Goal: Task Accomplishment & Management: Manage account settings

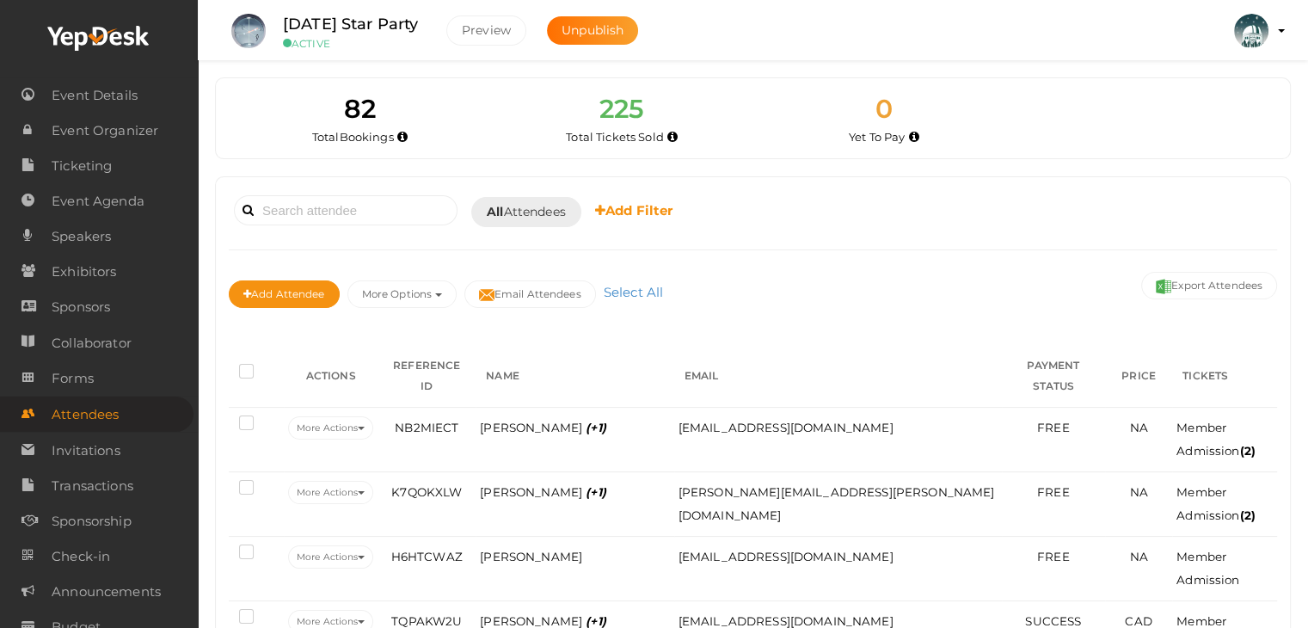
click at [91, 408] on span "Attendees" at bounding box center [85, 414] width 67 height 34
click at [86, 169] on span "Ticketing" at bounding box center [82, 166] width 60 height 34
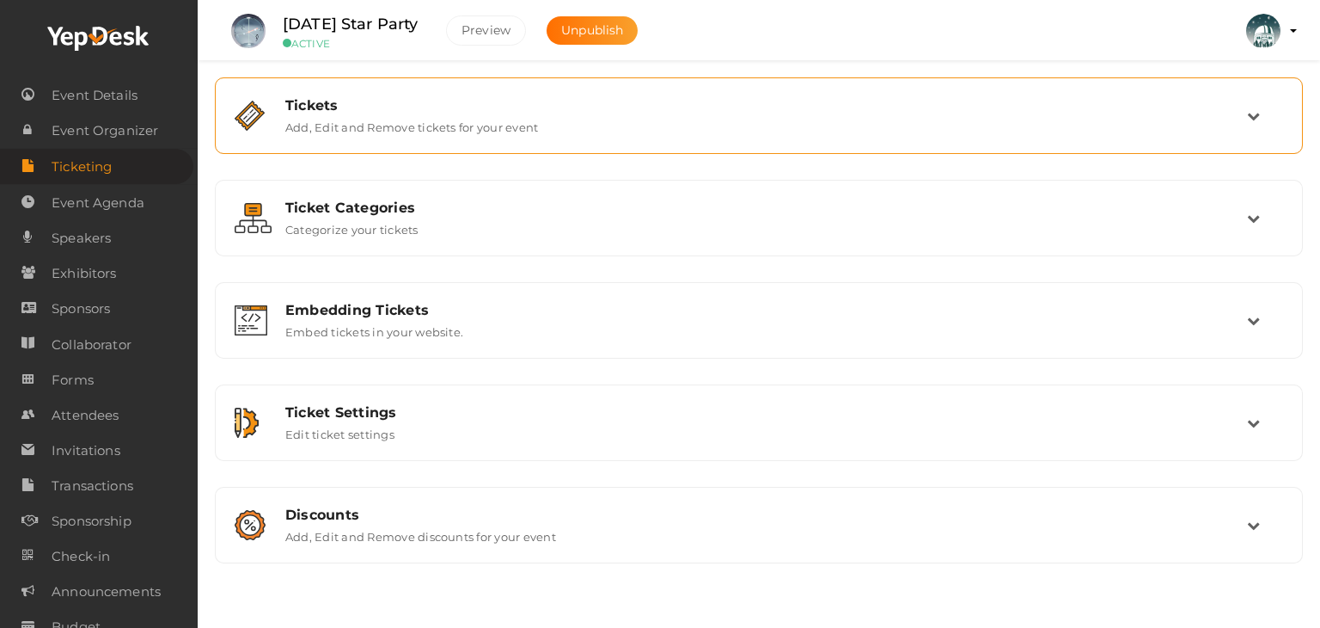
click at [275, 105] on div "Tickets Add, Edit and Remove tickets for your event" at bounding box center [760, 115] width 975 height 37
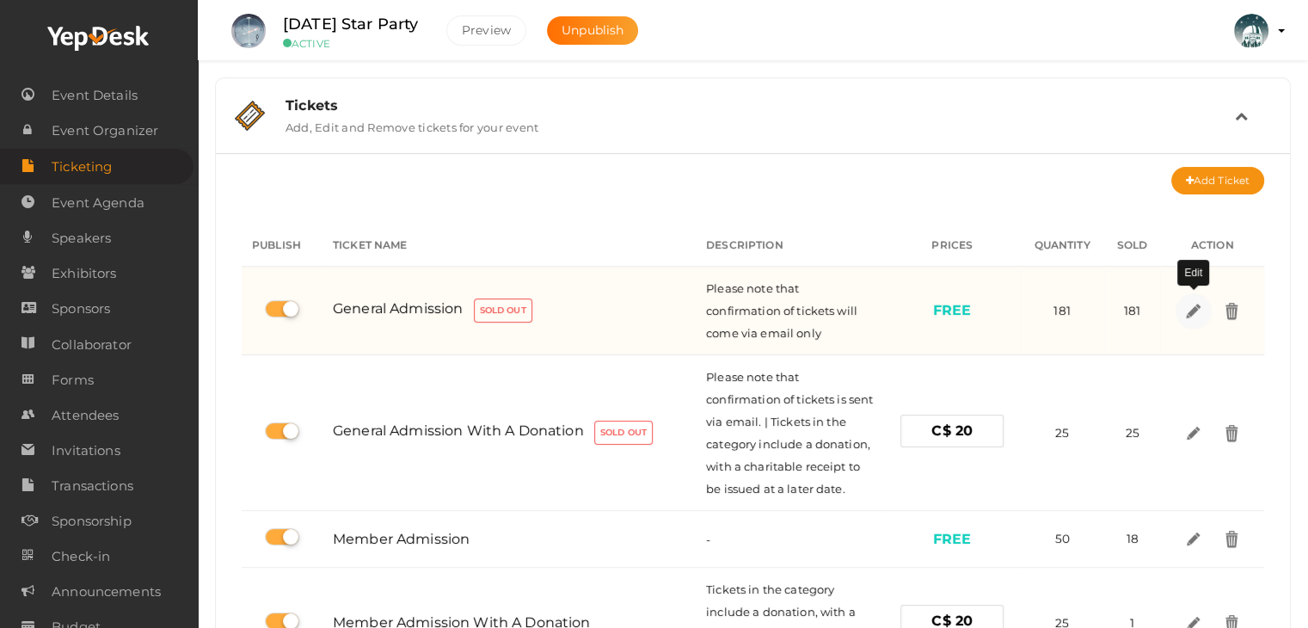
click at [1193, 310] on img at bounding box center [1192, 310] width 20 height 20
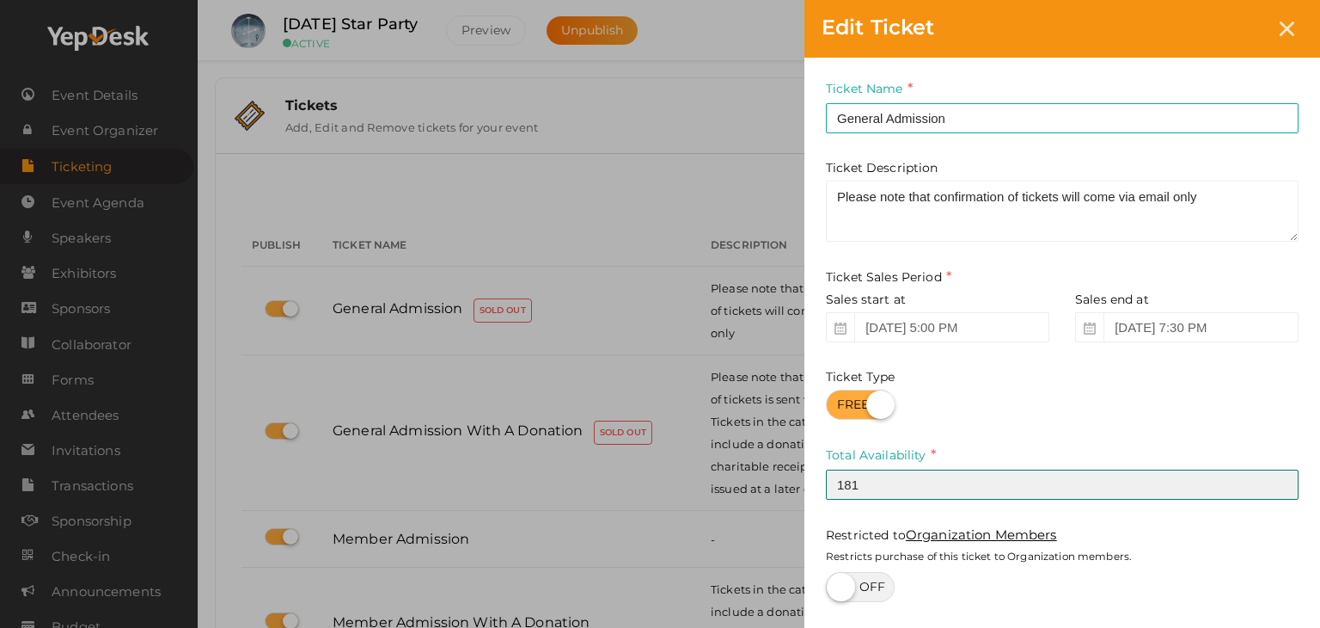
click at [925, 482] on input "181" at bounding box center [1062, 484] width 473 height 30
type input "182"
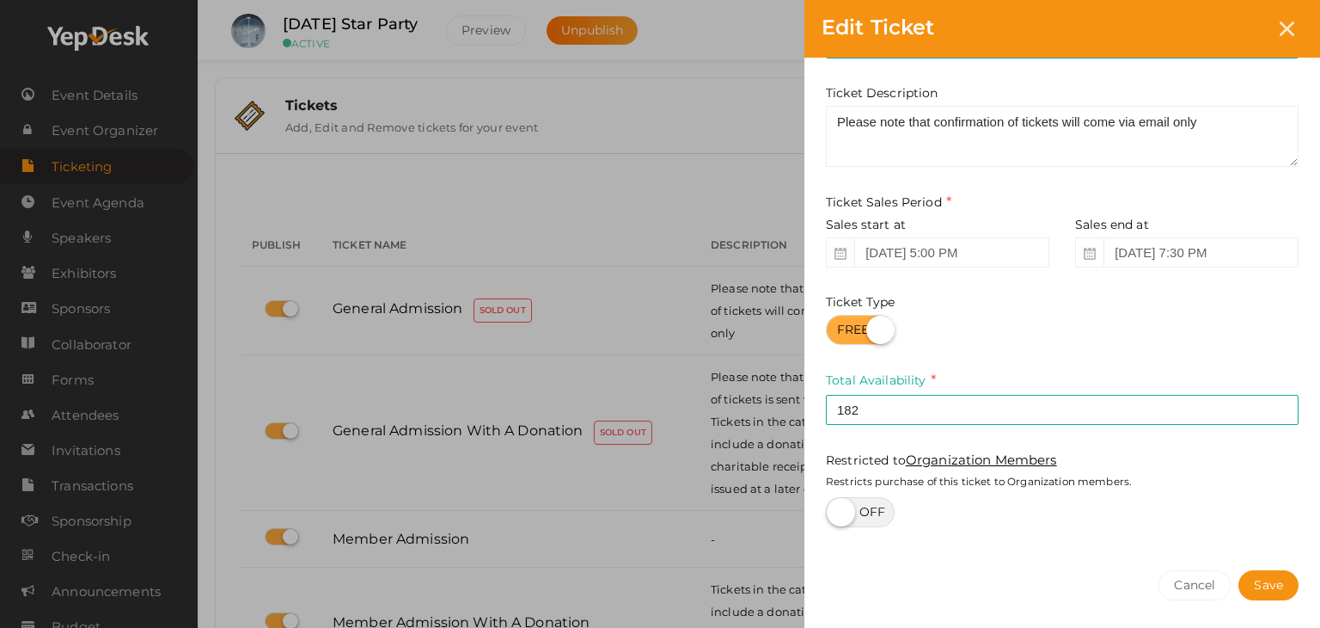
scroll to position [139, 0]
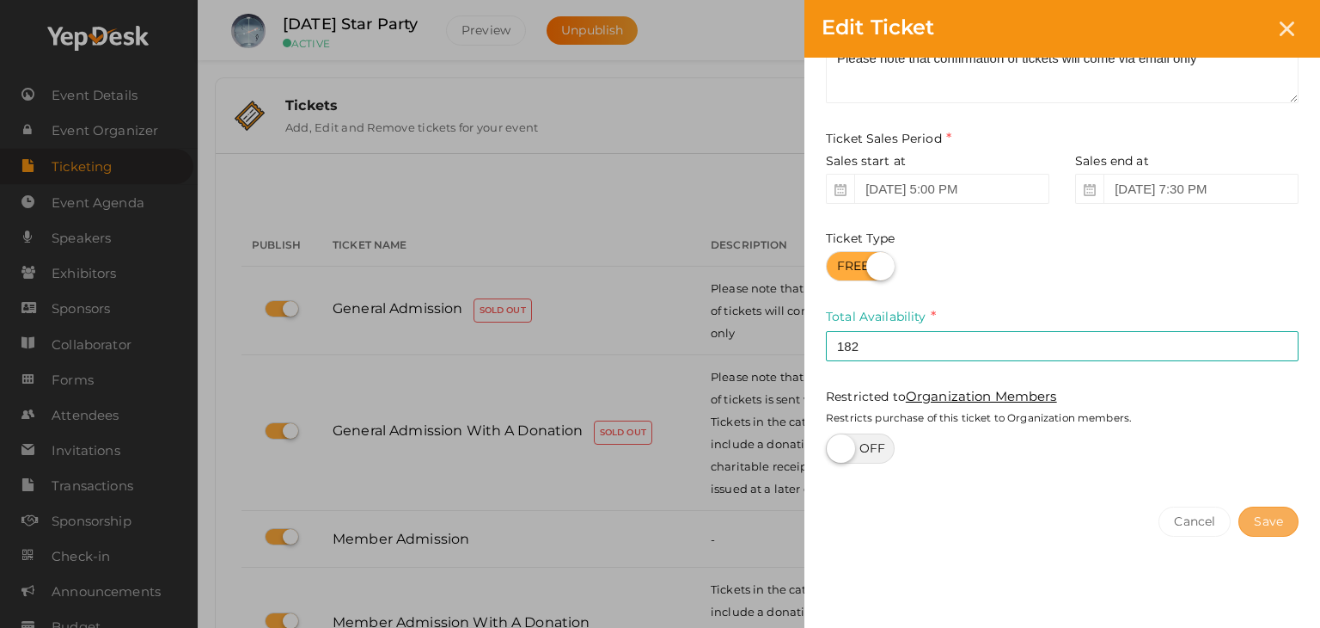
click at [1279, 523] on button "Save" at bounding box center [1269, 521] width 60 height 30
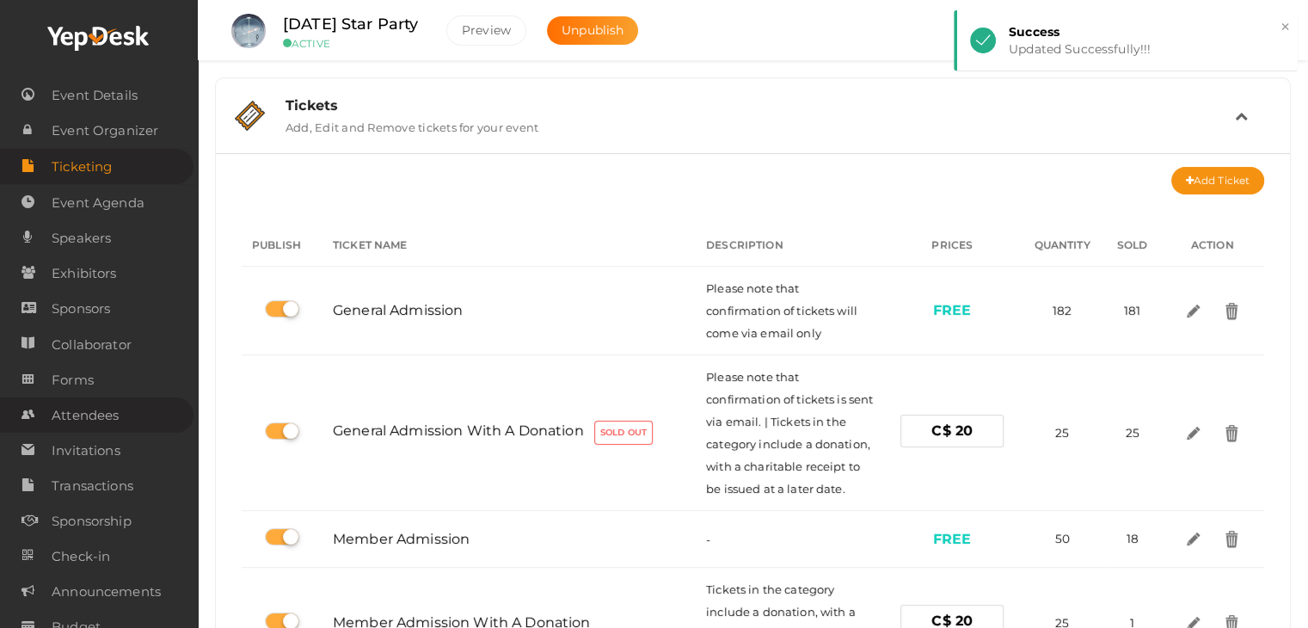
click at [82, 412] on span "Attendees" at bounding box center [85, 415] width 67 height 34
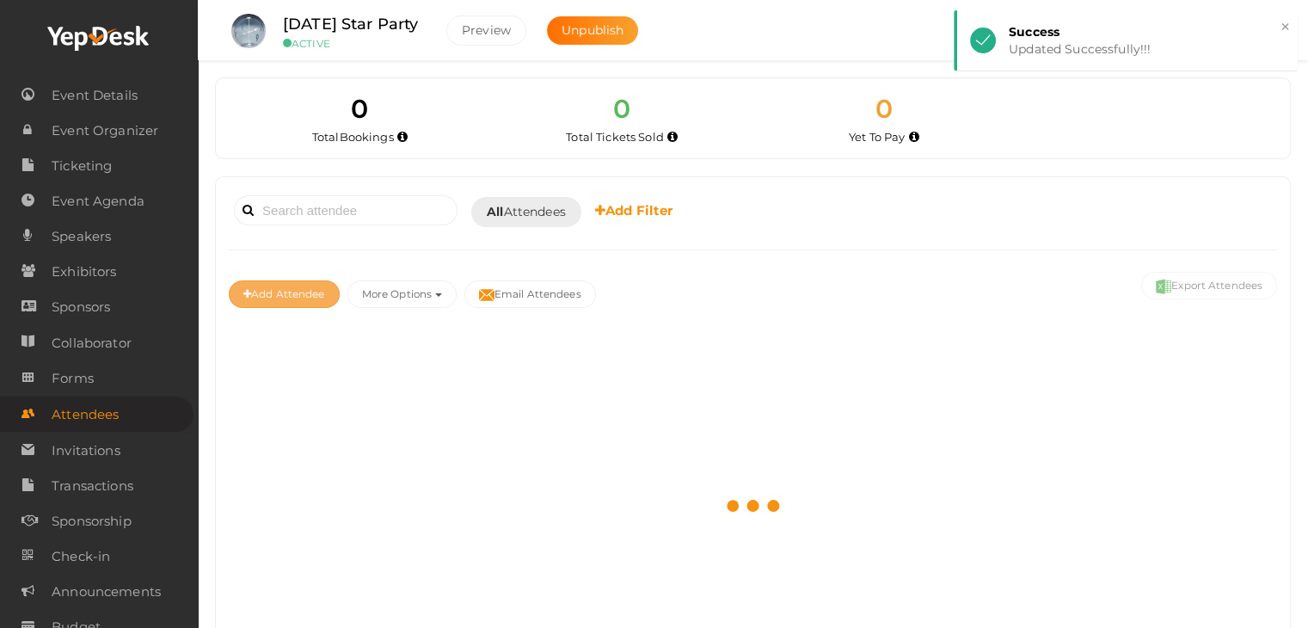
click at [297, 283] on button "Add Attendee" at bounding box center [284, 294] width 111 height 28
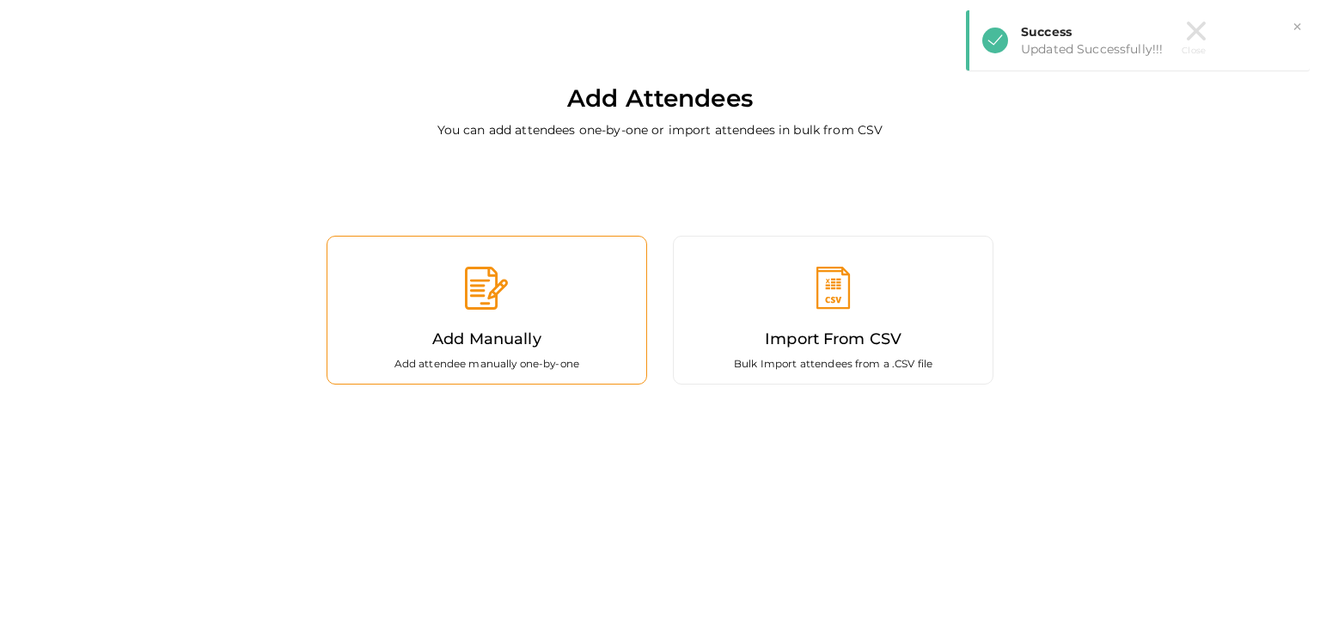
click at [392, 301] on div "Add Manually Add attendee manually one-by-one" at bounding box center [487, 310] width 321 height 149
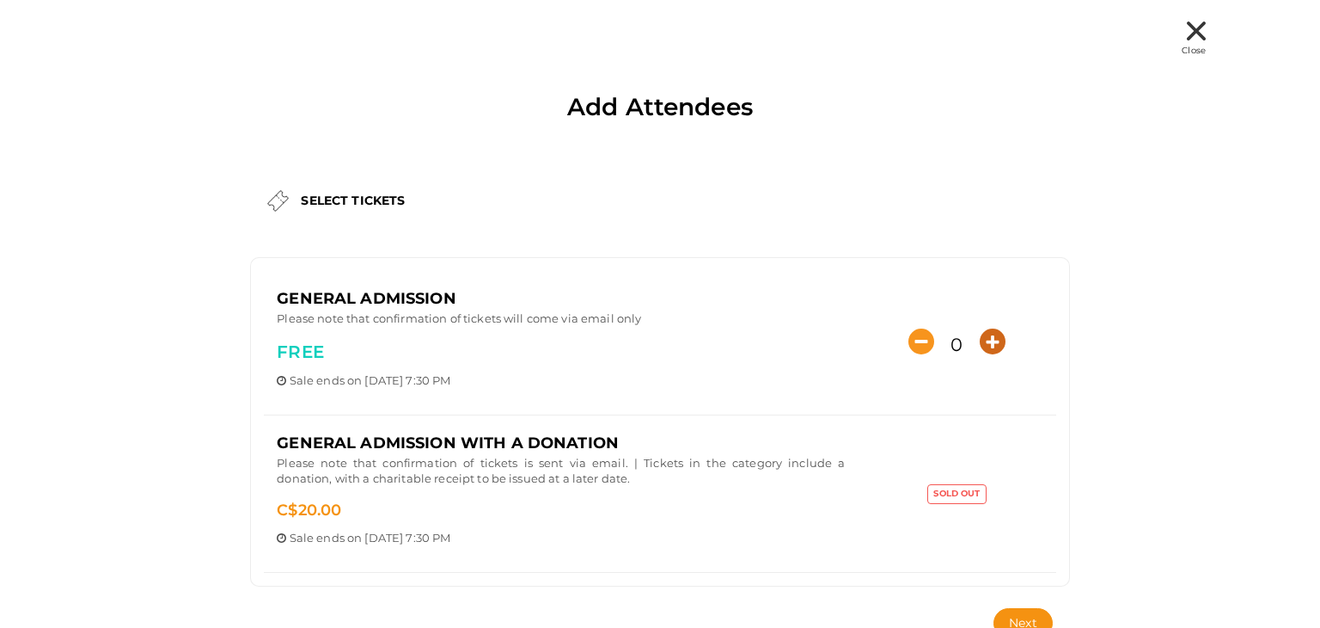
click at [987, 342] on icon "button" at bounding box center [993, 341] width 26 height 26
type input "1"
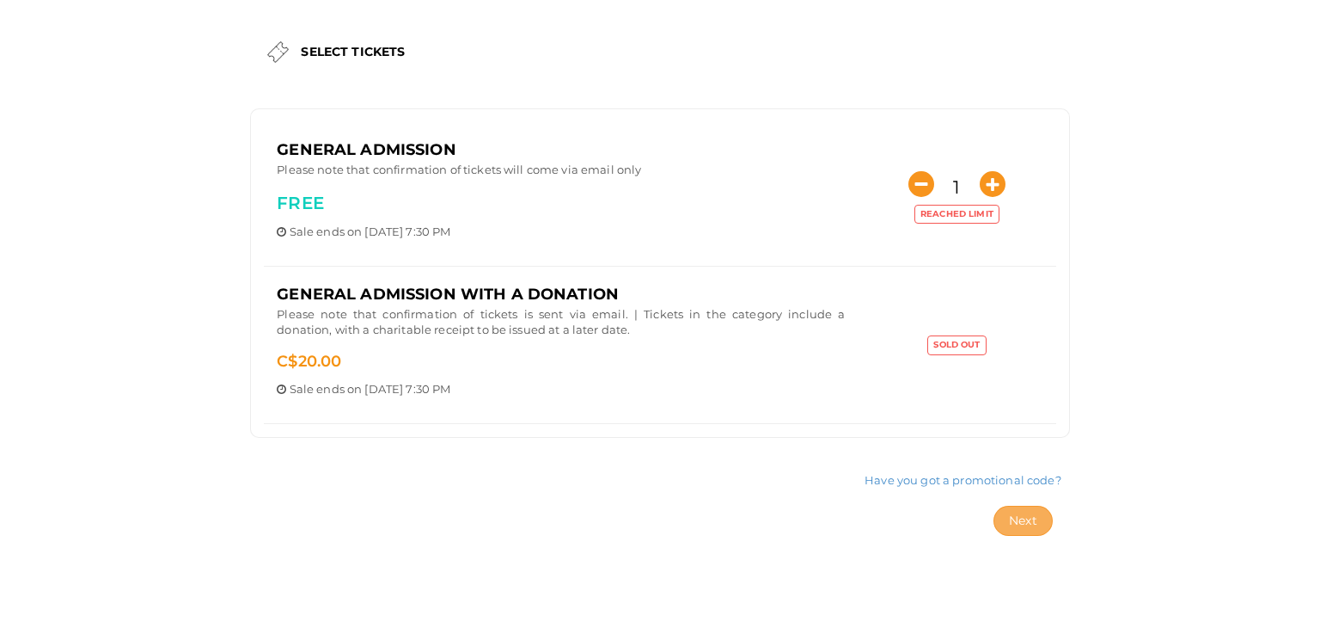
click at [1014, 518] on span "Next" at bounding box center [1023, 519] width 28 height 15
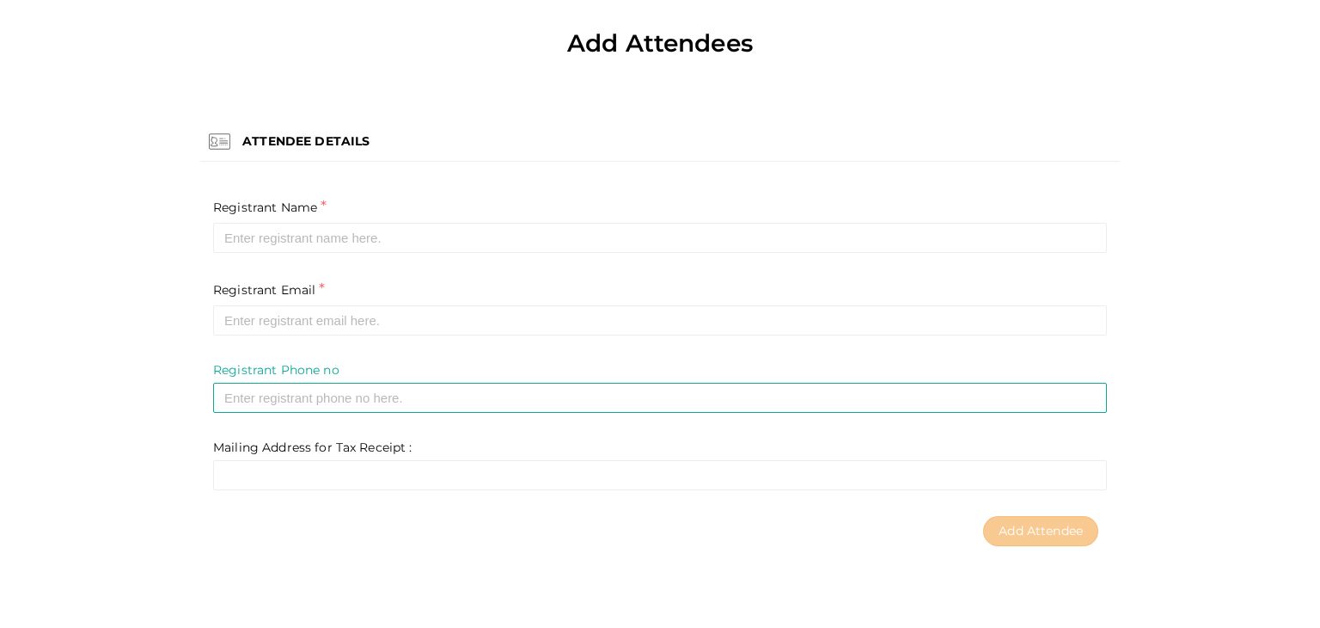
scroll to position [63, 0]
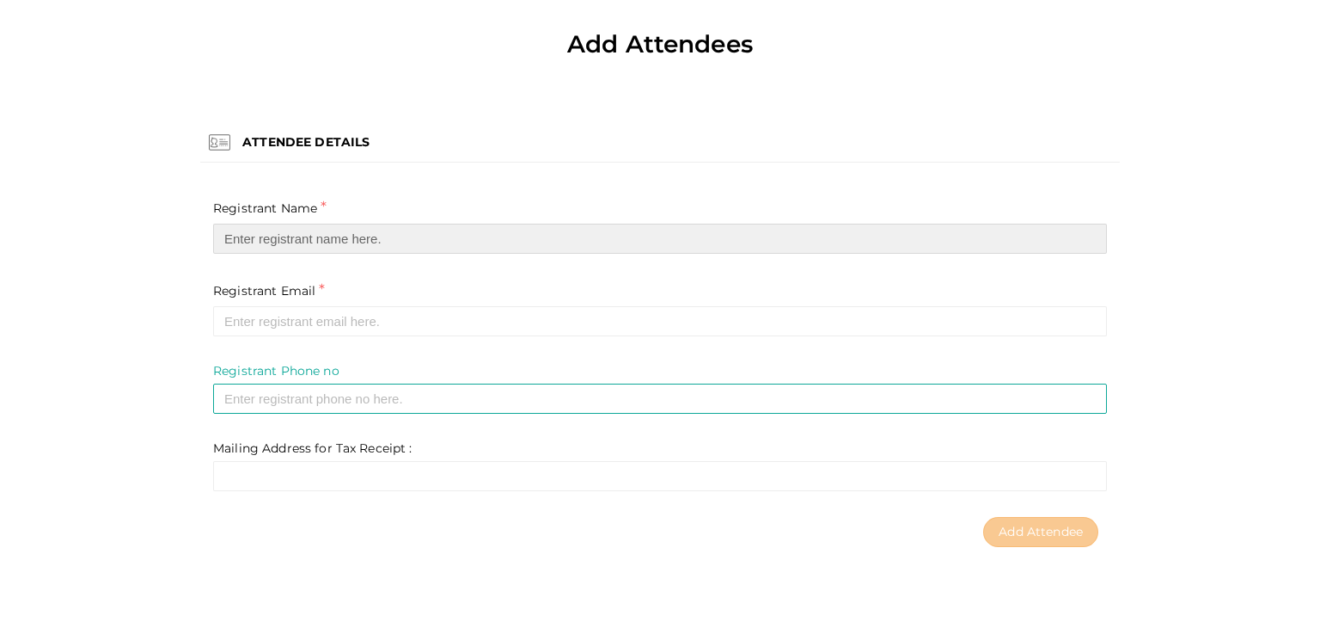
click at [293, 239] on input "text" at bounding box center [660, 239] width 894 height 30
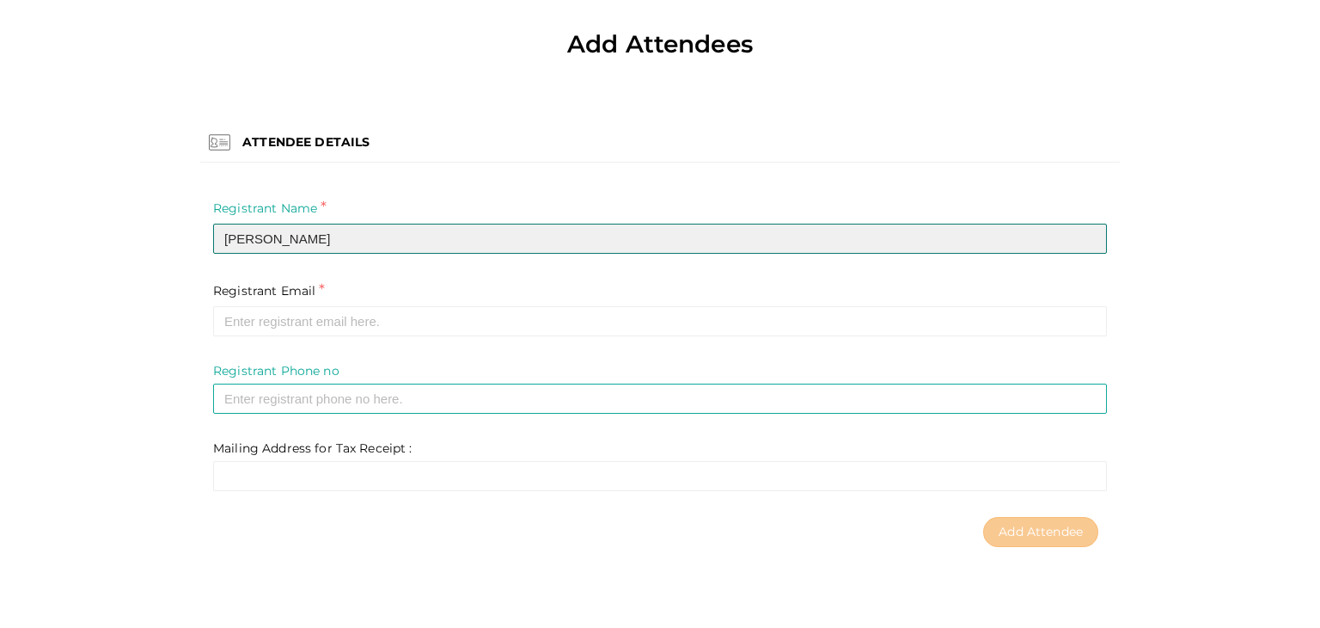
type input "Jerry Hevesi"
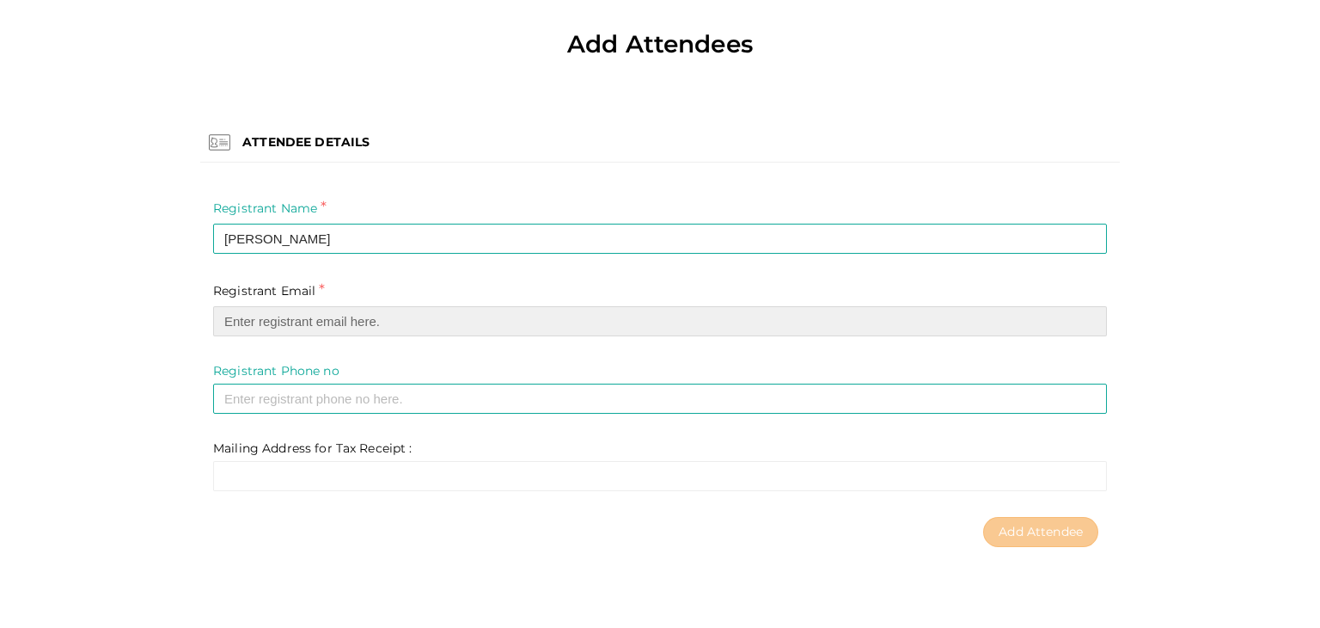
click at [312, 321] on input "email" at bounding box center [660, 321] width 894 height 30
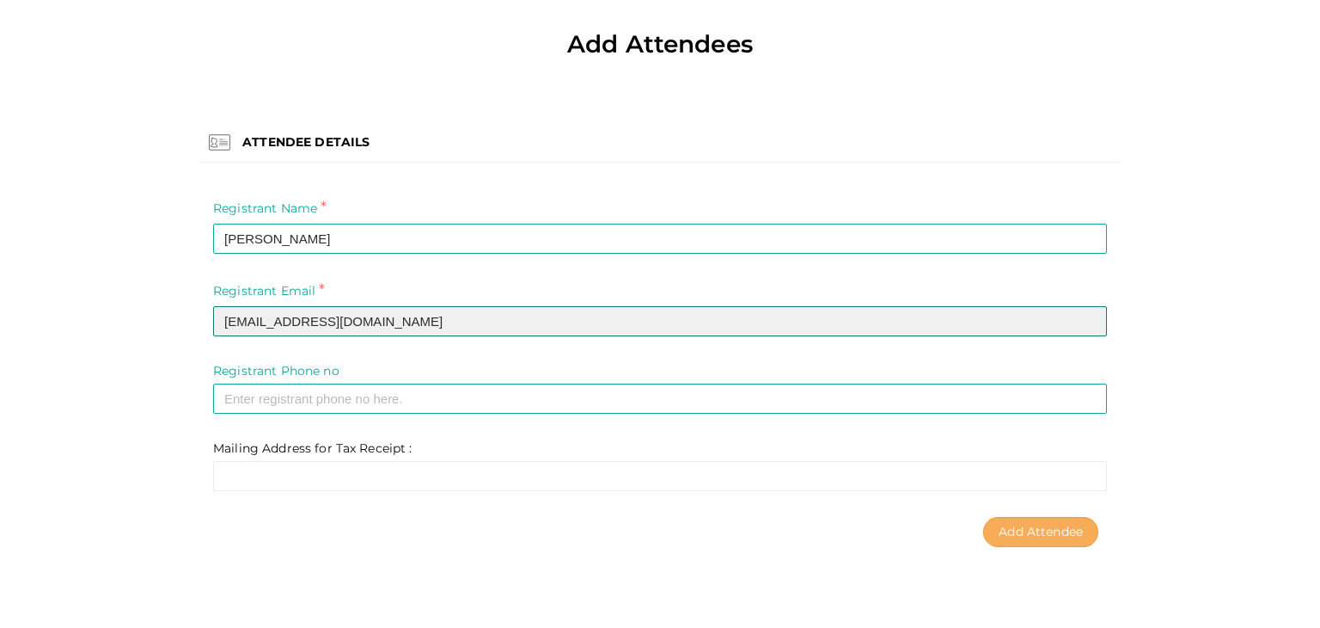
type input "jerryhevesi@gmail.com"
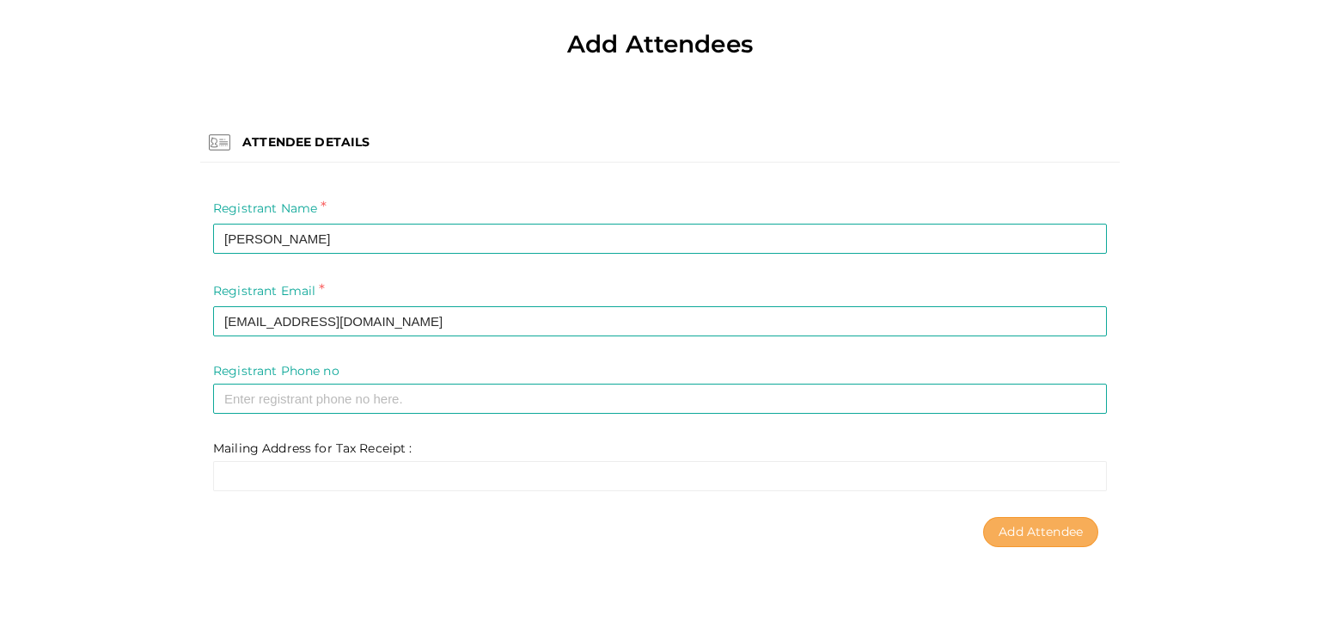
click at [1014, 533] on span "Add Attendee" at bounding box center [1041, 531] width 84 height 15
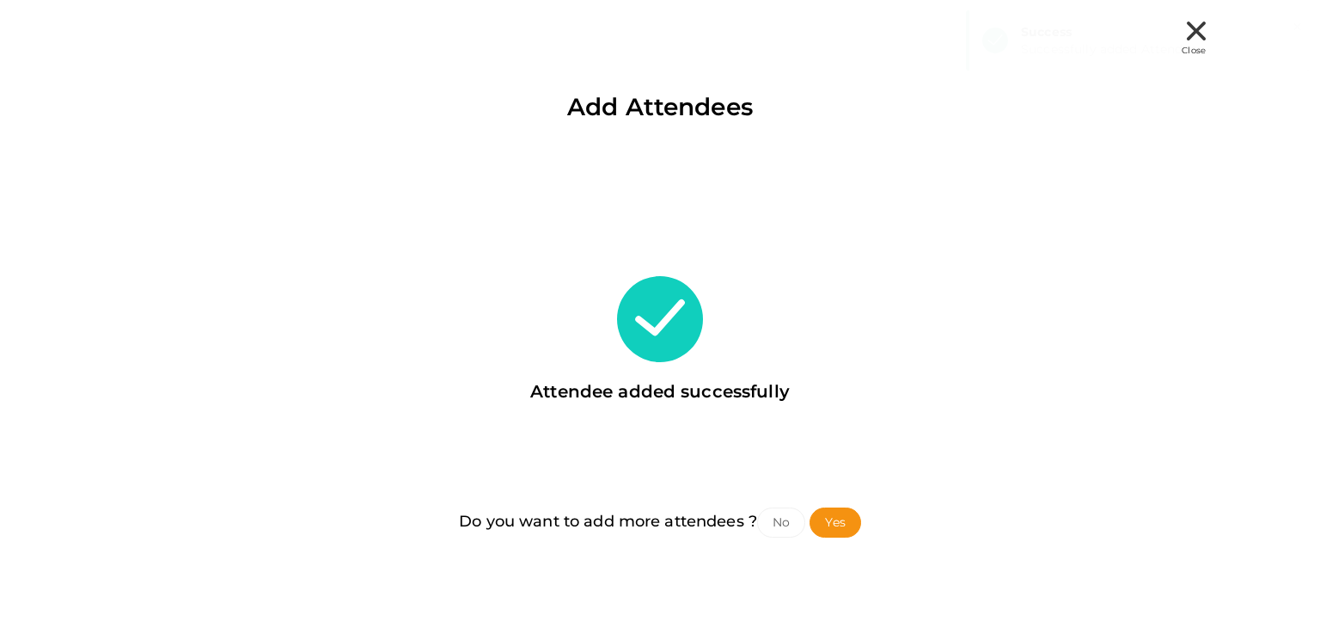
scroll to position [0, 0]
click at [789, 534] on button "No" at bounding box center [781, 522] width 48 height 30
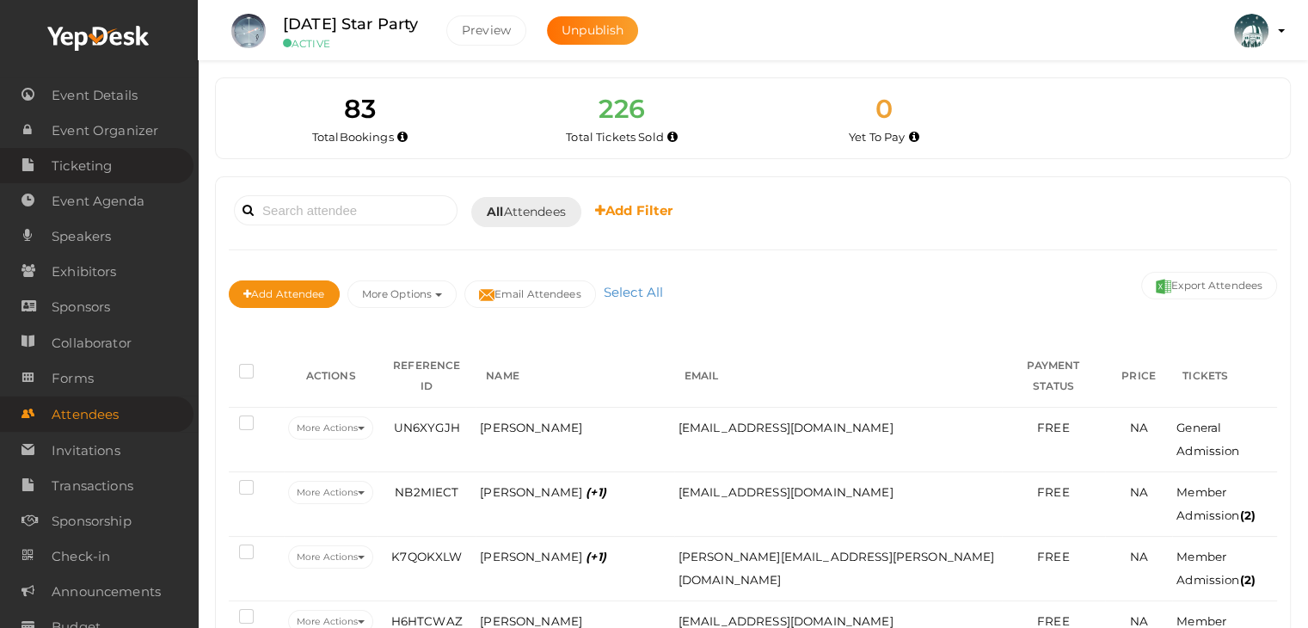
click at [94, 166] on span "Ticketing" at bounding box center [82, 166] width 60 height 34
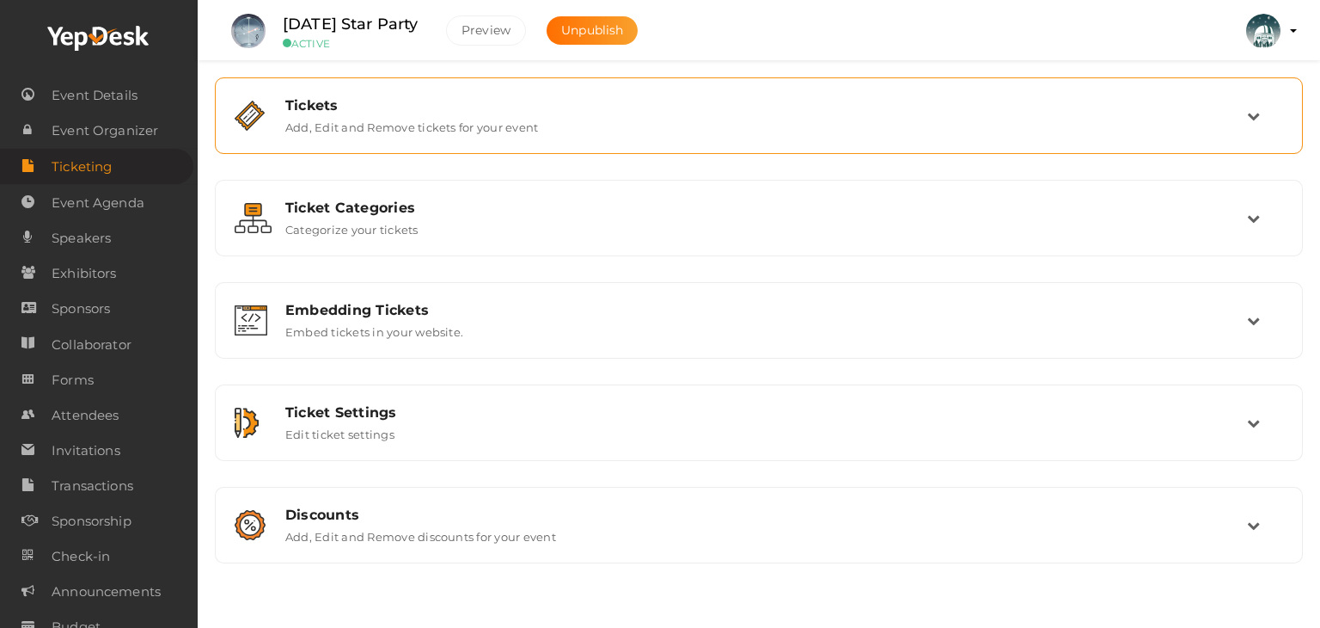
click at [563, 119] on div "Tickets Add, Edit and Remove tickets for your event" at bounding box center [760, 115] width 975 height 37
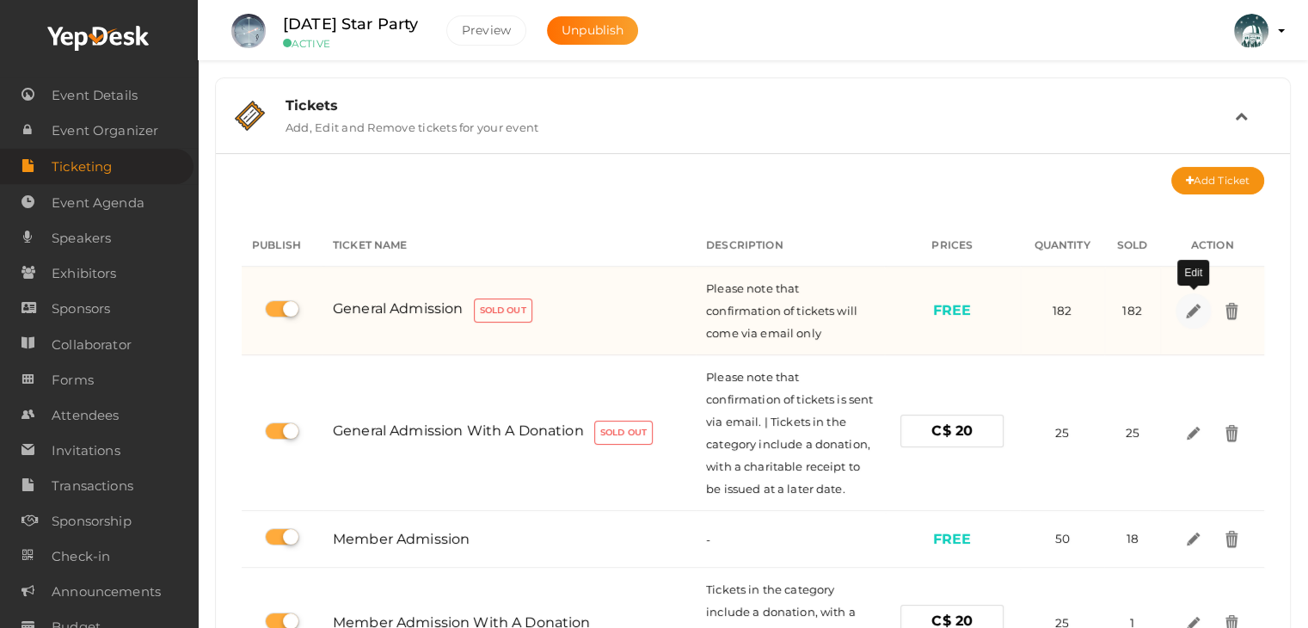
click at [1183, 317] on img at bounding box center [1192, 310] width 20 height 20
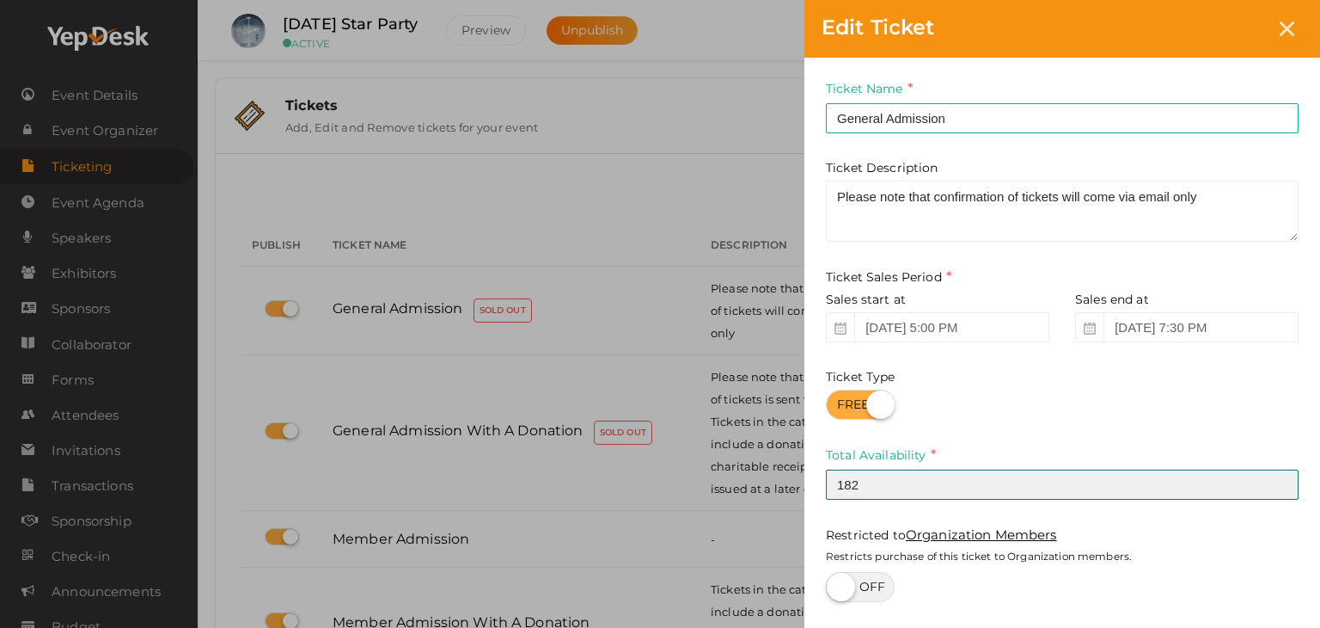
click at [924, 486] on input "182" at bounding box center [1062, 484] width 473 height 30
type input "184"
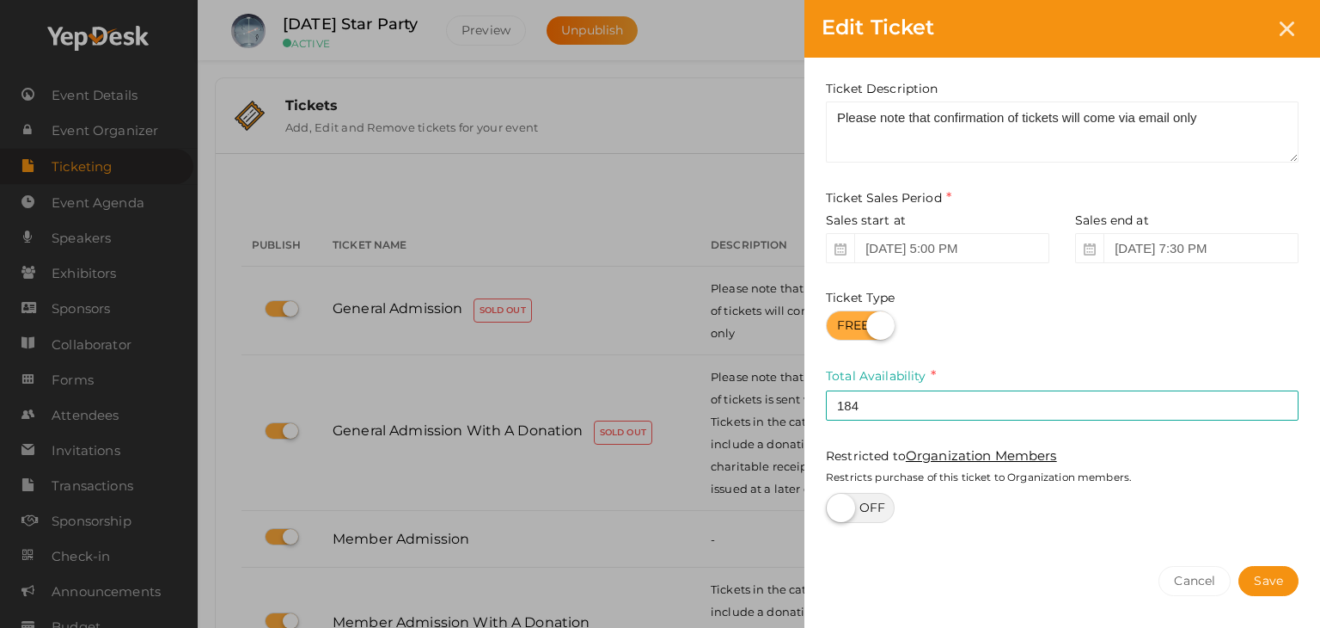
scroll to position [139, 0]
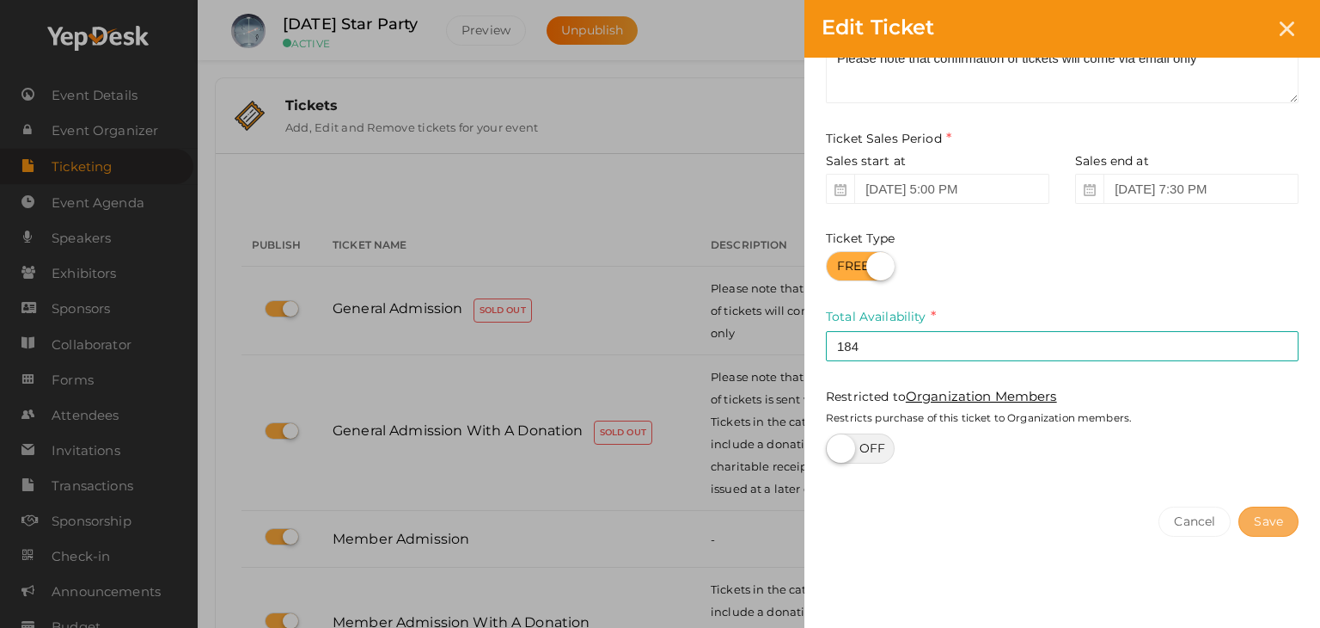
click at [1256, 517] on button "Save" at bounding box center [1269, 521] width 60 height 30
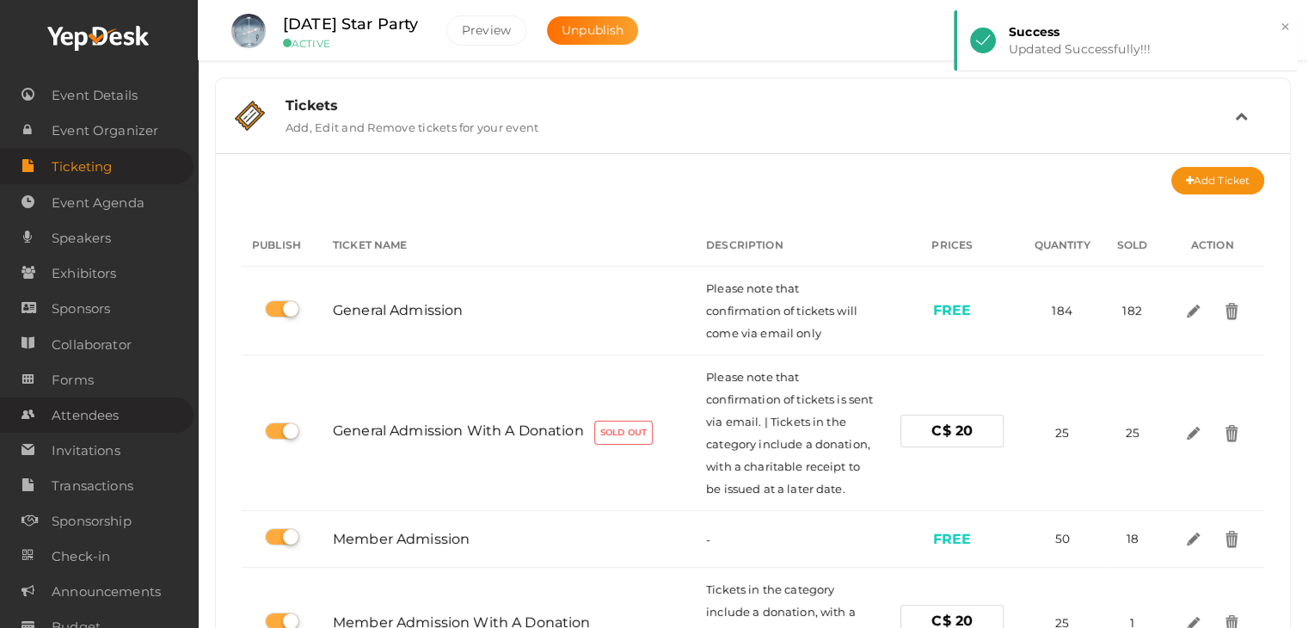
click at [79, 417] on span "Attendees" at bounding box center [85, 415] width 67 height 34
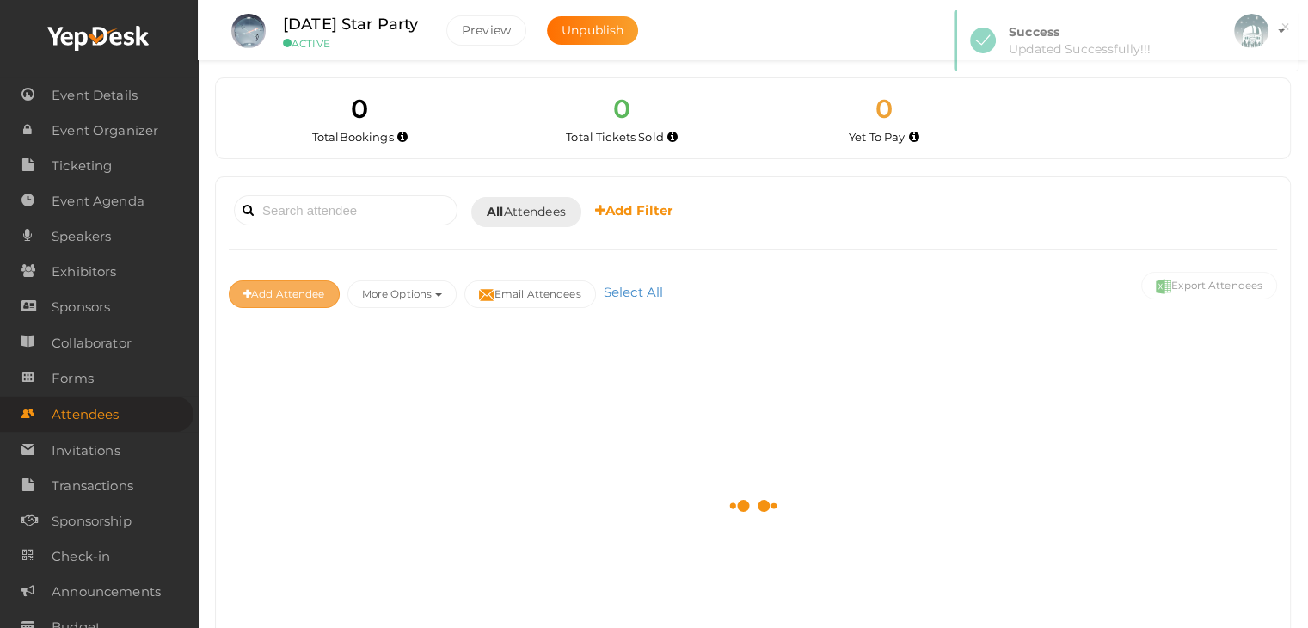
click at [293, 291] on button "Add Attendee" at bounding box center [284, 294] width 111 height 28
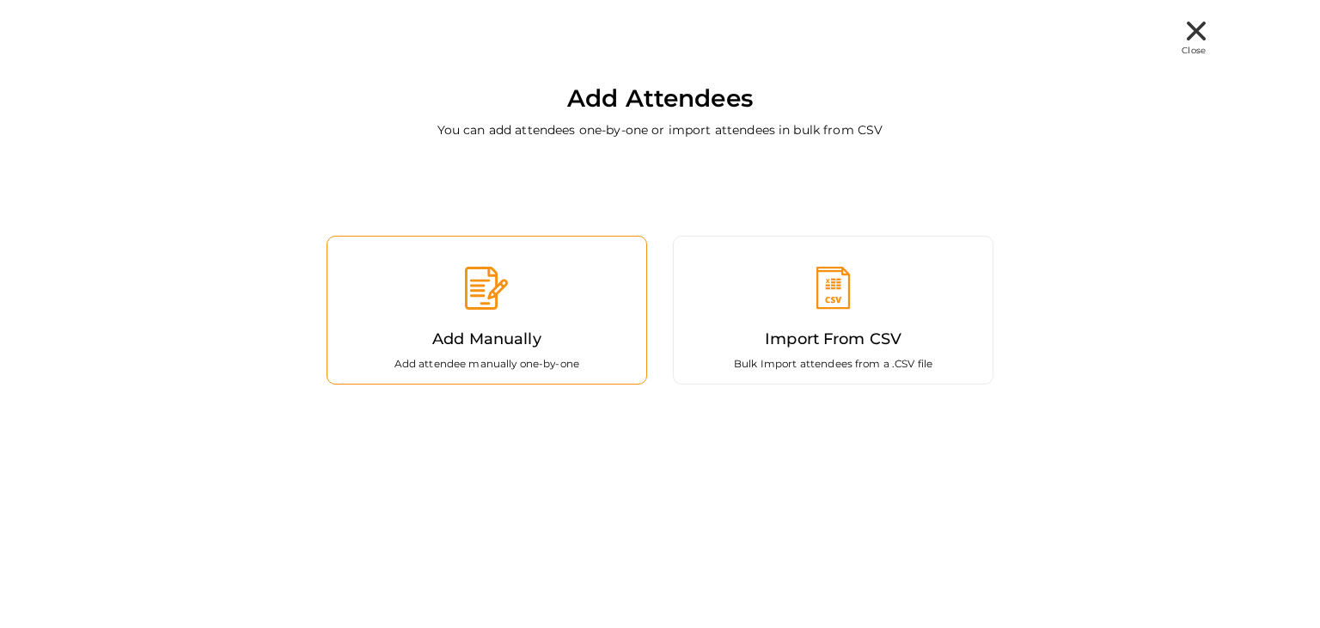
click at [423, 286] on div "Add Manually Add attendee manually one-by-one" at bounding box center [487, 310] width 321 height 149
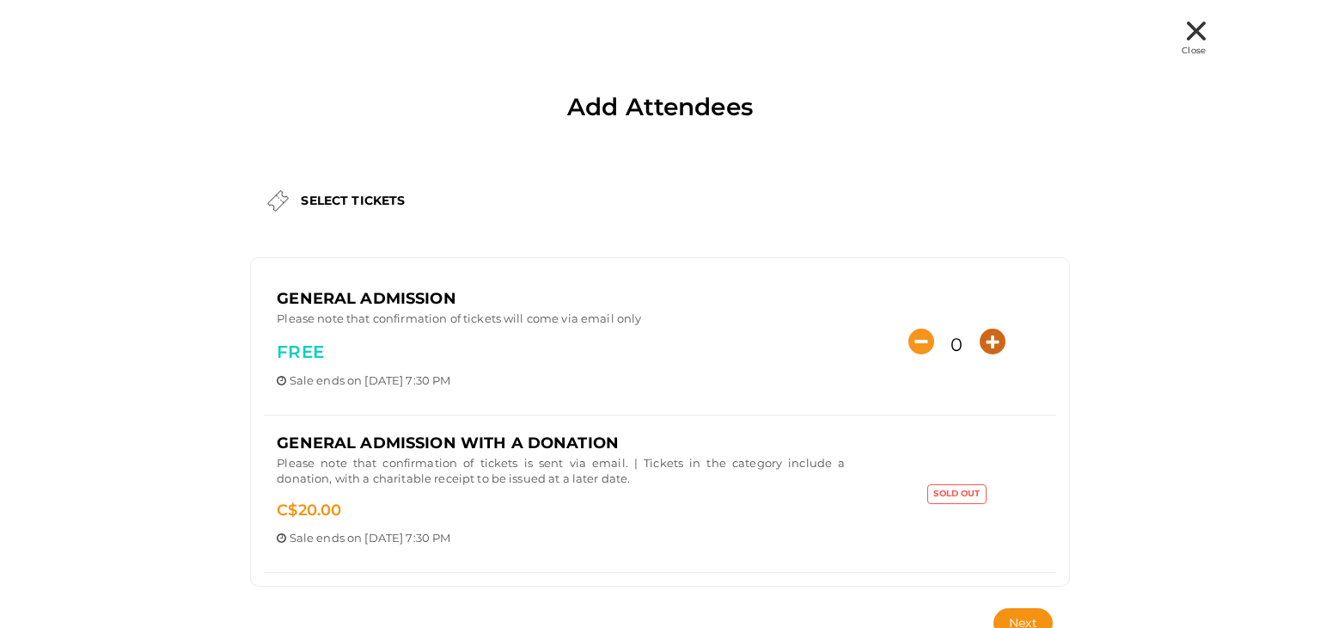
click at [995, 343] on icon "button" at bounding box center [993, 341] width 26 height 26
type input "2"
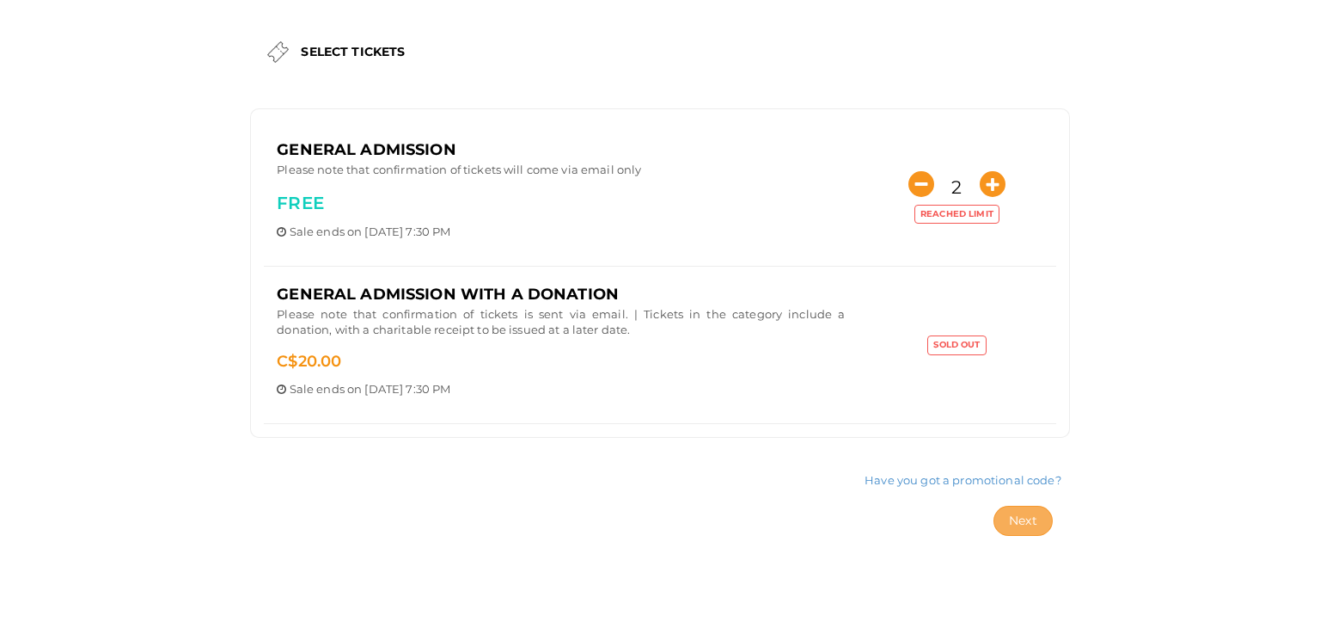
click at [1014, 514] on span "Next" at bounding box center [1023, 519] width 28 height 15
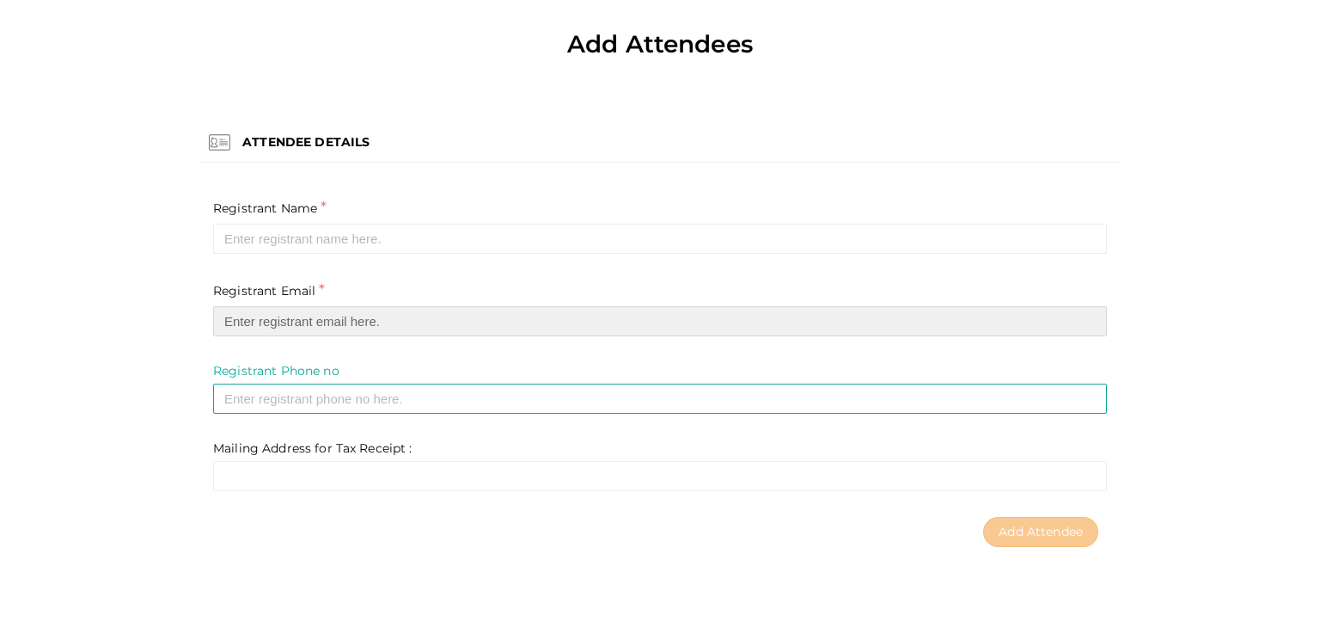
click at [254, 324] on input "email" at bounding box center [660, 321] width 894 height 30
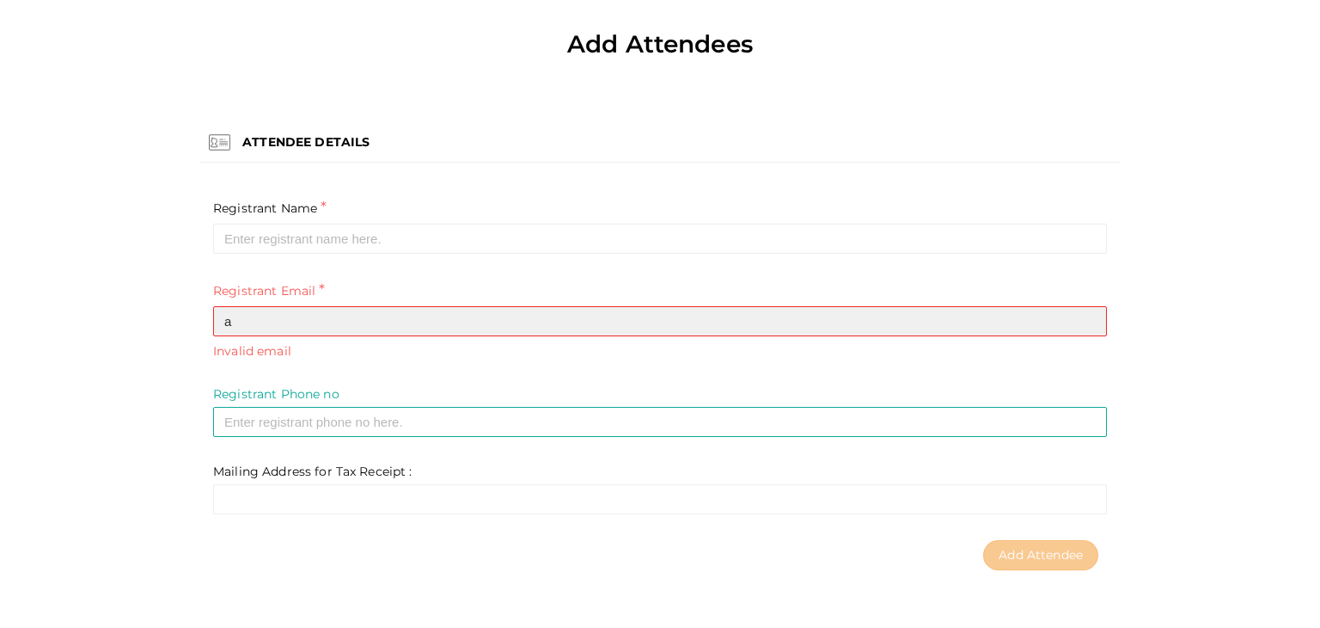
paste input "mbermilani1@gmail.com"
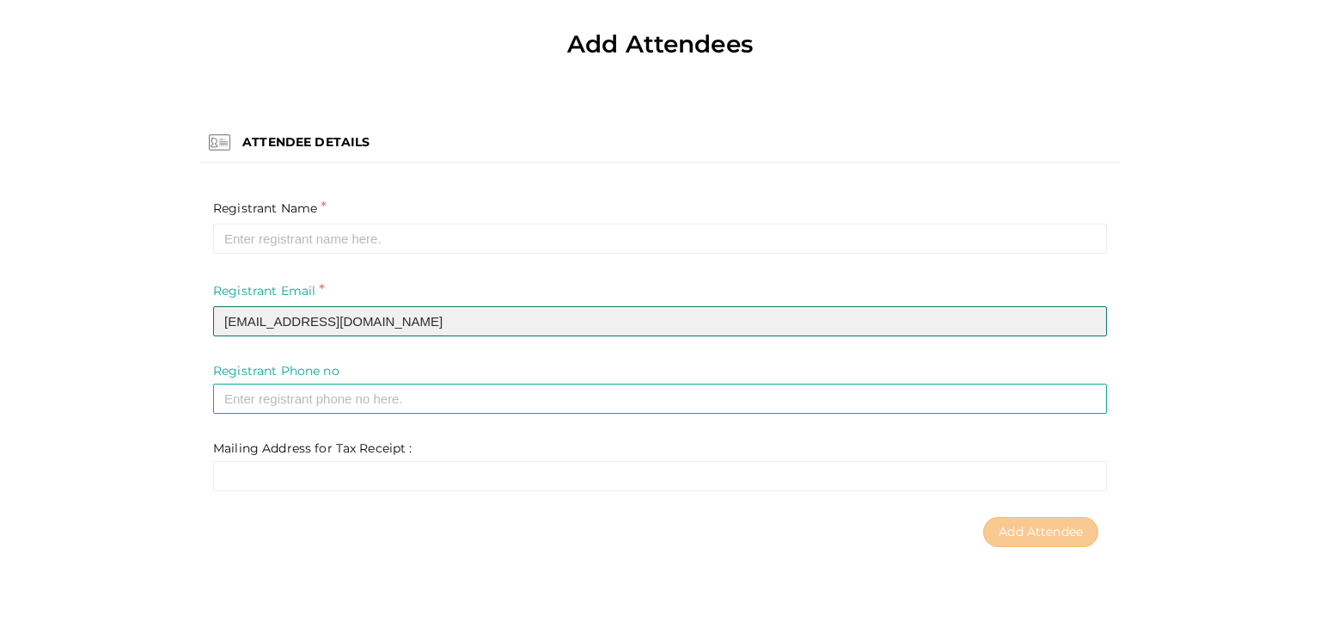
type input "ambermilani1@gmail.com"
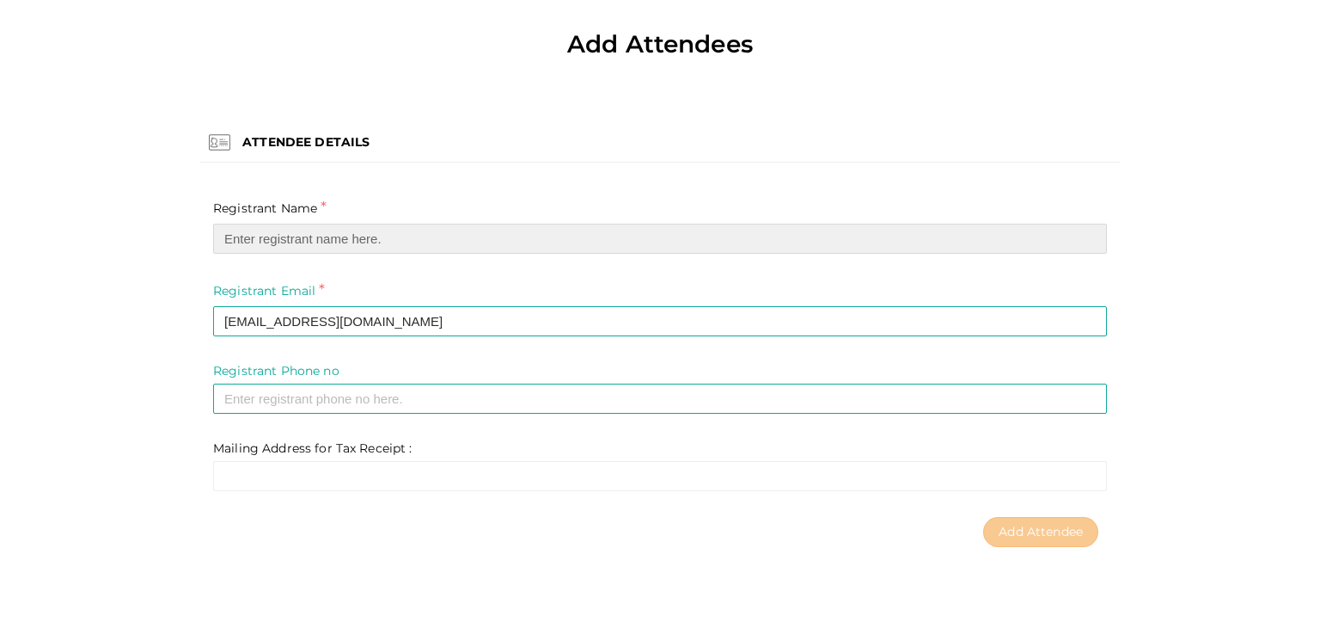
click at [263, 243] on input "text" at bounding box center [660, 239] width 894 height 30
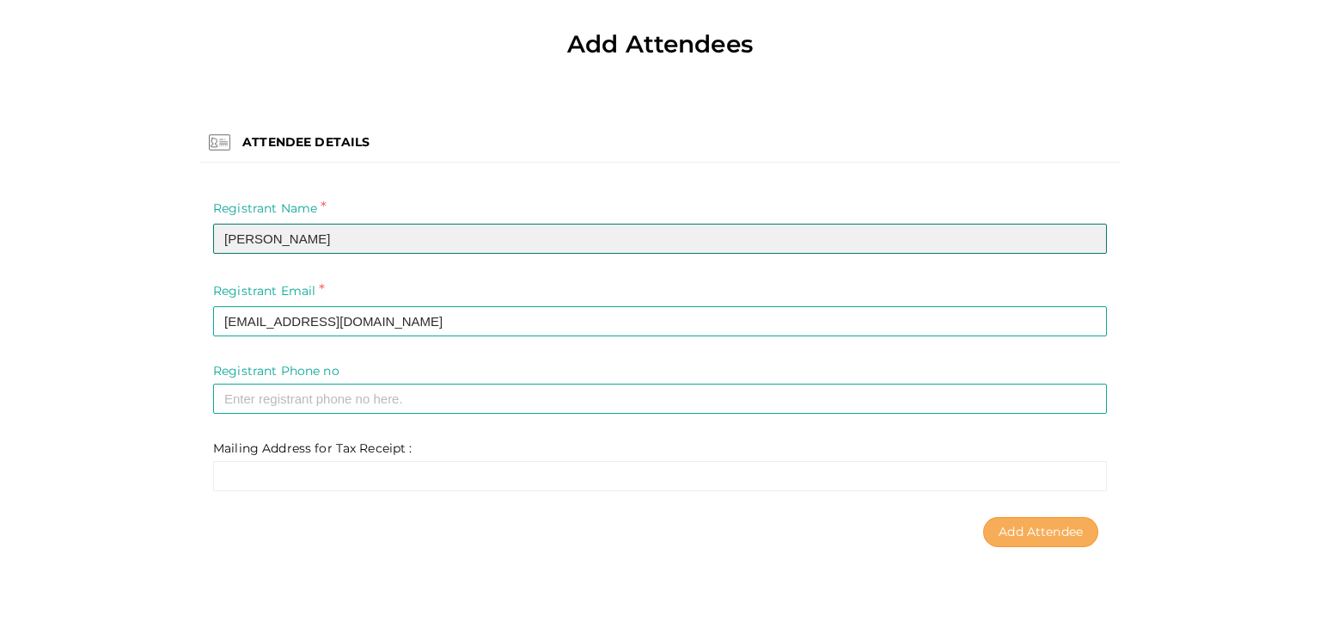
type input "Amber Milani"
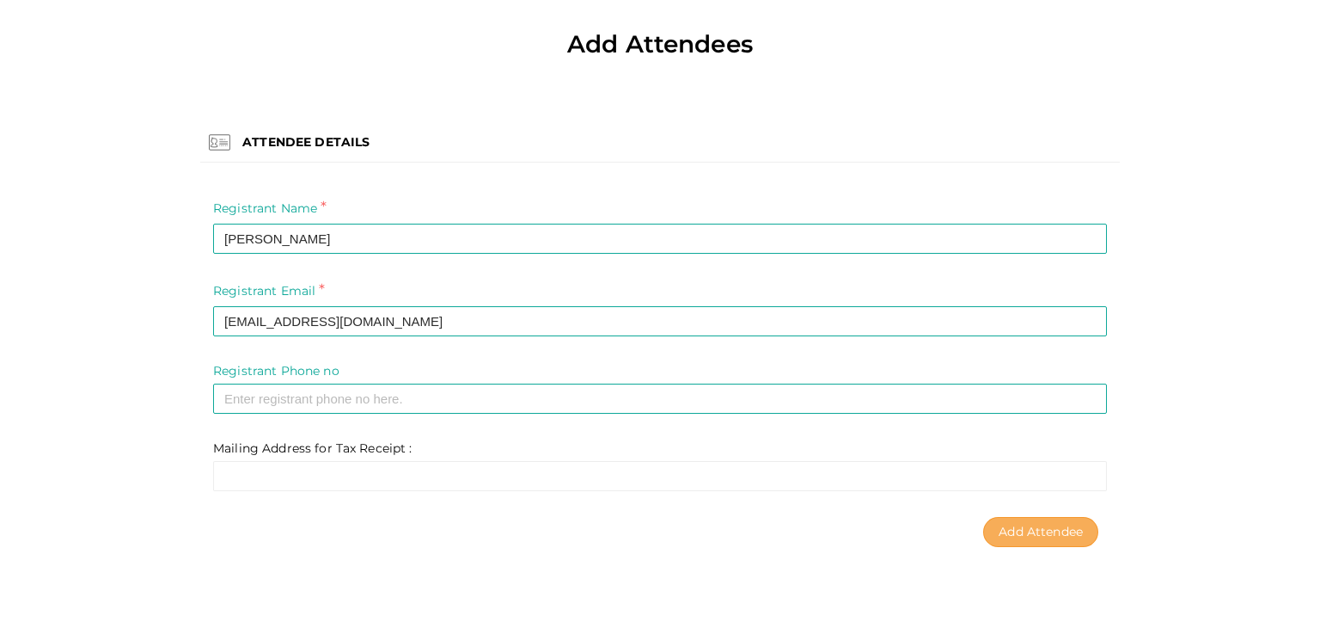
click at [1033, 529] on span "Add Attendee" at bounding box center [1041, 531] width 84 height 15
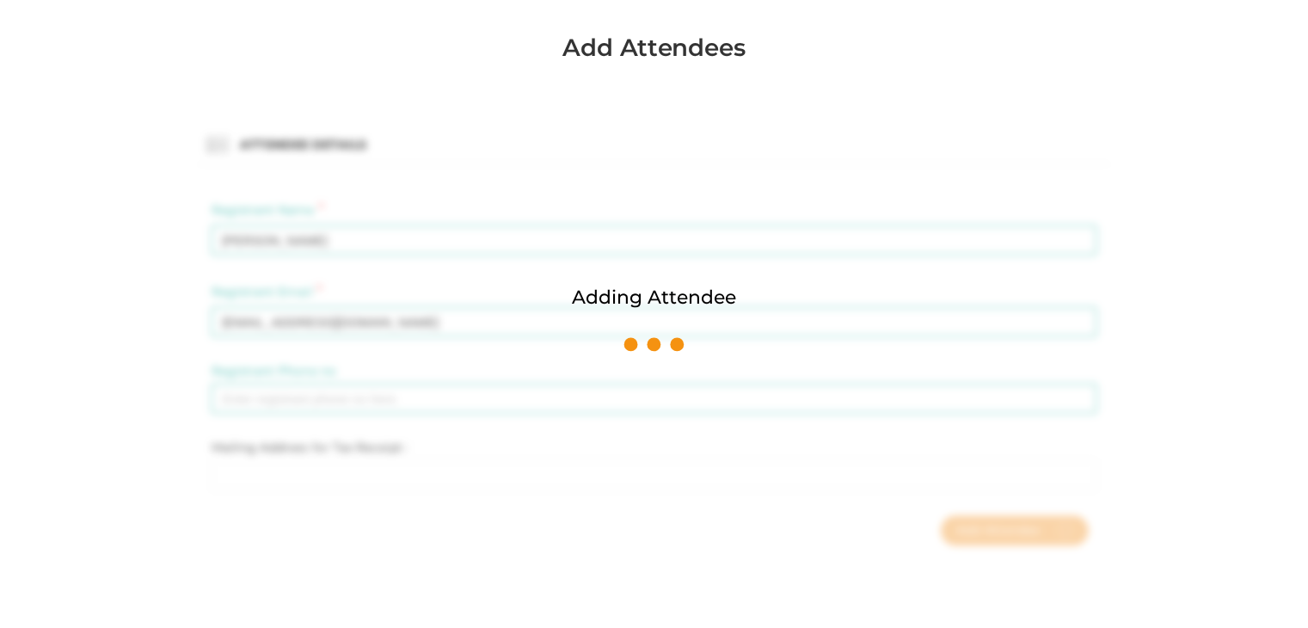
scroll to position [0, 0]
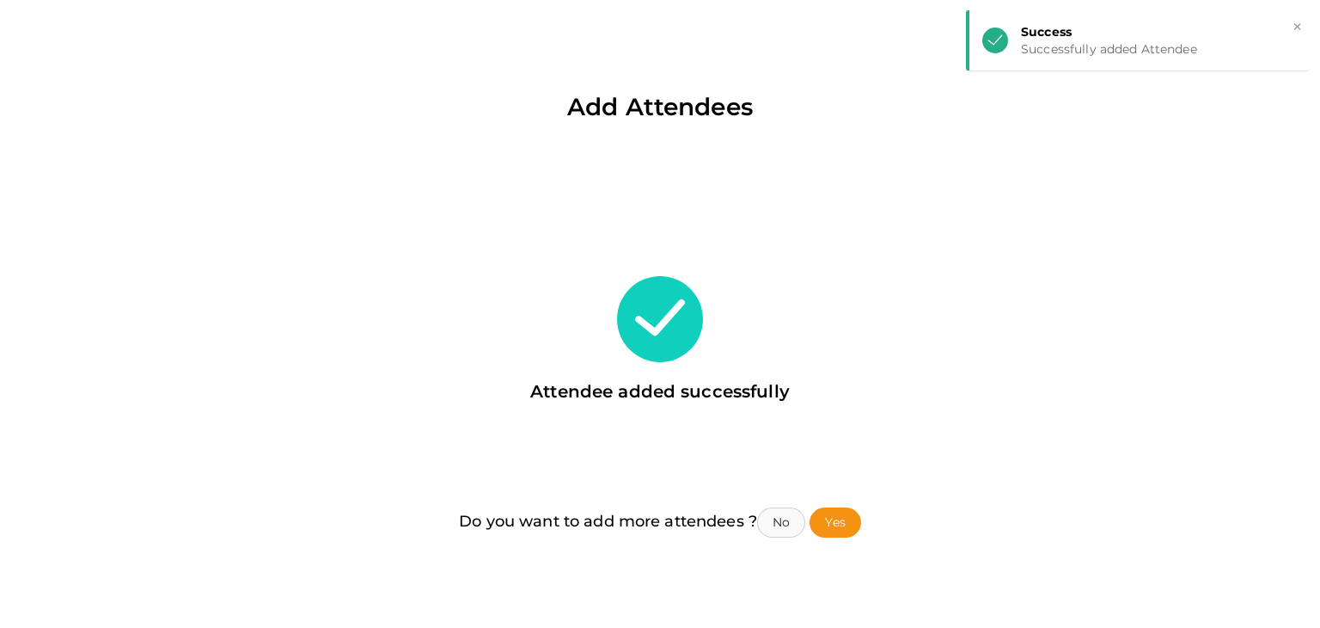
click at [787, 522] on button "No" at bounding box center [781, 522] width 48 height 30
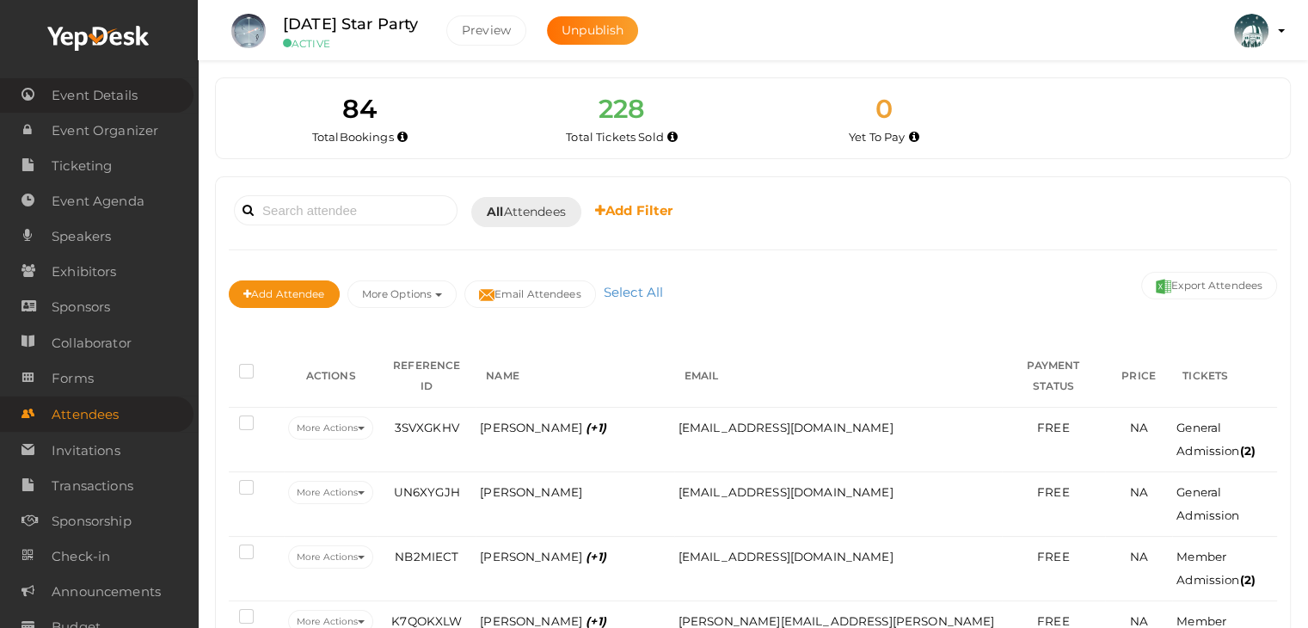
click at [86, 88] on span "Event Details" at bounding box center [95, 95] width 86 height 34
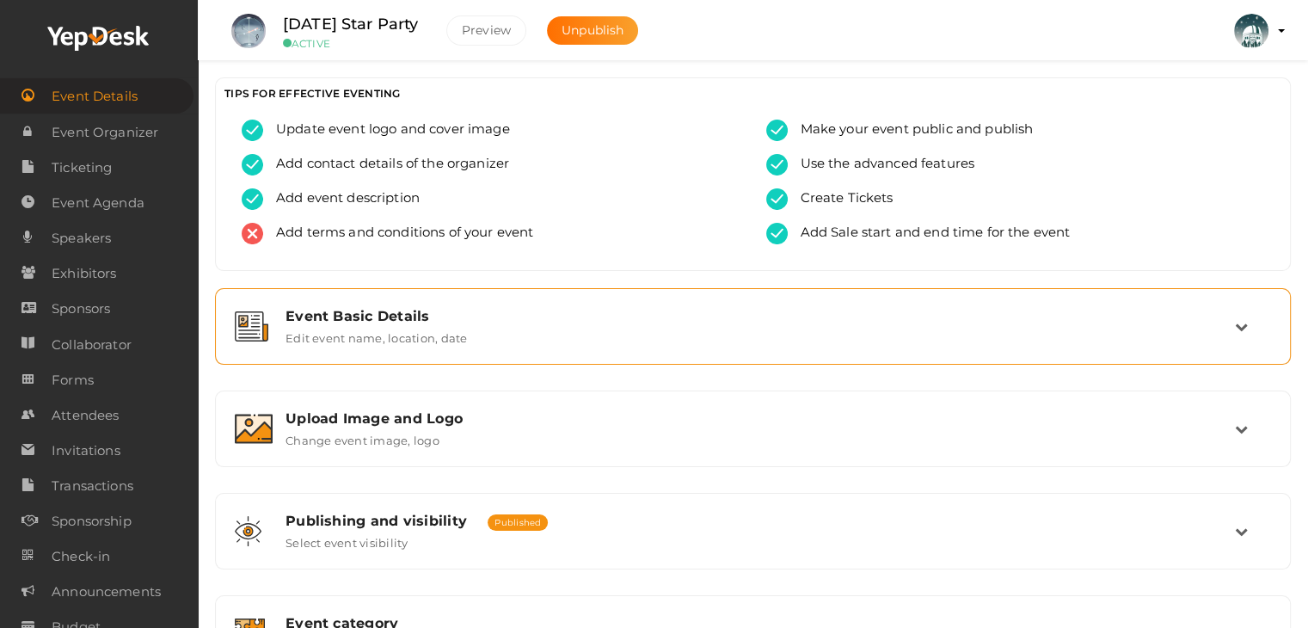
click at [378, 322] on div "Event Basic Details" at bounding box center [759, 316] width 949 height 16
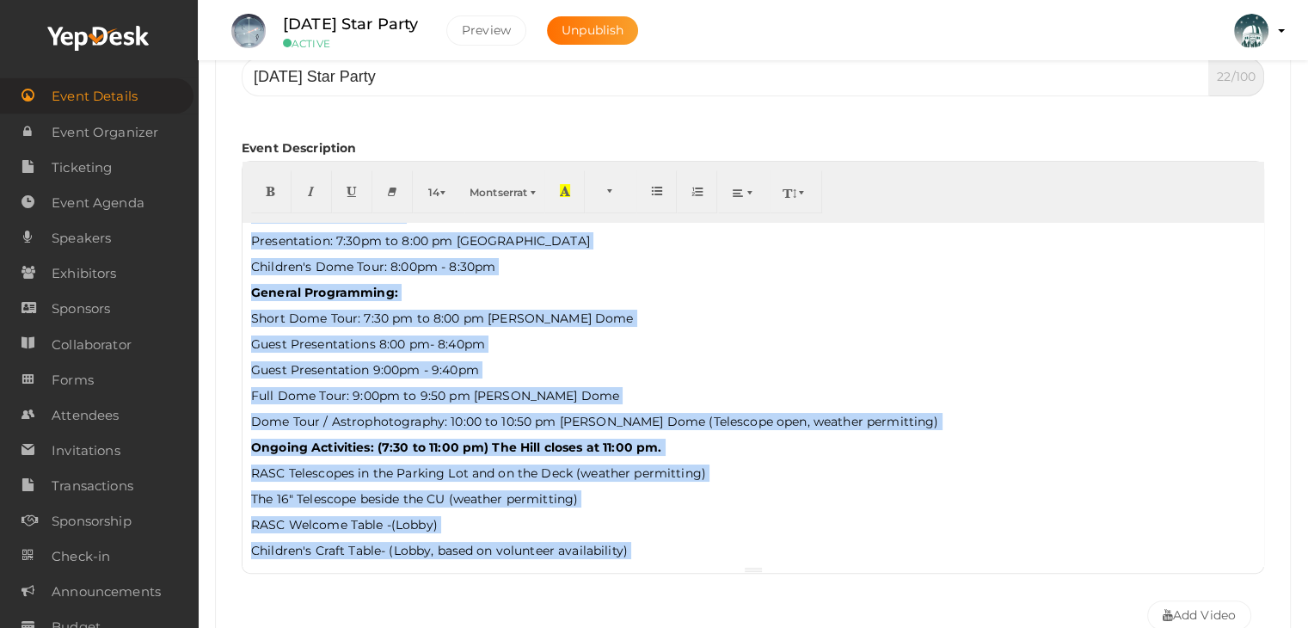
scroll to position [138, 0]
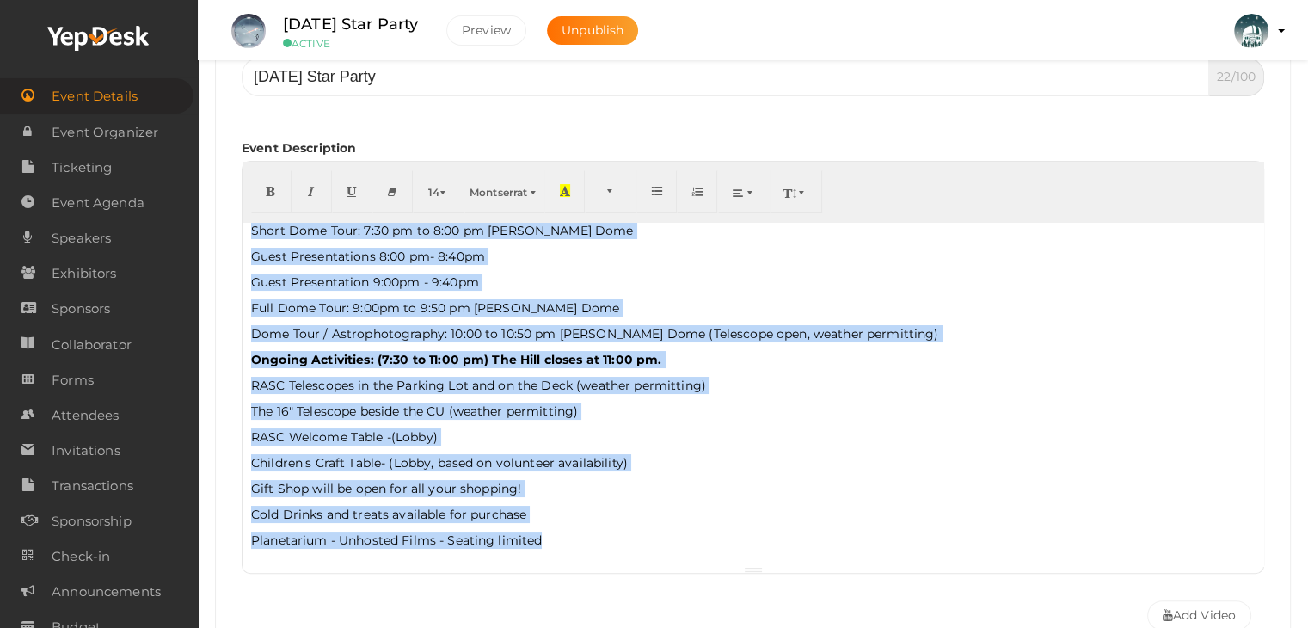
drag, startPoint x: 253, startPoint y: 234, endPoint x: 646, endPoint y: 610, distance: 544.2
click at [646, 582] on div "Event Name August 30th Star Party 22/100 Invalid Event Name Event Name length e…" at bounding box center [753, 308] width 1022 height 548
copy div "Timed Activities: Children's Programming Presentation: 7:30pm to 8:00 pm Black …"
click at [87, 166] on span "Ticketing" at bounding box center [82, 167] width 60 height 34
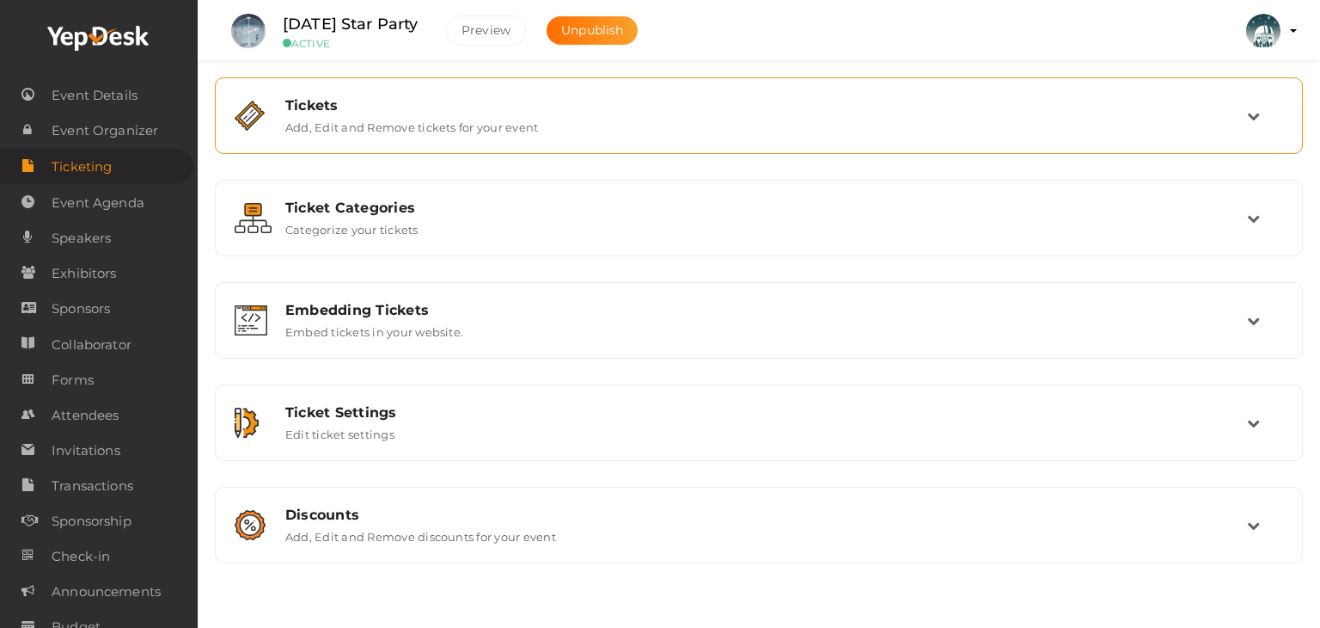
click at [535, 125] on label "Add, Edit and Remove tickets for your event" at bounding box center [411, 123] width 253 height 21
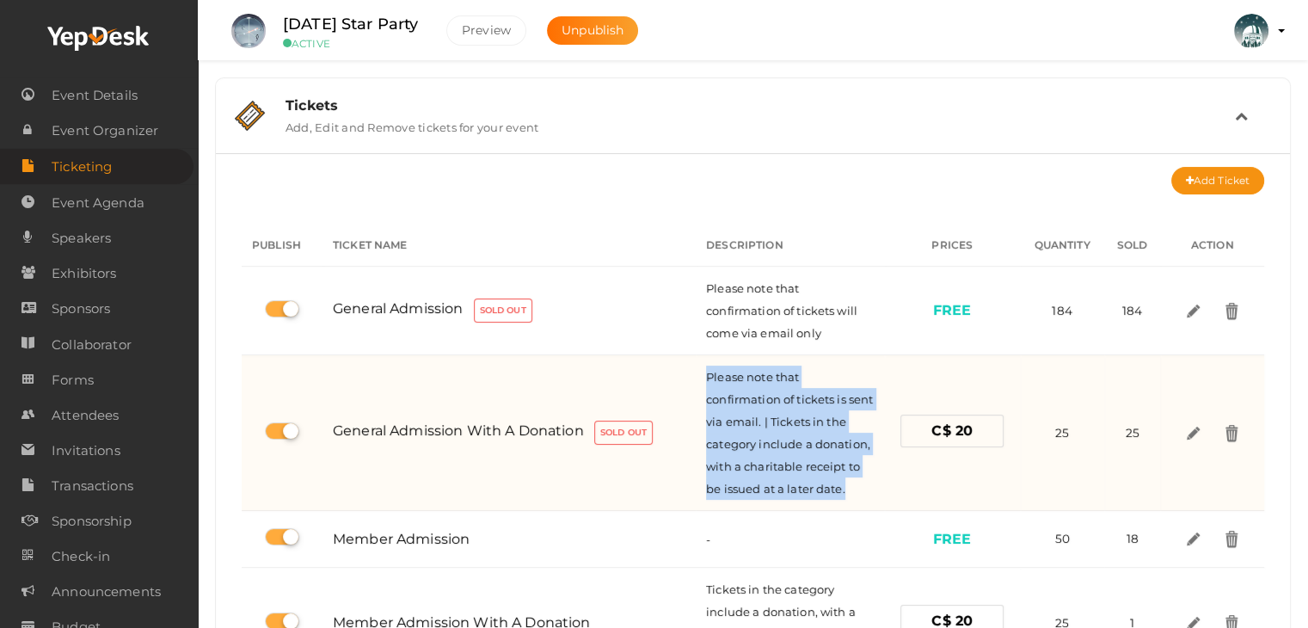
drag, startPoint x: 710, startPoint y: 369, endPoint x: 849, endPoint y: 493, distance: 185.7
click at [849, 493] on div "Please note that confirmation of tickets is sent via email. | Tickets in the ca…" at bounding box center [790, 432] width 168 height 134
copy span "Please note that confirmation of tickets is sent via email. | Tickets in the ca…"
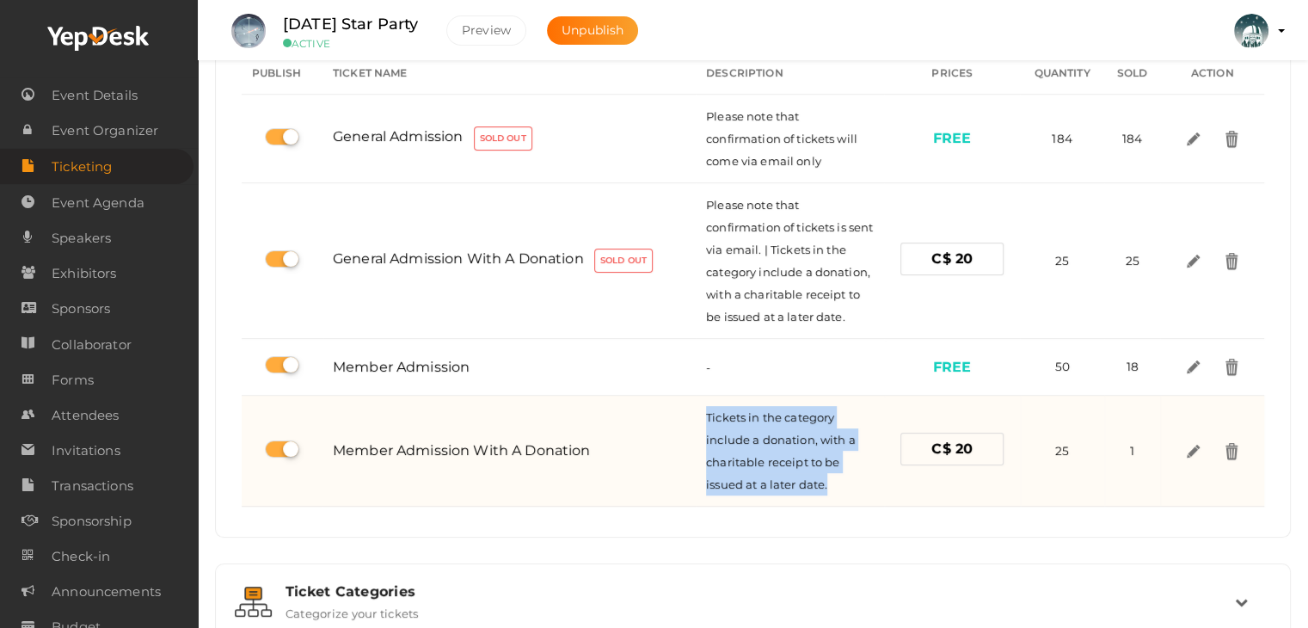
drag, startPoint x: 708, startPoint y: 414, endPoint x: 844, endPoint y: 496, distance: 158.9
click at [844, 496] on td "Tickets in the category include a donation, with a charitable receipt to be iss…" at bounding box center [789, 450] width 188 height 111
copy span "Tickets in the category include a donation, with a charitable receipt to be iss…"
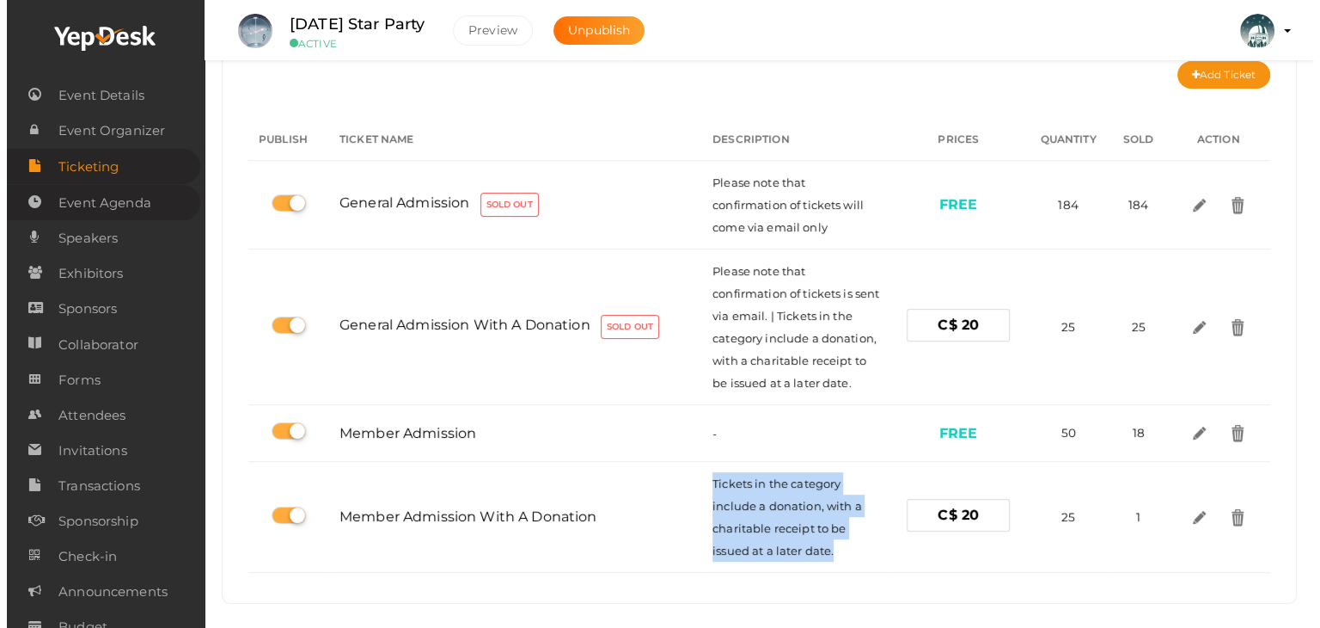
scroll to position [0, 0]
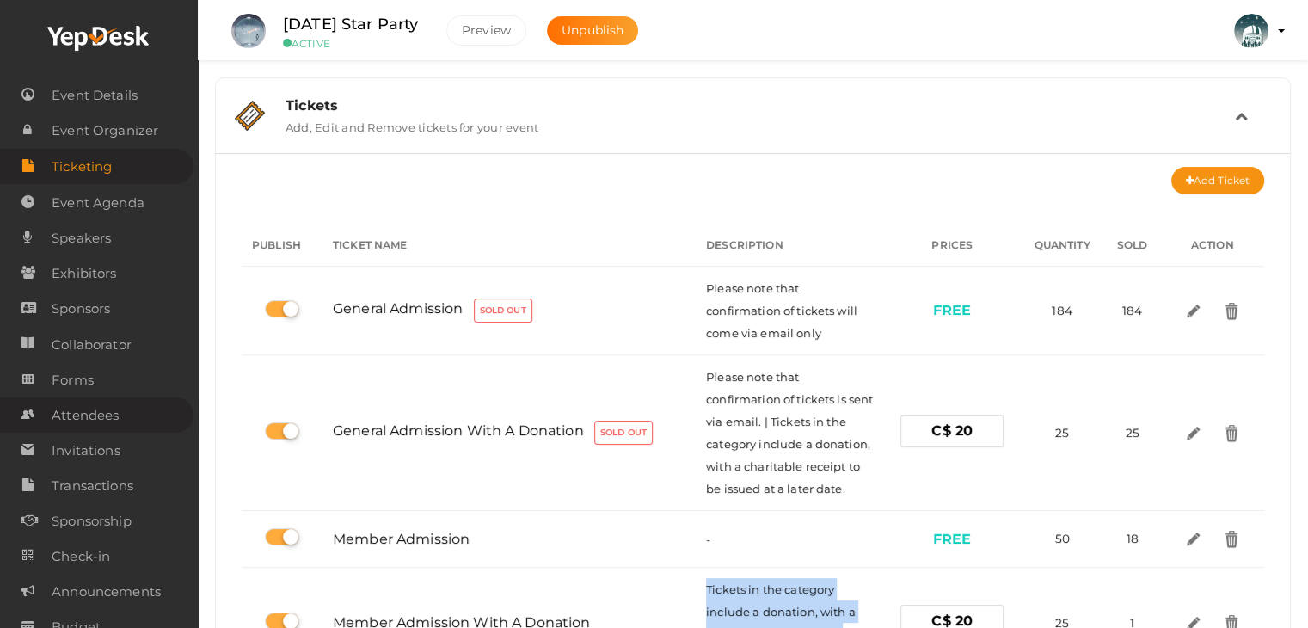
click at [87, 414] on span "Attendees" at bounding box center [85, 415] width 67 height 34
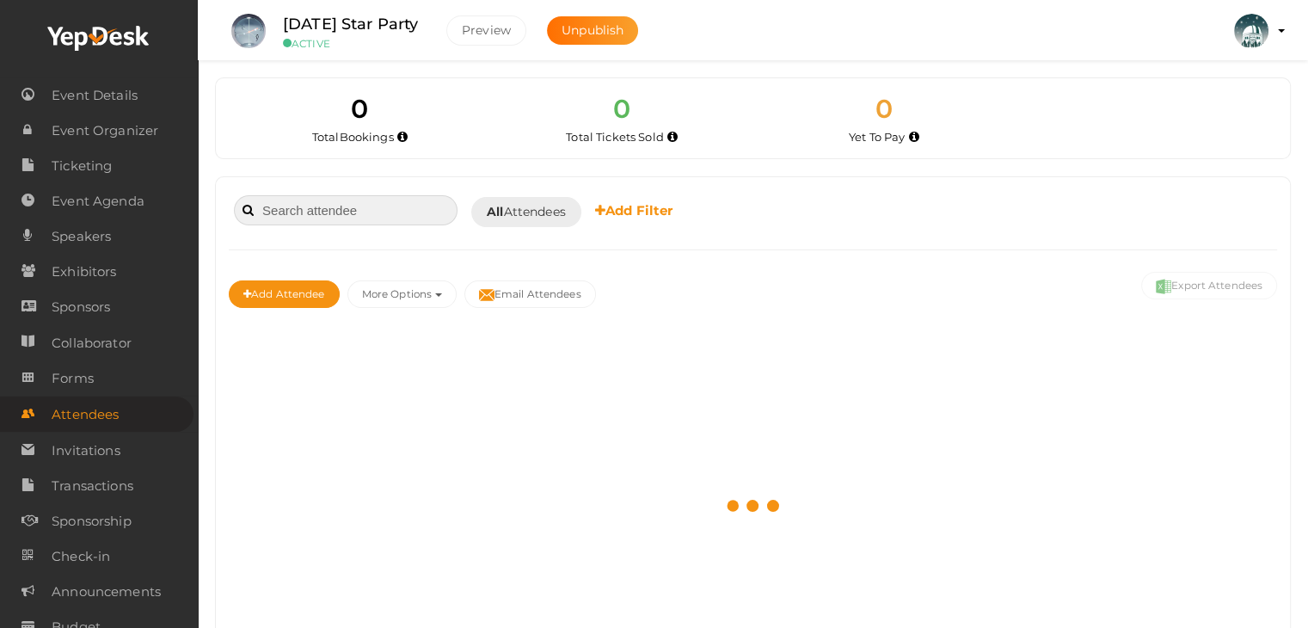
click at [322, 205] on input at bounding box center [346, 210] width 224 height 30
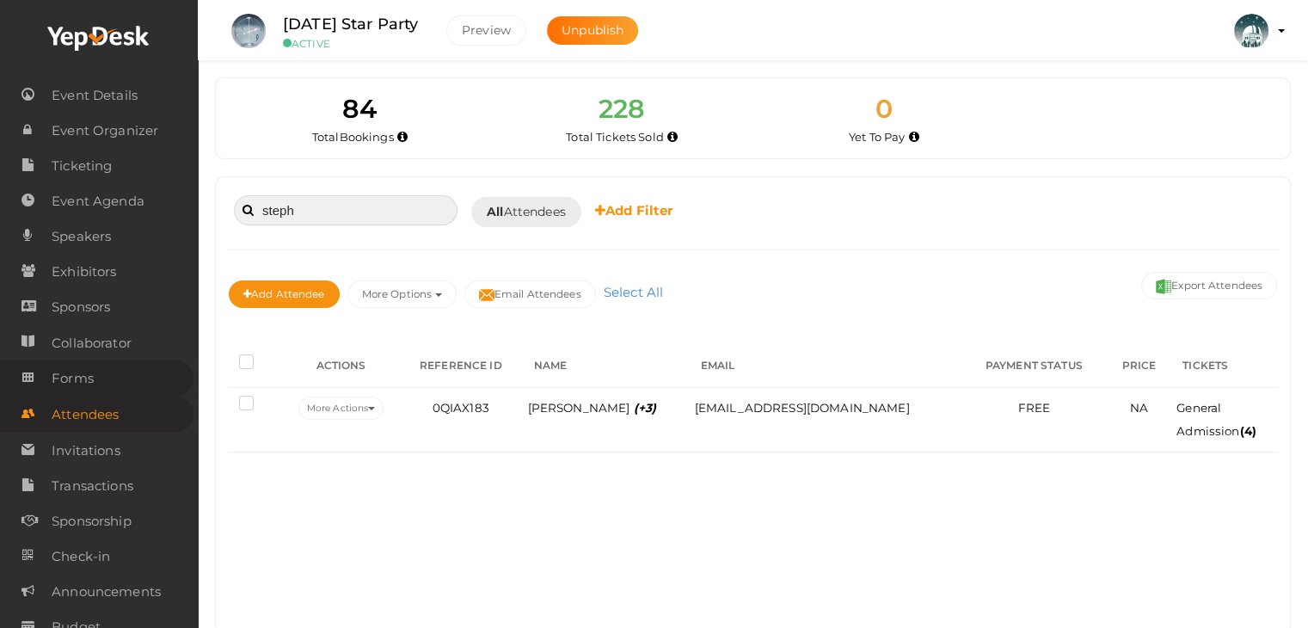
type input "steph"
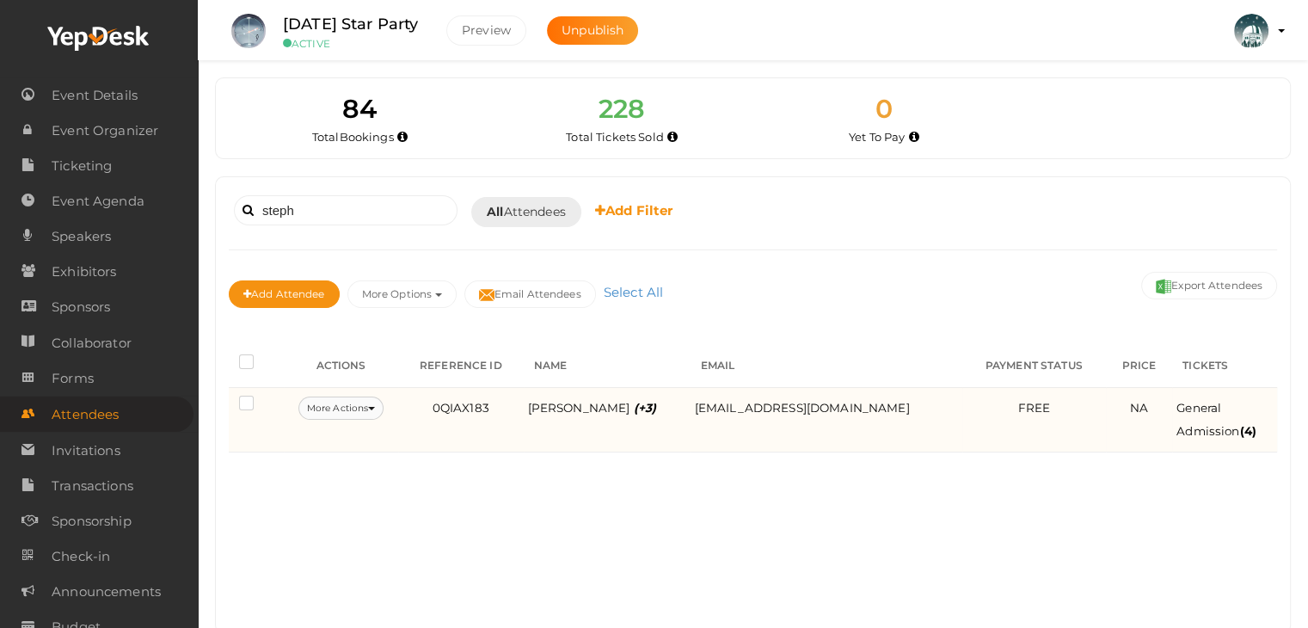
click at [374, 403] on button "More Actions" at bounding box center [340, 407] width 85 height 23
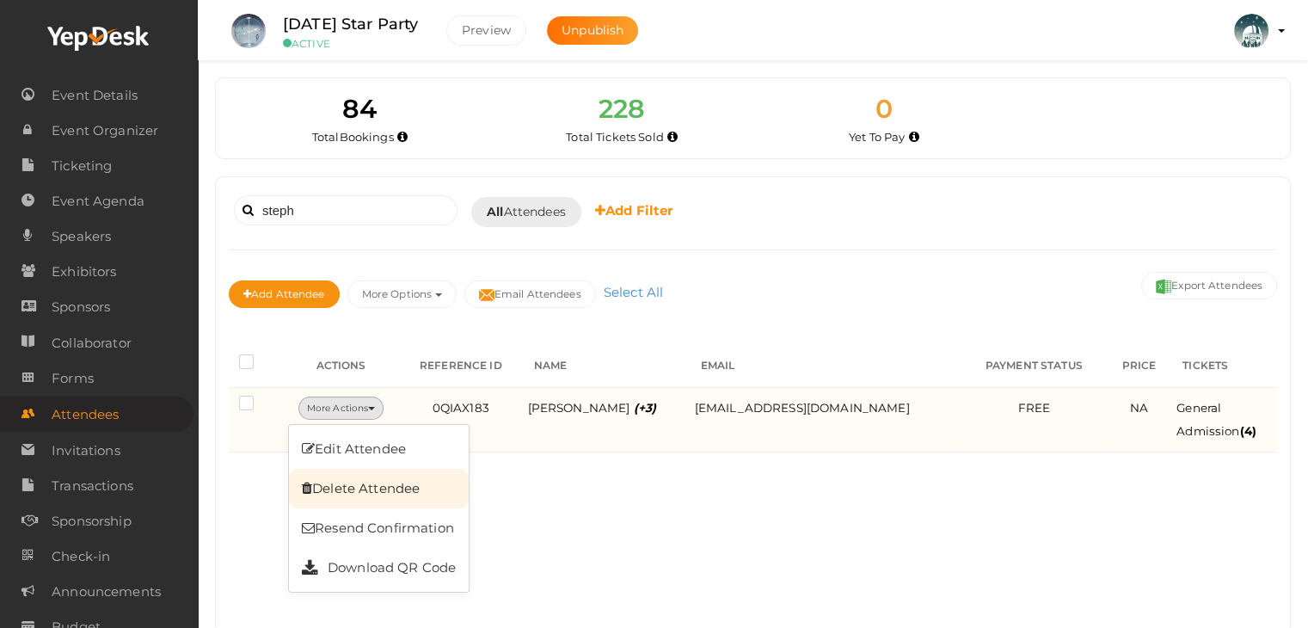
click at [393, 495] on link "Delete Attendee" at bounding box center [379, 489] width 180 height 40
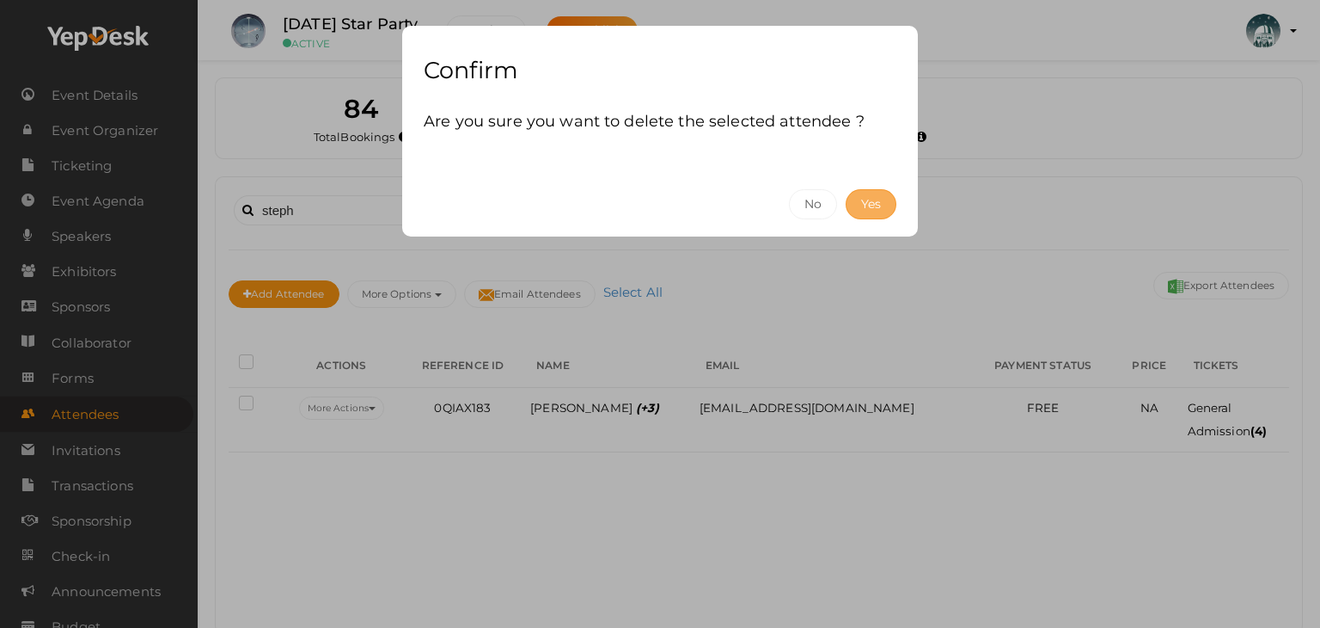
click at [868, 203] on button "Yes" at bounding box center [871, 204] width 51 height 30
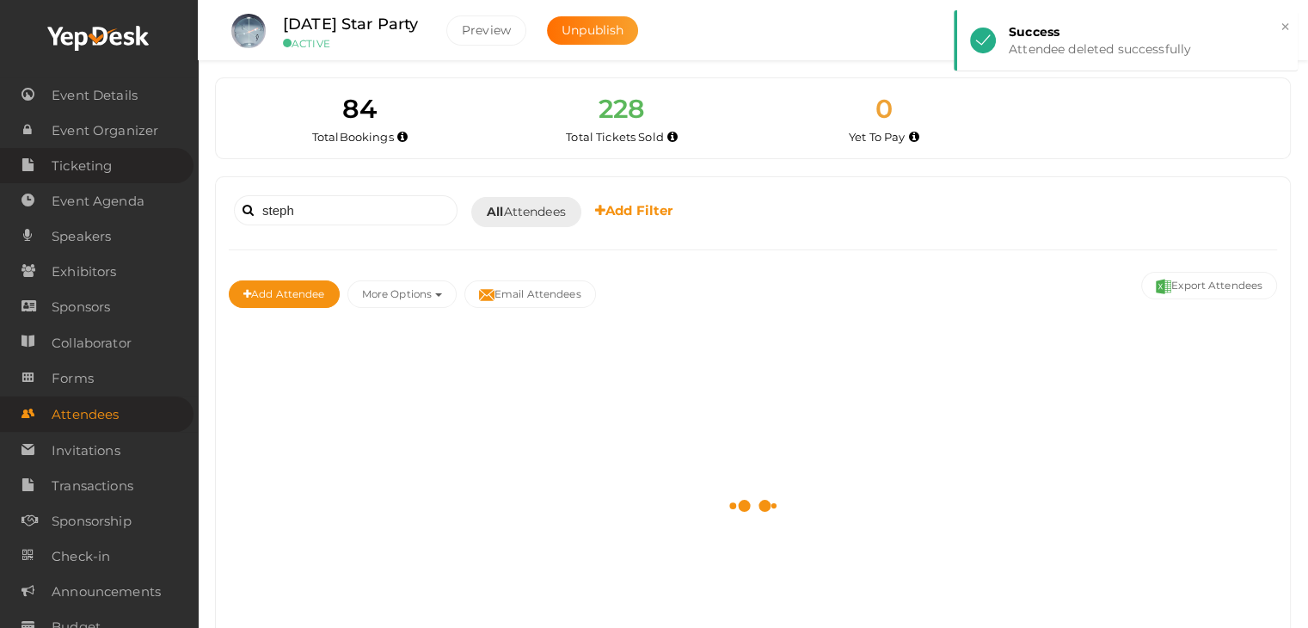
click at [96, 166] on span "Ticketing" at bounding box center [82, 166] width 60 height 34
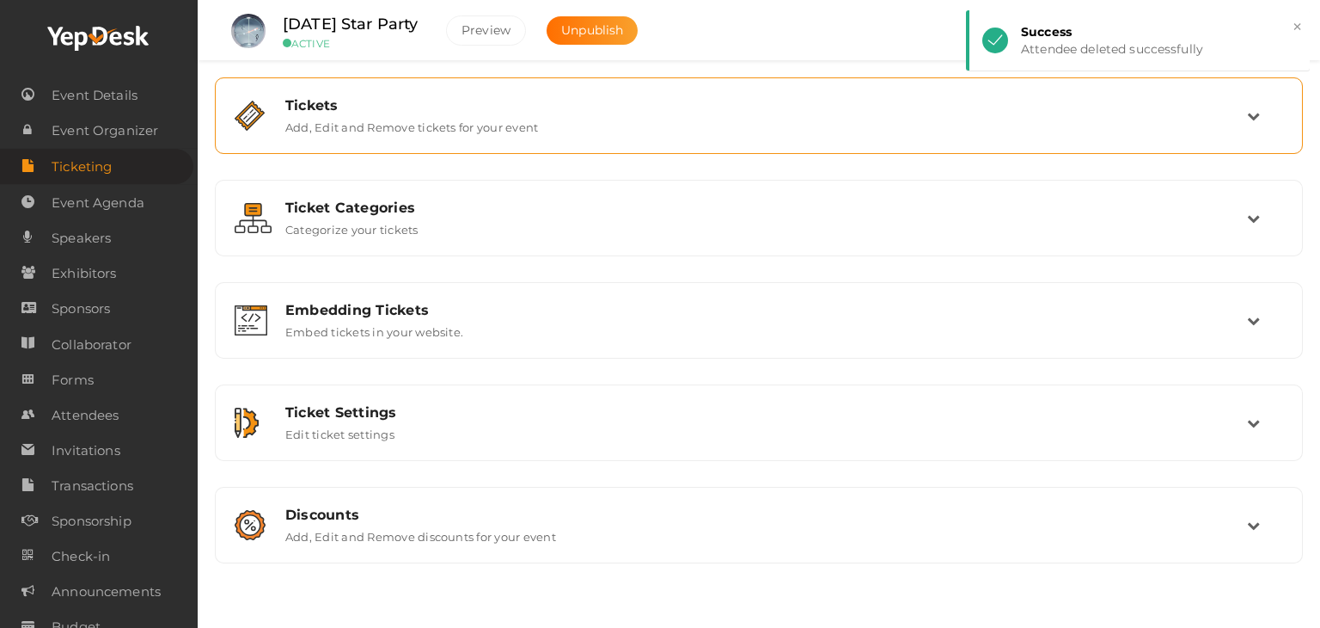
click at [426, 121] on label "Add, Edit and Remove tickets for your event" at bounding box center [411, 123] width 253 height 21
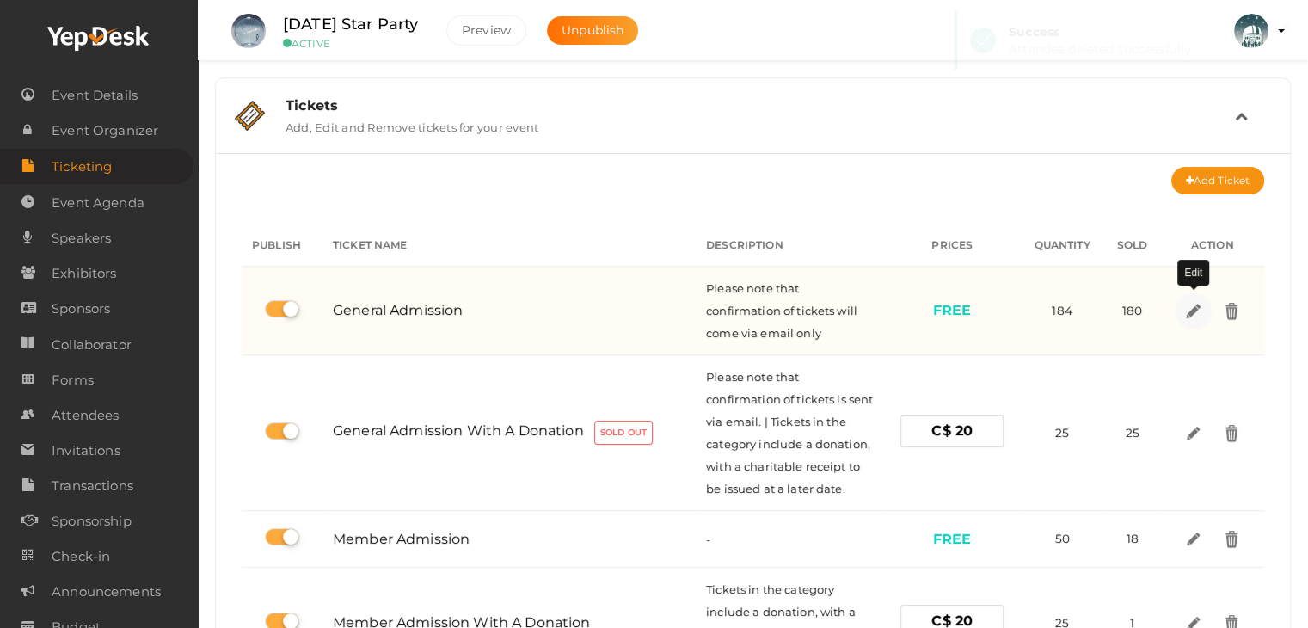
click at [1192, 309] on img at bounding box center [1192, 310] width 20 height 20
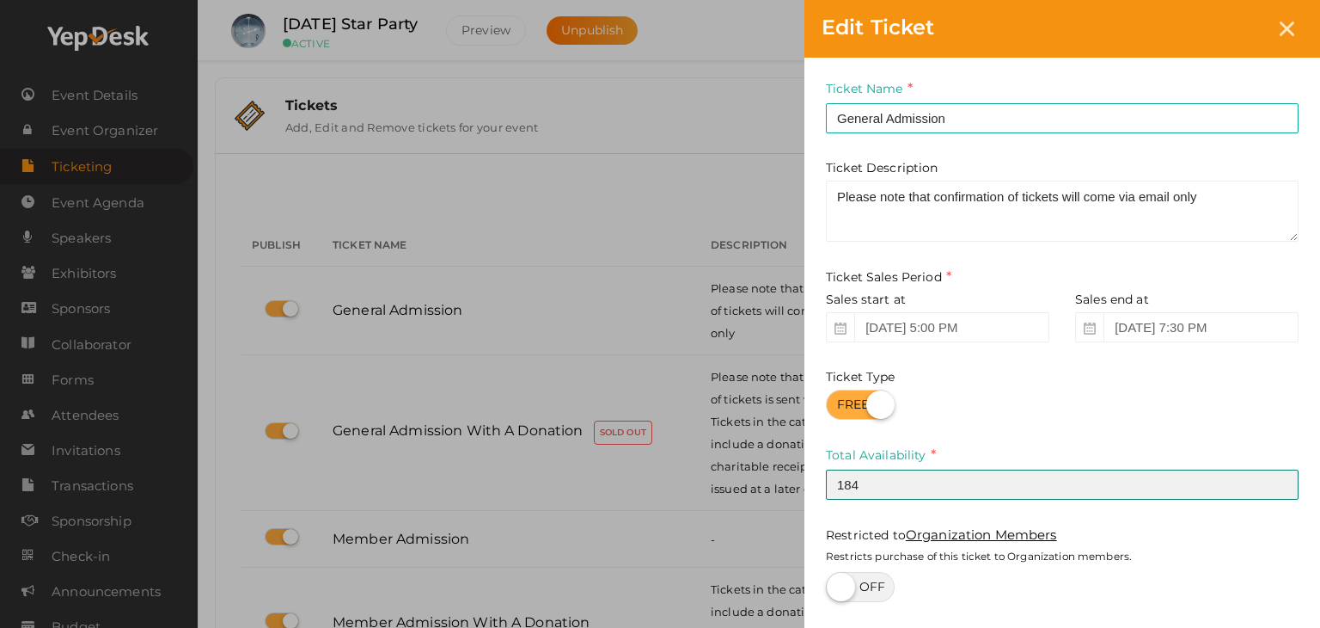
click at [880, 492] on input "184" at bounding box center [1062, 484] width 473 height 30
type input "188"
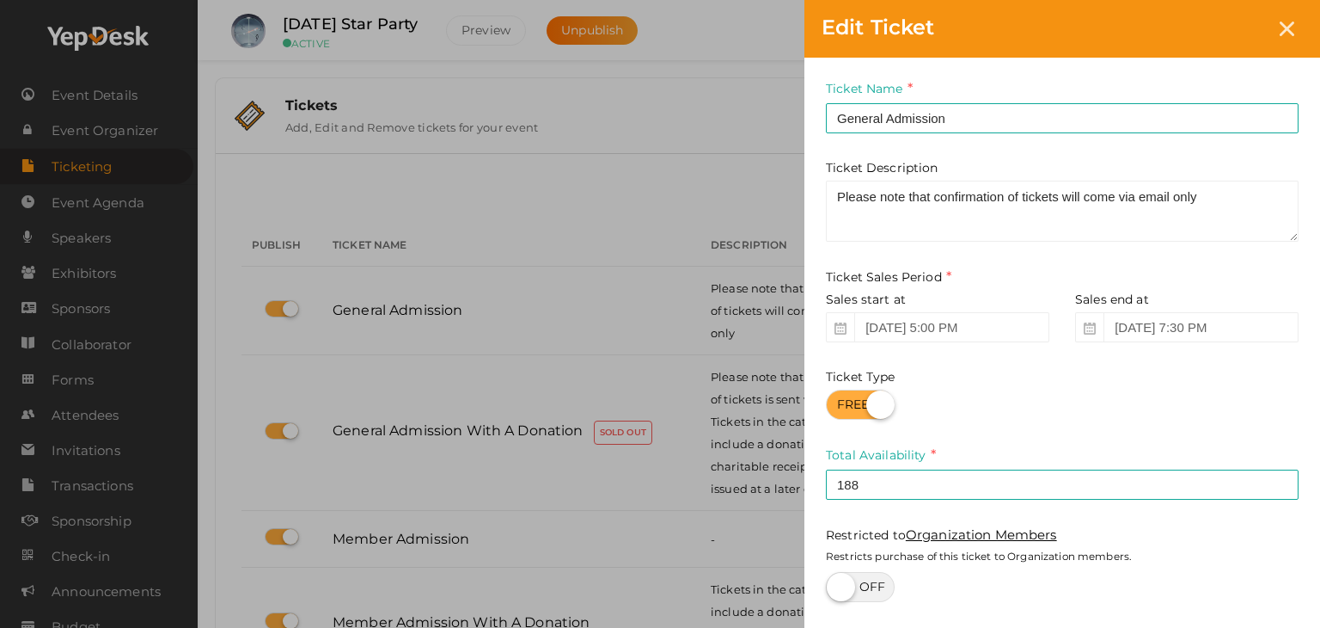
scroll to position [139, 0]
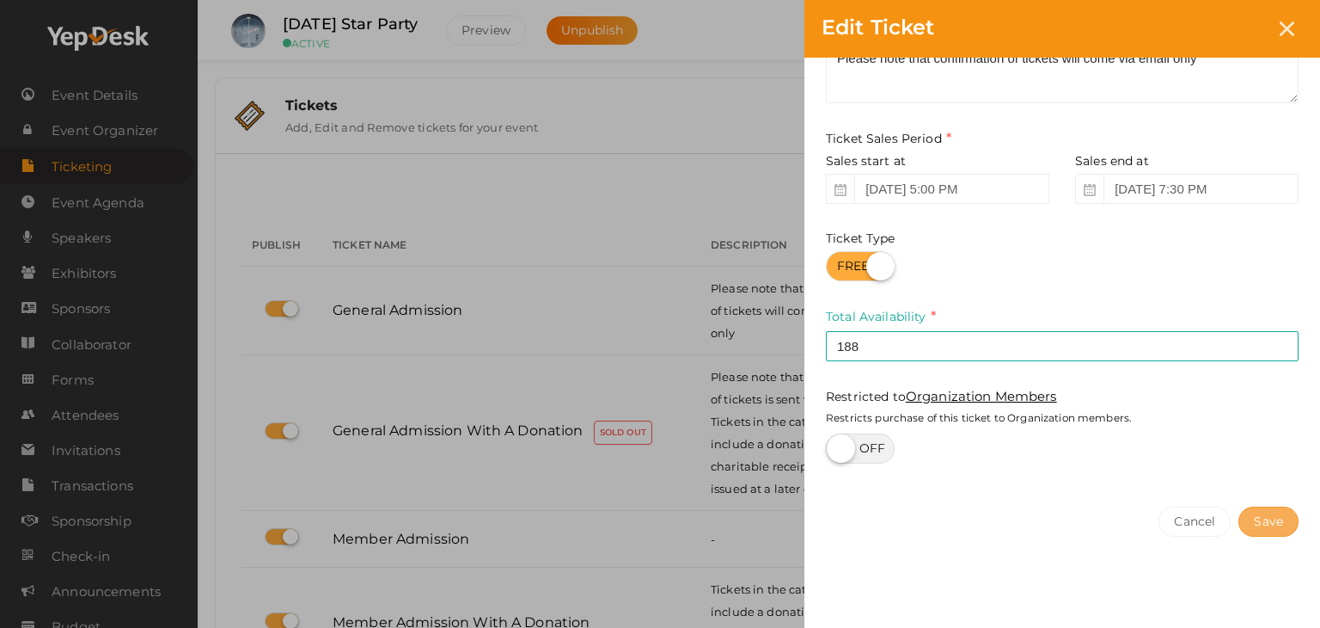
click at [1269, 517] on button "Save" at bounding box center [1269, 521] width 60 height 30
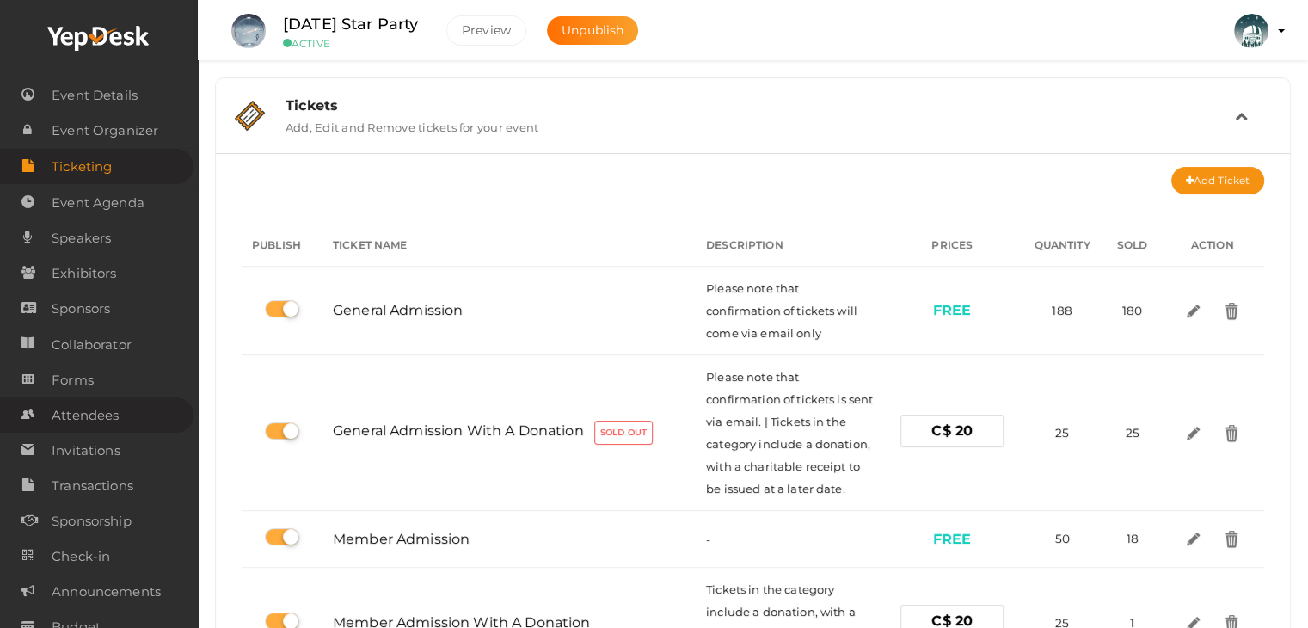
click at [89, 415] on span "Attendees" at bounding box center [85, 415] width 67 height 34
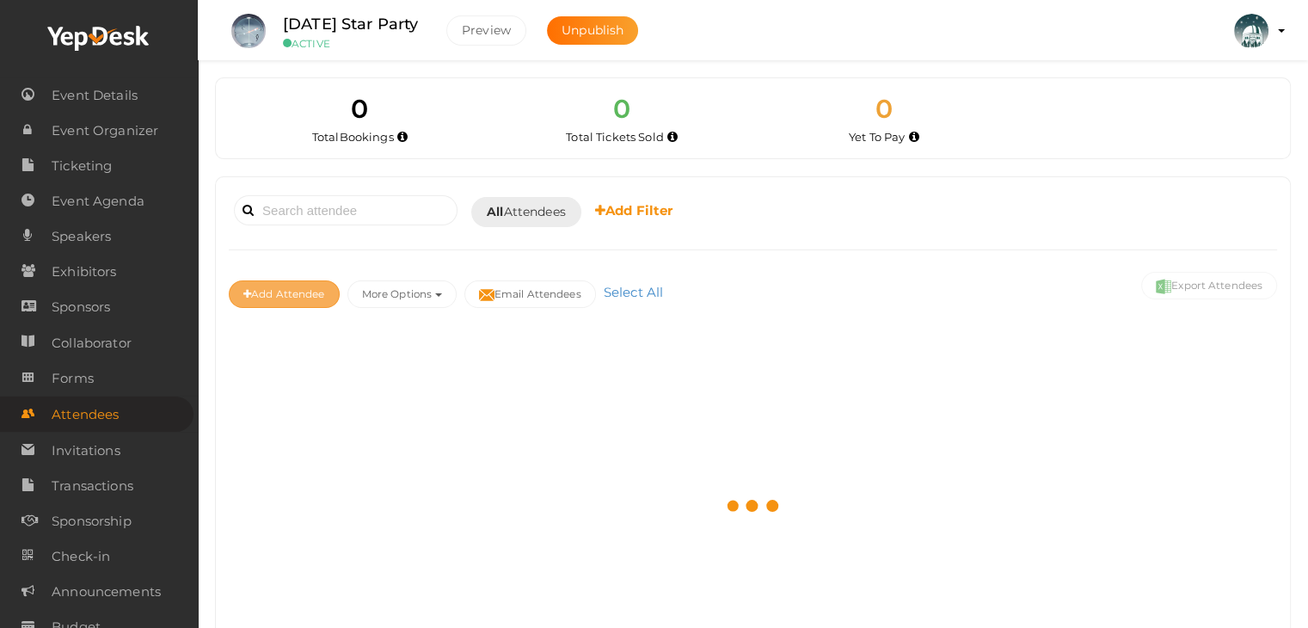
click at [289, 290] on button "Add Attendee" at bounding box center [284, 294] width 111 height 28
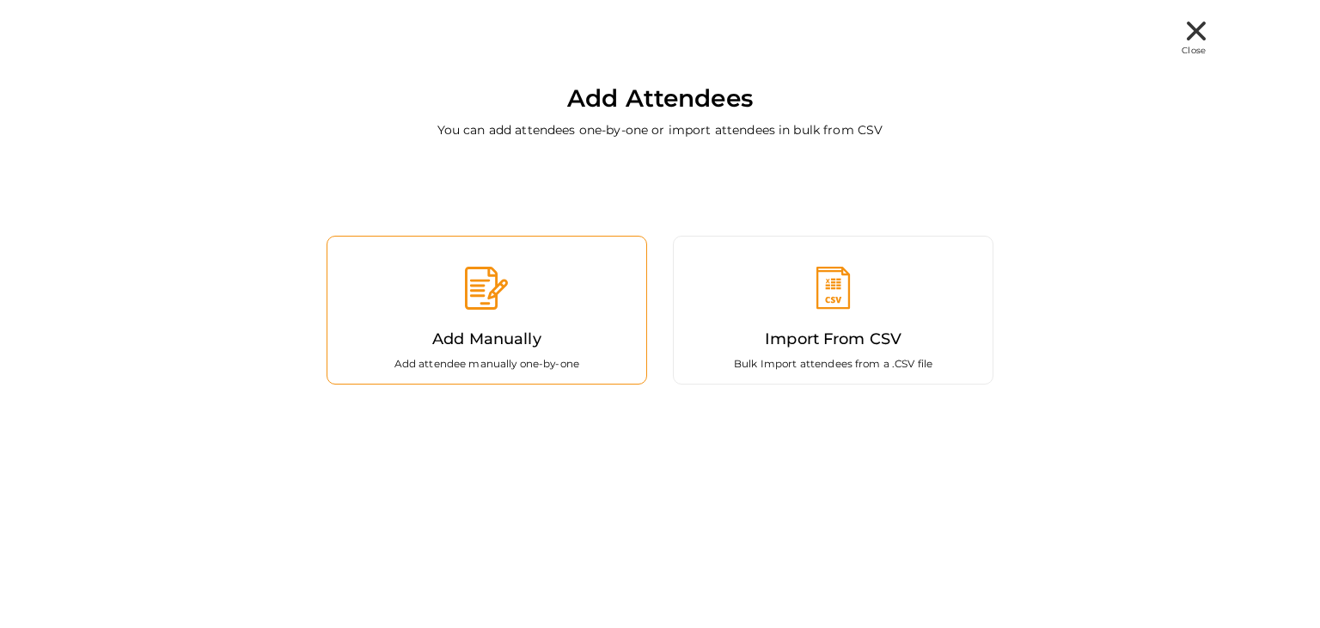
click at [387, 305] on div "Add Manually Add attendee manually one-by-one" at bounding box center [487, 310] width 321 height 149
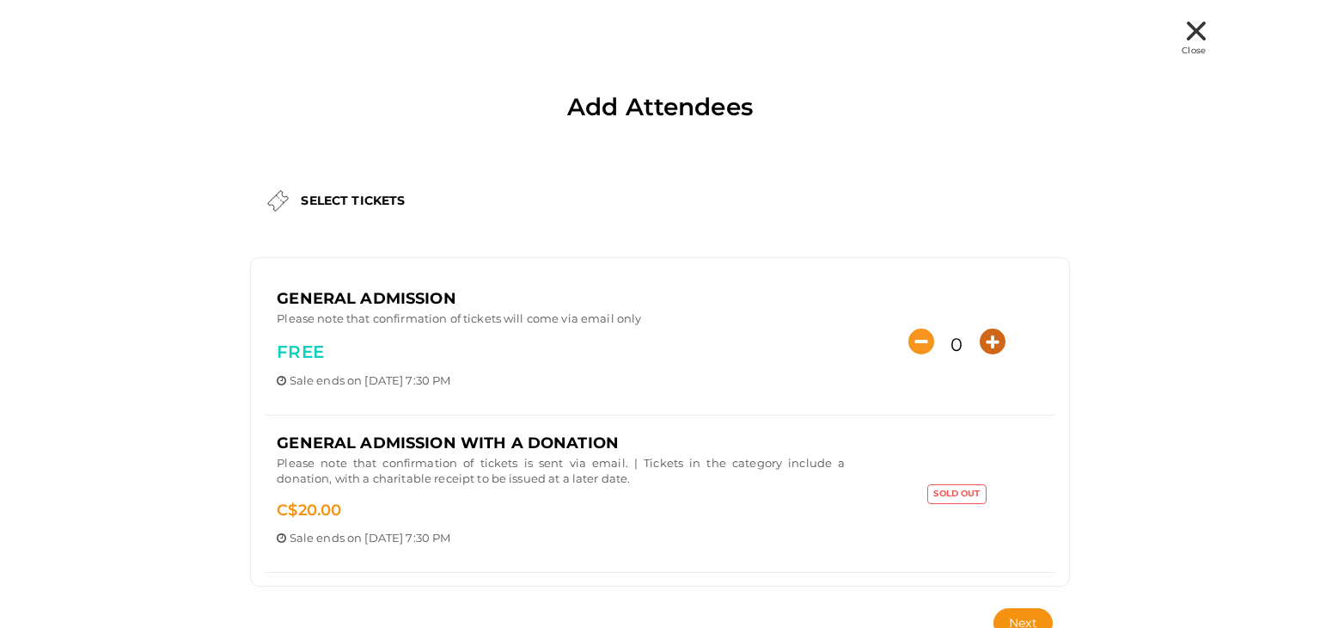
click at [990, 337] on icon "button" at bounding box center [993, 341] width 26 height 26
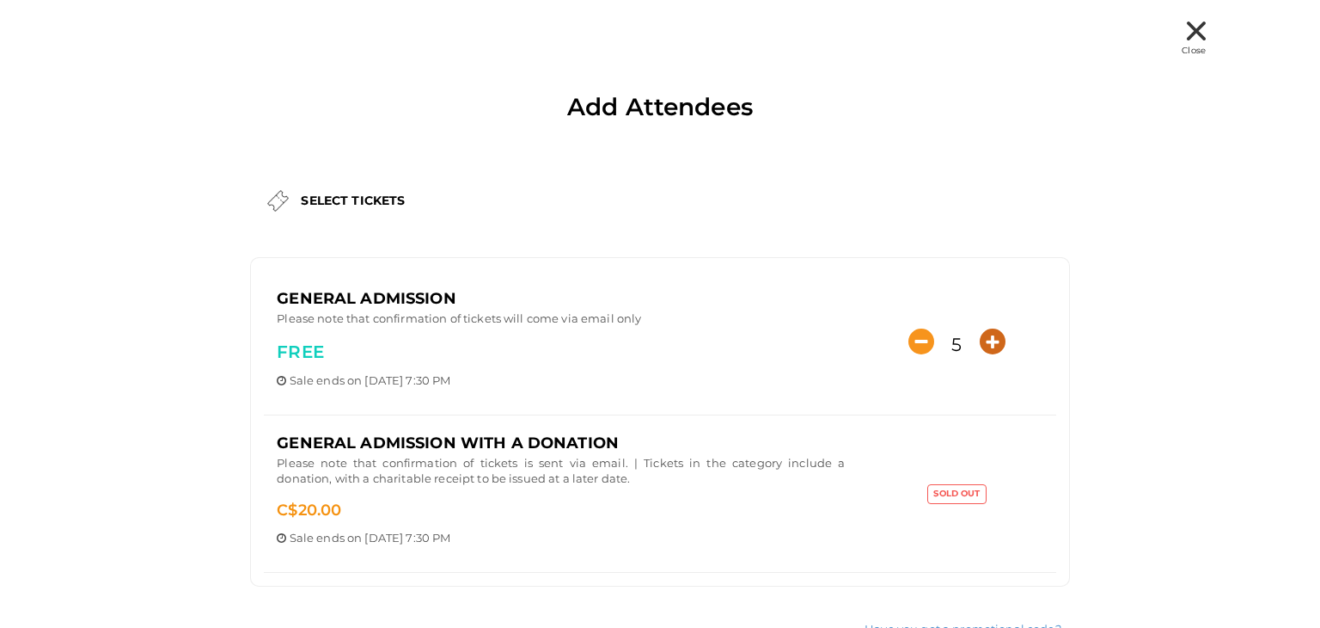
click at [990, 337] on icon "button" at bounding box center [993, 341] width 26 height 26
click at [987, 337] on icon "button" at bounding box center [993, 341] width 26 height 26
type input "8"
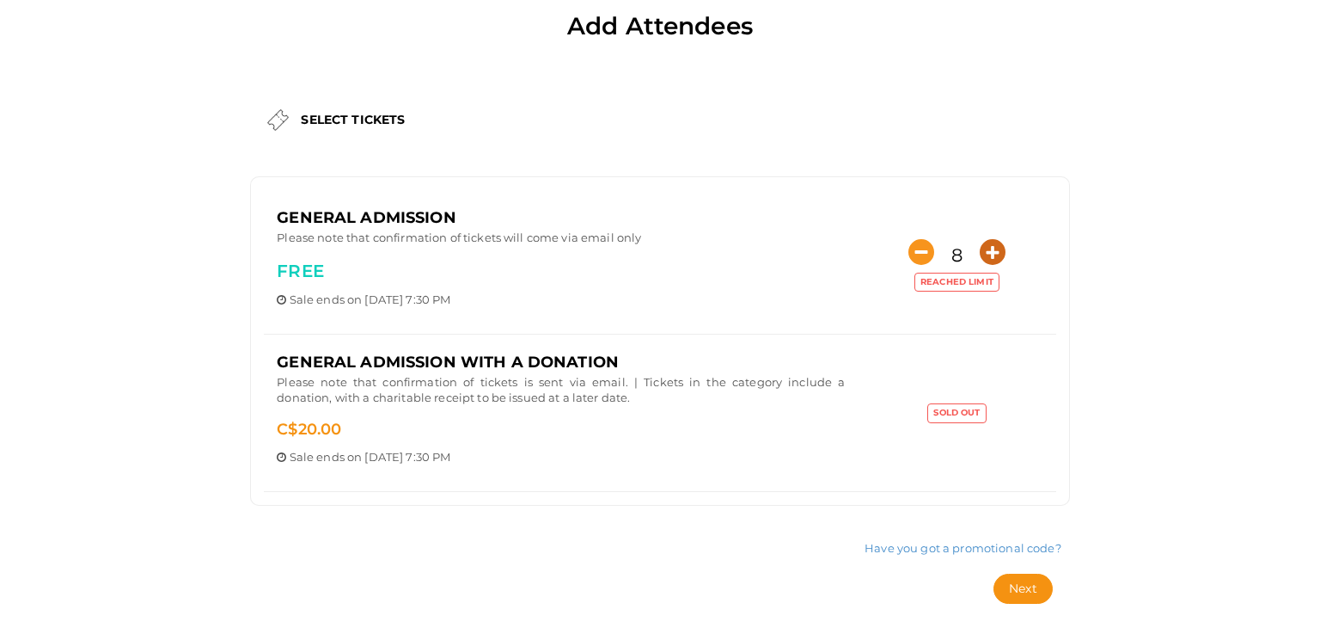
scroll to position [149, 0]
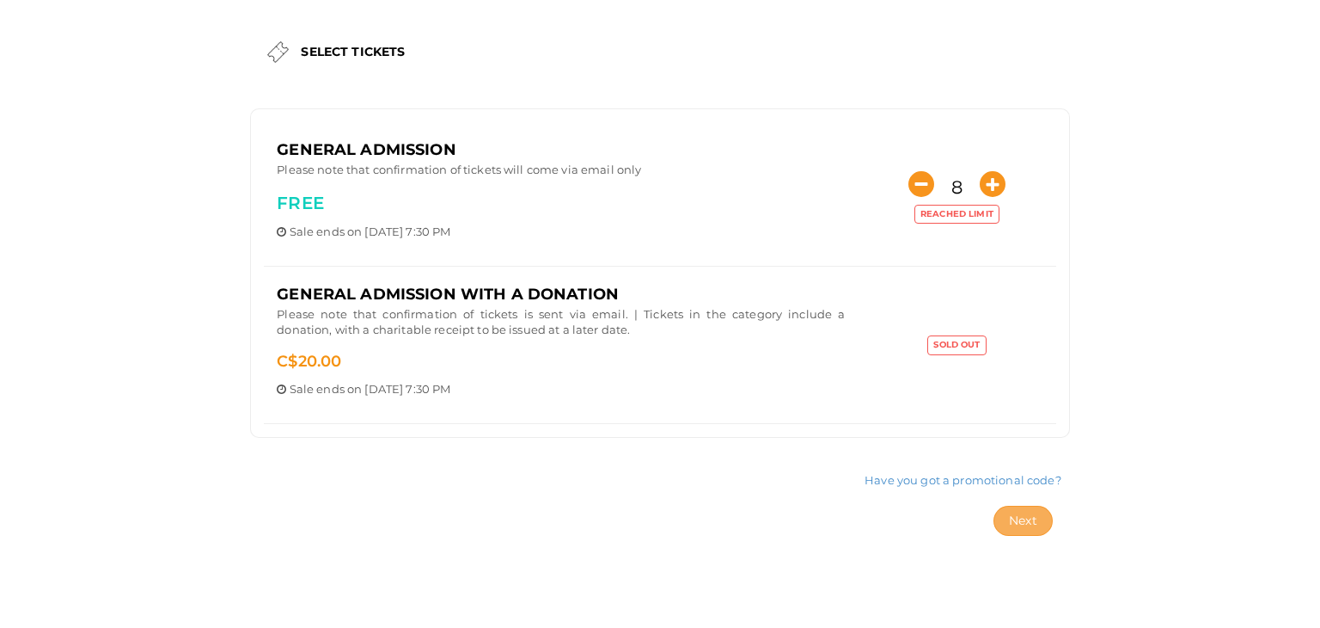
click at [1014, 517] on span "Next" at bounding box center [1023, 519] width 28 height 15
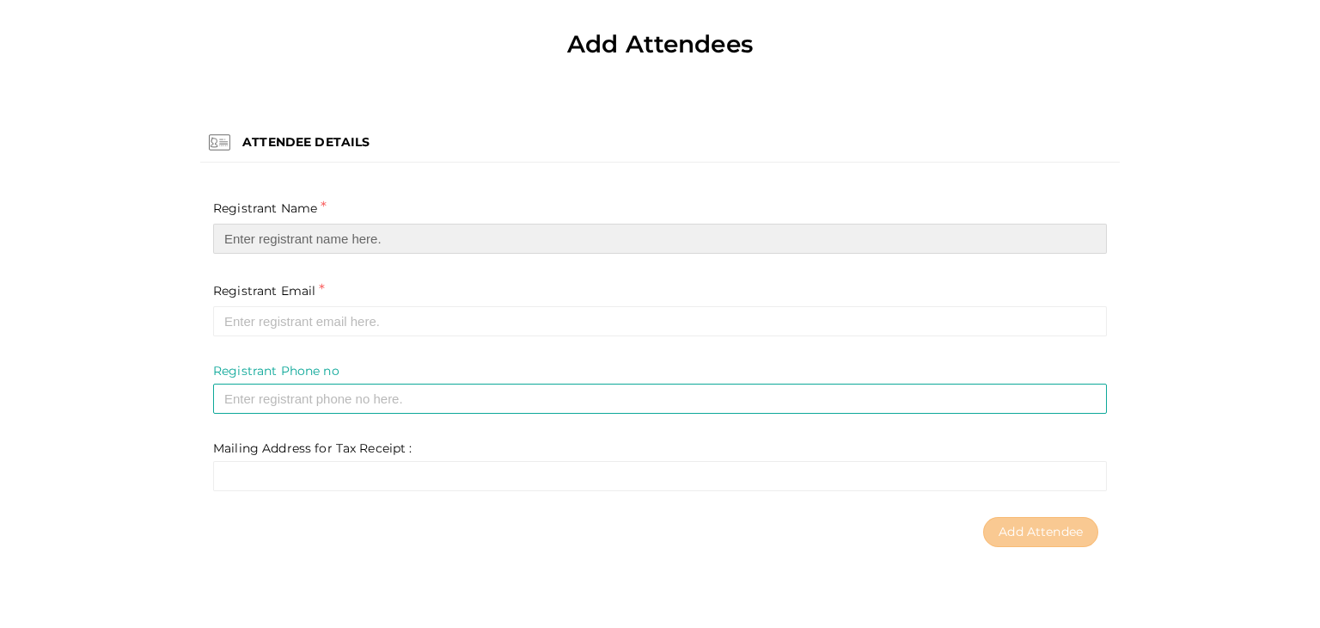
click at [245, 238] on input "text" at bounding box center [660, 239] width 894 height 30
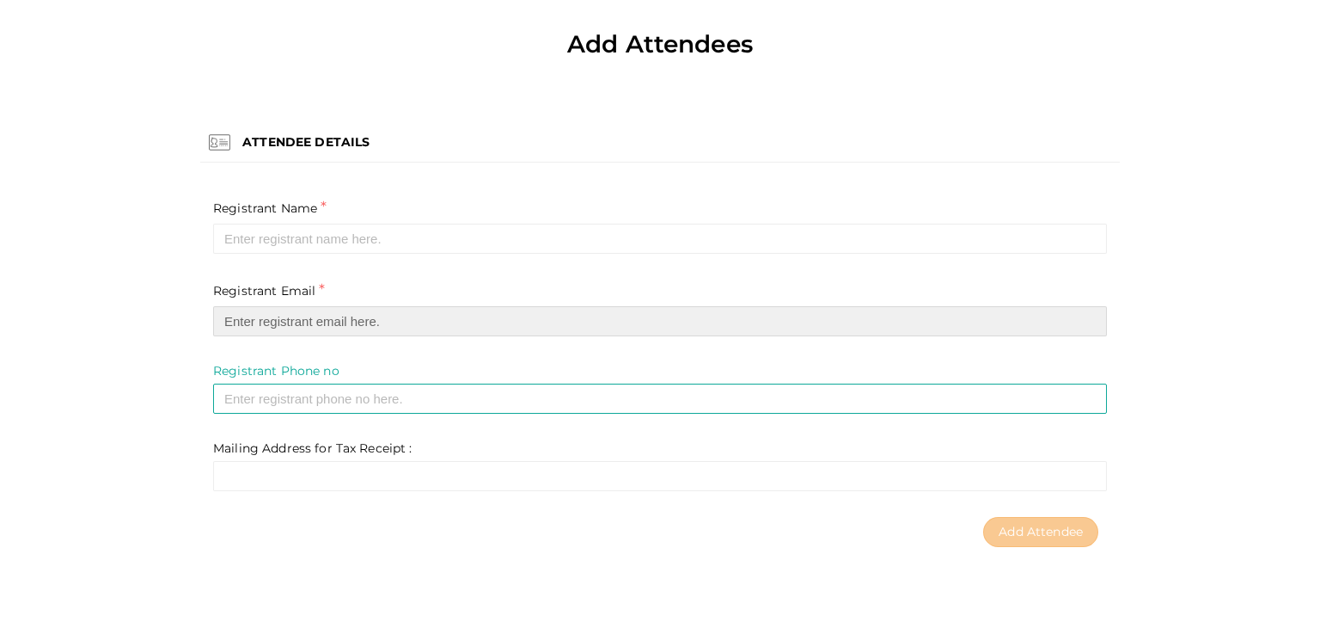
click at [248, 326] on input "email" at bounding box center [660, 321] width 894 height 30
paste input "wbillycalderwood@gmail.com"
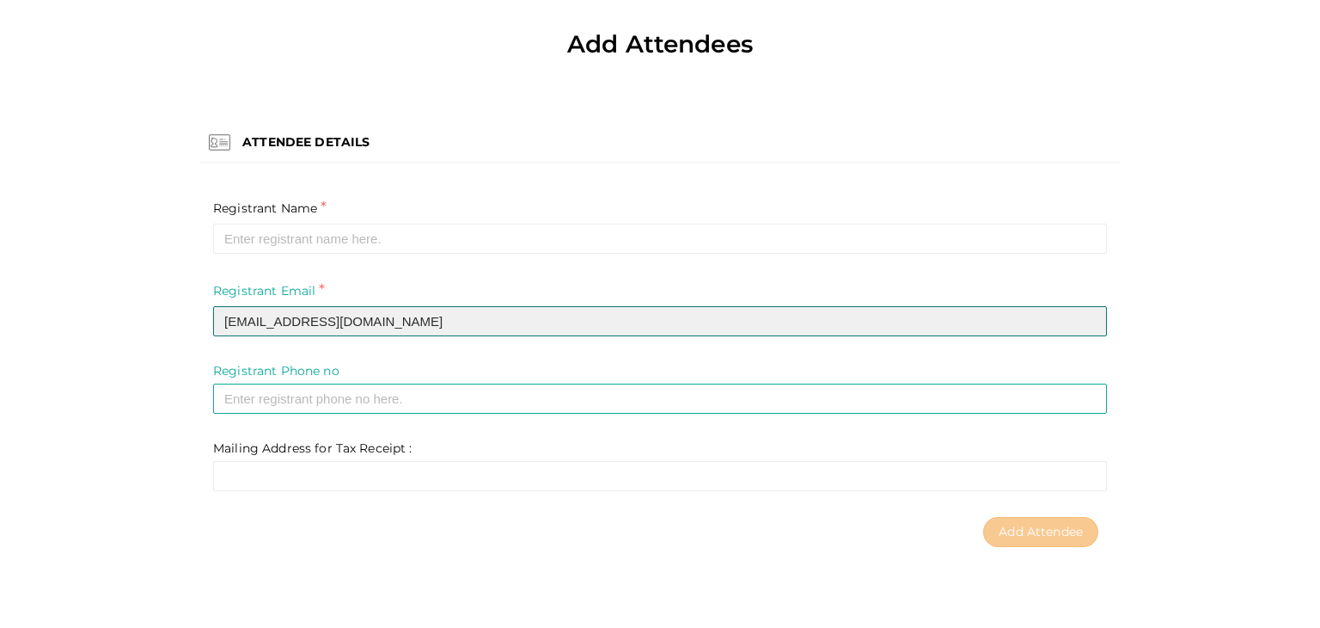
type input "wbillycalderwood@gmail.com"
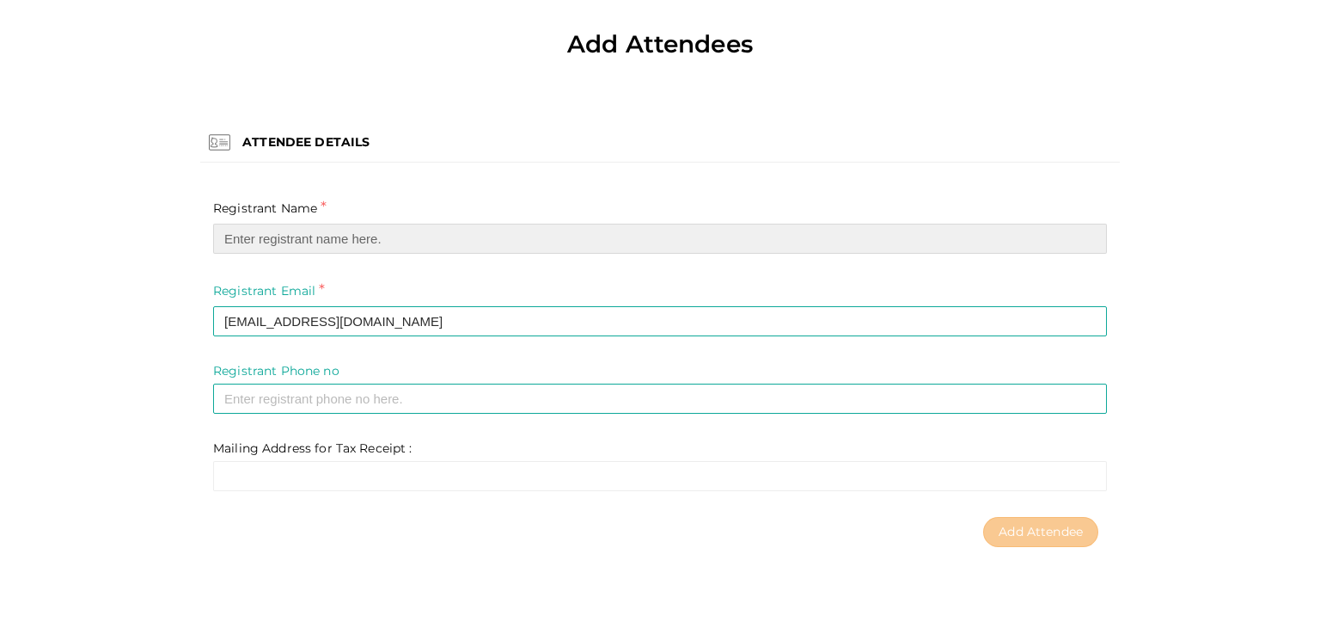
click at [280, 239] on input "text" at bounding box center [660, 239] width 894 height 30
paste input "Ron Calderwood"
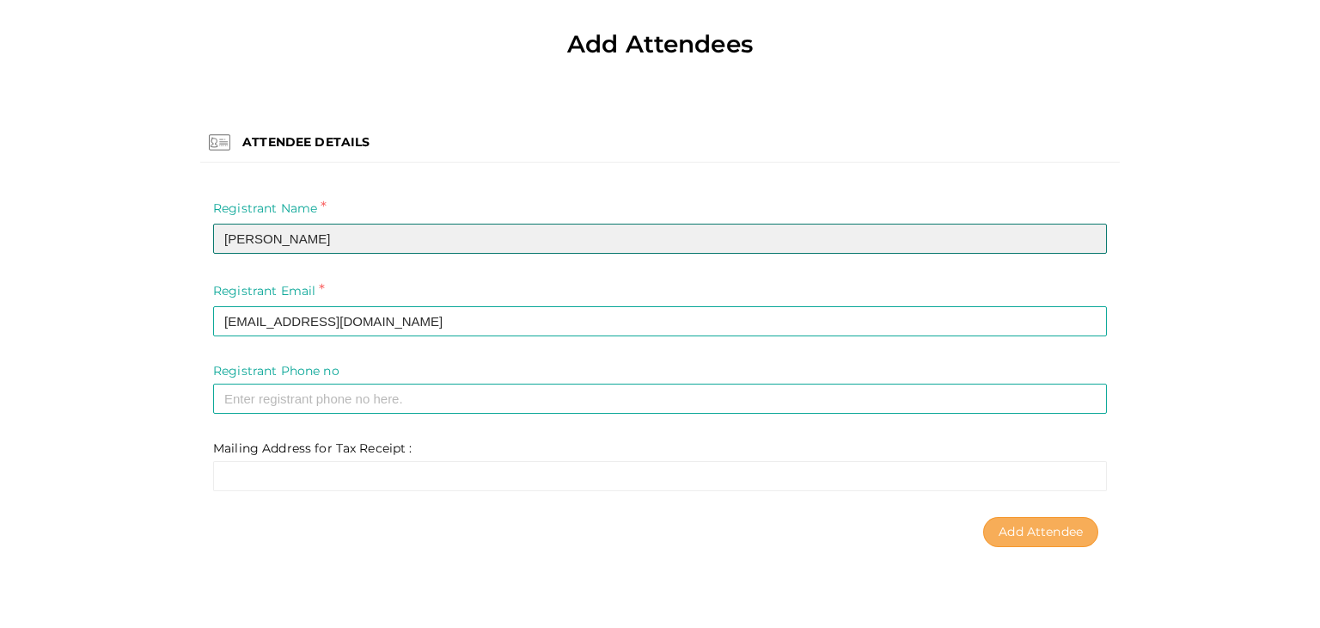
type input "Ron Calderwood"
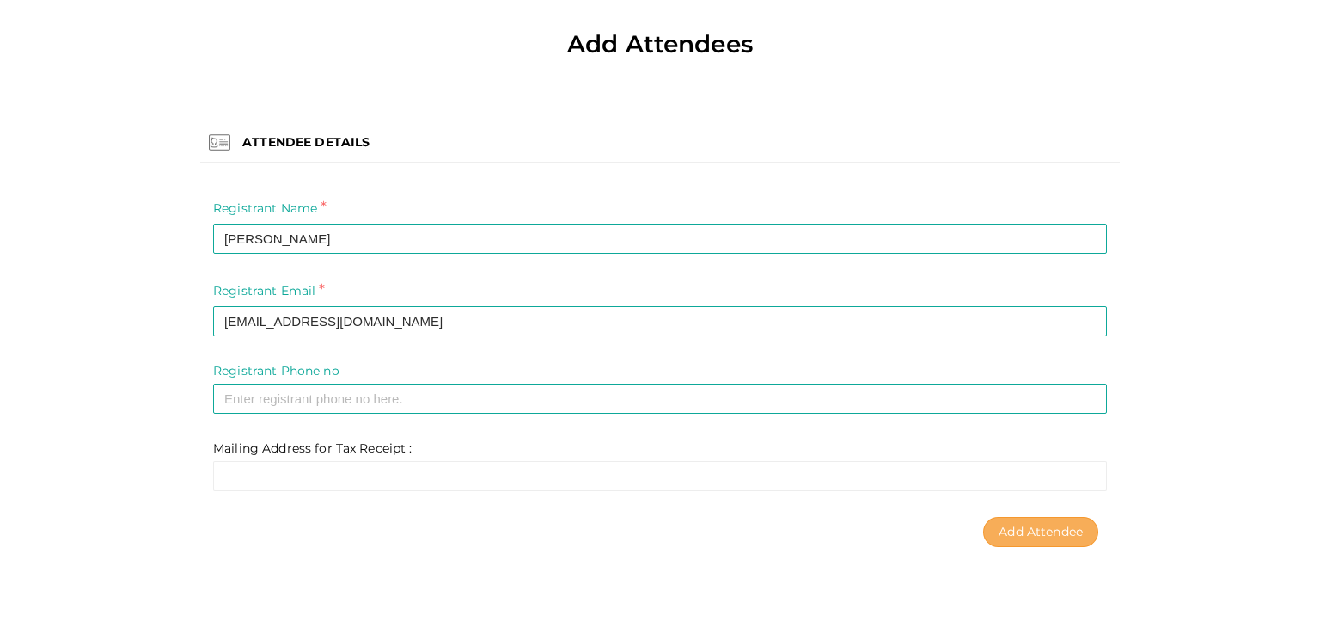
click at [1013, 537] on span "Add Attendee" at bounding box center [1041, 531] width 84 height 15
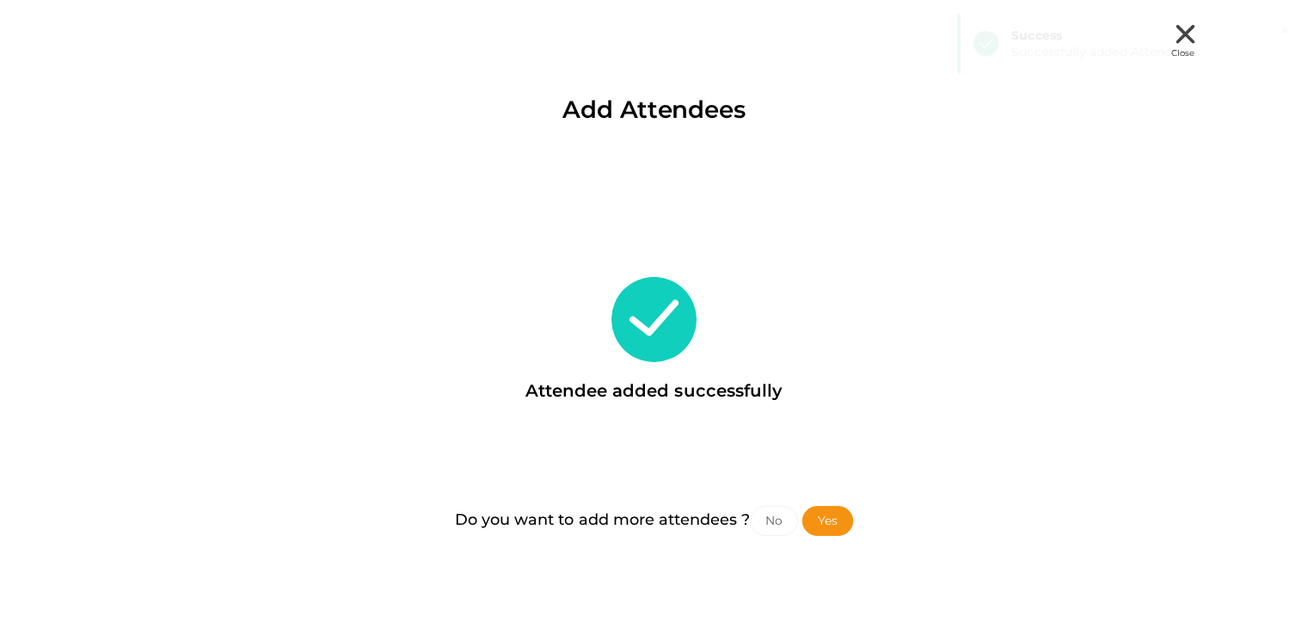
scroll to position [0, 0]
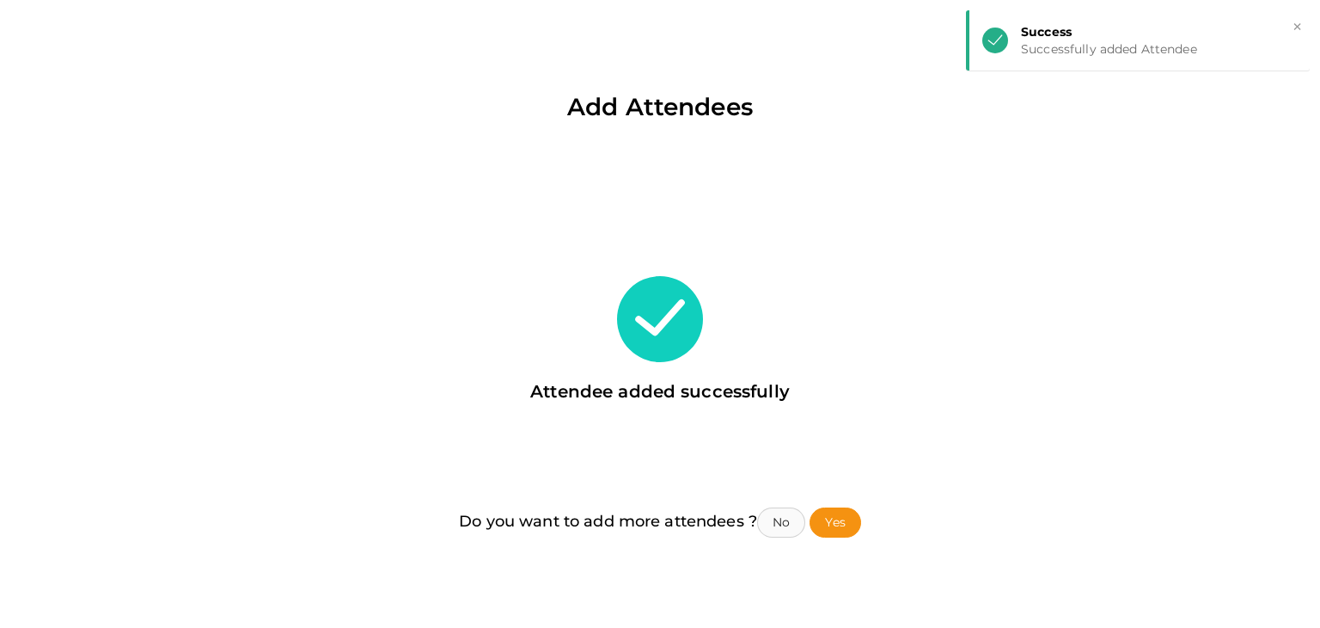
click at [782, 517] on button "No" at bounding box center [781, 522] width 48 height 30
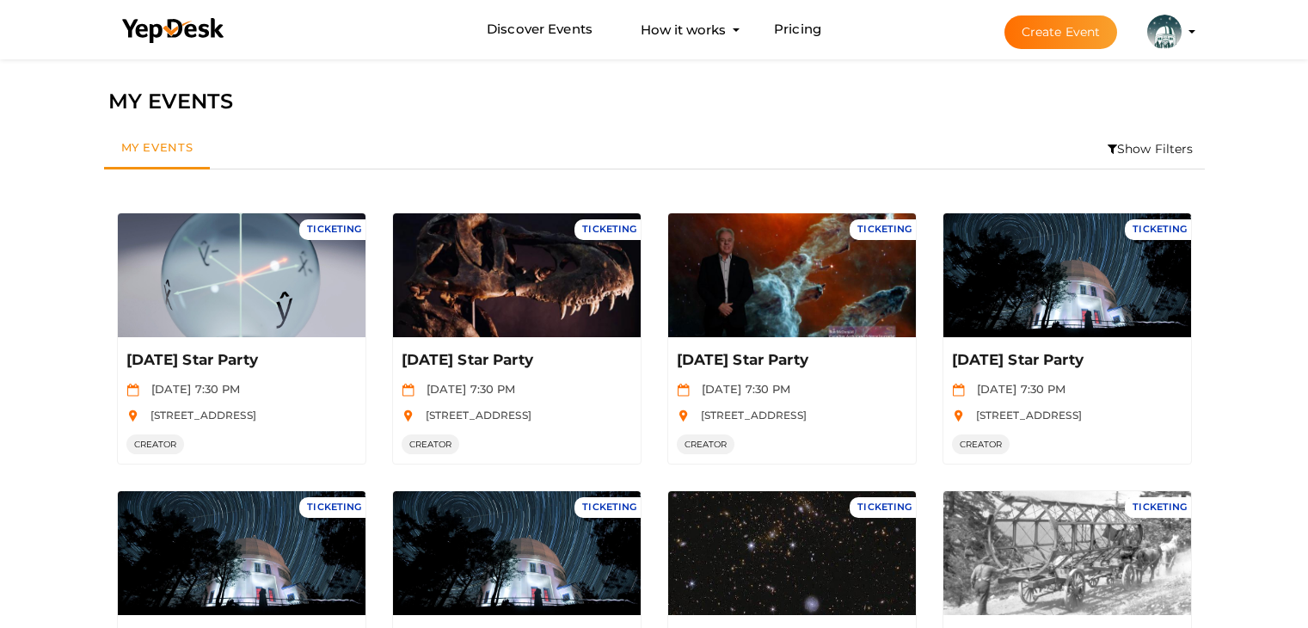
scroll to position [55, 0]
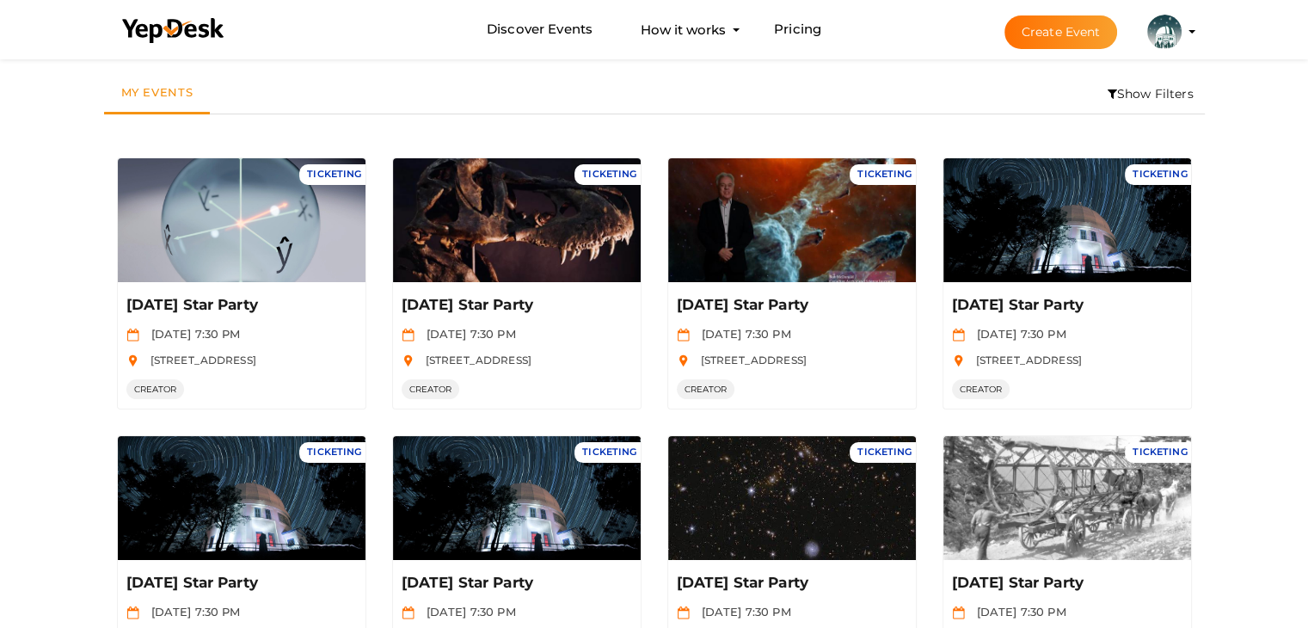
click at [1057, 34] on button "Create Event" at bounding box center [1060, 32] width 113 height 34
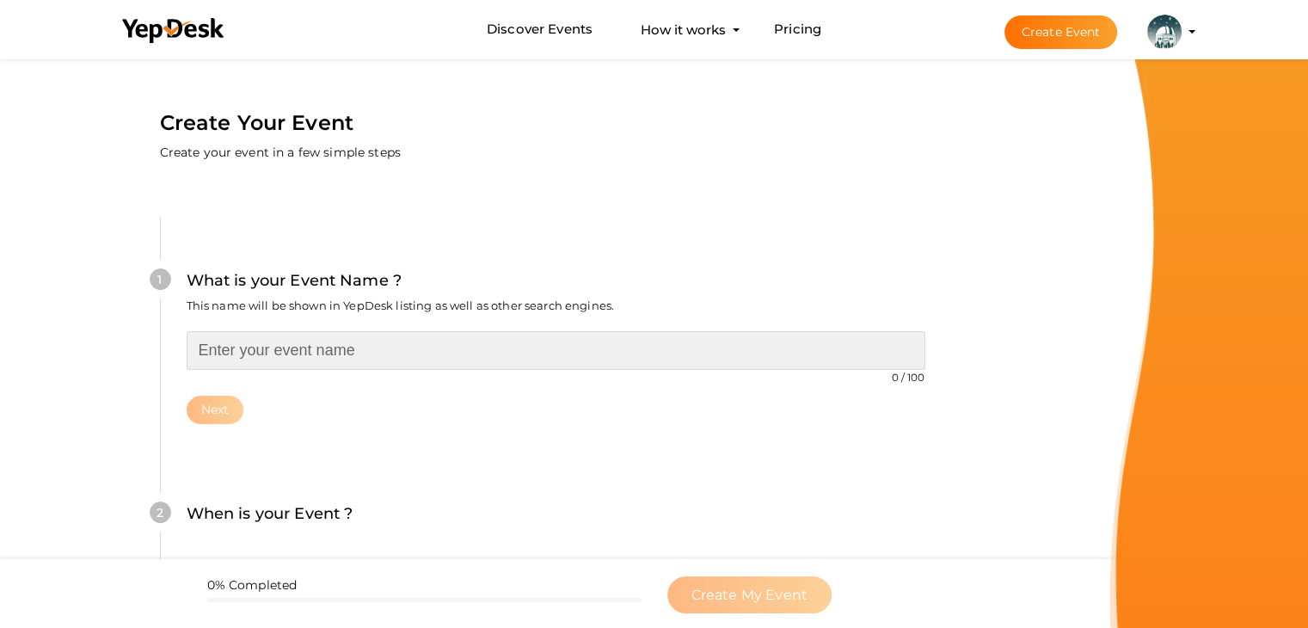
click at [279, 351] on input "text" at bounding box center [556, 350] width 738 height 39
type input "September Star Party"
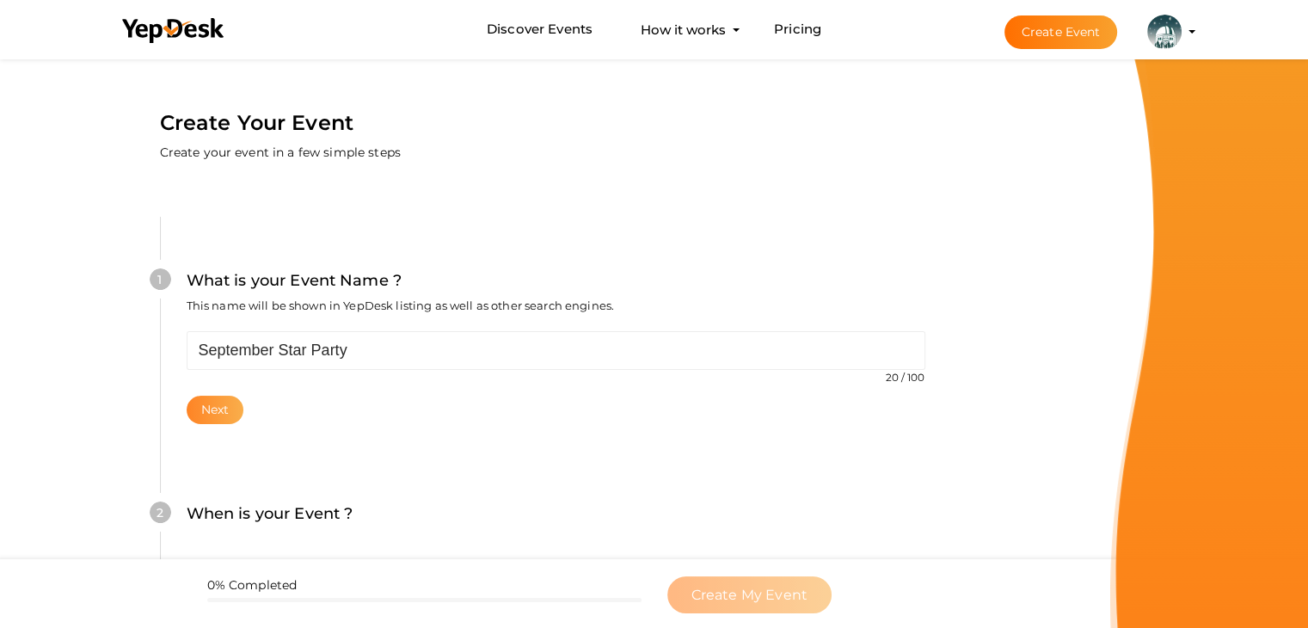
click at [213, 400] on button "Next" at bounding box center [216, 409] width 58 height 28
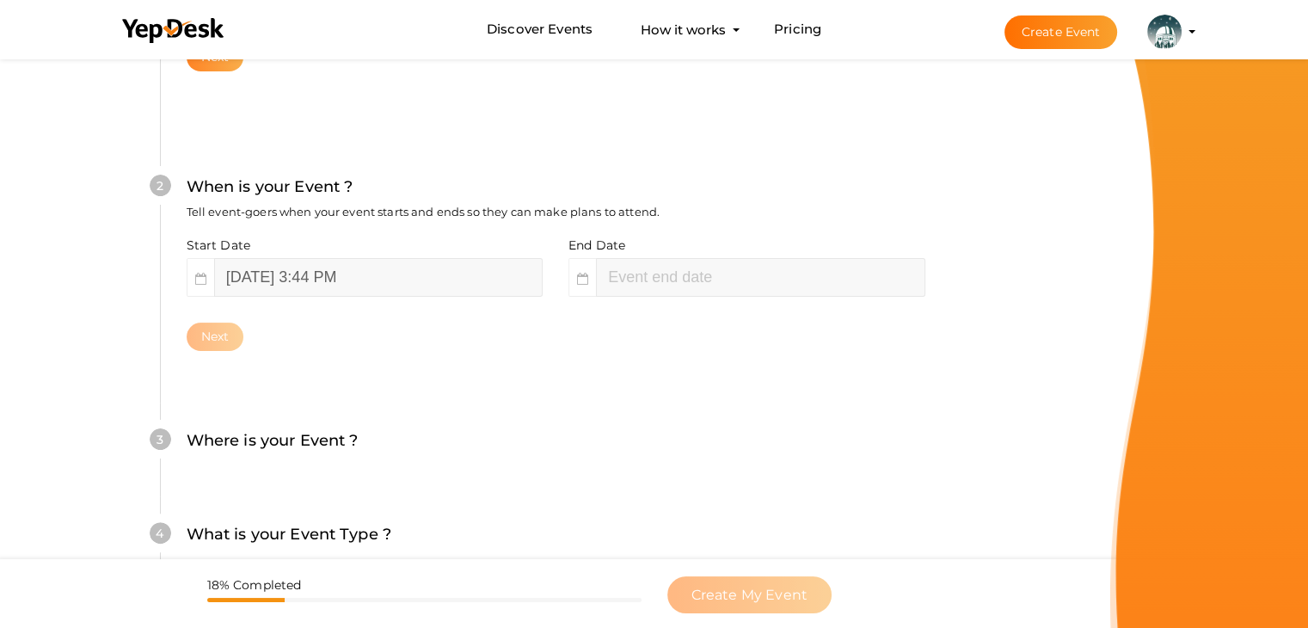
scroll to position [353, 0]
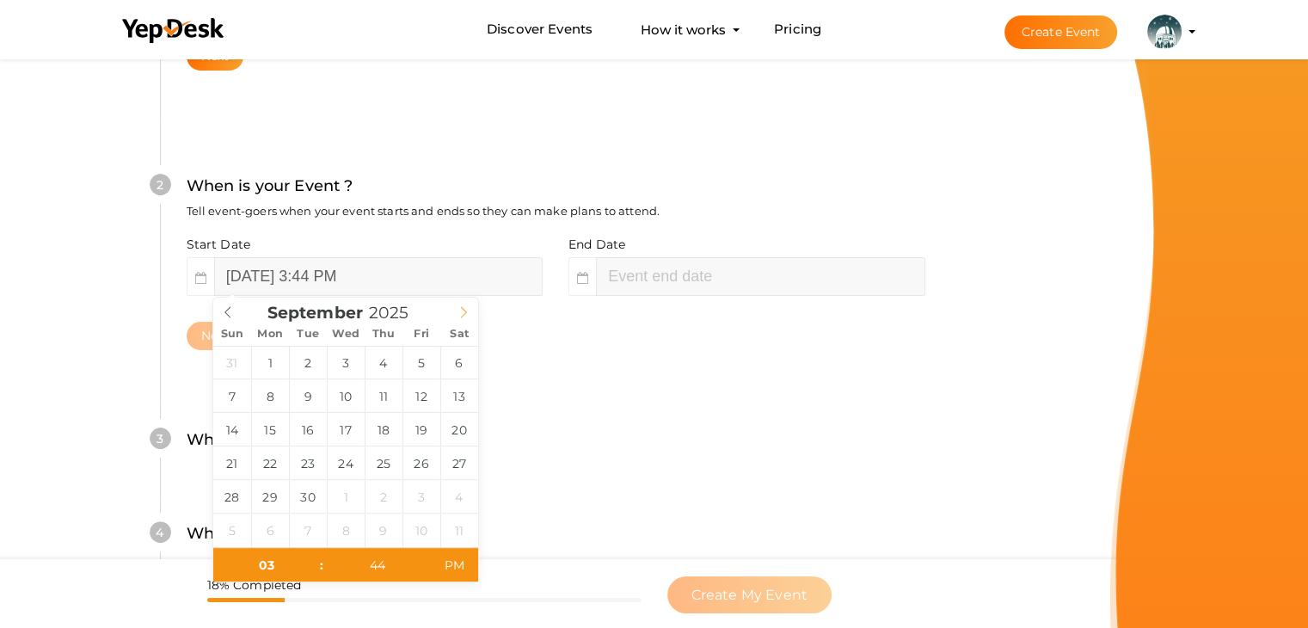
click at [469, 313] on icon at bounding box center [463, 312] width 12 height 12
type input "September 13, 2025 3:44 PM"
type input "07"
type input "September 13, 2025 7:44 PM"
type input "30"
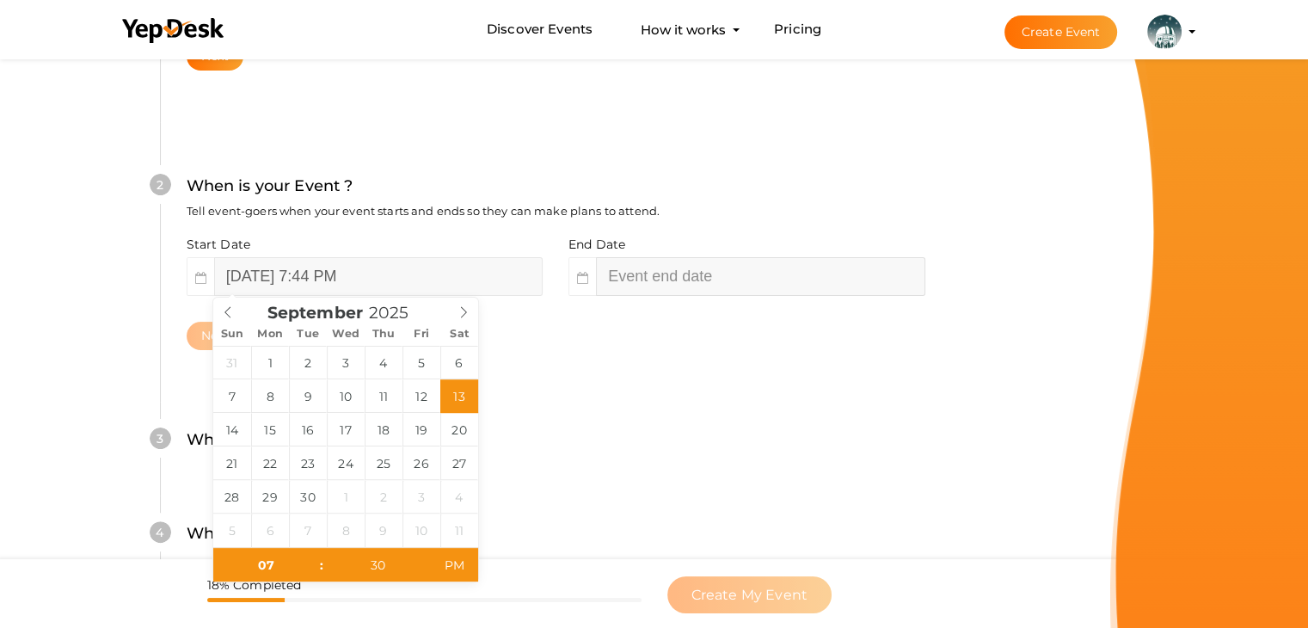
type input "09"
type input "44"
type input "September 13, 2025 7:30 PM"
type input "September 13, 2025 9:44 PM"
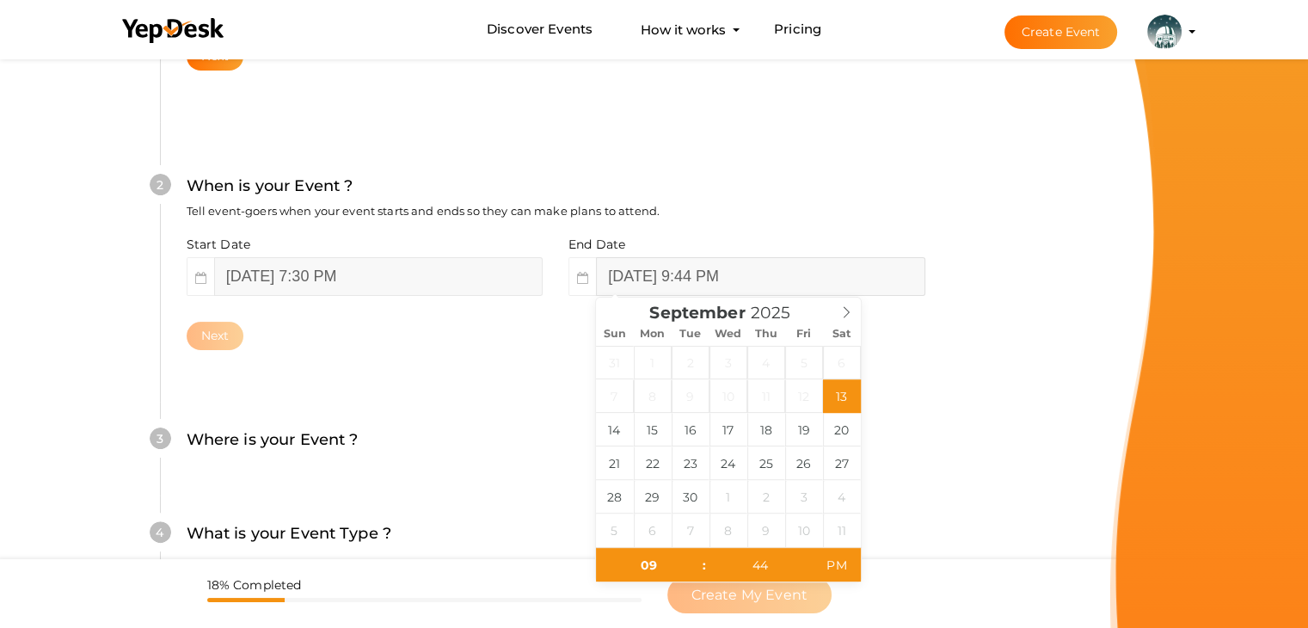
click at [652, 285] on input "September 13, 2025 9:44 PM" at bounding box center [760, 276] width 328 height 39
click at [681, 558] on input "09" at bounding box center [649, 565] width 106 height 34
type input "11"
type input "September 13, 2025 11:44 PM"
type input "00"
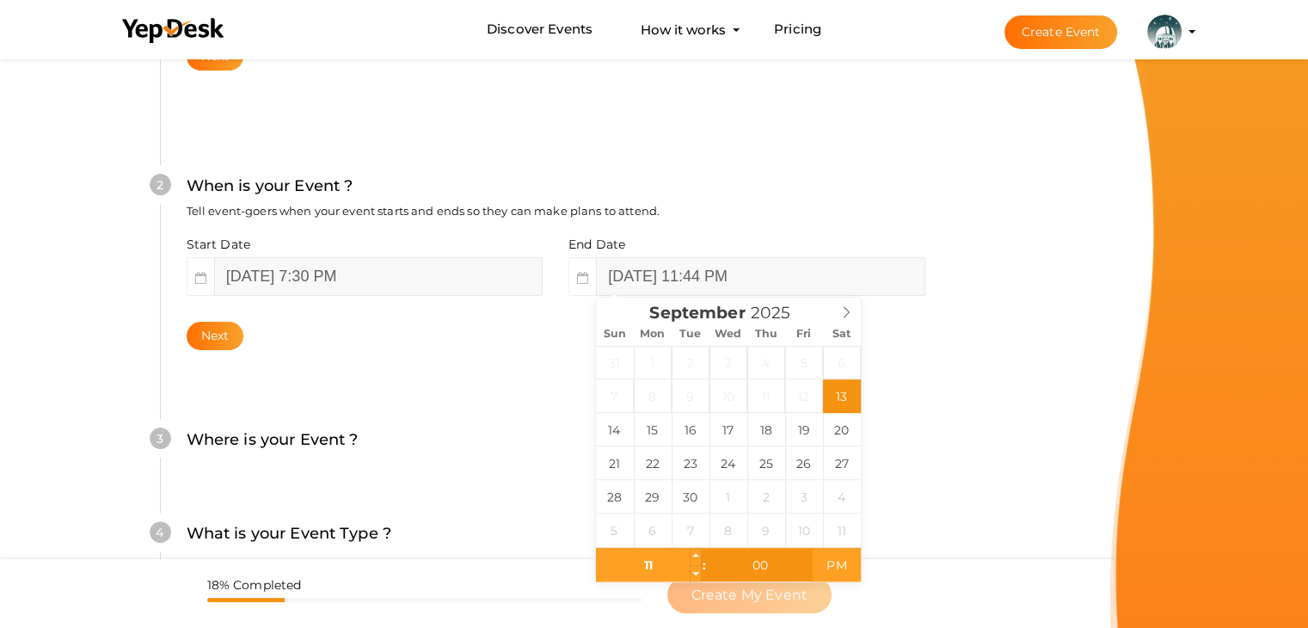
type input "September 13, 2025 11:00 PM"
click at [220, 332] on button "Next" at bounding box center [216, 336] width 58 height 28
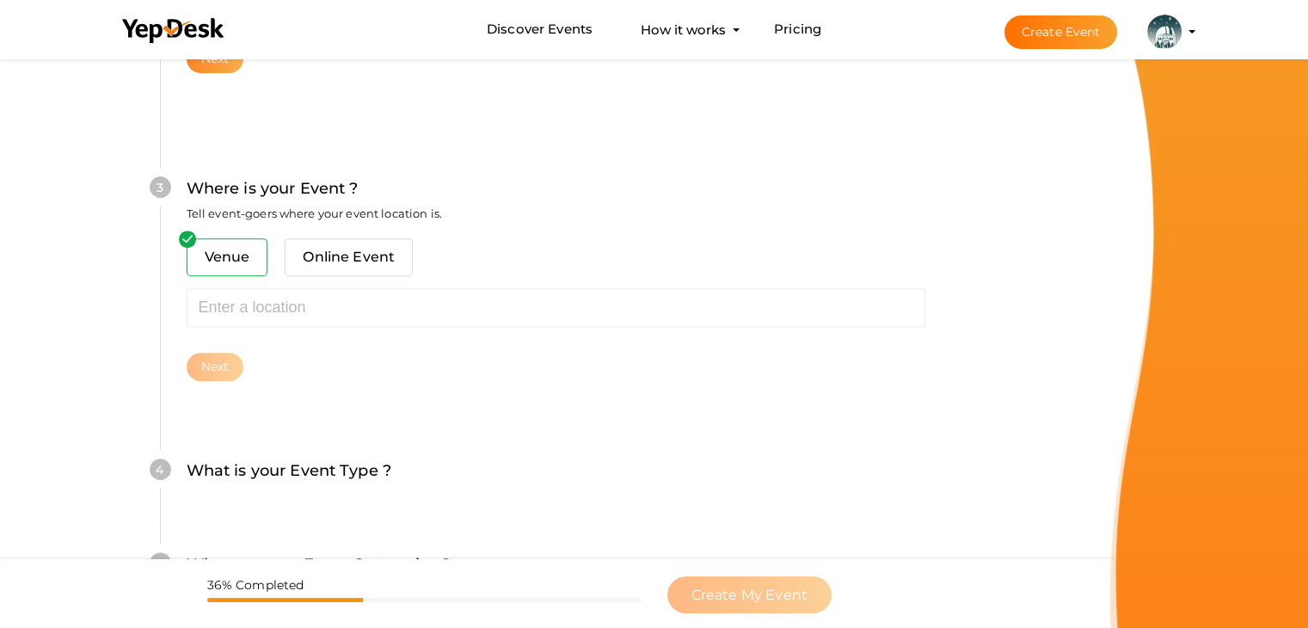
scroll to position [633, 0]
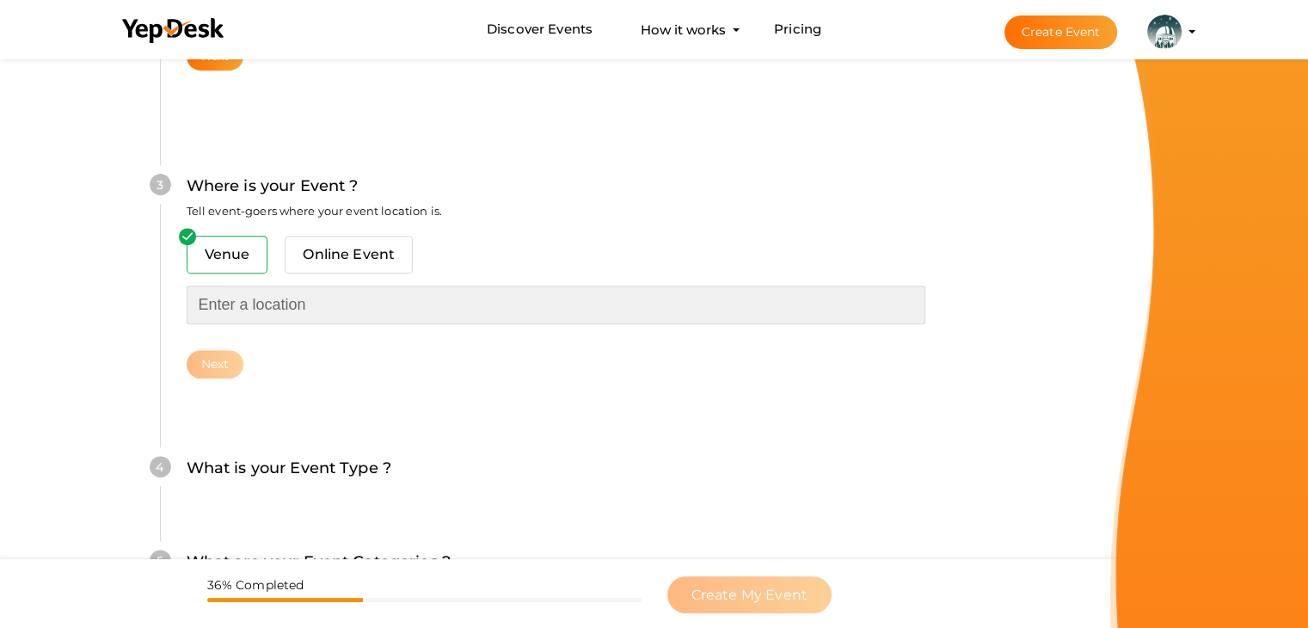
click at [252, 314] on input "text" at bounding box center [556, 304] width 738 height 39
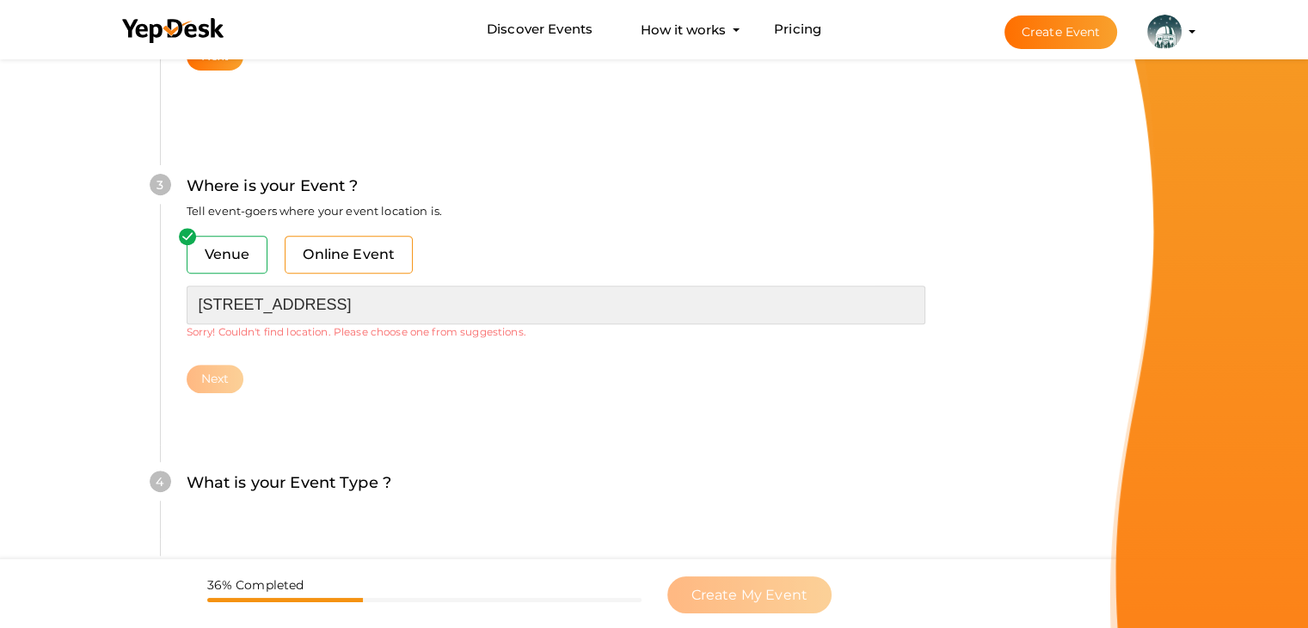
type input "5071 W. Saanich Road"
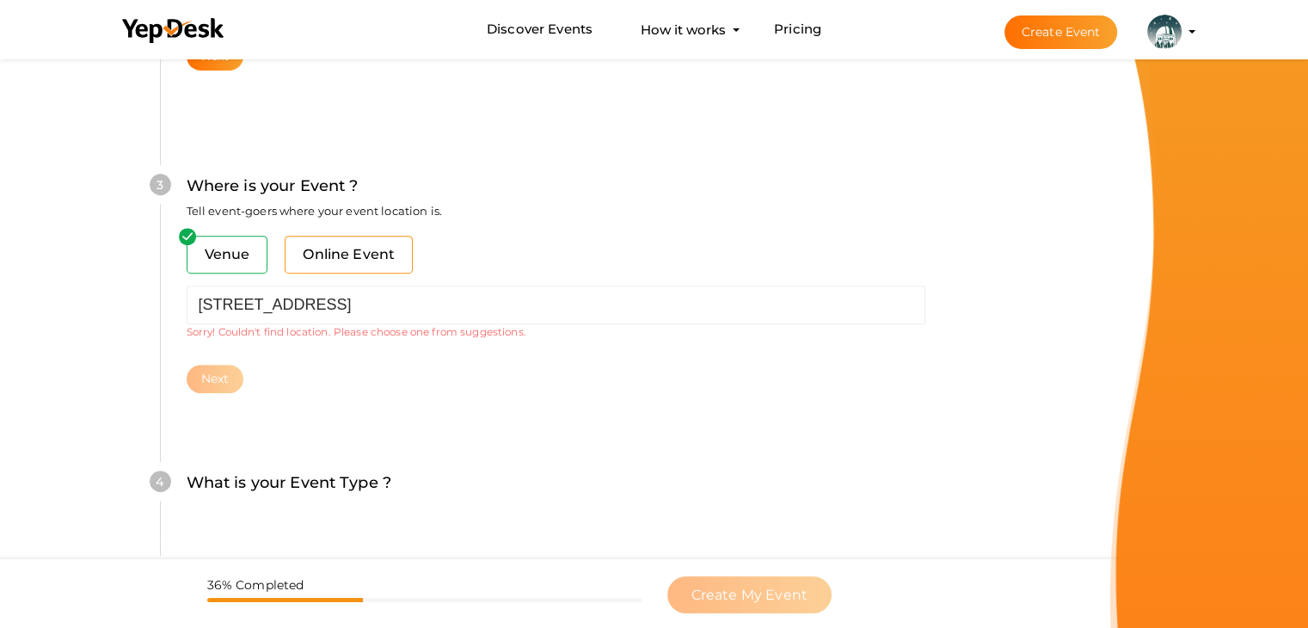
click at [389, 248] on span "Online Event" at bounding box center [349, 255] width 128 height 38
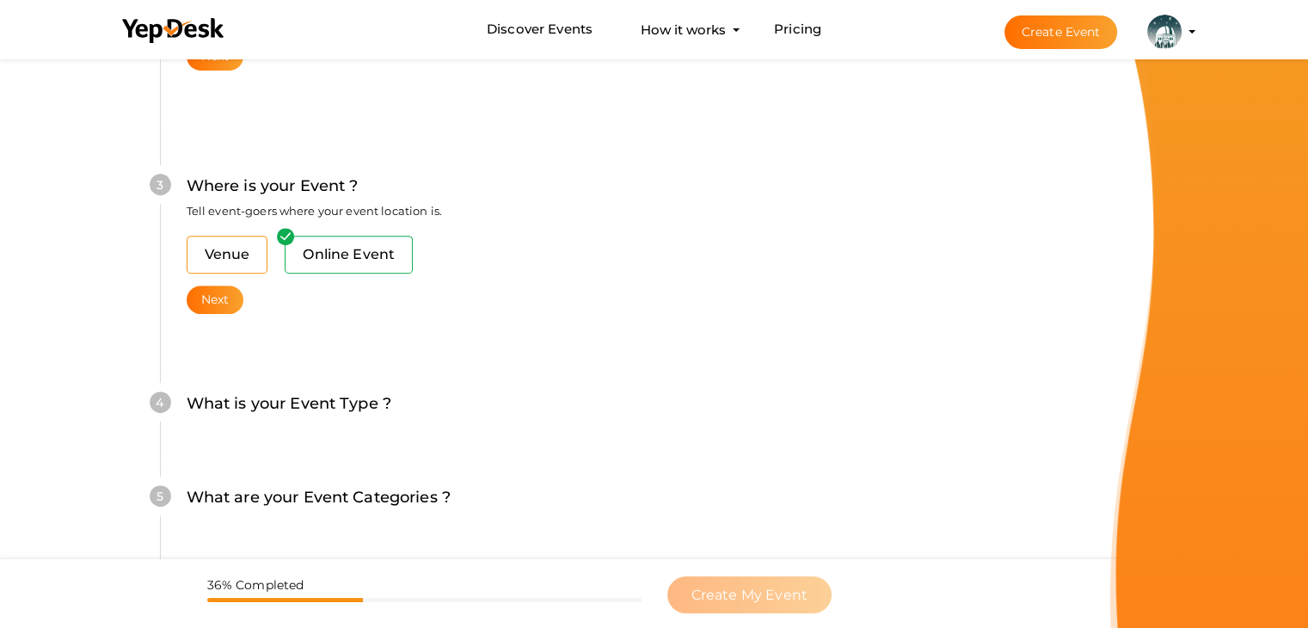
click at [203, 243] on span "Venue" at bounding box center [228, 255] width 82 height 38
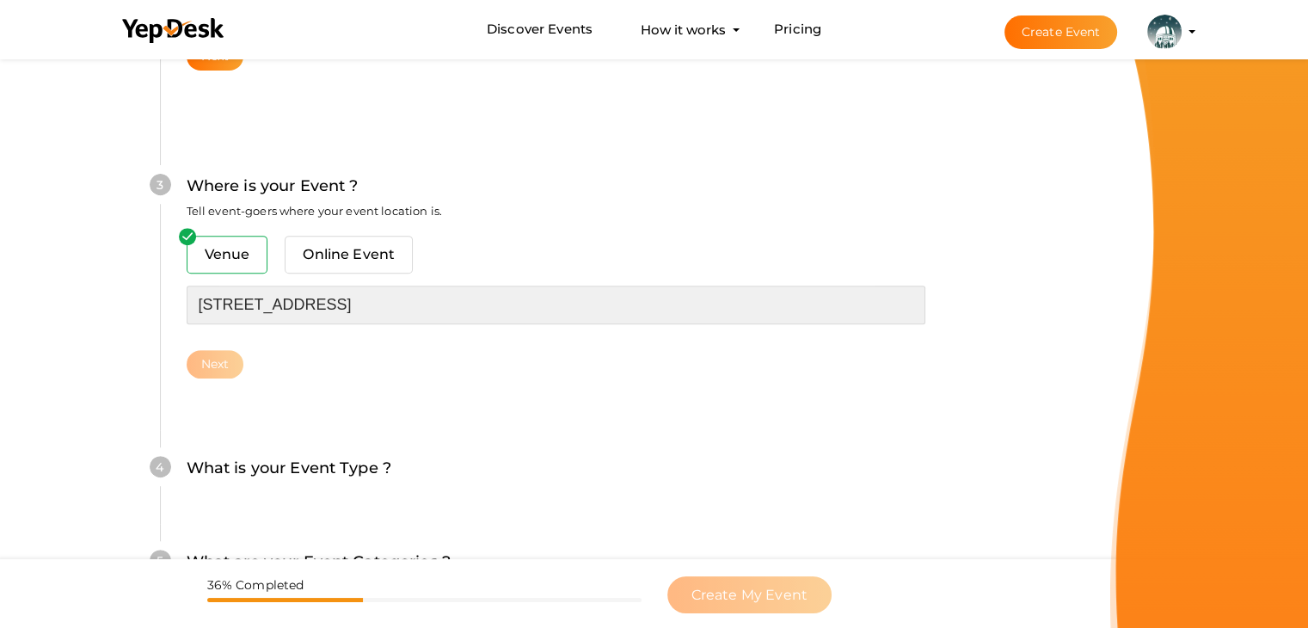
drag, startPoint x: 403, startPoint y: 300, endPoint x: 0, endPoint y: 258, distance: 405.4
click at [0, 259] on form "Create Your Event Create your event in a few simple steps What is your Event Na…" at bounding box center [555, 154] width 1110 height 1465
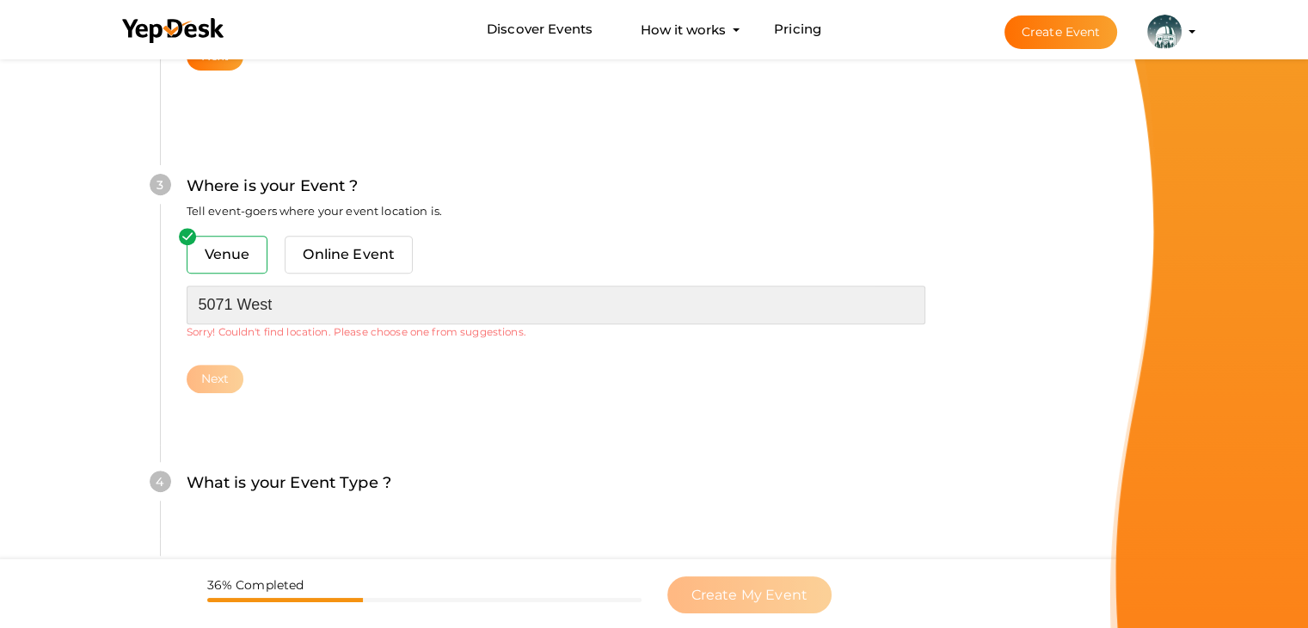
type input "5071 West"
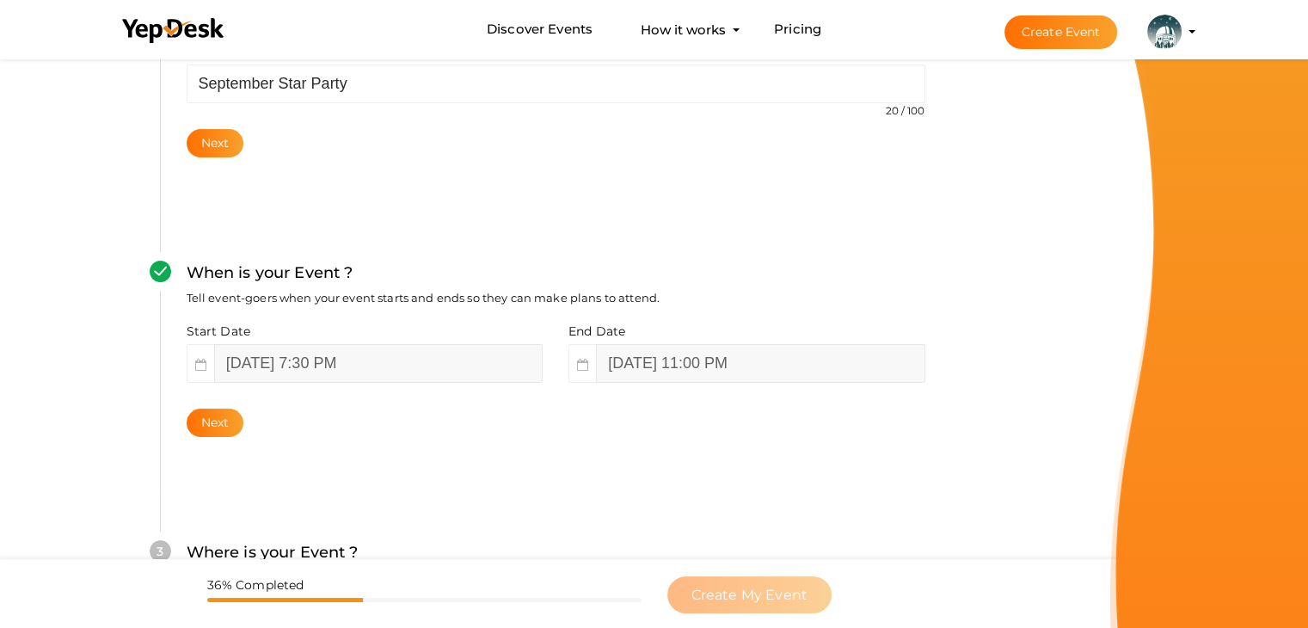
scroll to position [602, 0]
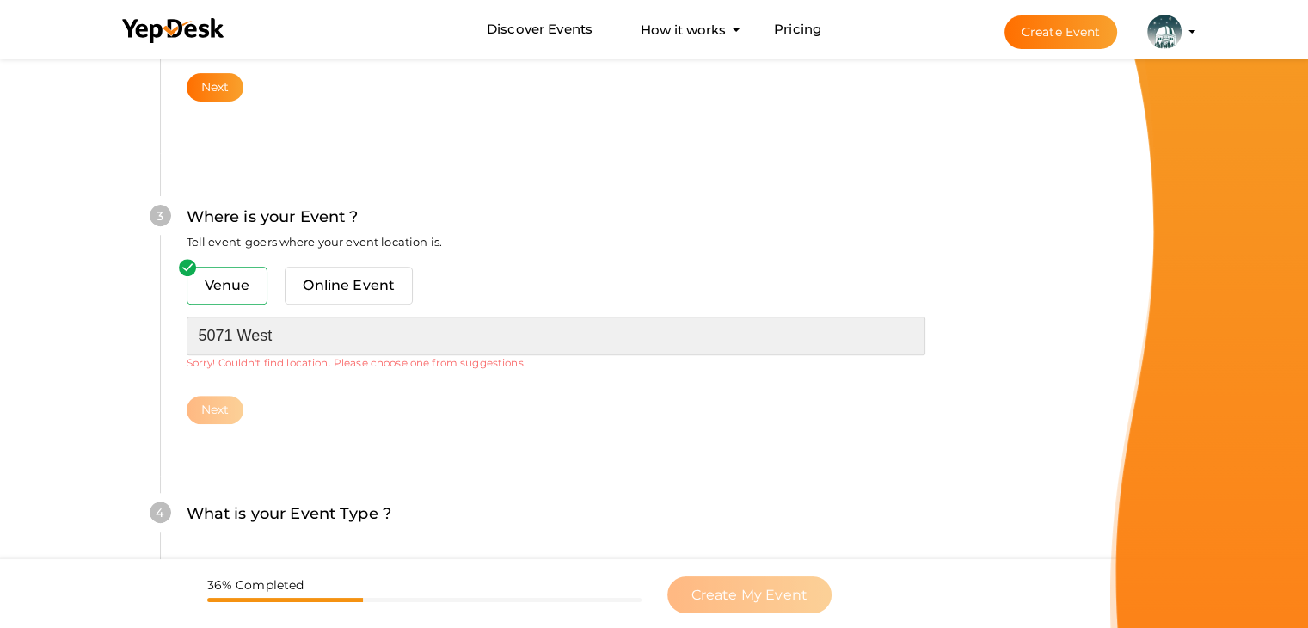
drag, startPoint x: 304, startPoint y: 330, endPoint x: 155, endPoint y: 328, distance: 149.6
click at [155, 328] on div "What is your Event Name ? This name will be shown in YepDesk listing as well as…" at bounding box center [555, 185] width 894 height 1244
click at [279, 333] on input "text" at bounding box center [556, 335] width 738 height 39
click at [239, 321] on input "text" at bounding box center [556, 335] width 738 height 39
type input "5"
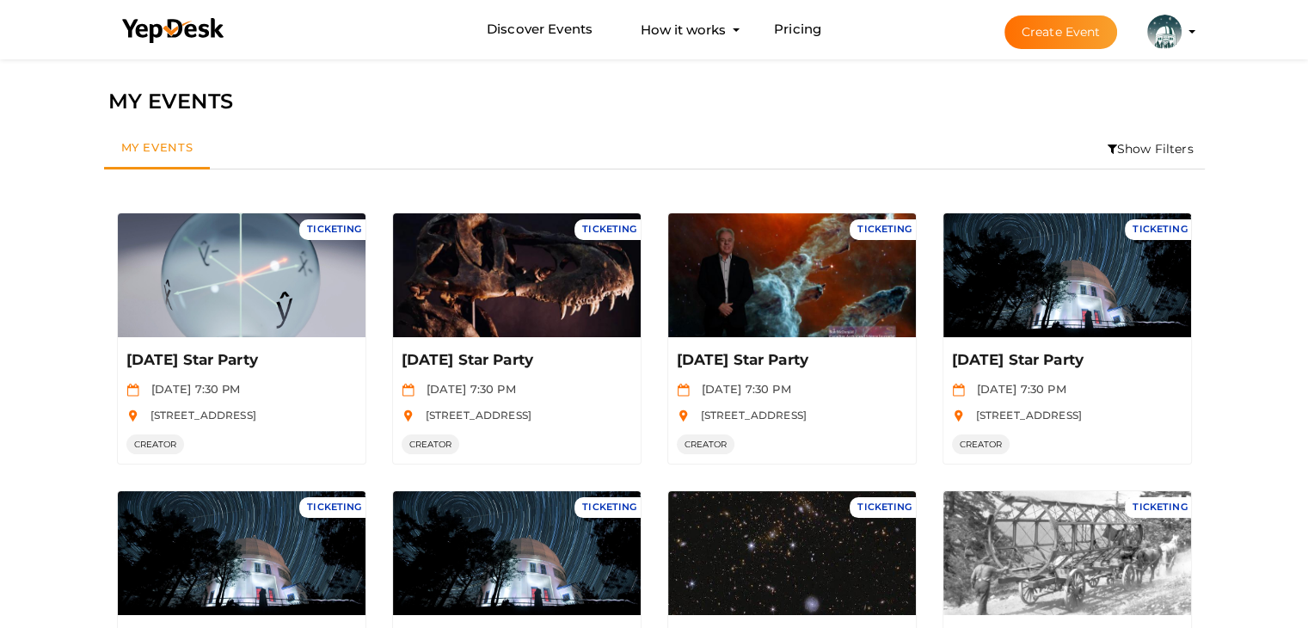
click at [1060, 32] on button "Create Event" at bounding box center [1060, 32] width 113 height 34
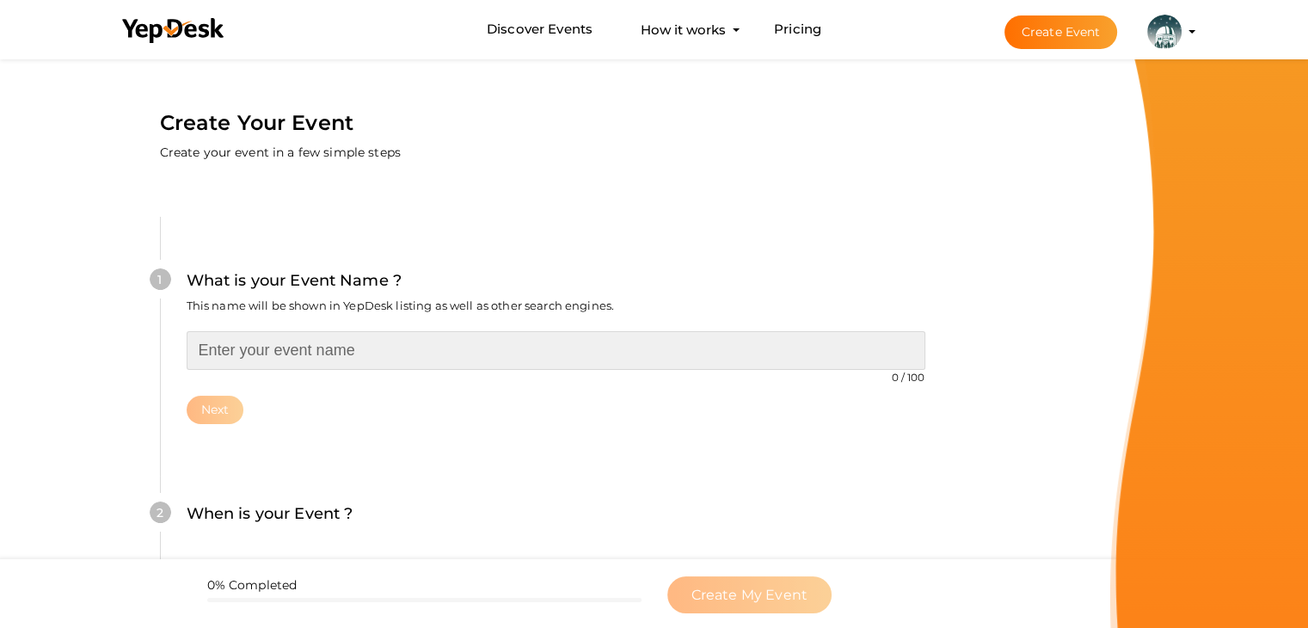
click at [351, 341] on input "text" at bounding box center [556, 350] width 738 height 39
type input "September Star Party"
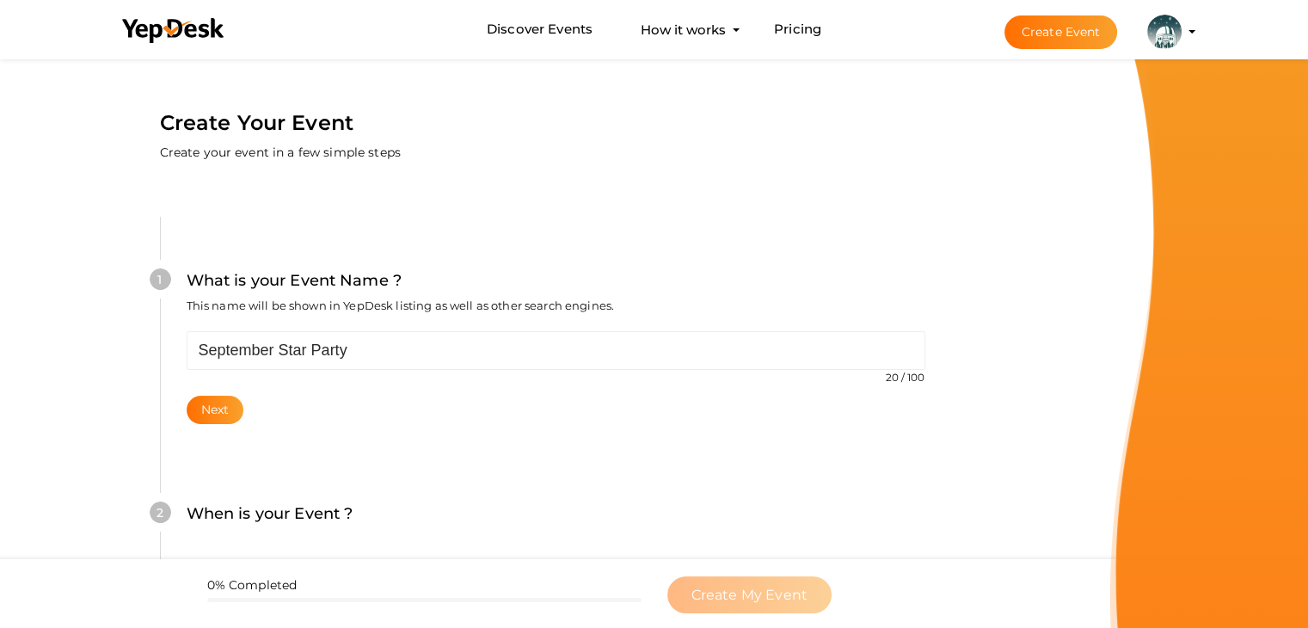
click at [213, 424] on div "1 What is your Event Name ? This name will be shown in YepDesk listing as well …" at bounding box center [555, 346] width 791 height 258
click at [214, 419] on button "Next" at bounding box center [216, 409] width 58 height 28
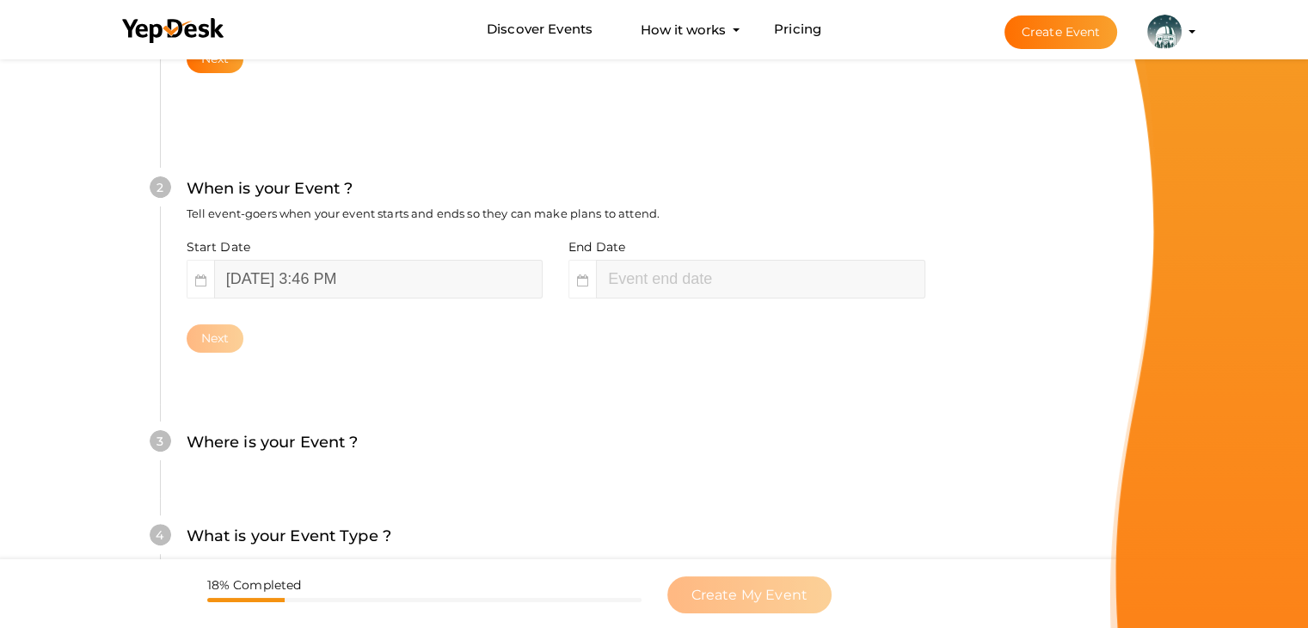
scroll to position [353, 0]
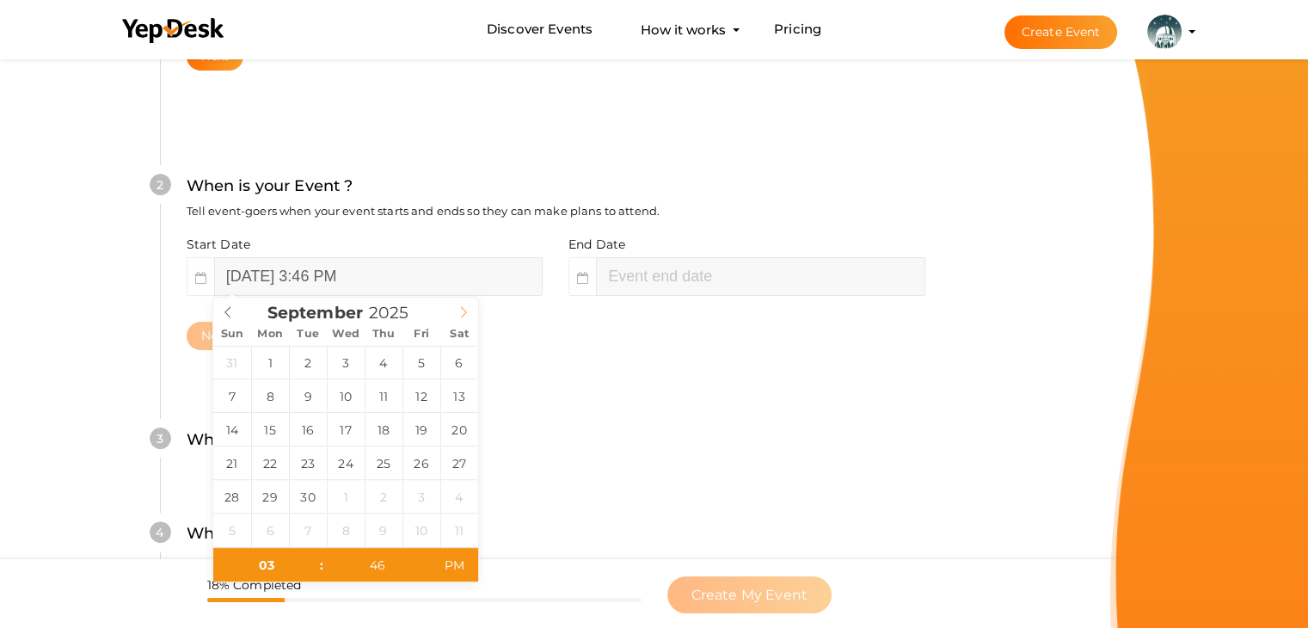
click at [461, 312] on icon at bounding box center [463, 312] width 12 height 12
type input "September 13, 2025 3:46 PM"
type input "07"
type input "September 13, 2025 7:46 PM"
type input "30"
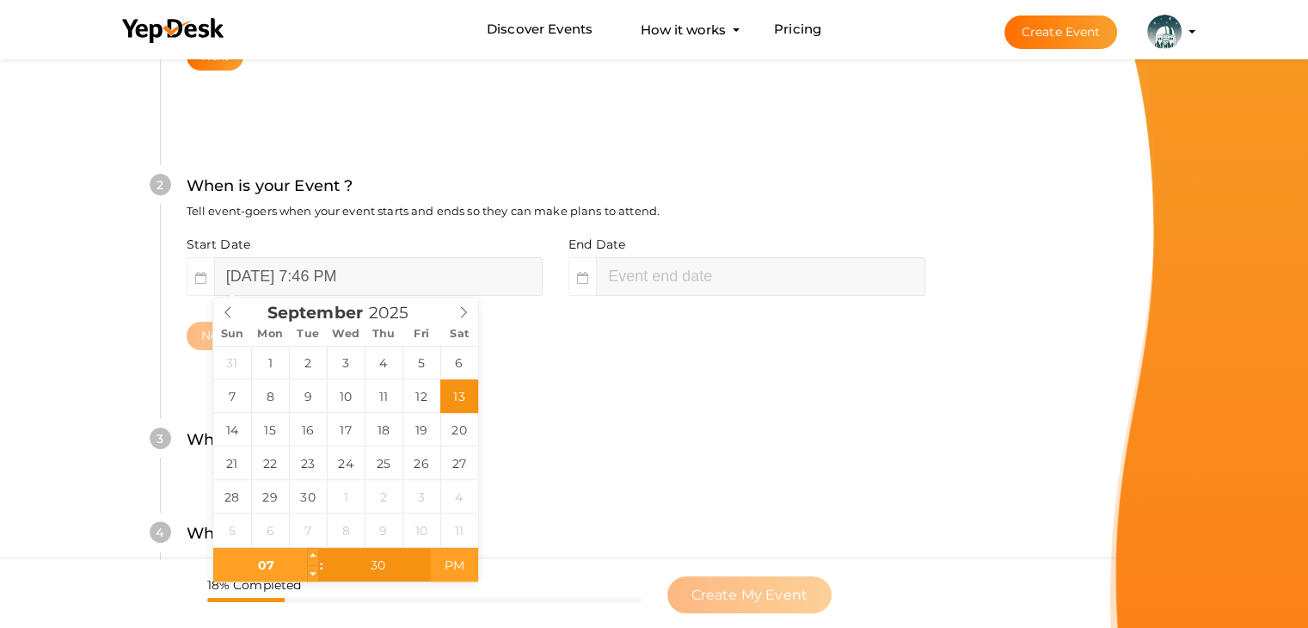
type input "[DATE] 7:30 PM"
type input "09"
type input "30"
type input "September 13, 2025 9:30 PM"
click at [683, 265] on input "September 13, 2025 9:30 PM" at bounding box center [760, 276] width 328 height 39
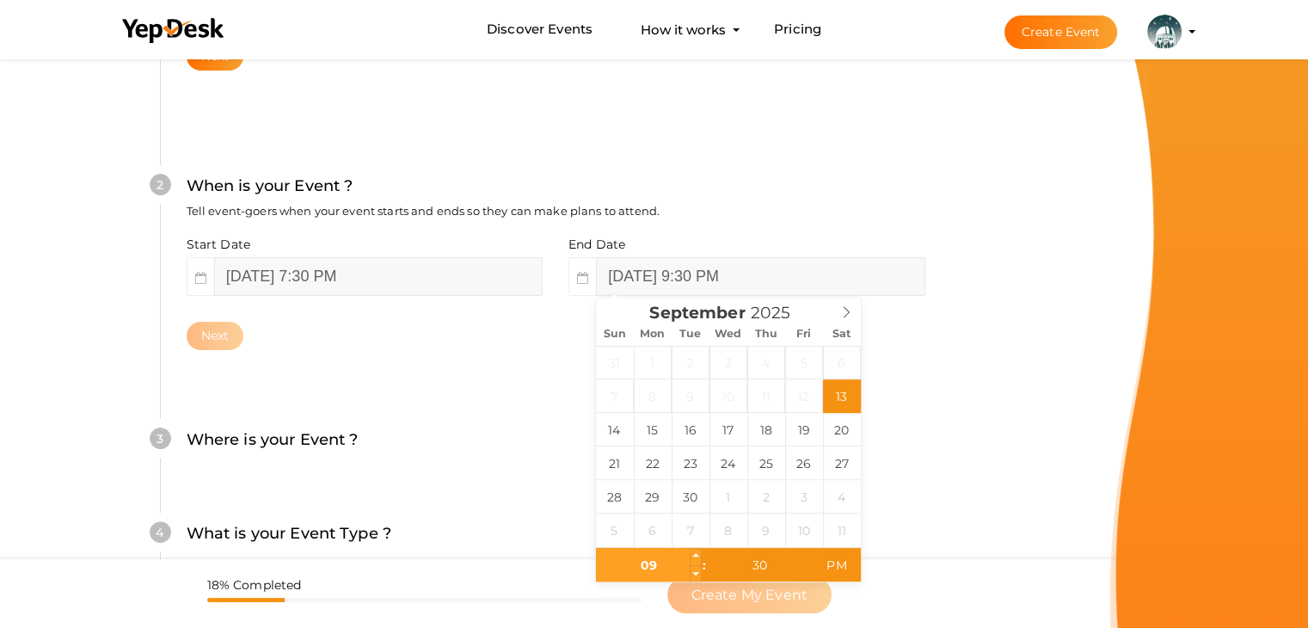
click at [658, 557] on input "09" at bounding box center [649, 565] width 106 height 34
type input "11"
type input "September 13, 2025 11:30 PM"
type input "00"
type input "[DATE] 11:00 PM"
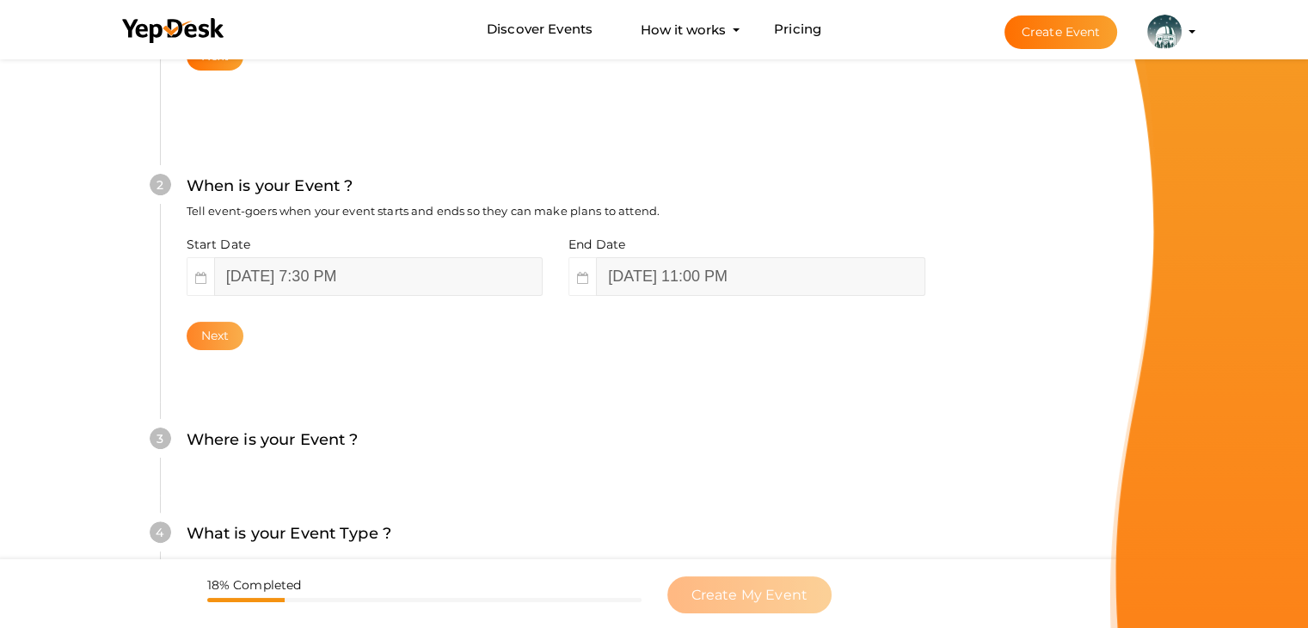
click at [207, 340] on button "Next" at bounding box center [216, 336] width 58 height 28
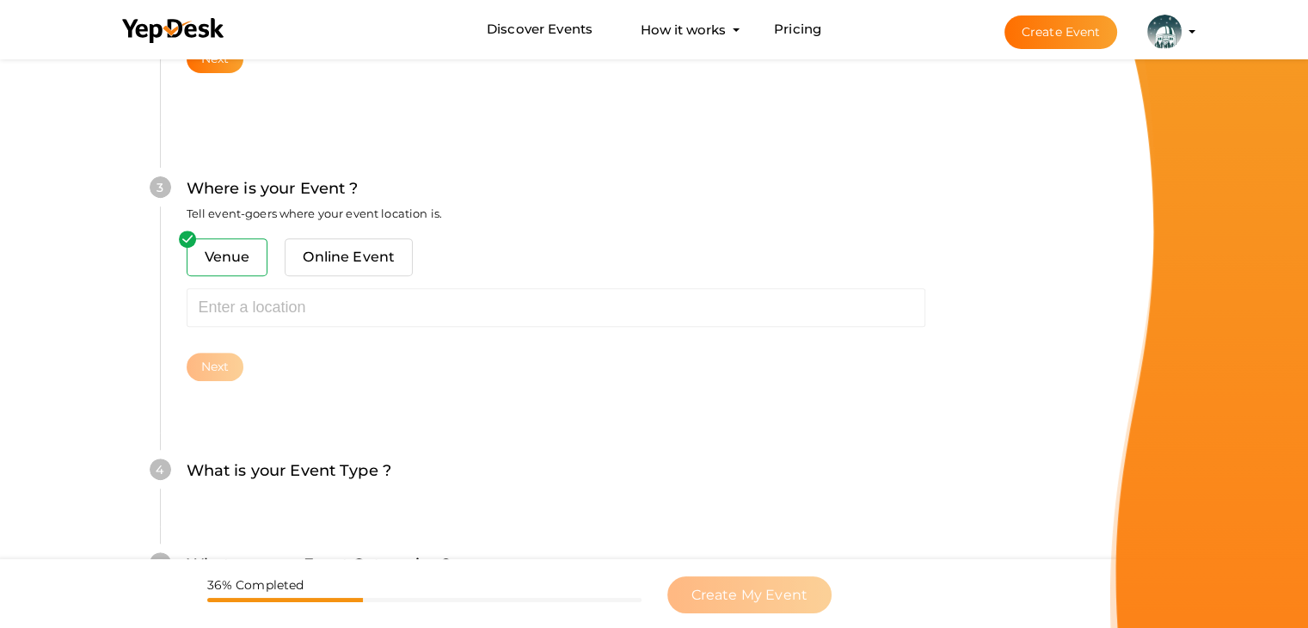
scroll to position [633, 0]
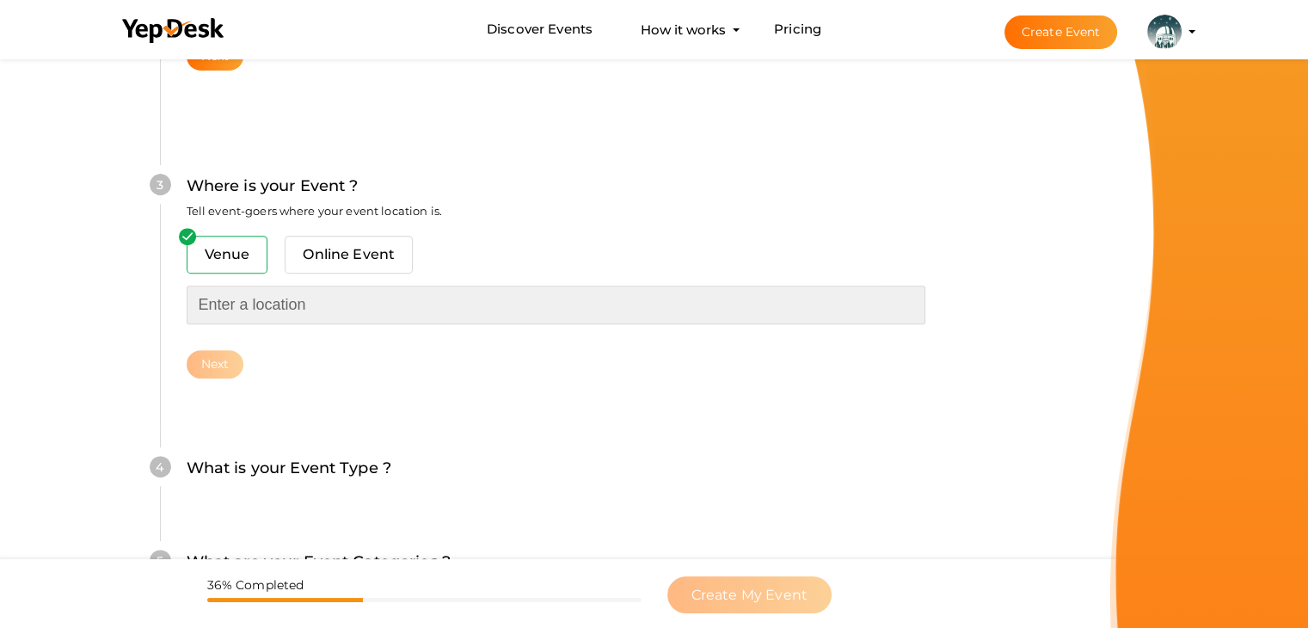
click at [238, 307] on input "text" at bounding box center [556, 304] width 738 height 39
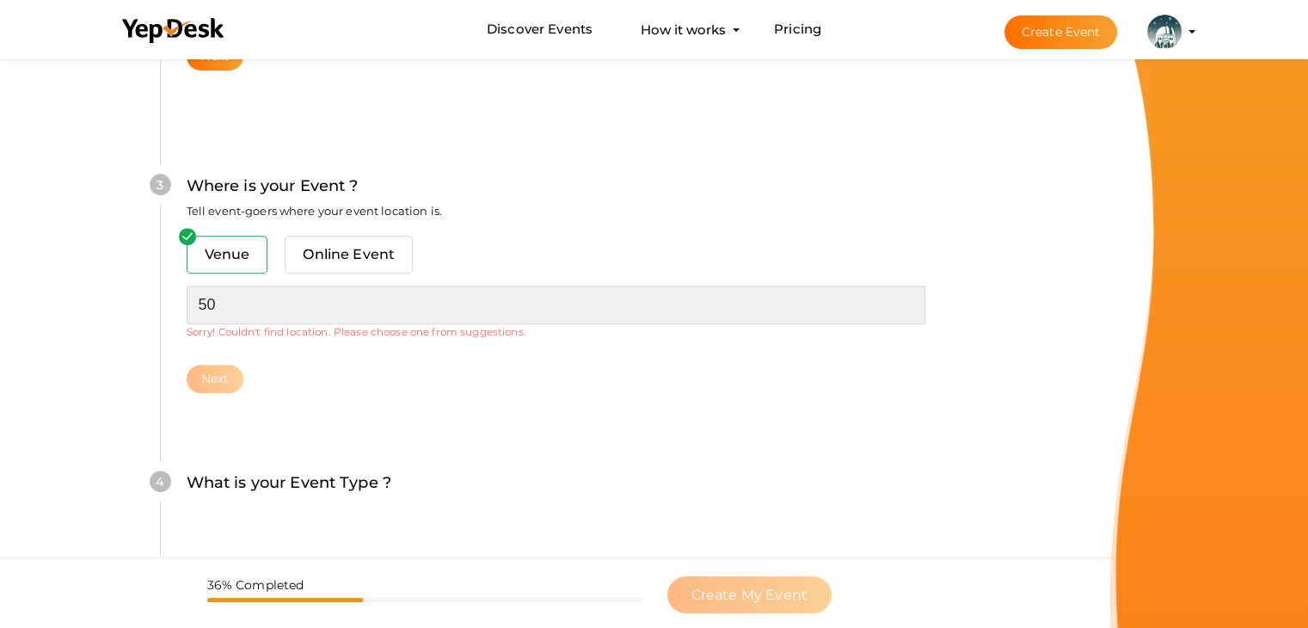
type input "5"
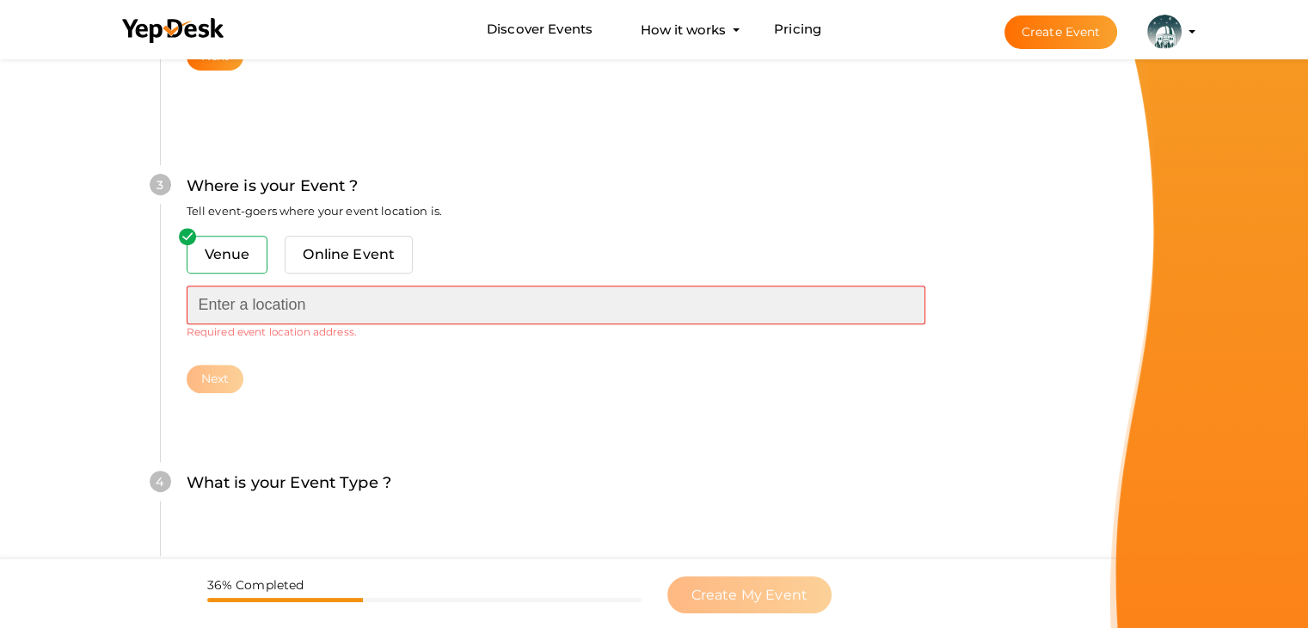
scroll to position [0, 0]
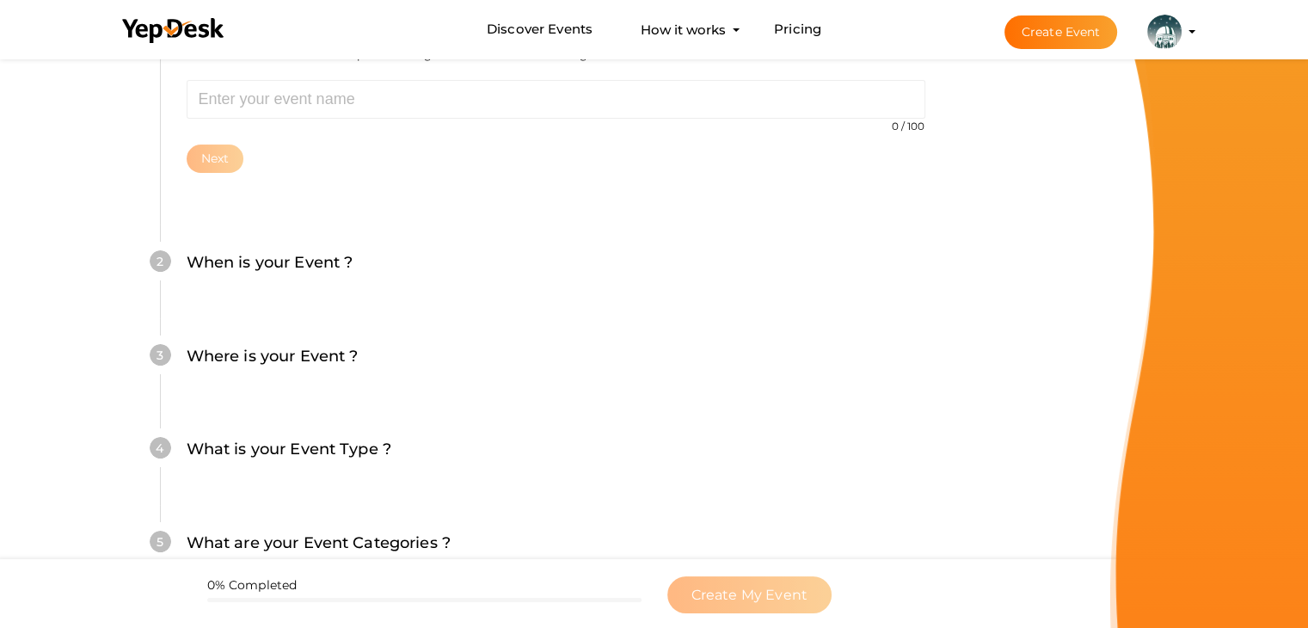
scroll to position [258, 0]
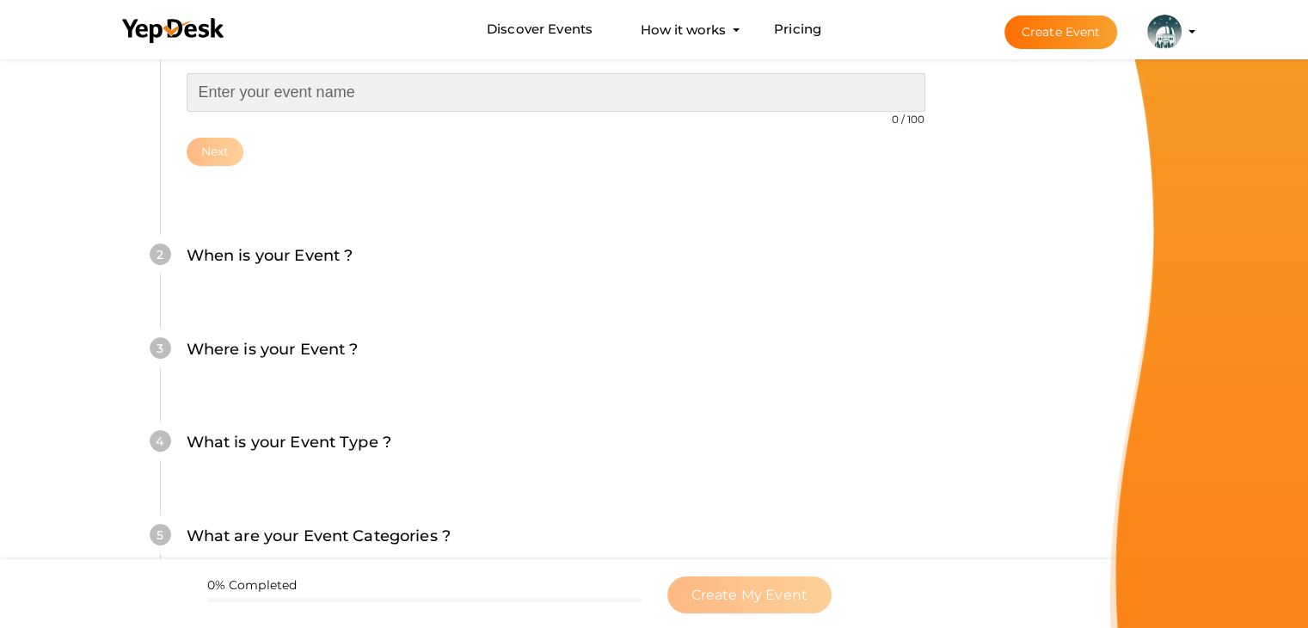
click at [248, 78] on input "text" at bounding box center [556, 92] width 738 height 39
drag, startPoint x: 359, startPoint y: 81, endPoint x: 113, endPoint y: 92, distance: 246.1
click at [113, 92] on div "1 What is your Event Name ? This name will be shown in YepDesk listing as well …" at bounding box center [555, 321] width 894 height 829
type input "September Star Party"
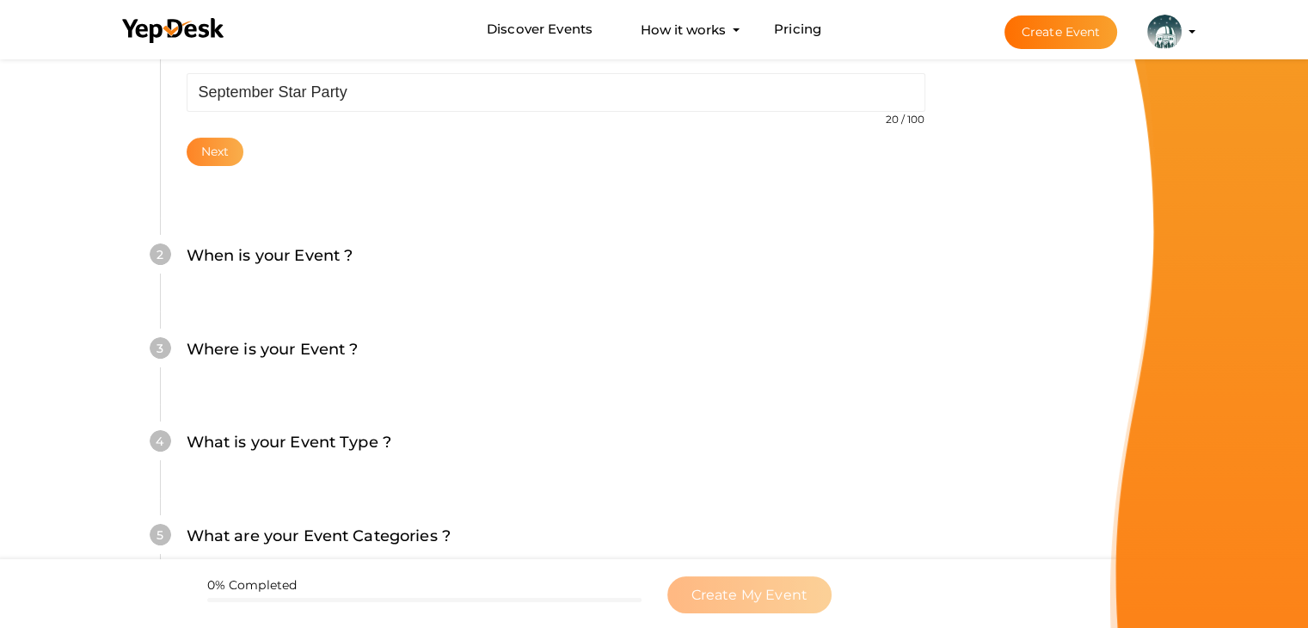
click at [223, 154] on button "Next" at bounding box center [216, 152] width 58 height 28
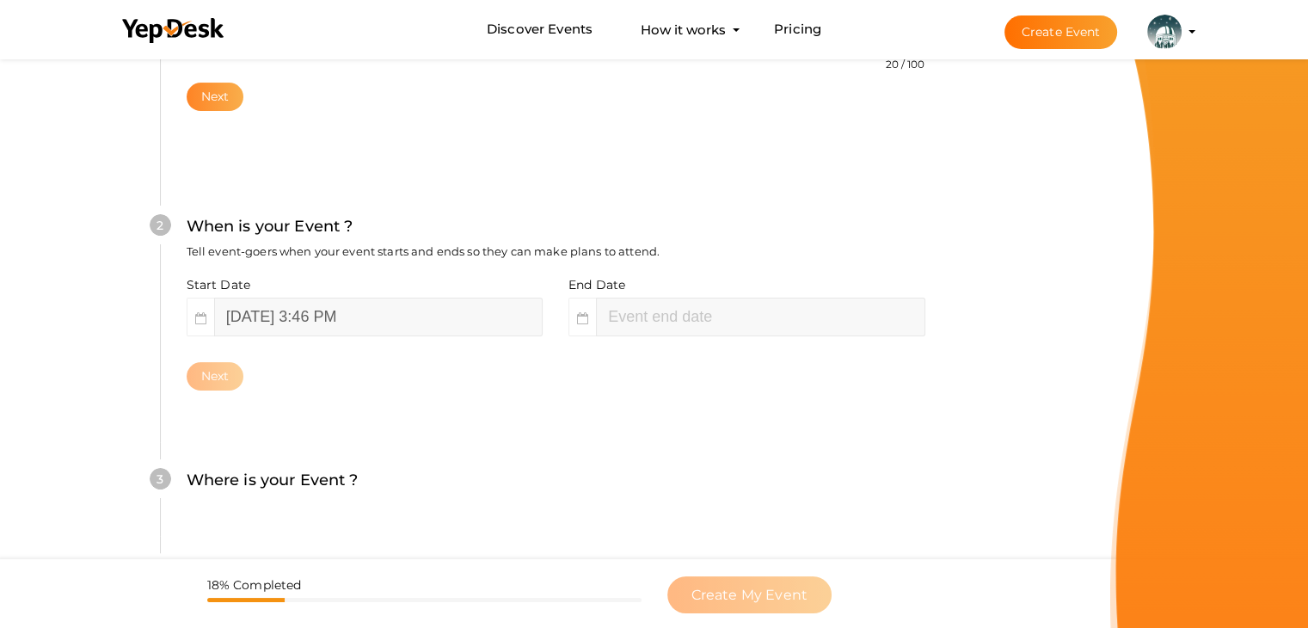
scroll to position [353, 0]
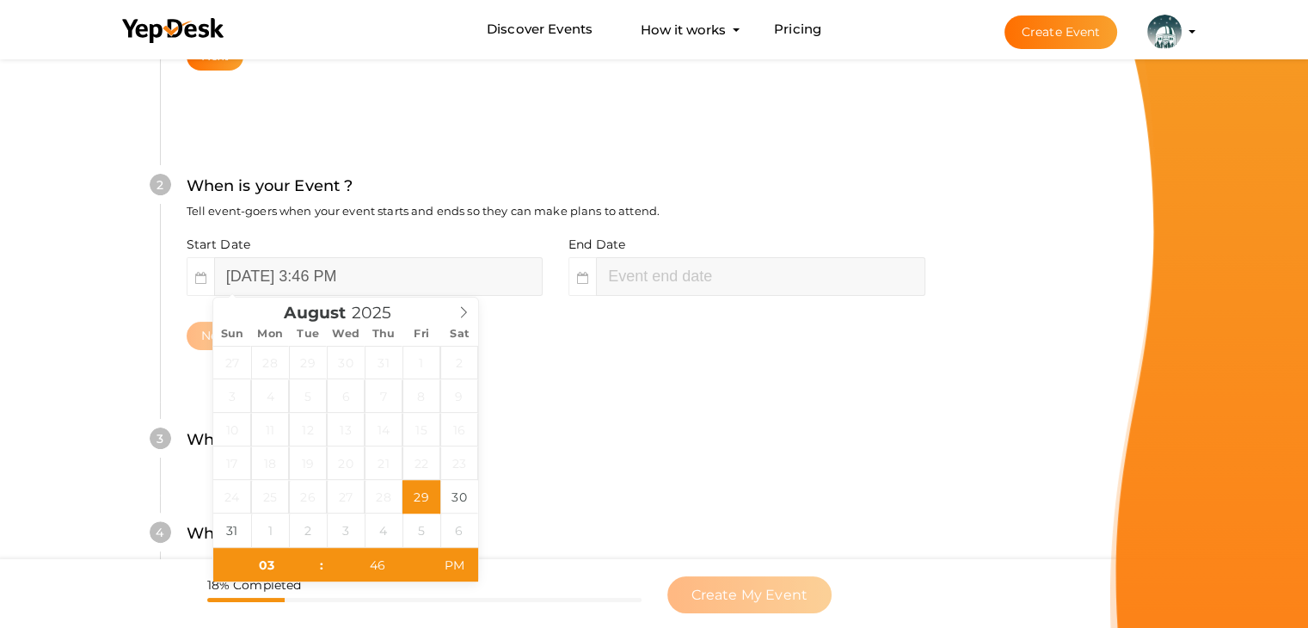
type input "August 29, 2025 5:46 PM"
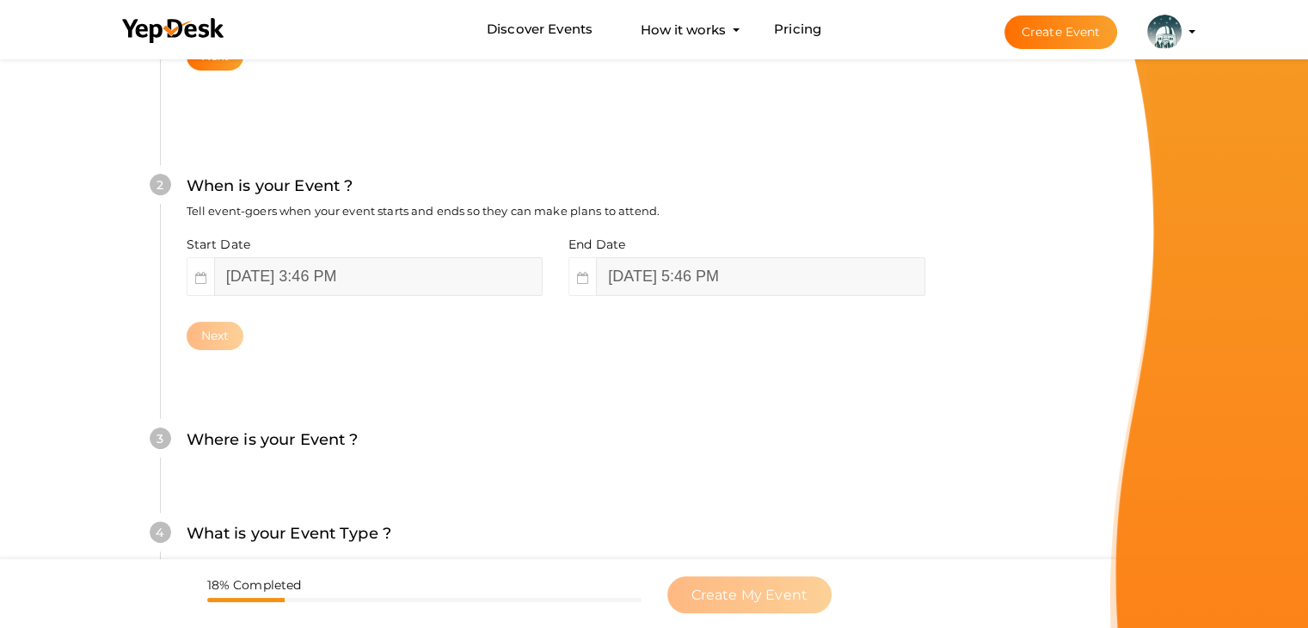
click at [734, 417] on div "3 Where is your Event ? Tell event-goers where your event location is. Venue On…" at bounding box center [555, 448] width 791 height 94
click at [1006, 429] on div "Create Your Event Create your event in a few simple steps What is your Event Na…" at bounding box center [555, 327] width 920 height 1251
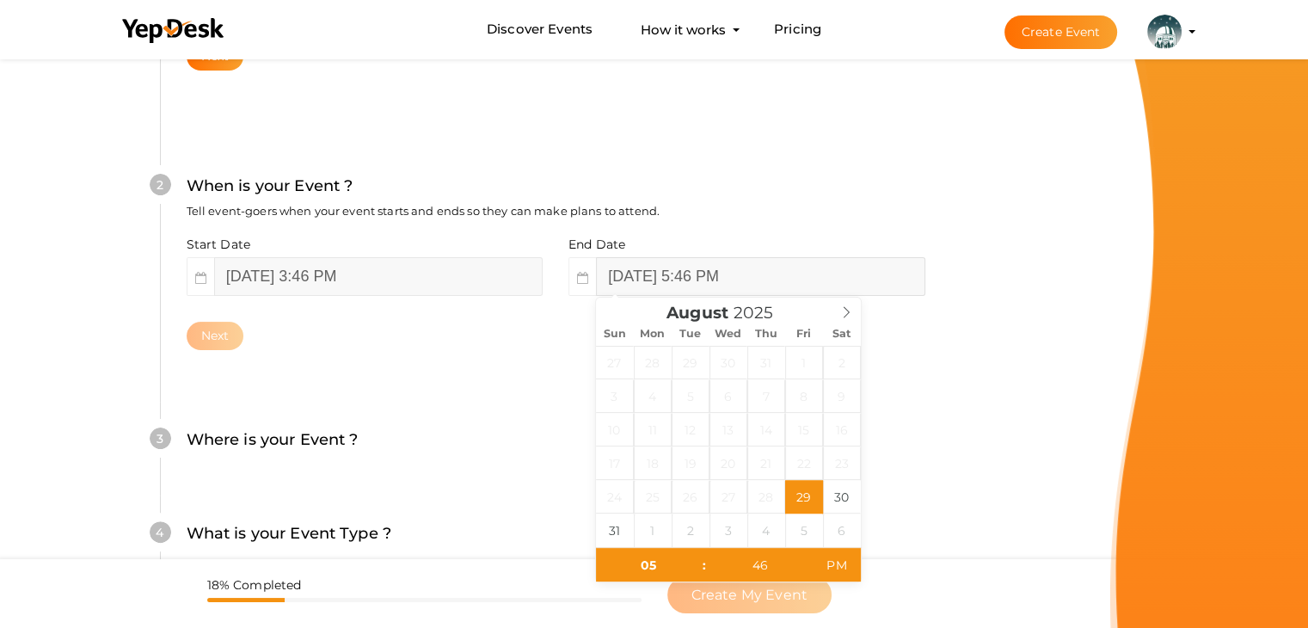
click at [792, 266] on input "August 29, 2025 5:46 PM" at bounding box center [760, 276] width 328 height 39
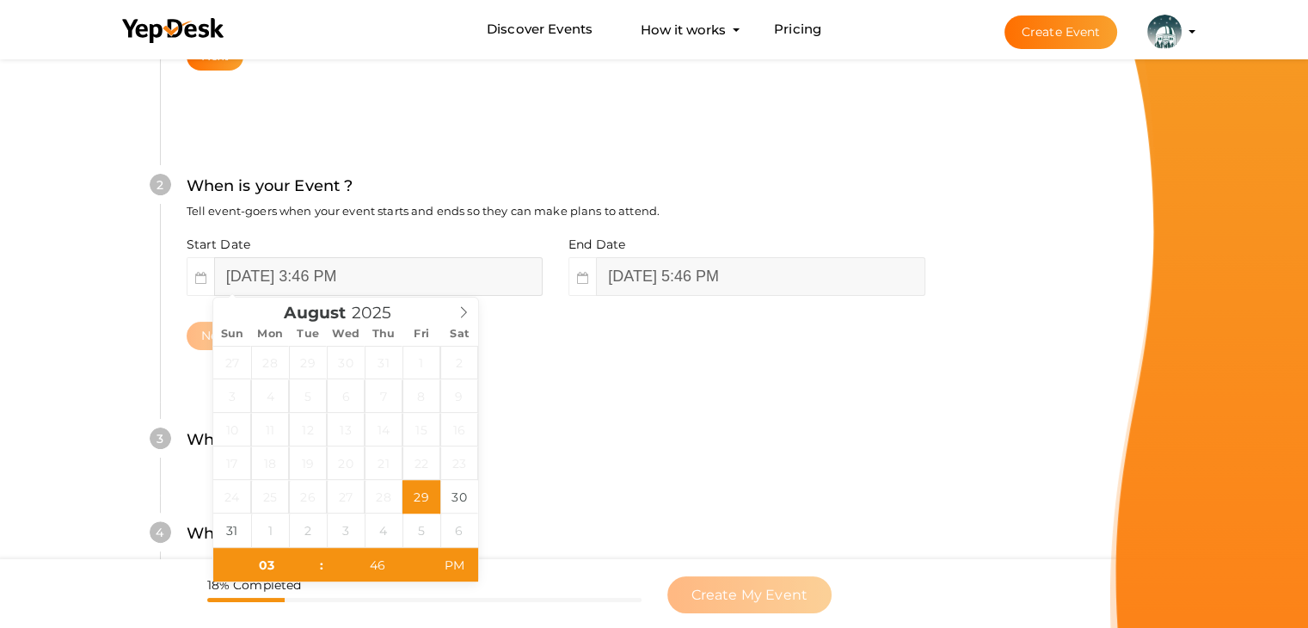
click at [366, 275] on input "August 29, 2025 3:46 PM" at bounding box center [378, 276] width 328 height 39
click at [457, 302] on span at bounding box center [463, 309] width 29 height 24
type input "September 13, 2025 3:46 PM"
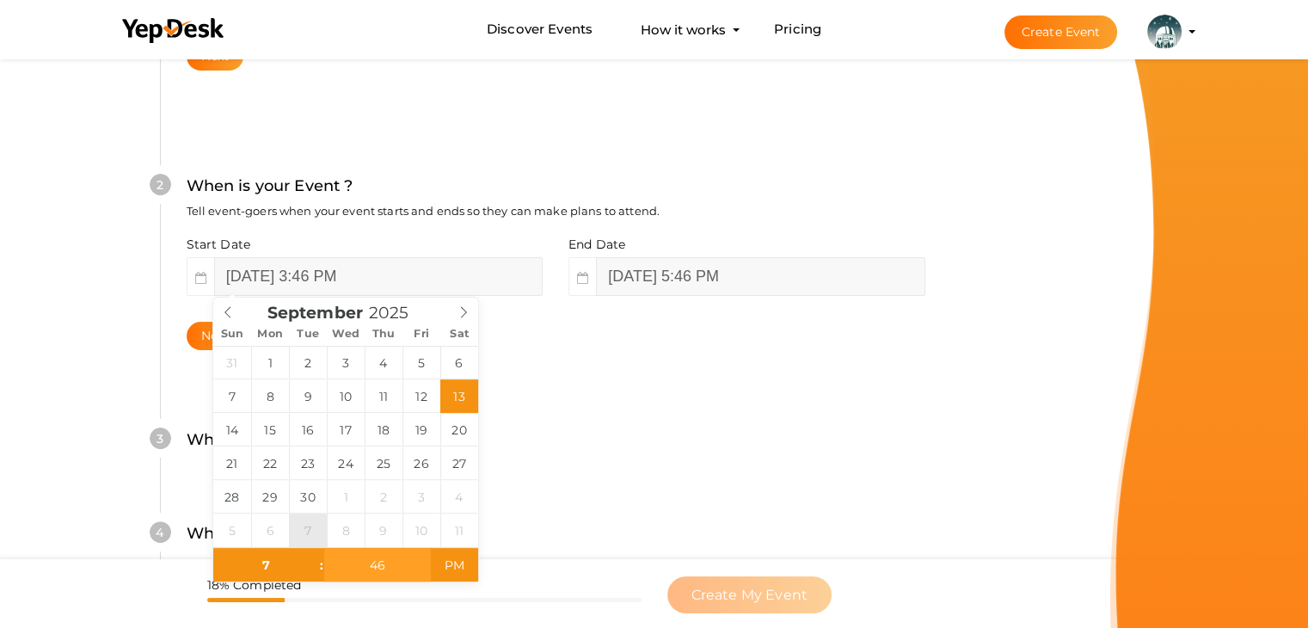
type input "07"
type input "September 13, 2025 7:46 PM"
type input "30"
type input "September 13, 2025 7:30 PM"
type input "09"
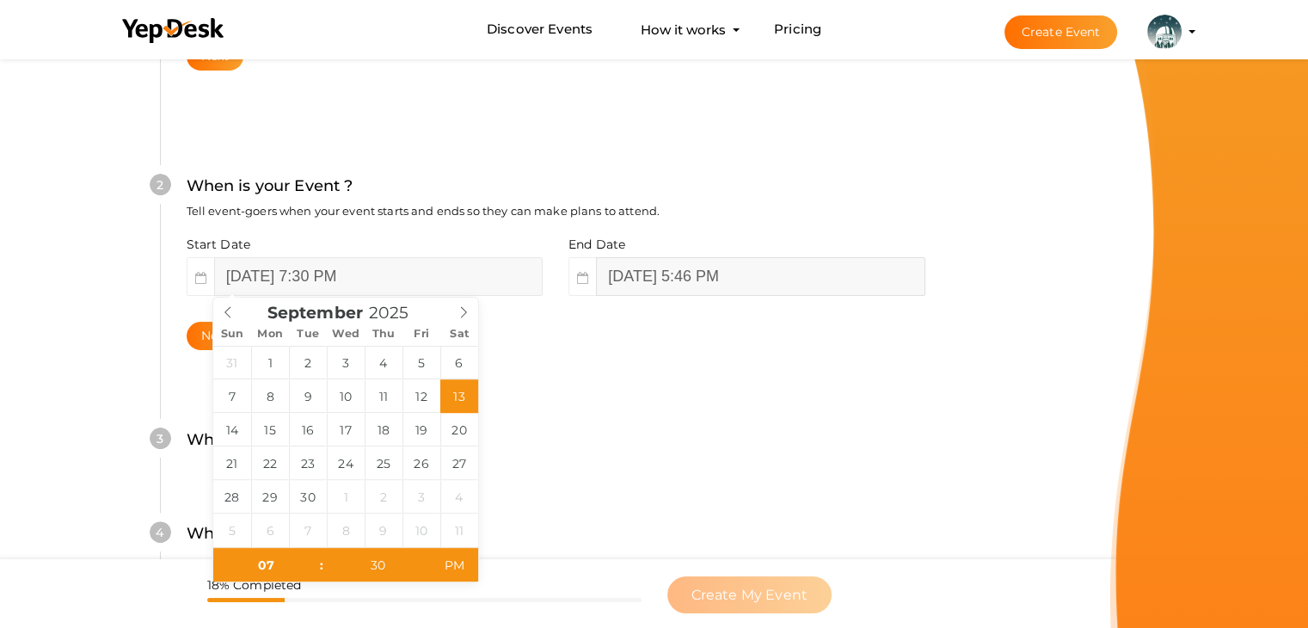
type input "30"
type input "September 13, 2025 9:30 PM"
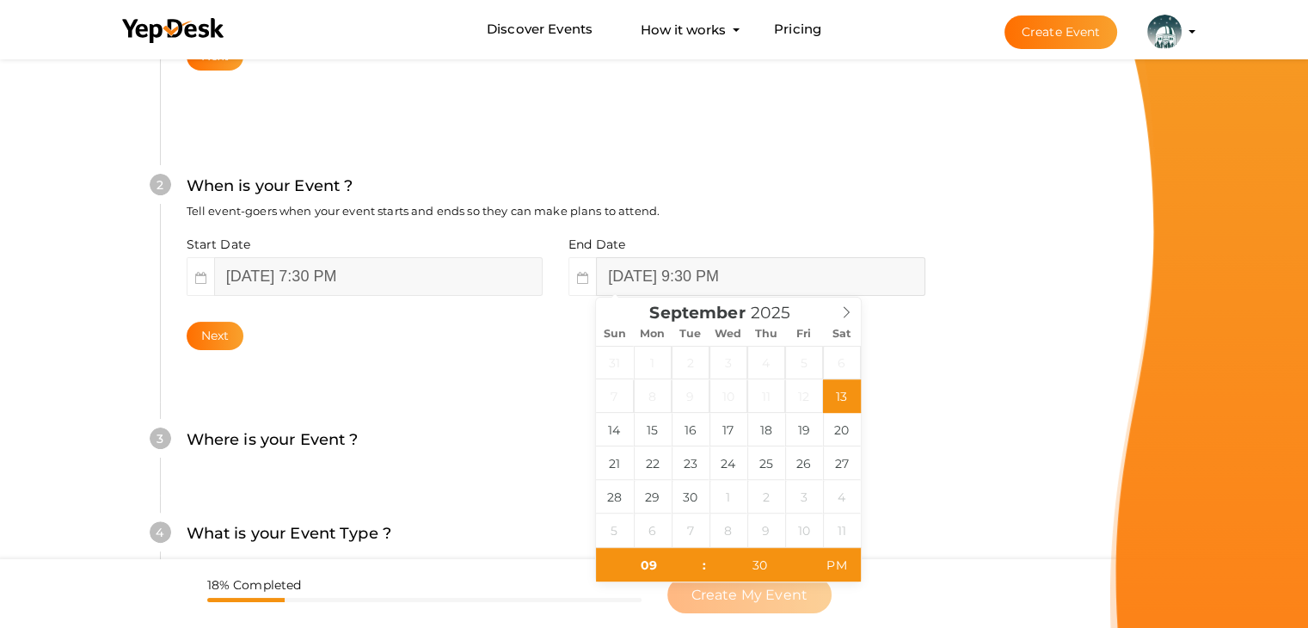
click at [787, 273] on input "September 13, 2025 9:30 PM" at bounding box center [760, 276] width 328 height 39
click at [675, 559] on input "09" at bounding box center [649, 565] width 106 height 34
type input "11"
type input "September 13, 2025 11:30 PM"
type input "00"
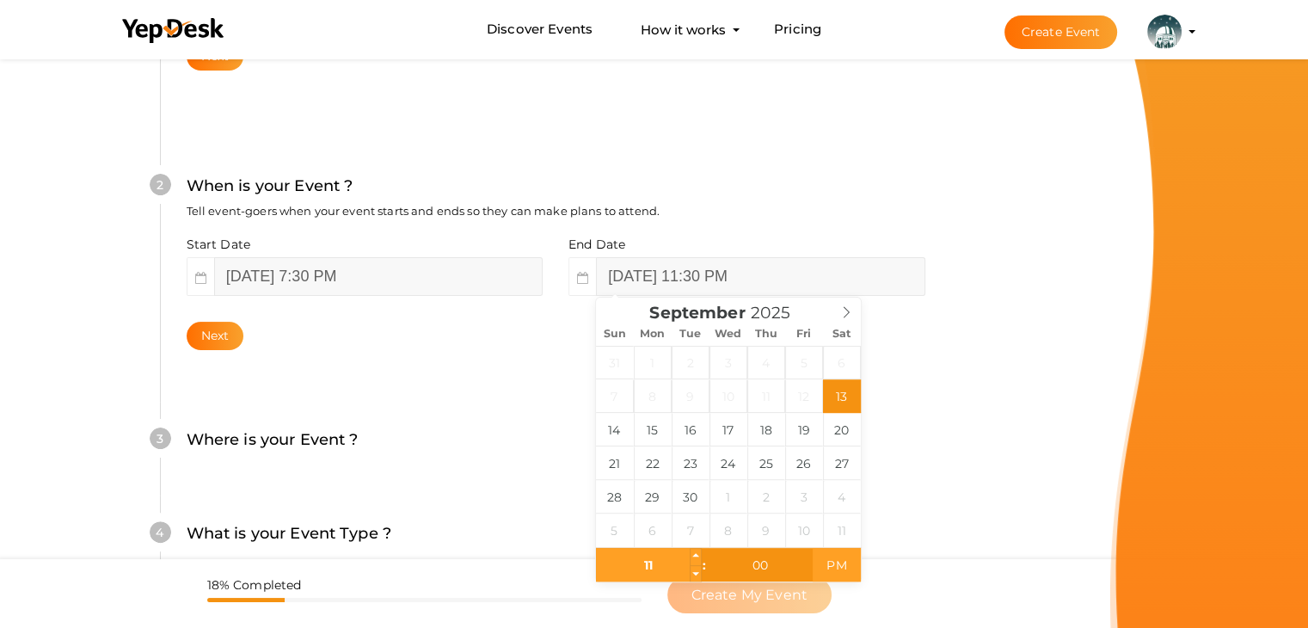
type input "September 13, 2025 11:00 PM"
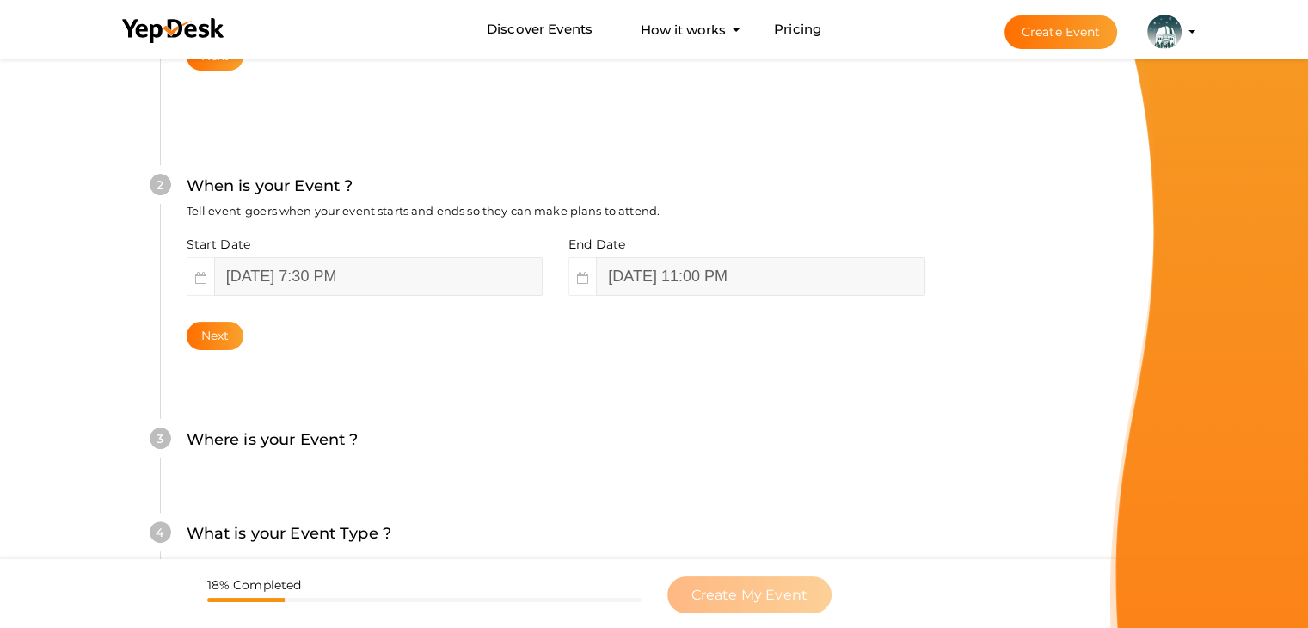
click at [42, 420] on form "Create Your Event Create your event in a few simple steps What is your Event Na…" at bounding box center [555, 327] width 1110 height 1251
click at [213, 339] on button "Next" at bounding box center [216, 336] width 58 height 28
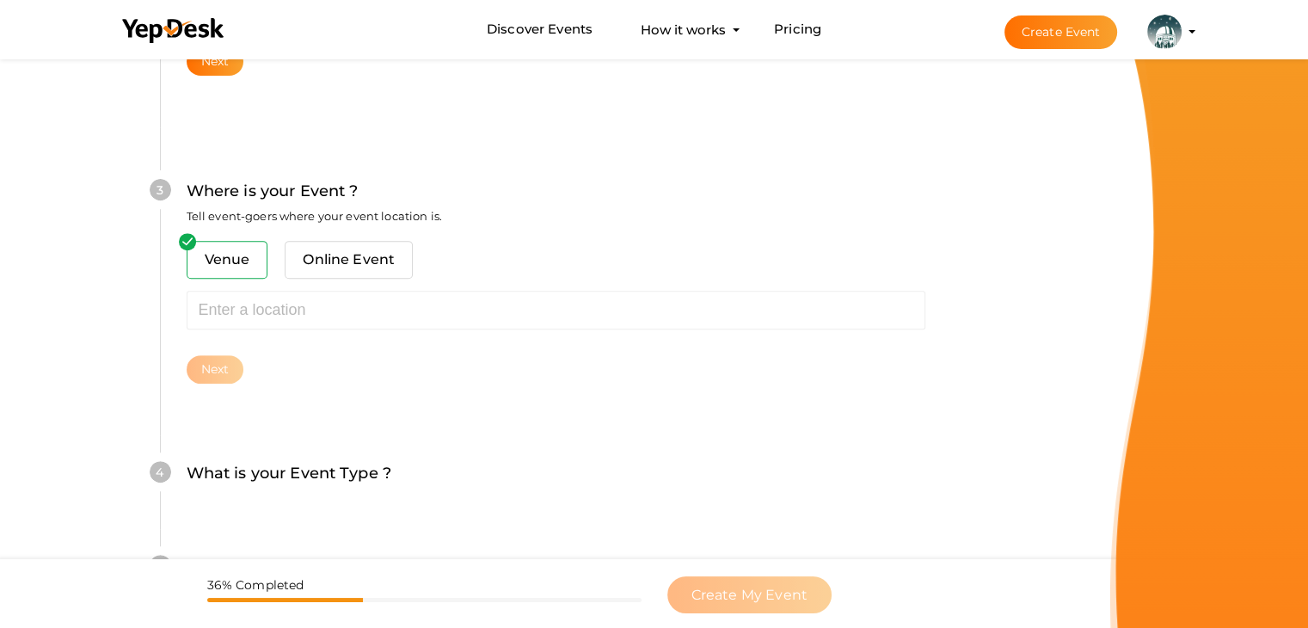
scroll to position [633, 0]
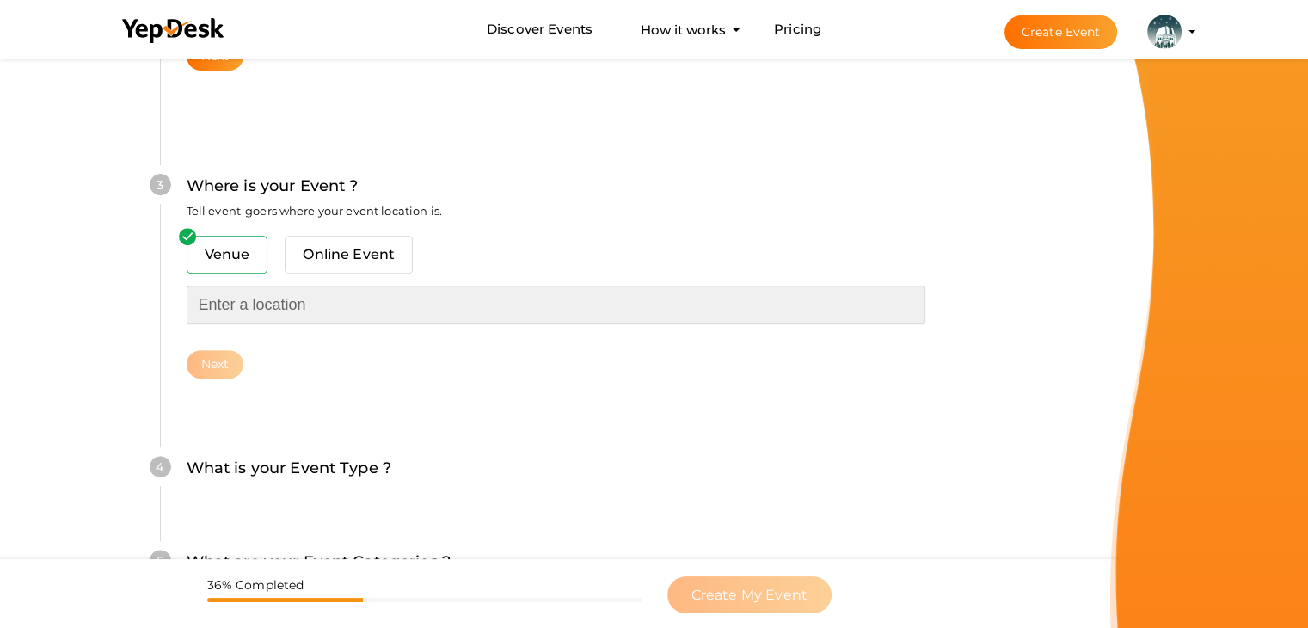
click at [237, 319] on input "text" at bounding box center [556, 304] width 738 height 39
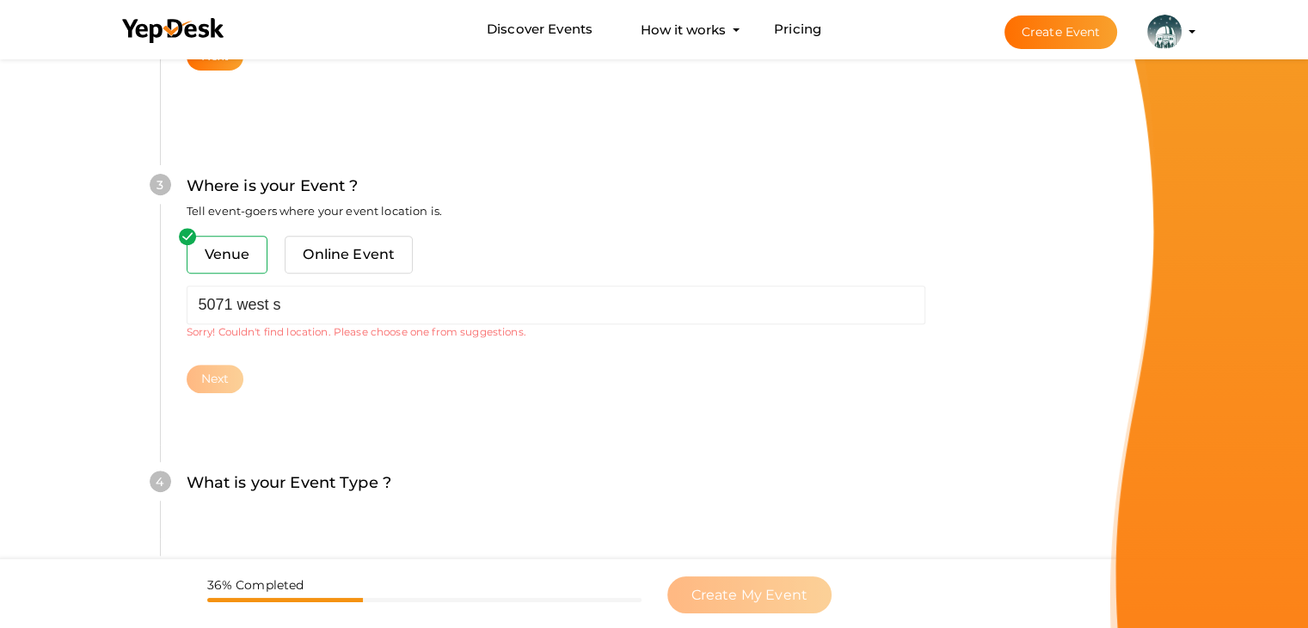
type input "[STREET_ADDRESS]"
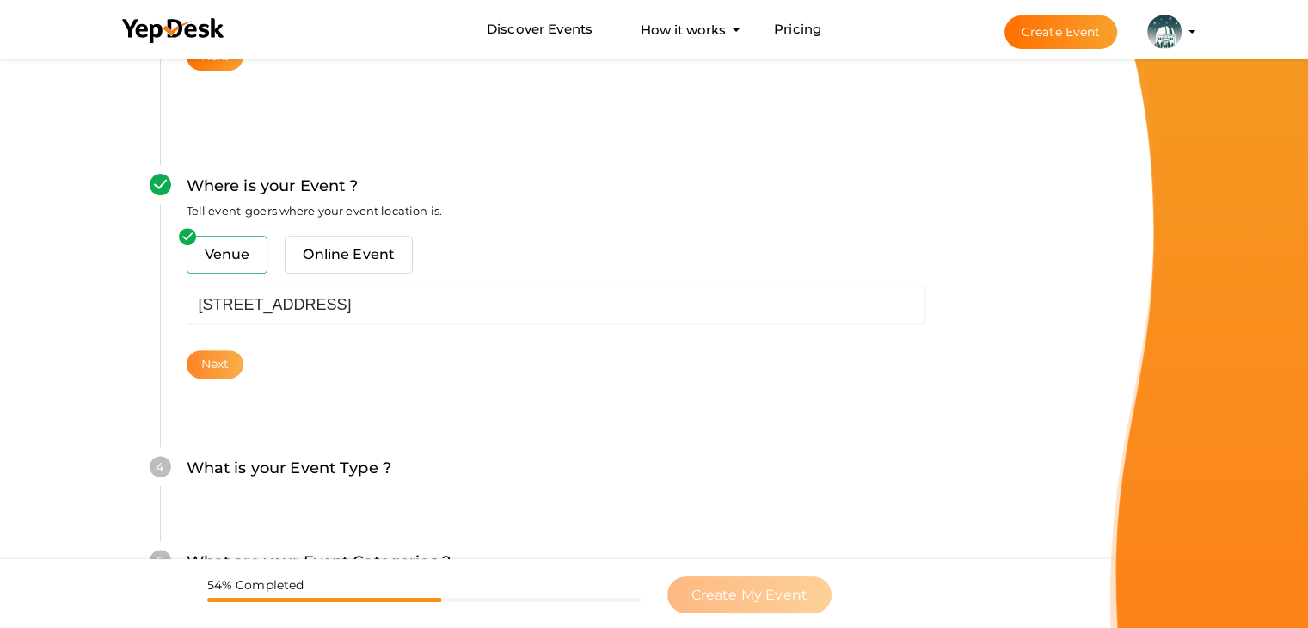
click at [211, 352] on button "Next" at bounding box center [216, 364] width 58 height 28
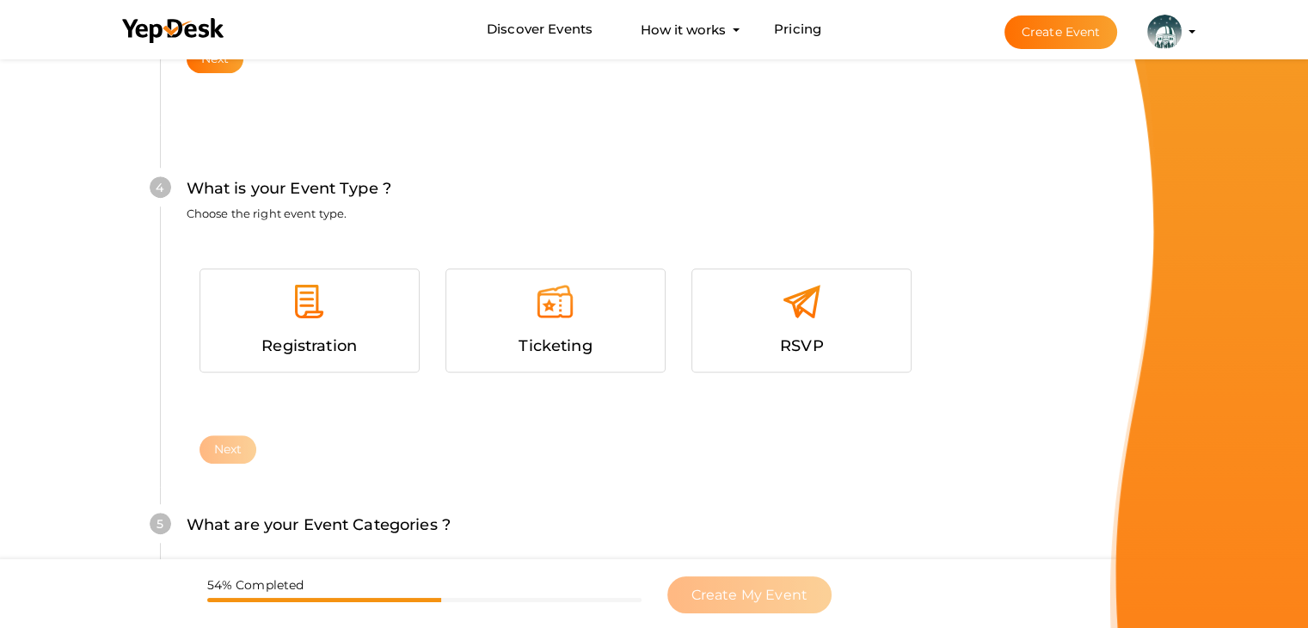
scroll to position [941, 0]
click at [519, 297] on div at bounding box center [555, 305] width 193 height 52
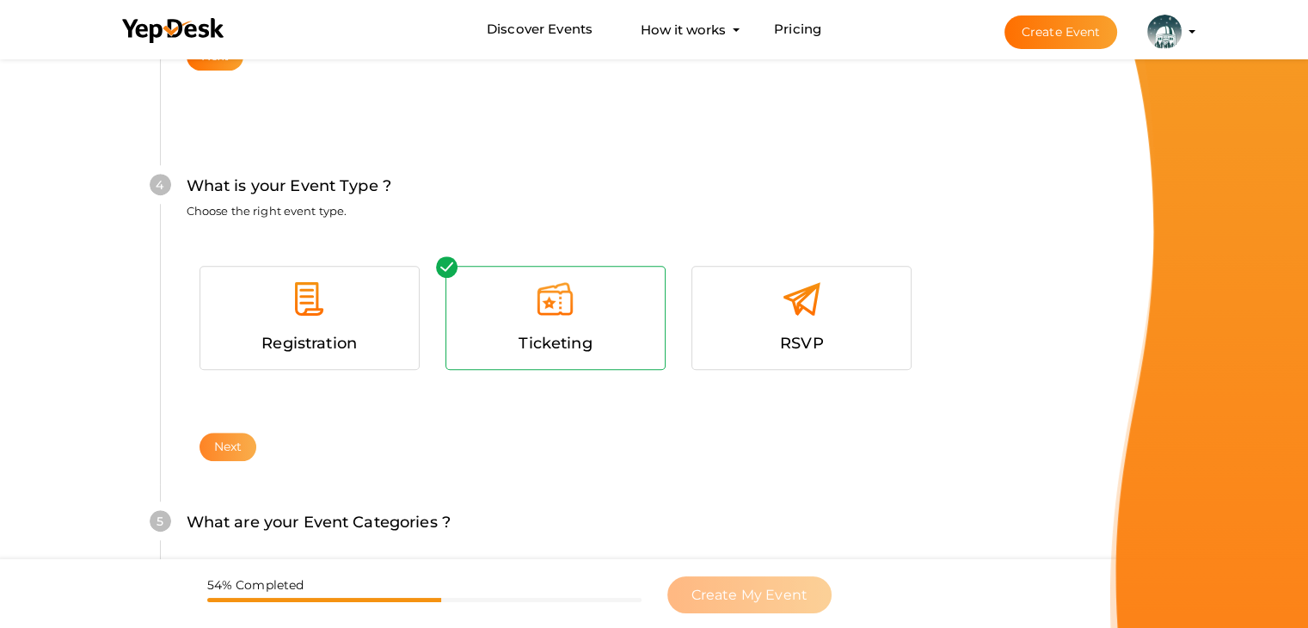
click at [237, 438] on button "Next" at bounding box center [228, 446] width 58 height 28
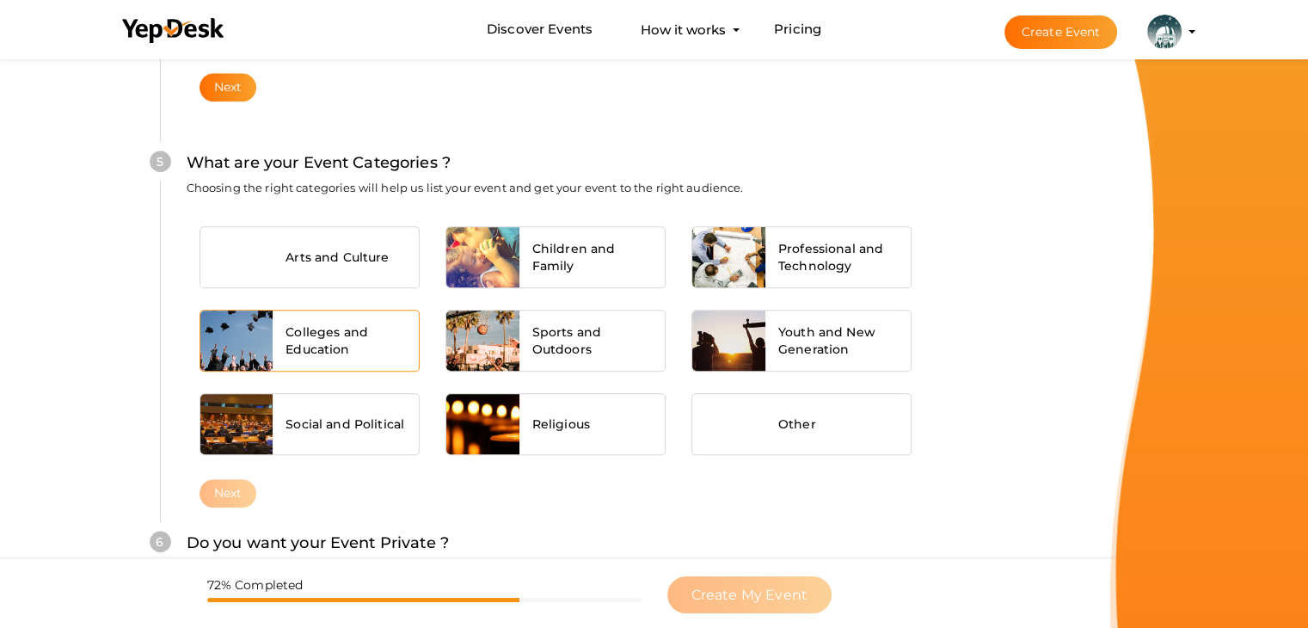
scroll to position [1301, 0]
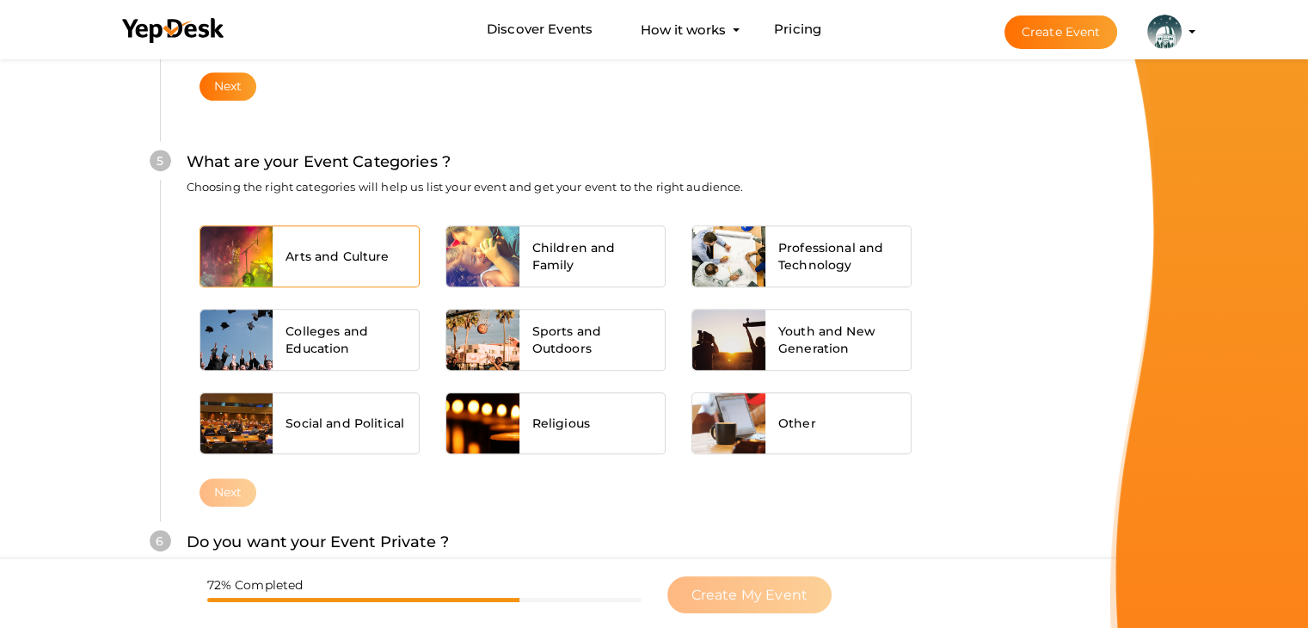
click at [258, 272] on div at bounding box center [236, 256] width 73 height 60
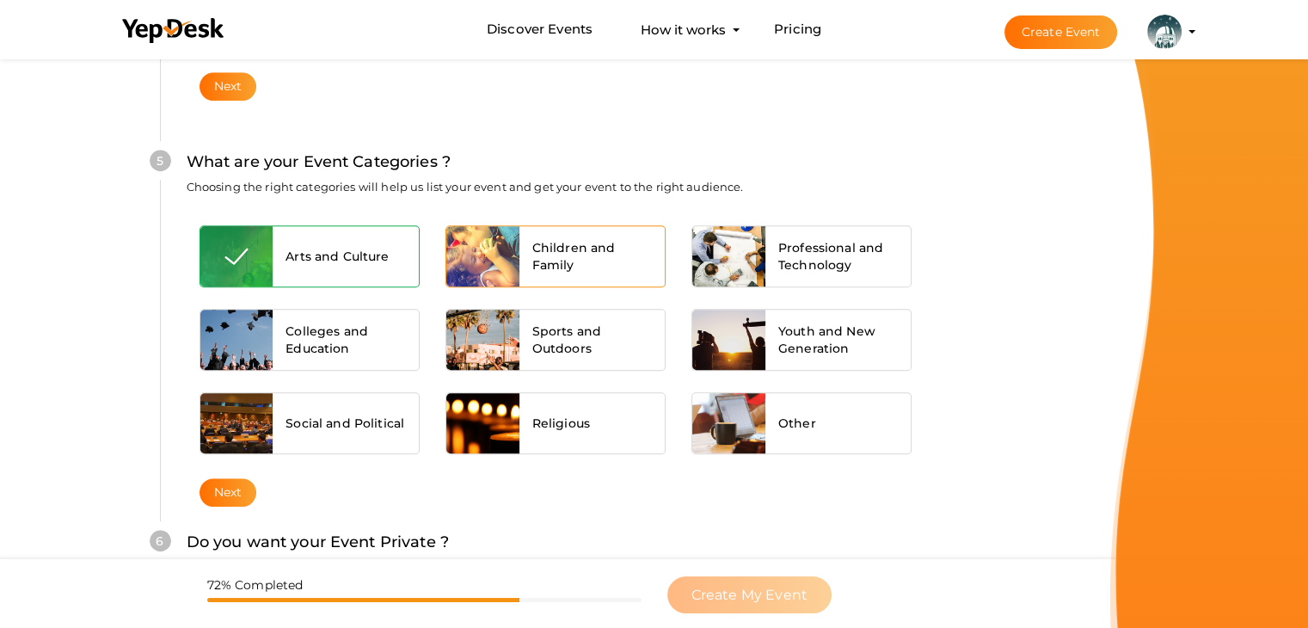
click at [617, 250] on span "Children and Family" at bounding box center [592, 256] width 120 height 34
click at [237, 491] on button "Next" at bounding box center [228, 492] width 58 height 28
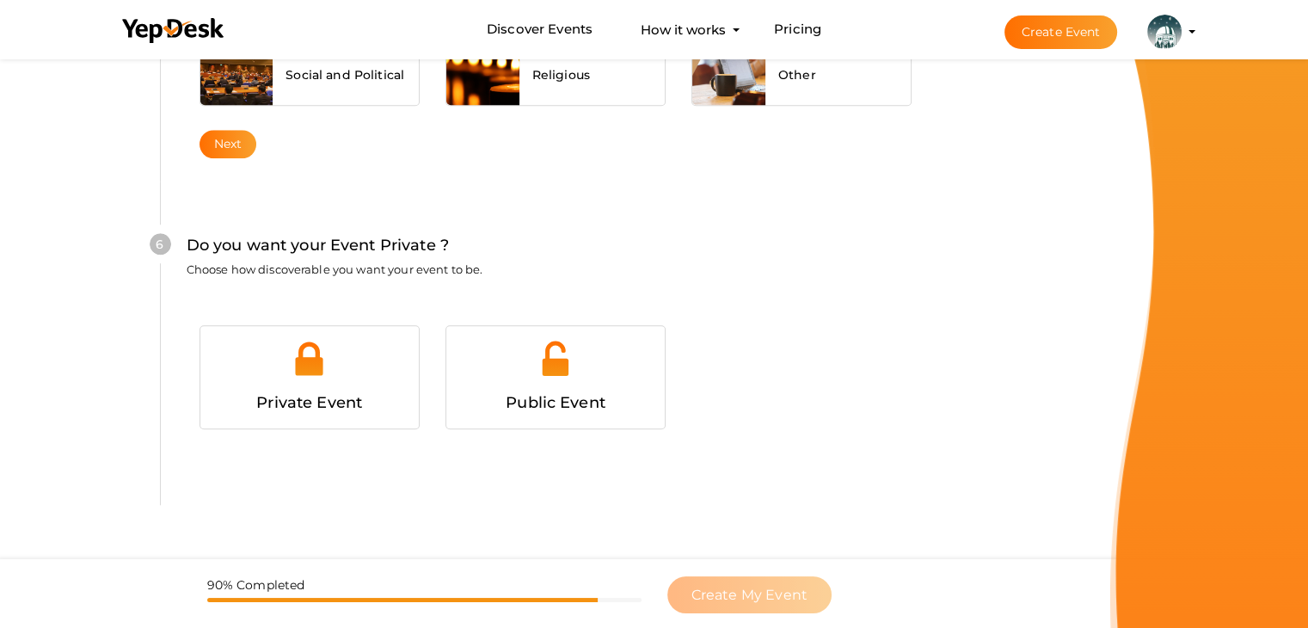
scroll to position [1678, 0]
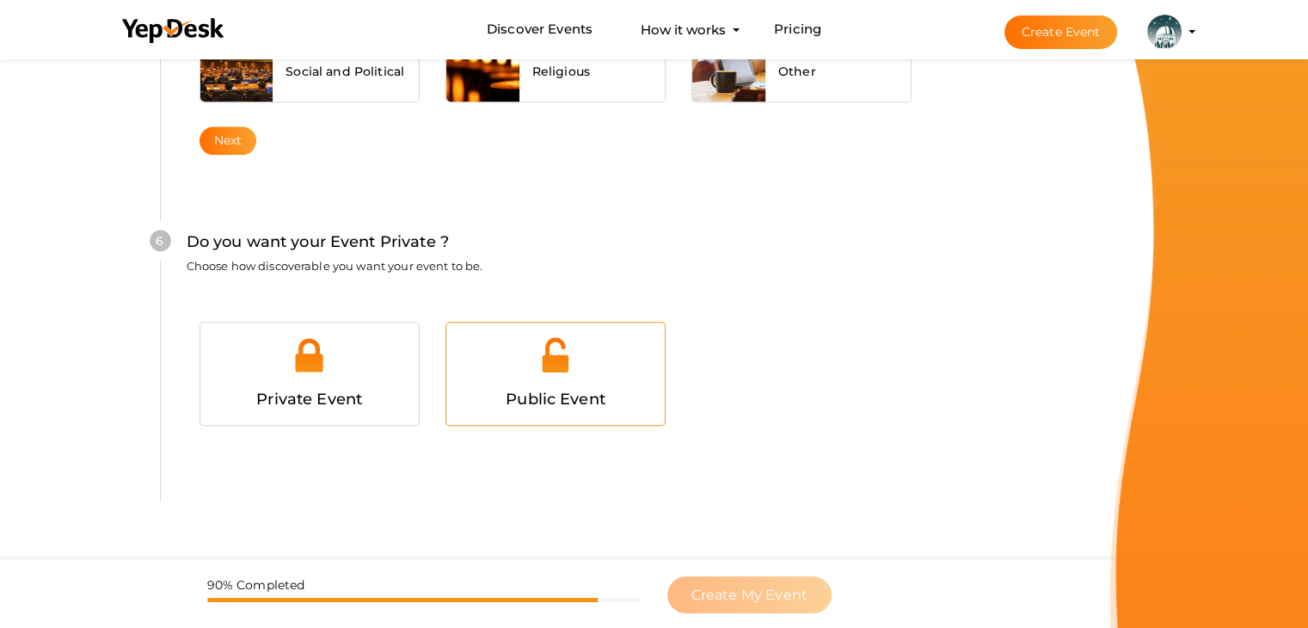
click at [548, 372] on div at bounding box center [555, 361] width 193 height 52
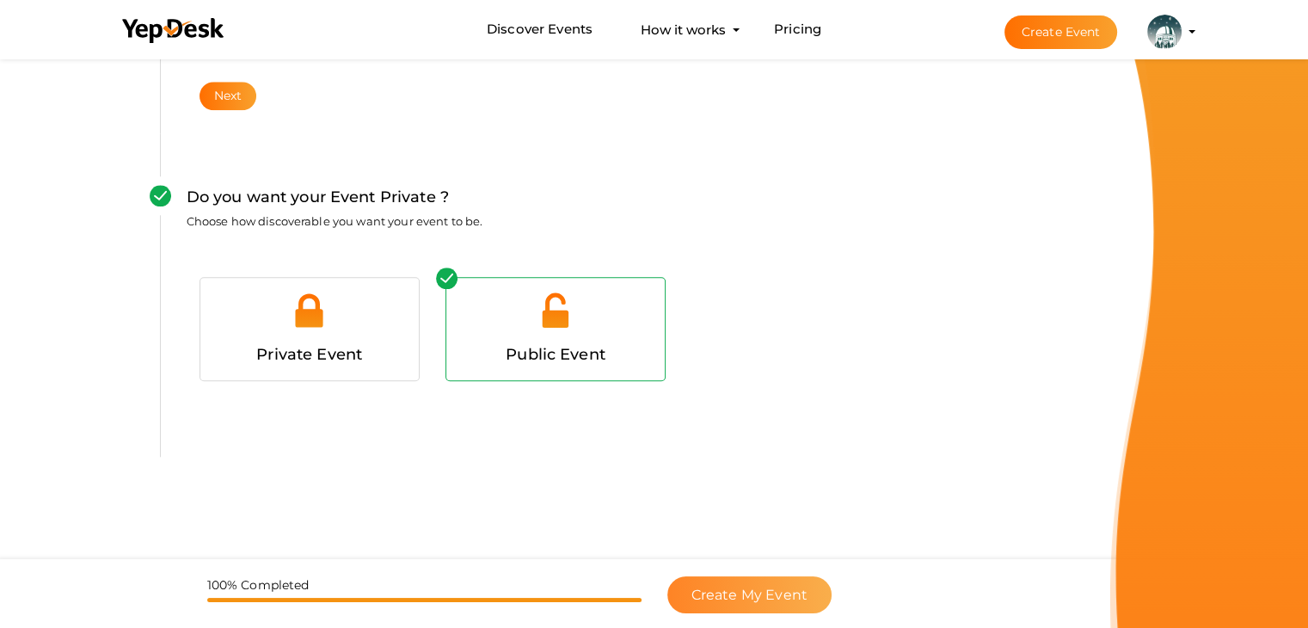
click at [699, 587] on span "Create My Event" at bounding box center [749, 594] width 116 height 16
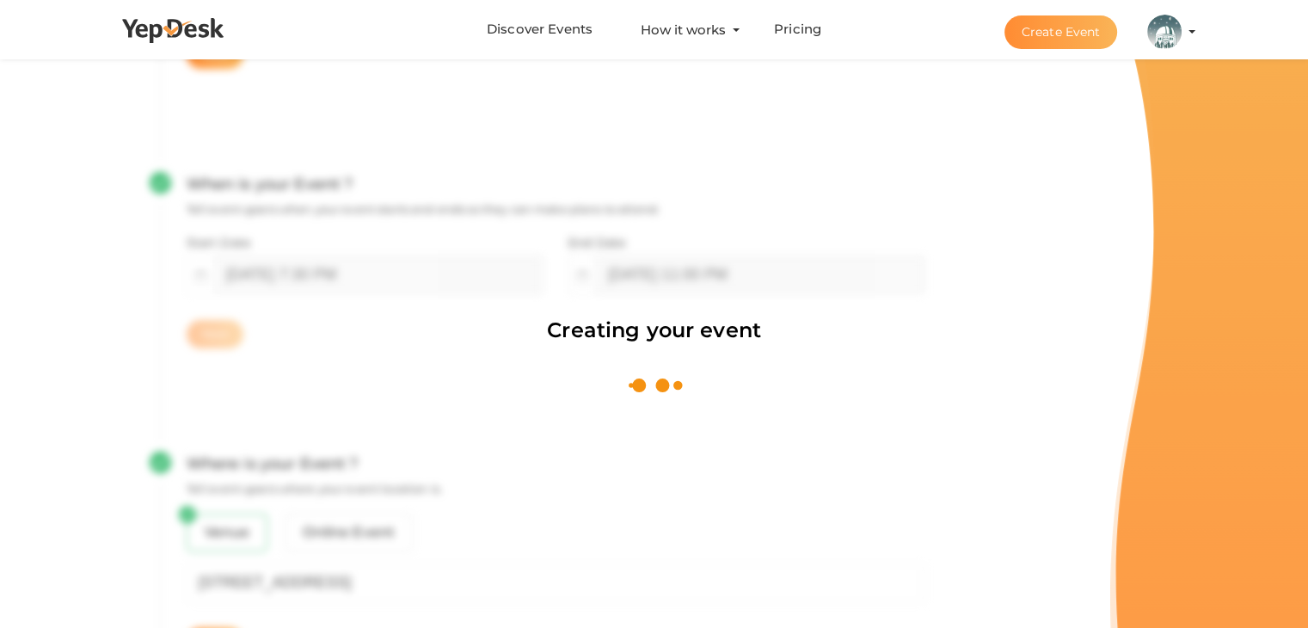
scroll to position [258, 0]
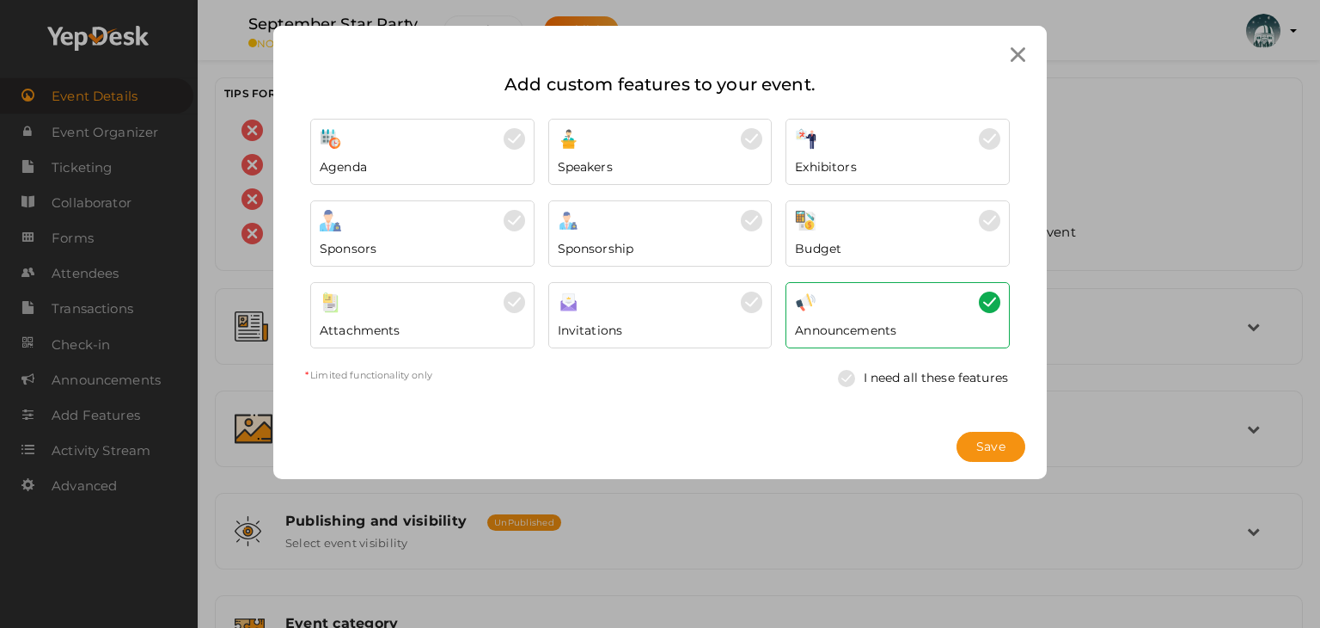
click at [1010, 380] on link "I need all these features" at bounding box center [924, 377] width 188 height 33
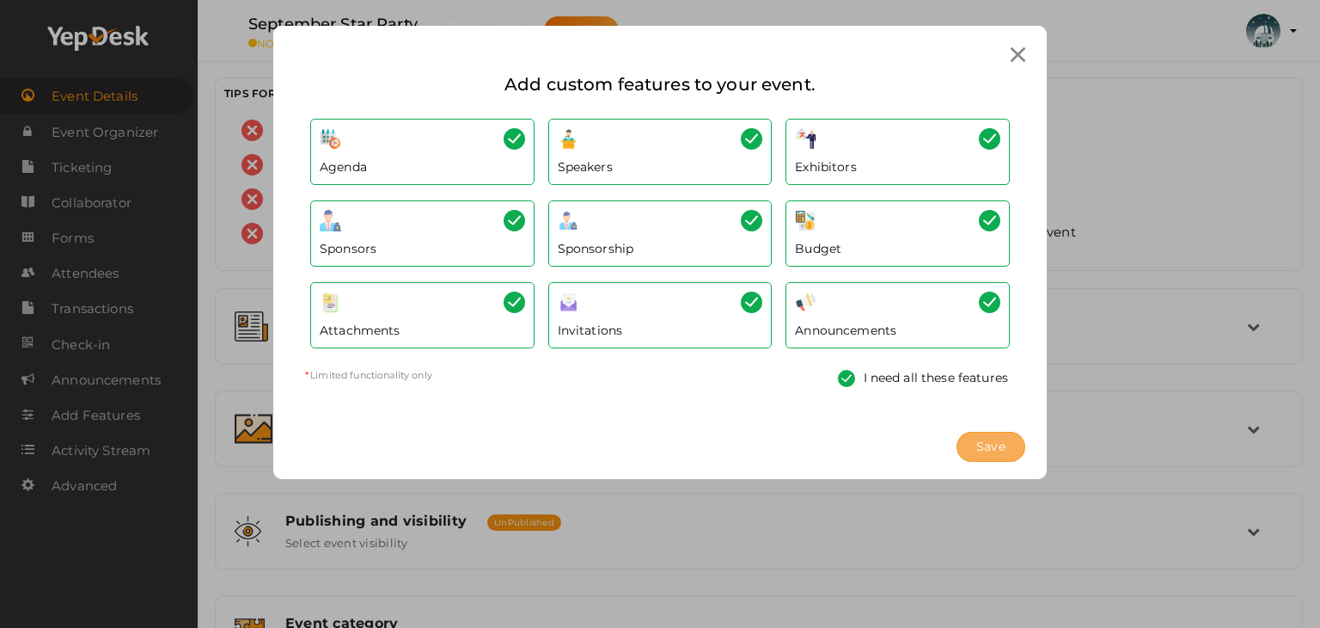
click at [1003, 438] on button "Save" at bounding box center [991, 447] width 69 height 30
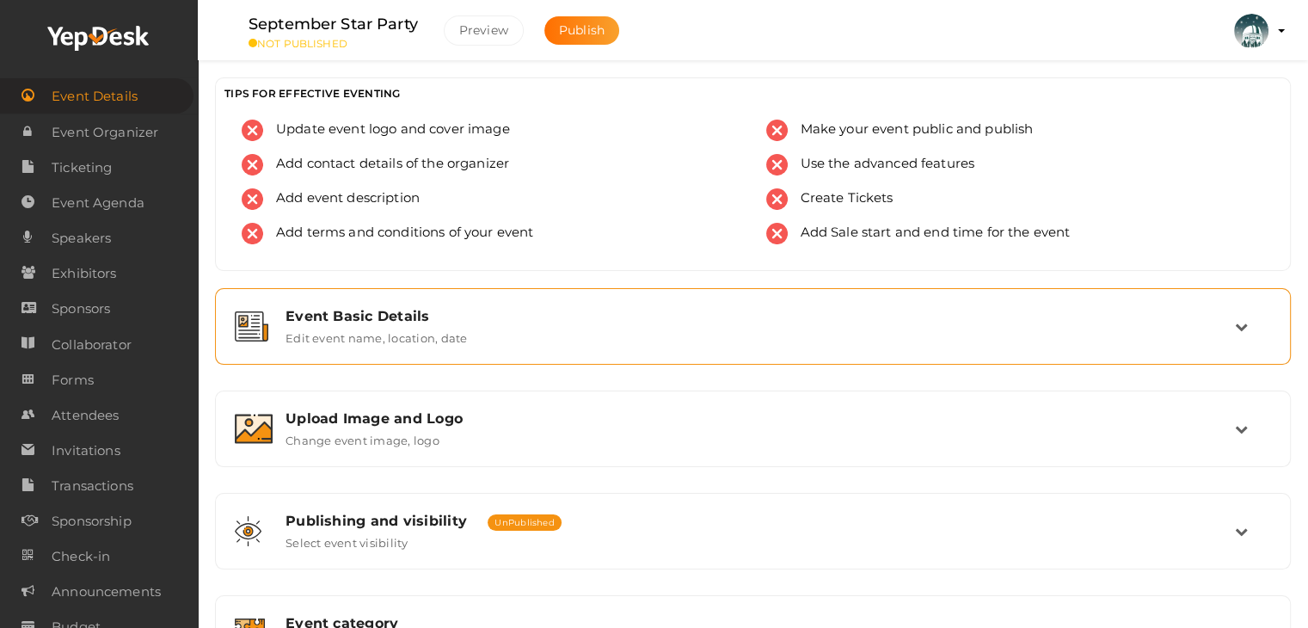
click at [497, 327] on div "Event Basic Details Edit event name, location, date" at bounding box center [754, 326] width 962 height 37
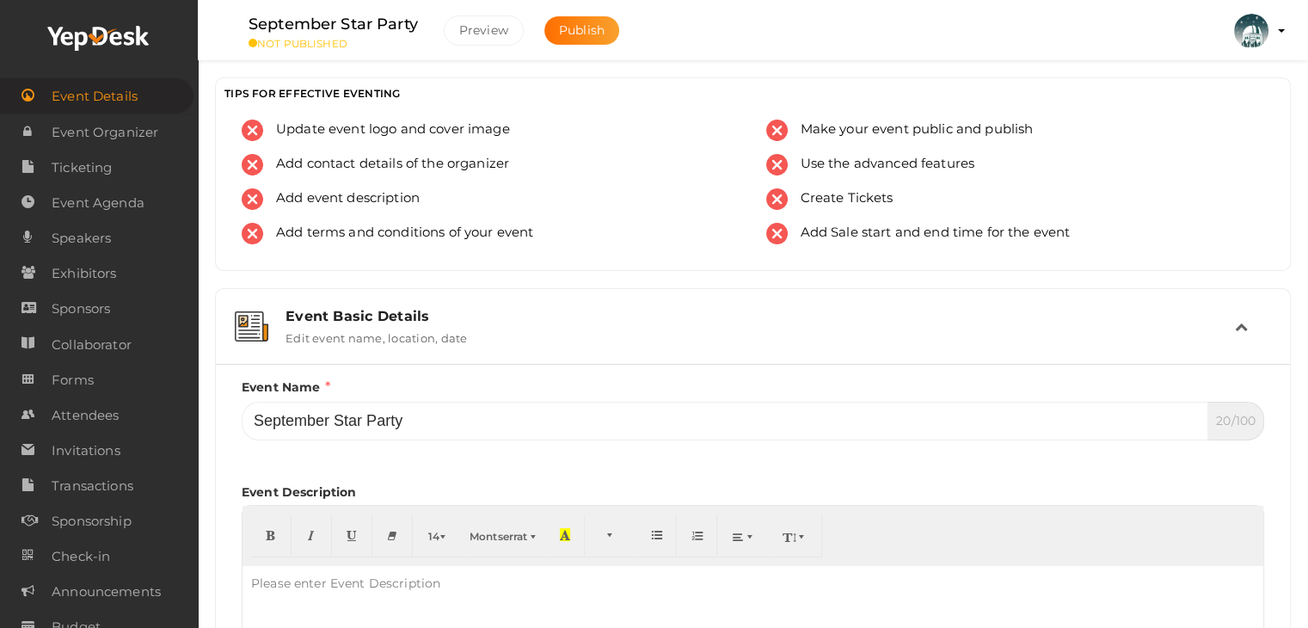
scroll to position [344, 0]
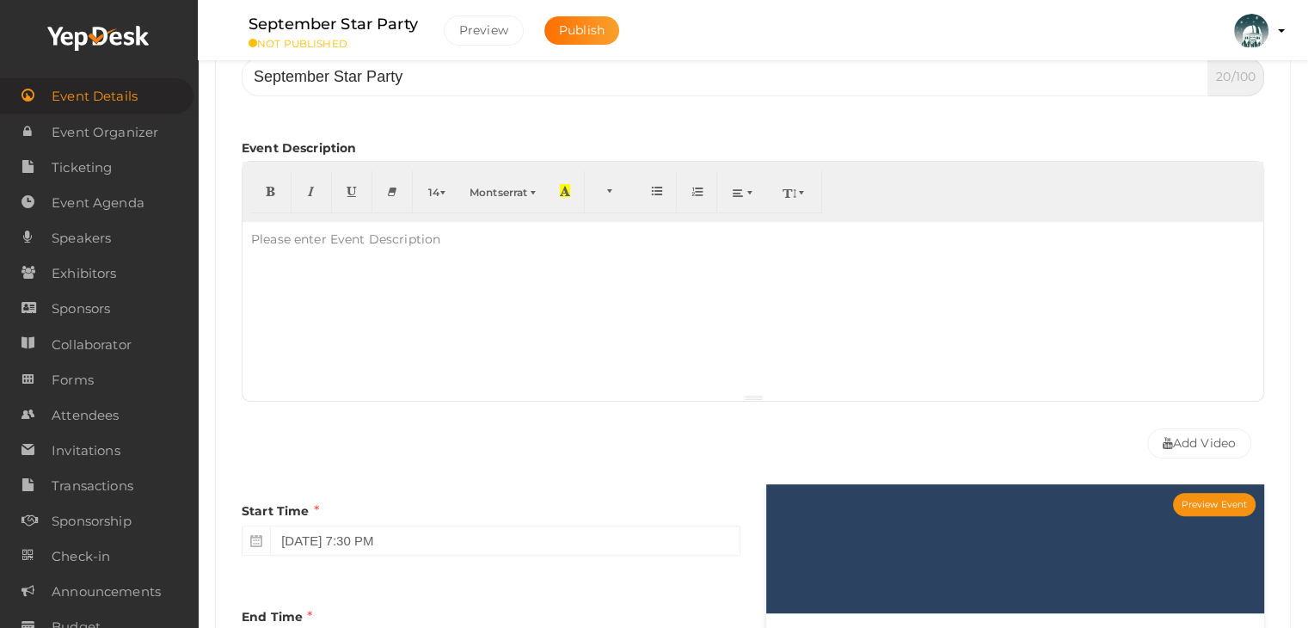
click at [301, 256] on div at bounding box center [752, 308] width 1020 height 172
paste div
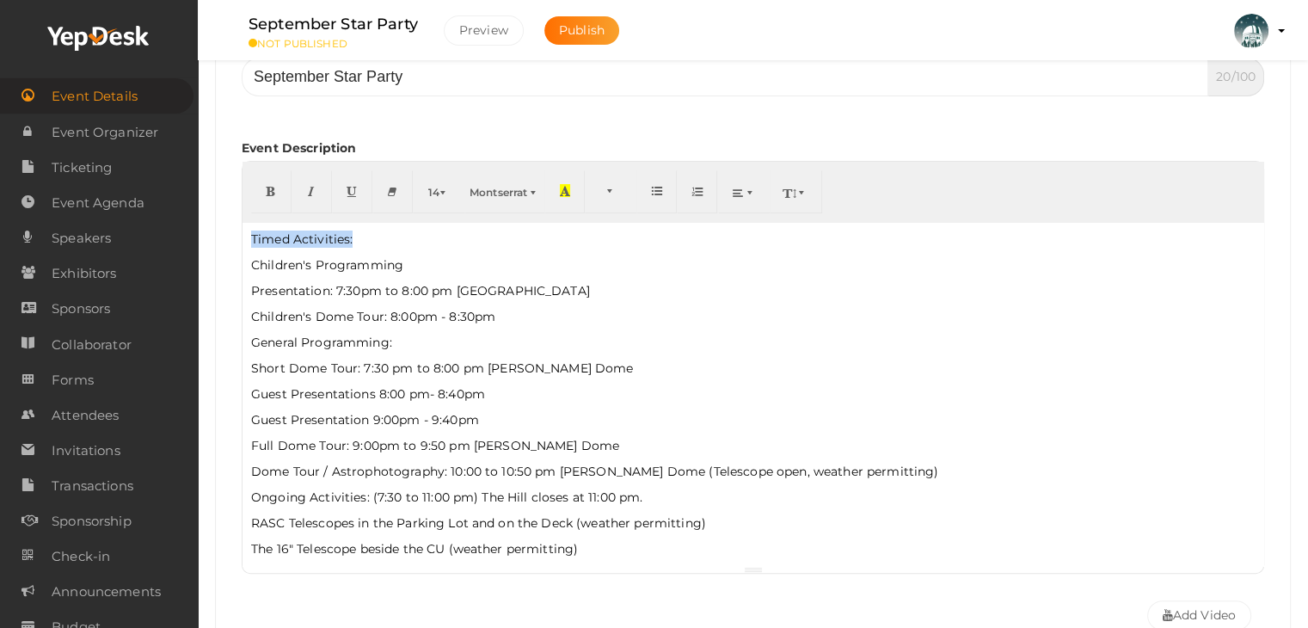
drag, startPoint x: 357, startPoint y: 234, endPoint x: 250, endPoint y: 230, distance: 106.7
click at [251, 230] on p "Timed Activities:" at bounding box center [752, 238] width 1003 height 17
click at [273, 189] on icon "button" at bounding box center [271, 190] width 10 height 13
click at [334, 283] on p "Presentation: 7:30pm to 8:00 pm [GEOGRAPHIC_DATA]" at bounding box center [752, 290] width 1003 height 17
click at [368, 322] on p "Children's Dome Tour: 8:00pm - 8:30pm" at bounding box center [752, 316] width 1003 height 17
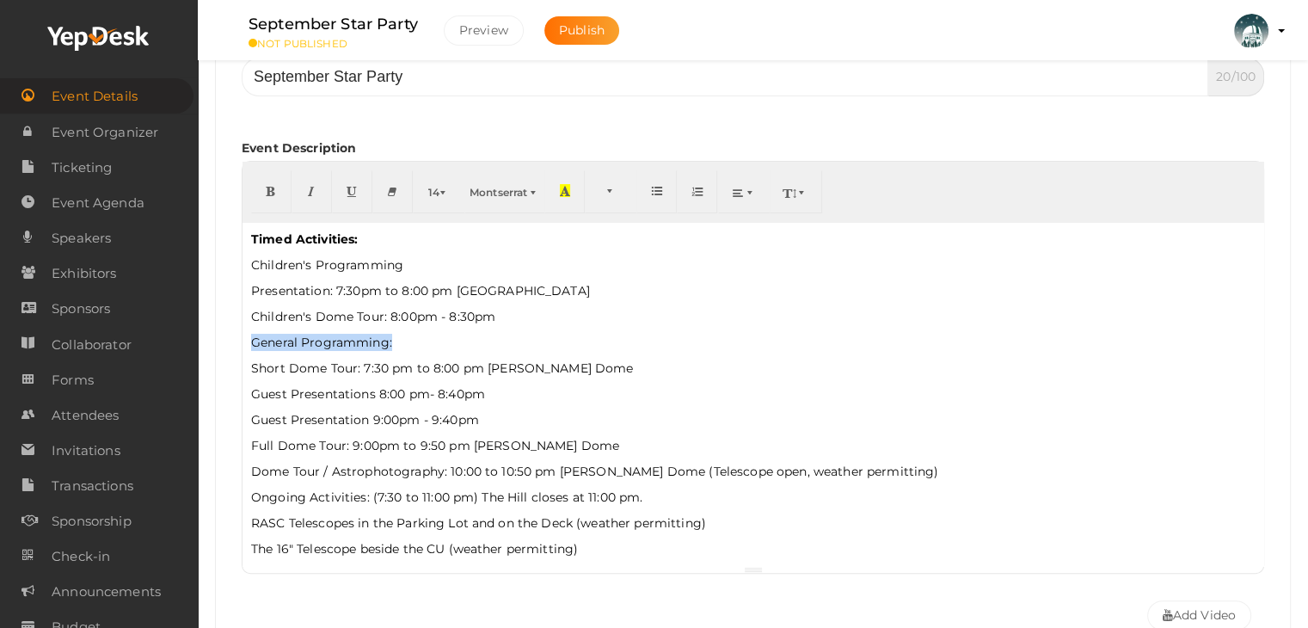
drag, startPoint x: 401, startPoint y: 345, endPoint x: 232, endPoint y: 328, distance: 170.1
click at [232, 328] on div "Event Name September Star Party 20/100 Invalid Event Name Event Name length exc…" at bounding box center [753, 336] width 1048 height 605
click at [264, 193] on button "button" at bounding box center [271, 191] width 40 height 43
drag, startPoint x: 417, startPoint y: 265, endPoint x: 252, endPoint y: 252, distance: 165.6
click at [252, 252] on div "Timed Activities: Children's Programming Presentation: 7:30pm to 8:00 pm Blac…" at bounding box center [752, 394] width 1020 height 344
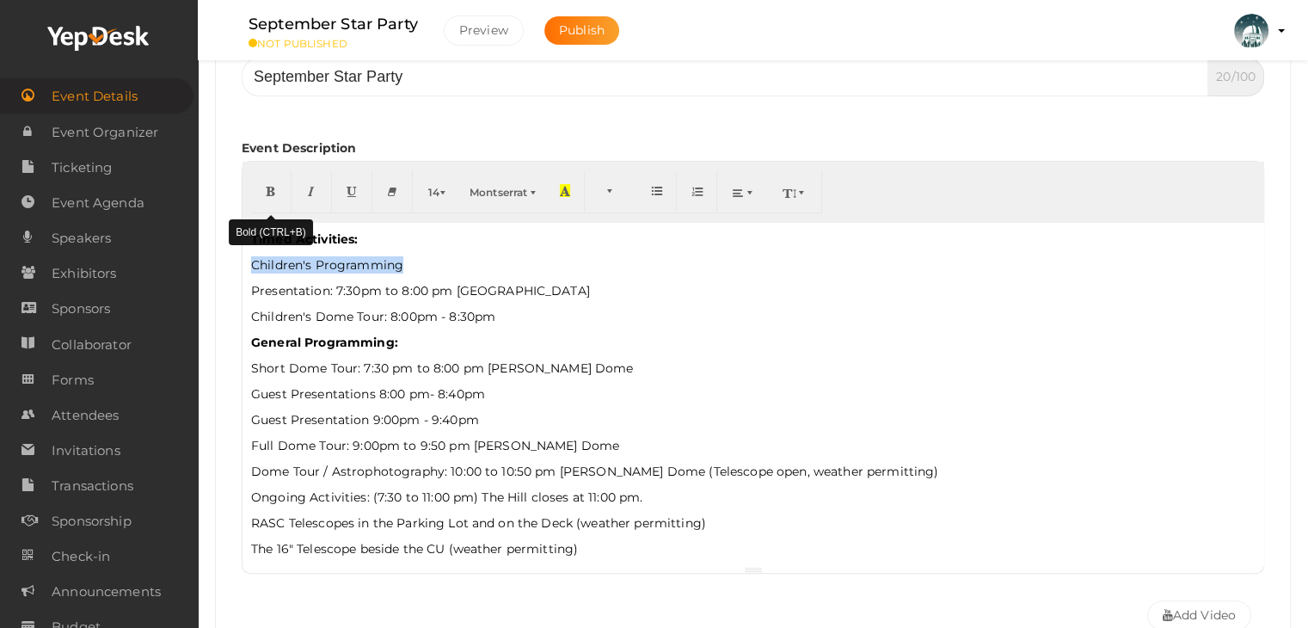
click at [261, 193] on button "button" at bounding box center [271, 191] width 40 height 43
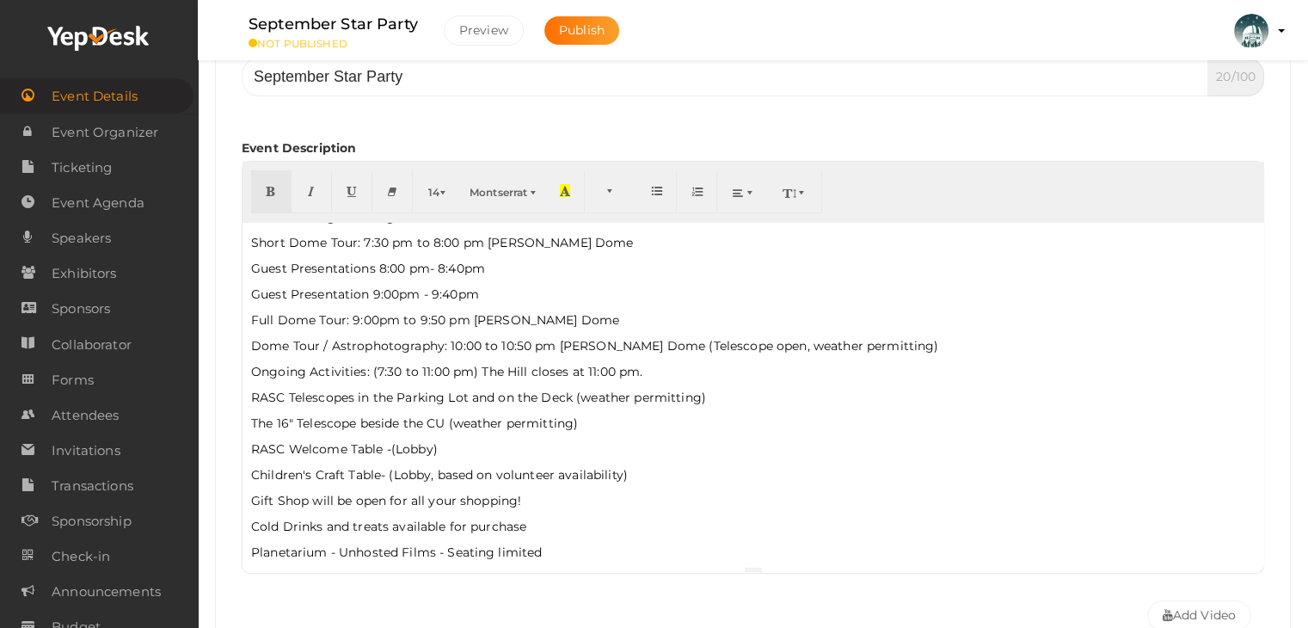
scroll to position [138, 0]
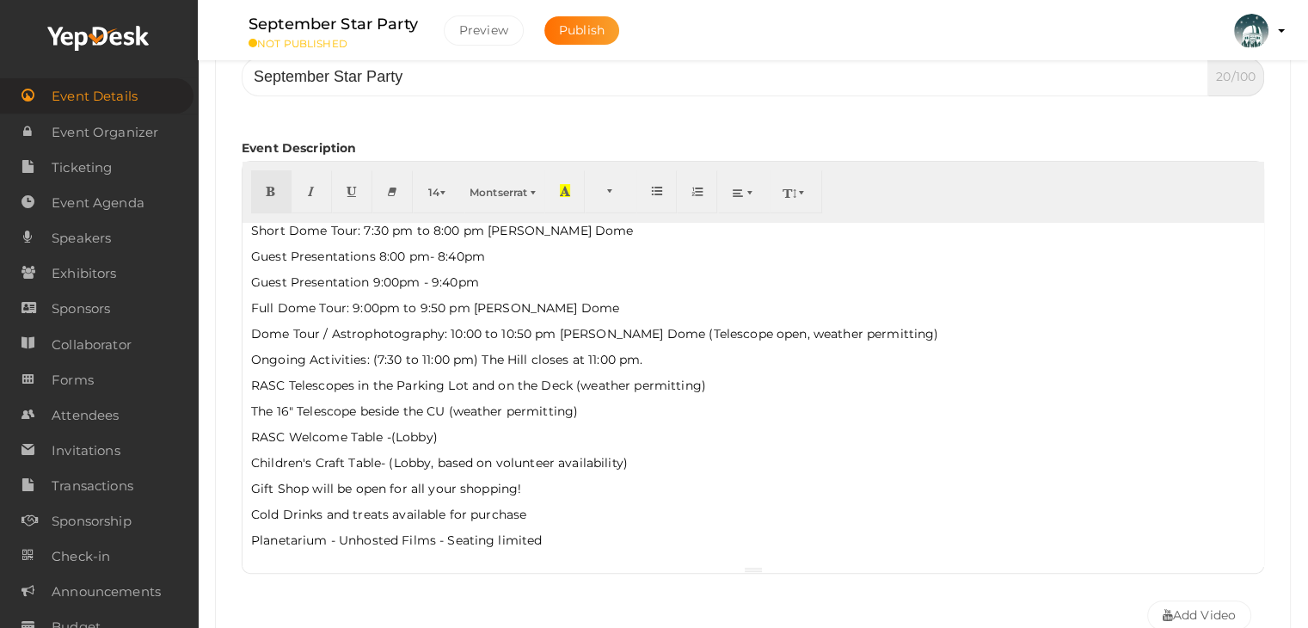
click at [559, 316] on div "Timed Activities: Children's Programming Presentation: 7:30pm to 8:00 pm Blac…" at bounding box center [752, 394] width 1020 height 344
drag, startPoint x: 657, startPoint y: 377, endPoint x: 638, endPoint y: 360, distance: 25.0
click at [634, 363] on div "Timed Activities: Children's Programming Presentation: 7:30pm to 8:00 pm Blac…" at bounding box center [752, 394] width 1020 height 344
click at [640, 359] on p "Ongoing Activities: (7:30 to 11:00 pm) The Hill closes at 11:00 pm." at bounding box center [752, 359] width 1003 height 17
drag, startPoint x: 616, startPoint y: 360, endPoint x: 629, endPoint y: 360, distance: 12.9
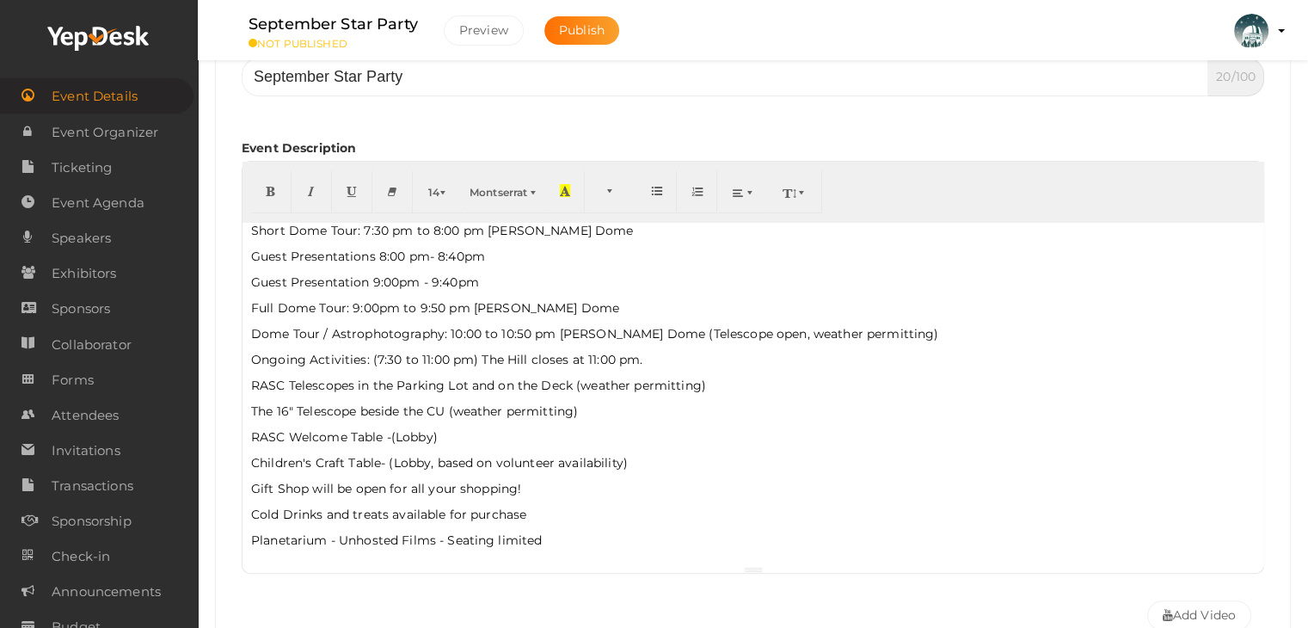
click at [616, 359] on p "Ongoing Activities: (7:30 to 11:00 pm) The Hill closes at 11:00 pm." at bounding box center [752, 359] width 1003 height 17
drag, startPoint x: 646, startPoint y: 355, endPoint x: 230, endPoint y: 359, distance: 416.1
click at [230, 359] on div "Event Name September Star Party 20/100 Invalid Event Name Event Name length exc…" at bounding box center [753, 336] width 1048 height 605
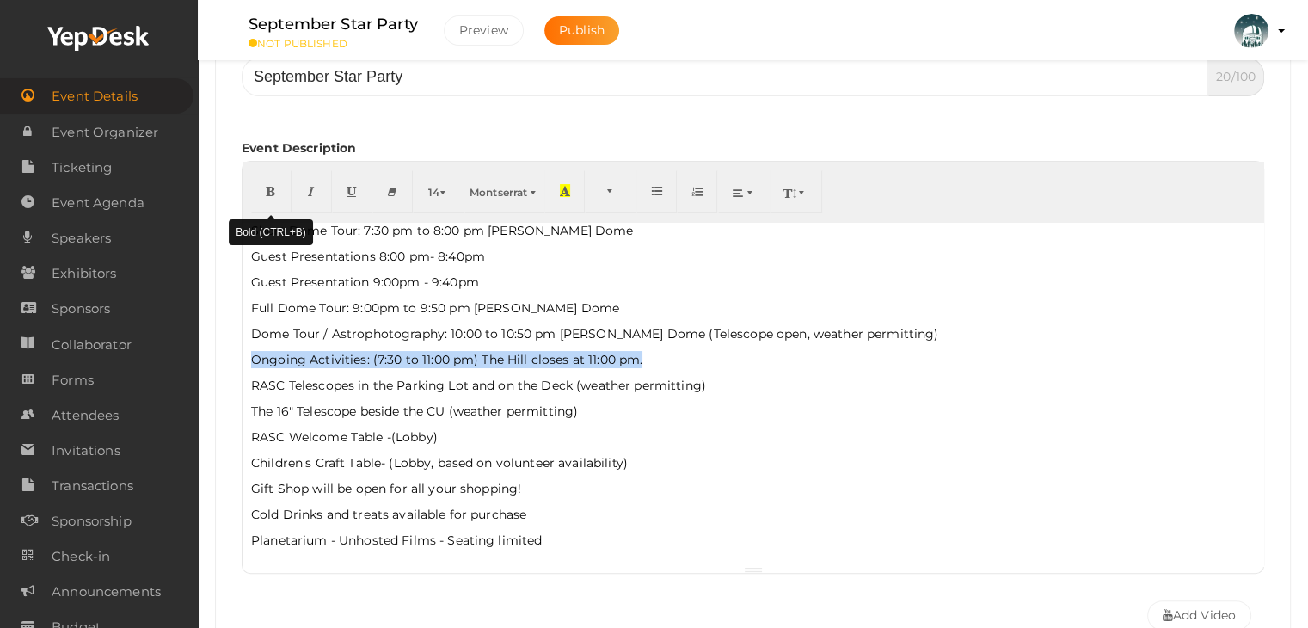
click at [267, 190] on icon "button" at bounding box center [271, 190] width 10 height 13
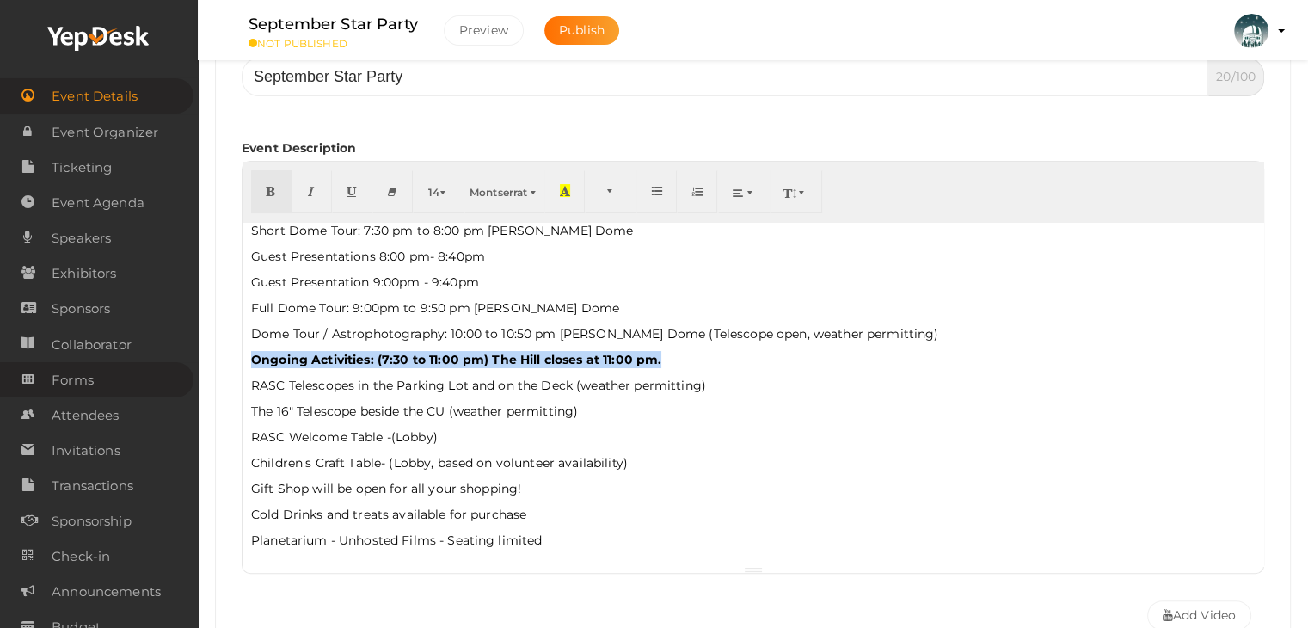
scroll to position [0, 0]
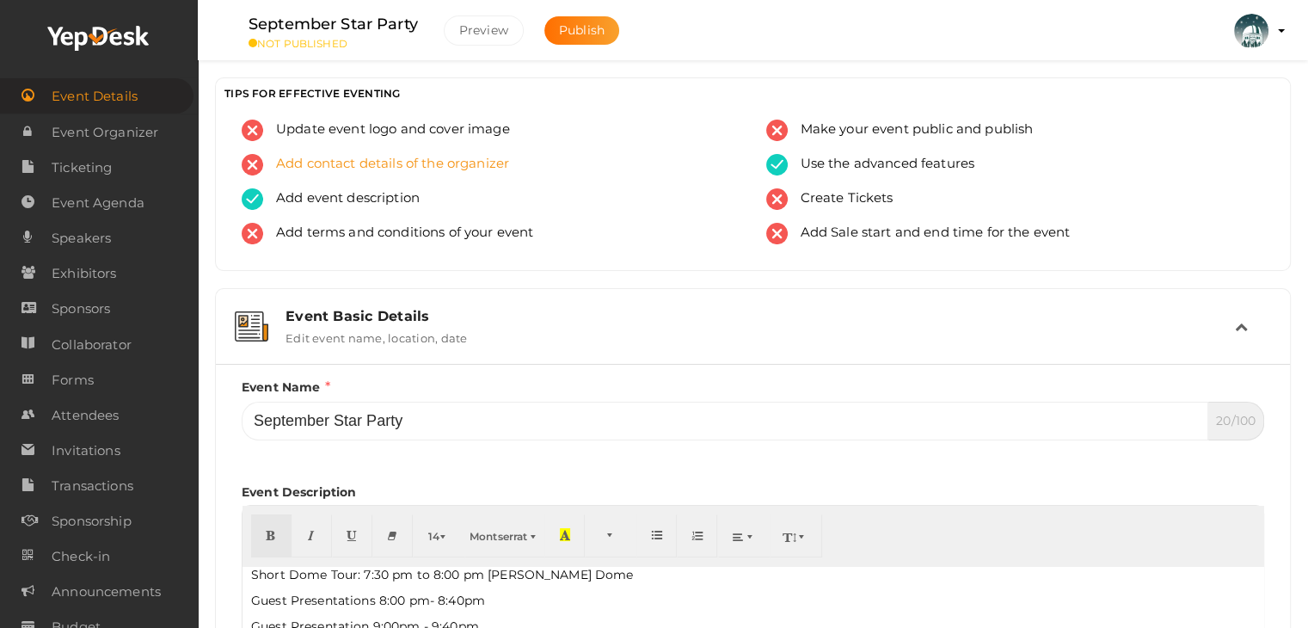
click at [438, 164] on span "Add contact details of the organizer" at bounding box center [386, 164] width 246 height 21
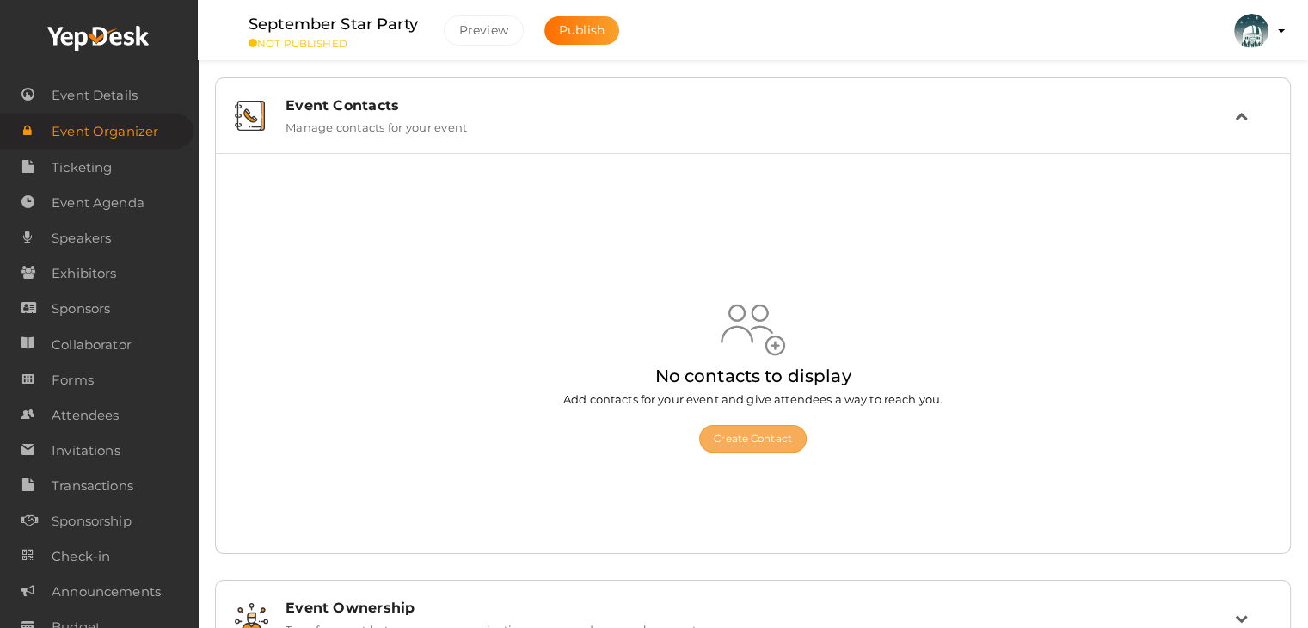
click at [800, 430] on button "Create Contact" at bounding box center [752, 439] width 107 height 28
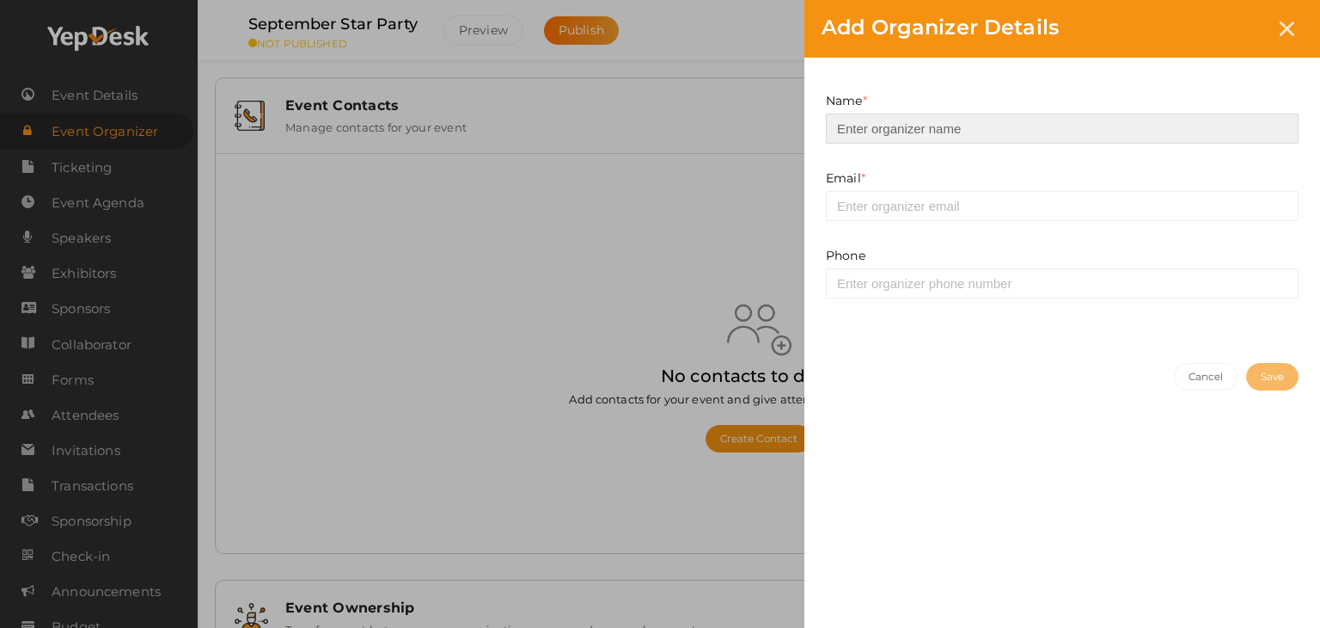
click at [884, 116] on input at bounding box center [1062, 128] width 473 height 30
type input "Centre of the Universe (Friends of the DAO)"
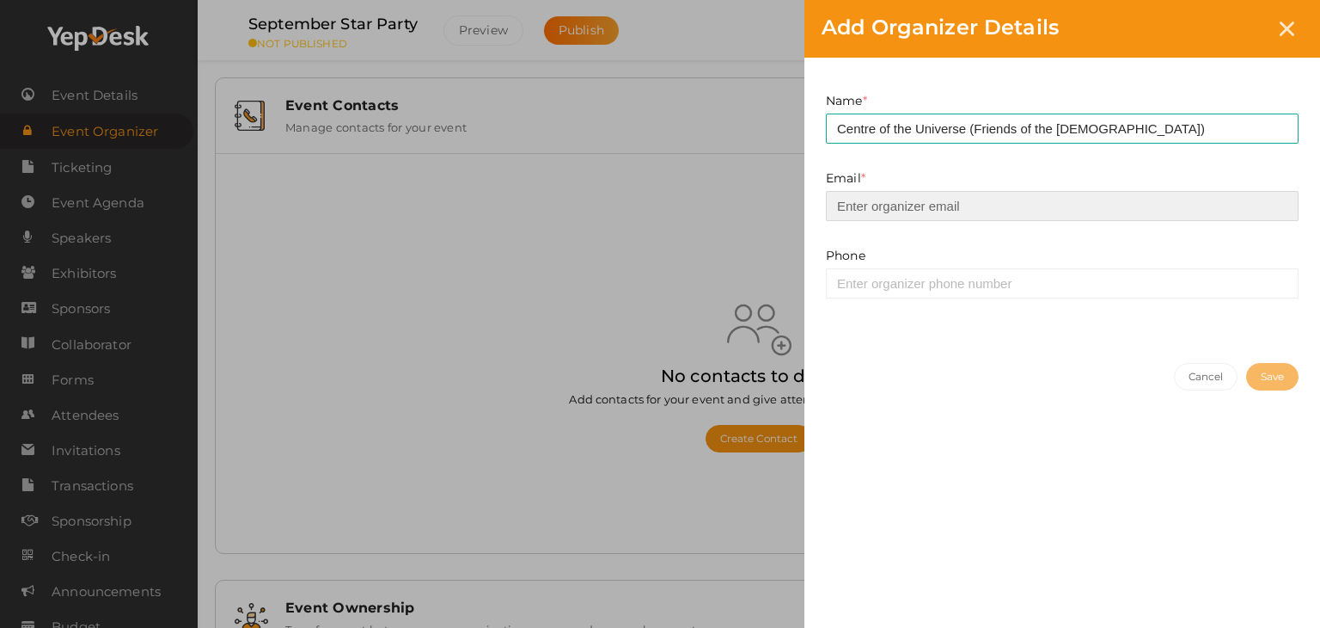
click at [939, 204] on input "email" at bounding box center [1062, 206] width 473 height 30
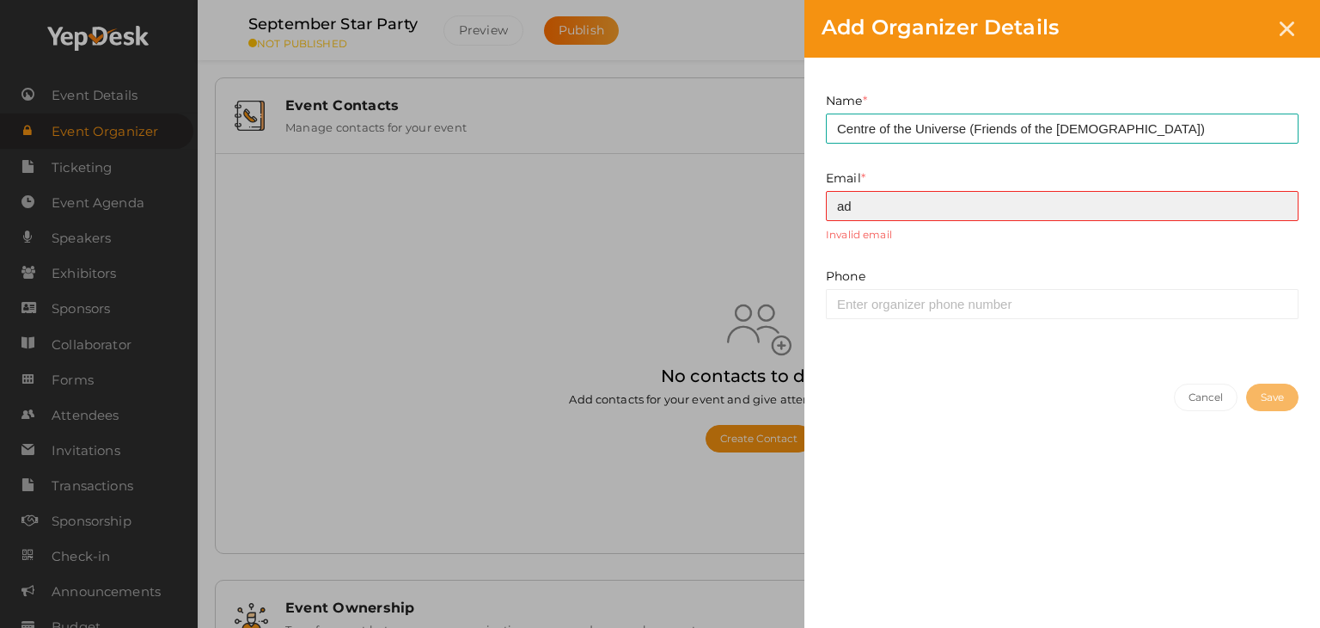
type input "[EMAIL_ADDRESS][DOMAIN_NAME]"
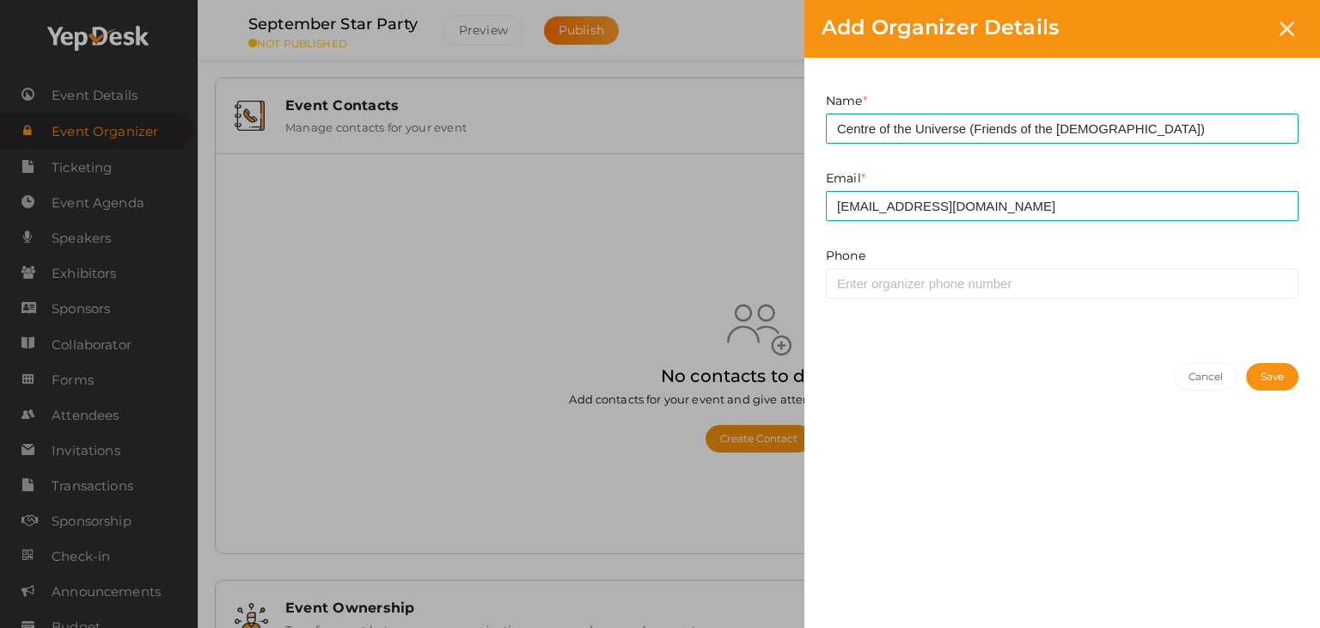
click at [1262, 367] on button "Save" at bounding box center [1273, 377] width 52 height 28
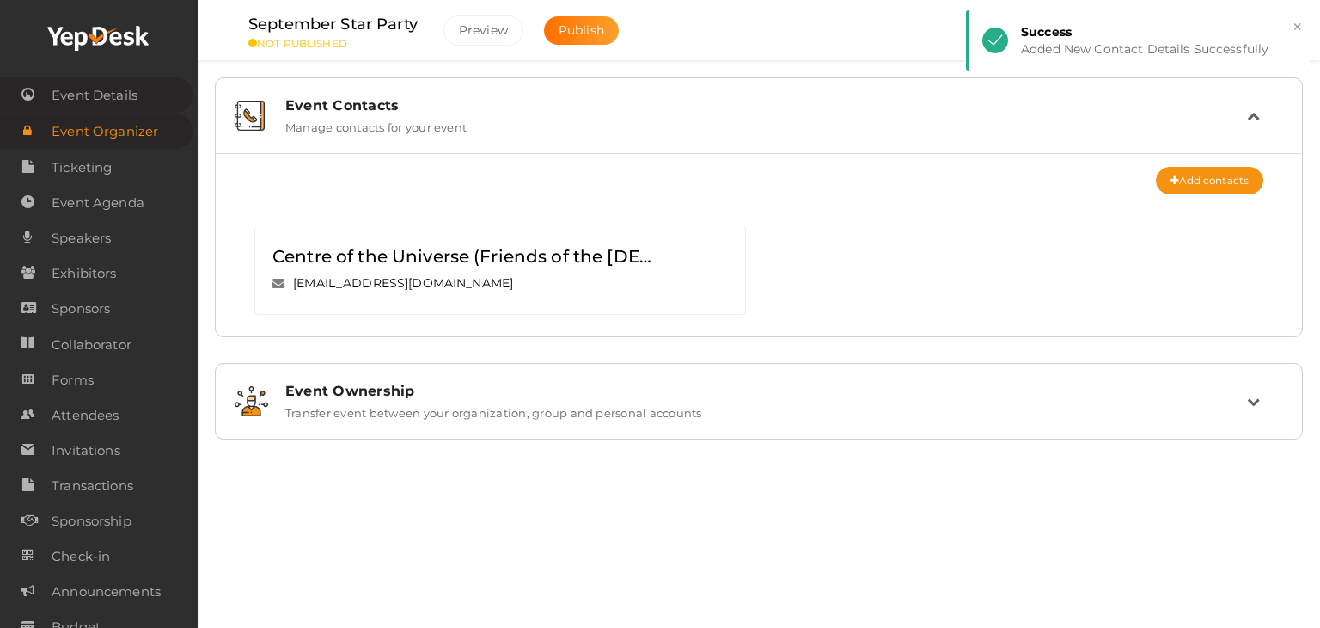
click at [107, 89] on span "Event Details" at bounding box center [95, 95] width 86 height 34
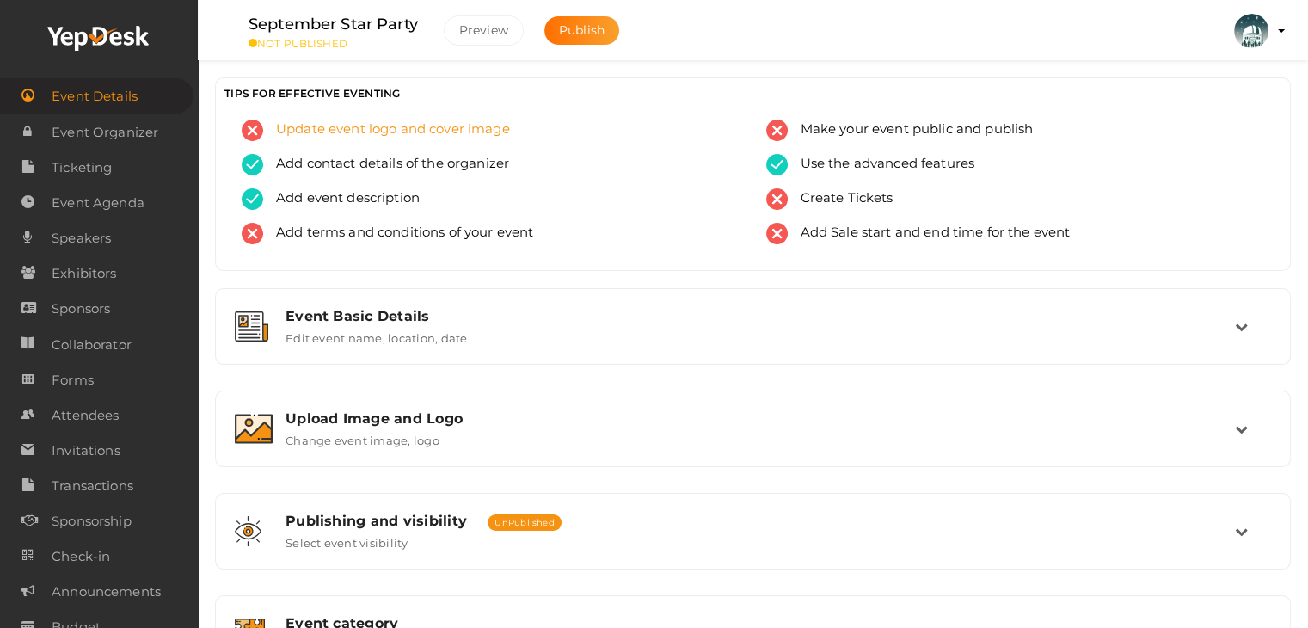
click at [481, 123] on span "Update event logo and cover image" at bounding box center [386, 129] width 247 height 21
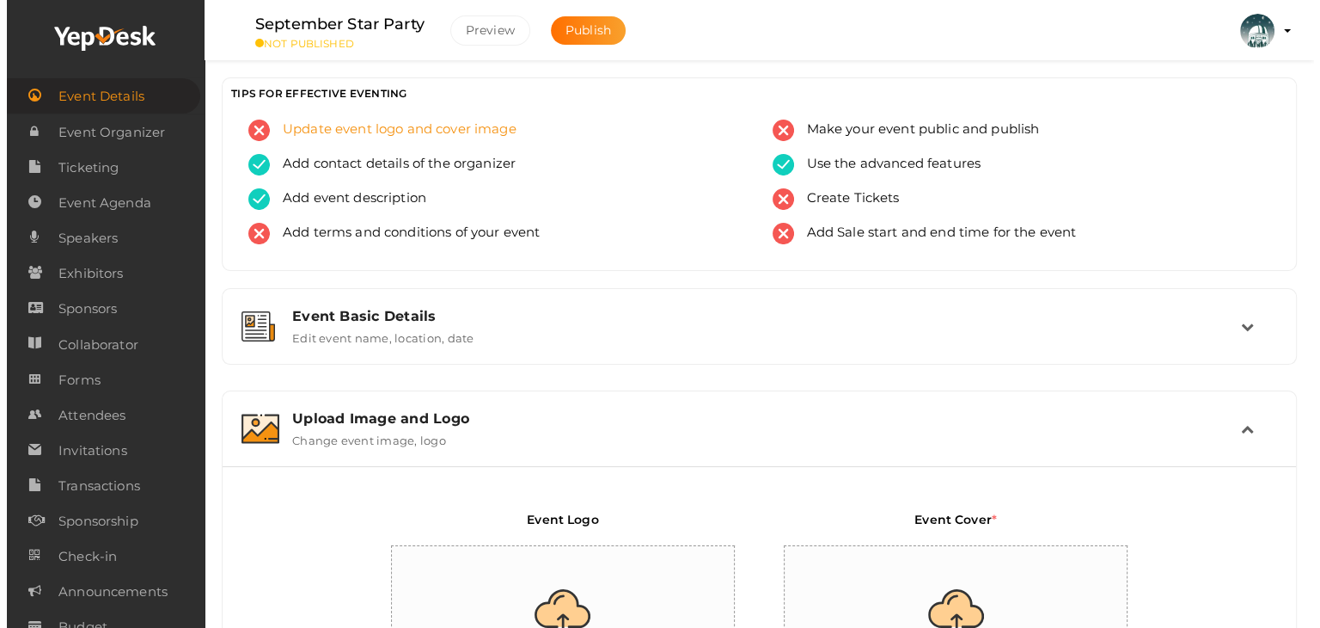
scroll to position [290, 0]
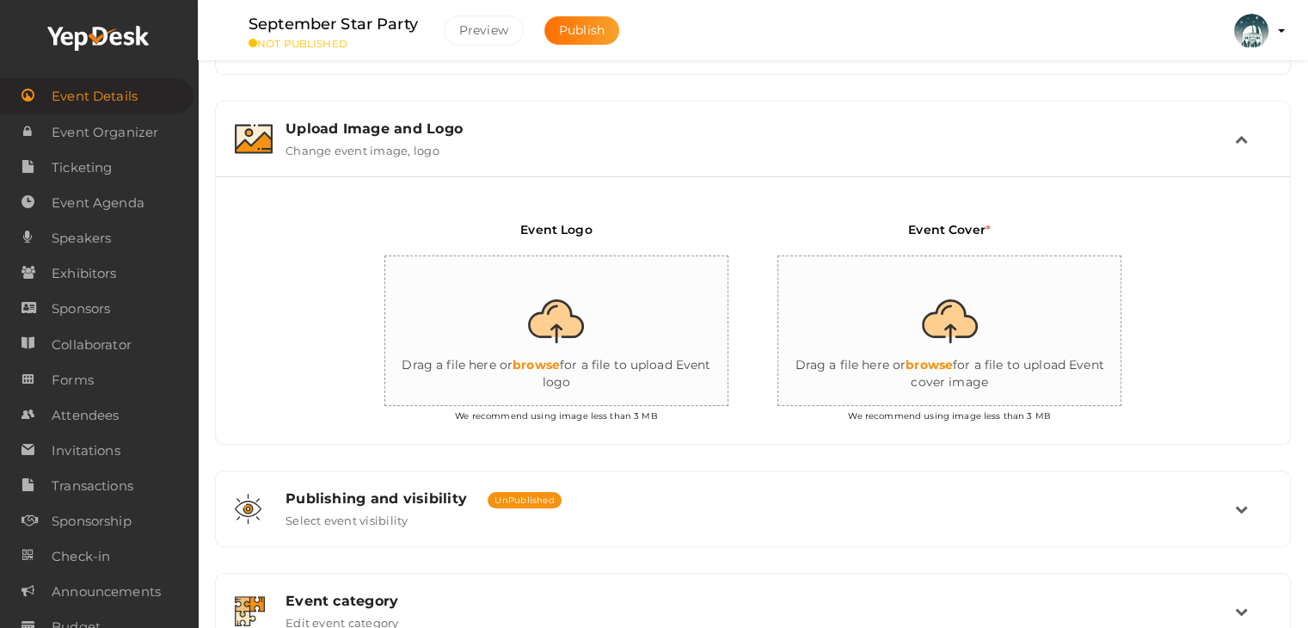
click at [554, 364] on input "file" at bounding box center [557, 331] width 344 height 150
type input "C:\fakepath\HDR Plaskett.jpg"
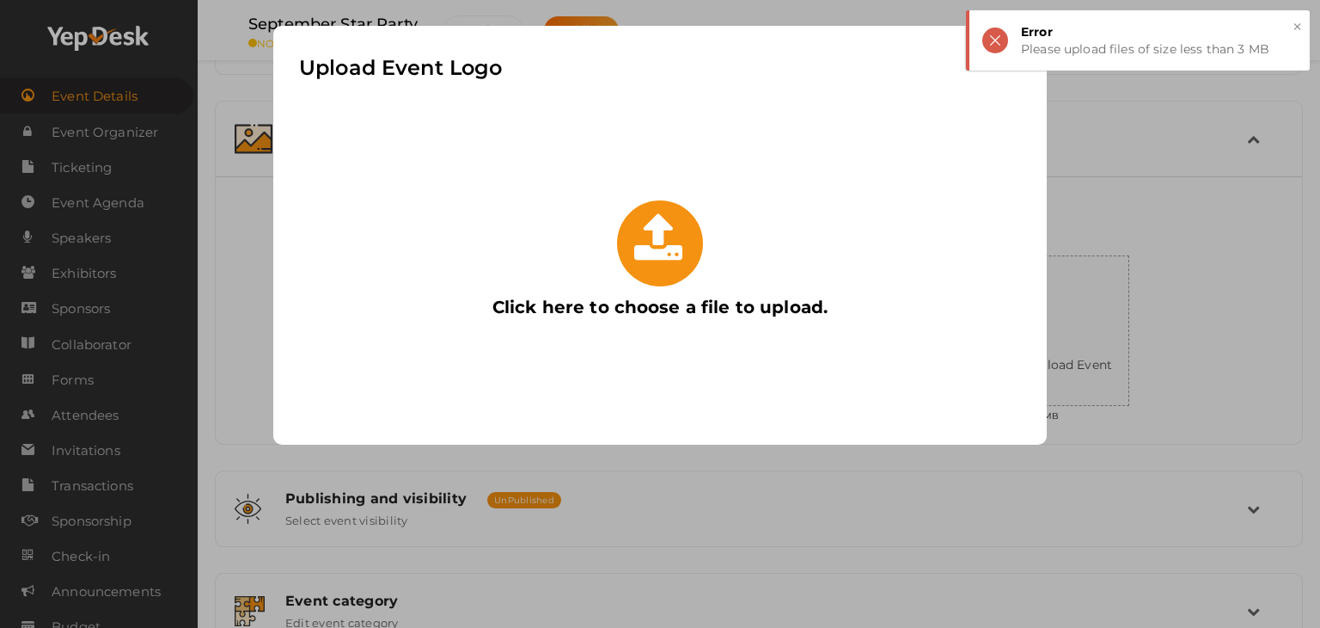
click at [1304, 28] on div "× Error Please upload files of size less than 3 MB" at bounding box center [1138, 40] width 344 height 60
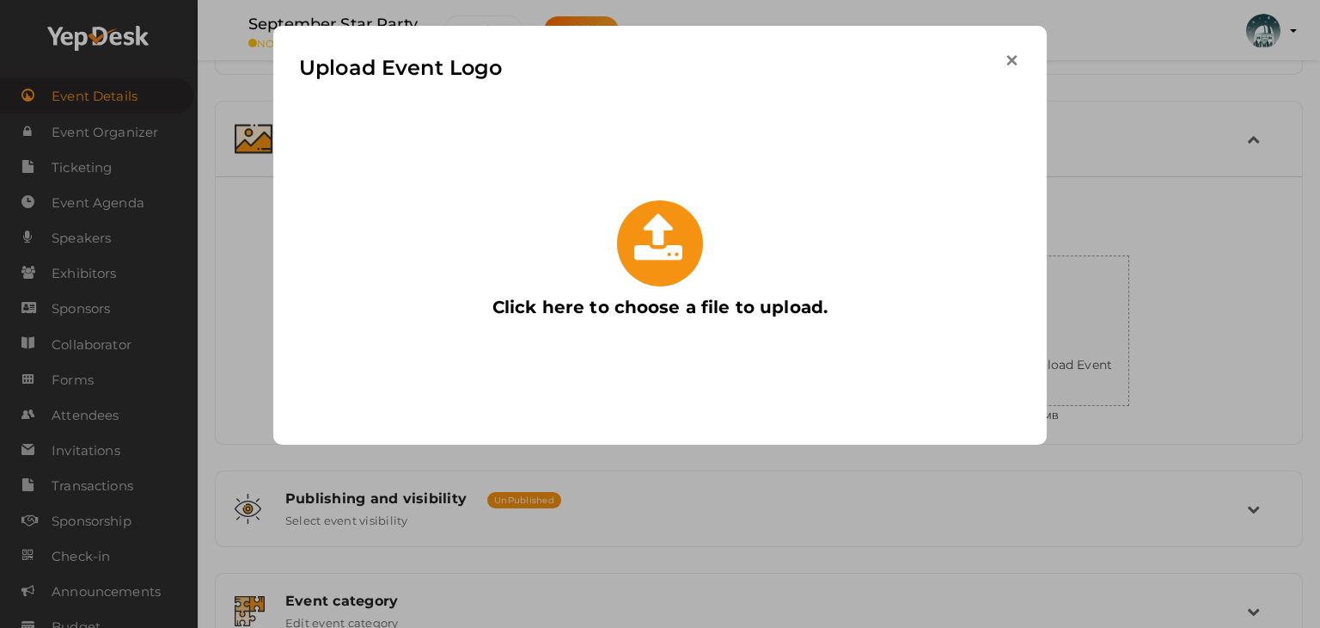
click at [1014, 58] on icon "button" at bounding box center [1012, 61] width 18 height 18
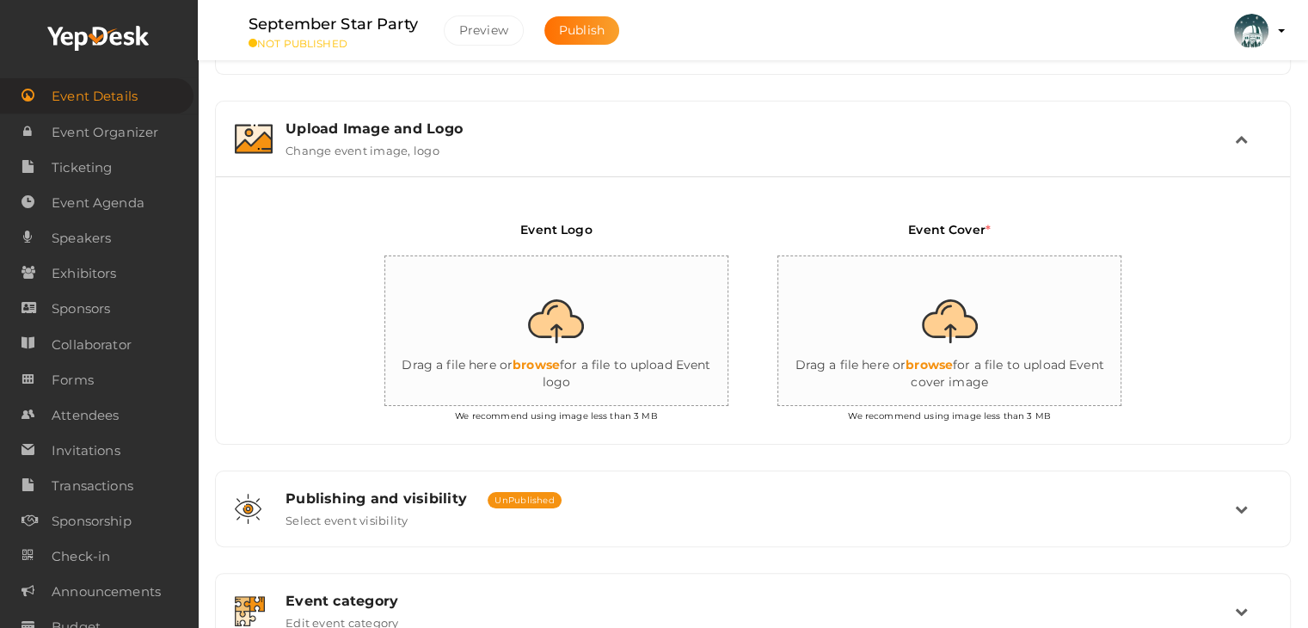
click at [565, 352] on input "file" at bounding box center [557, 331] width 344 height 150
type input "C:\fakepath\Dominion Astrophysical Observatory night shot.jpg"
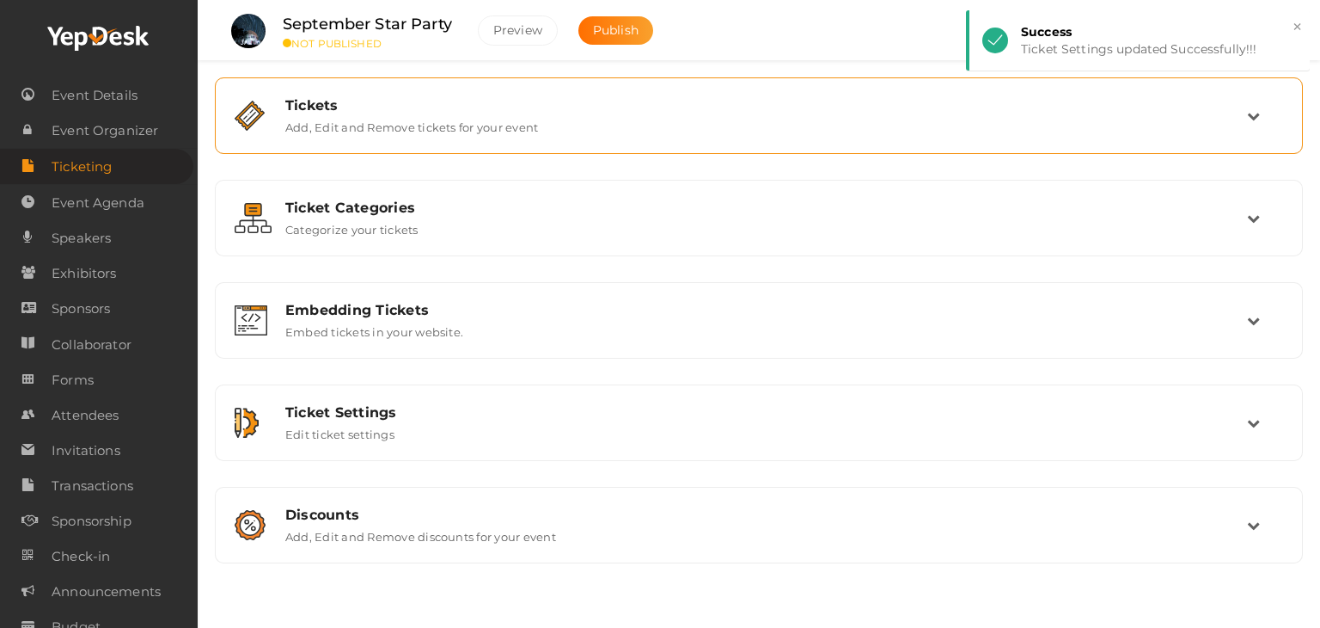
click at [409, 101] on div "Tickets" at bounding box center [766, 105] width 962 height 16
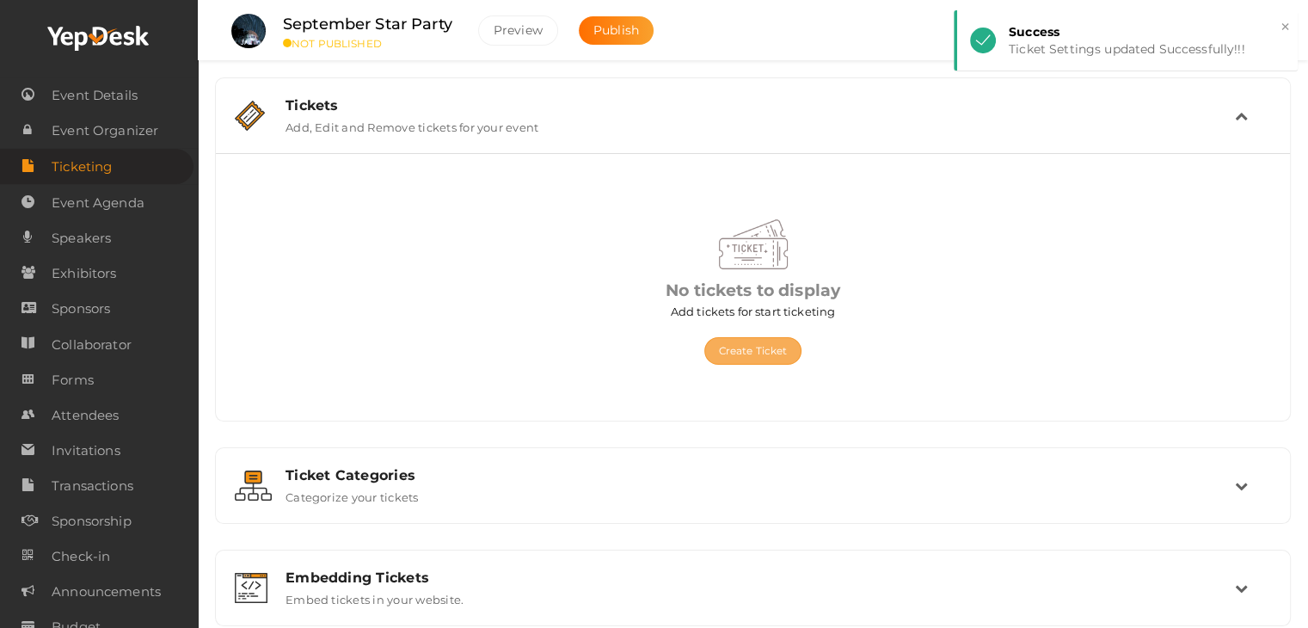
click at [732, 350] on button "Create Ticket" at bounding box center [753, 351] width 98 height 28
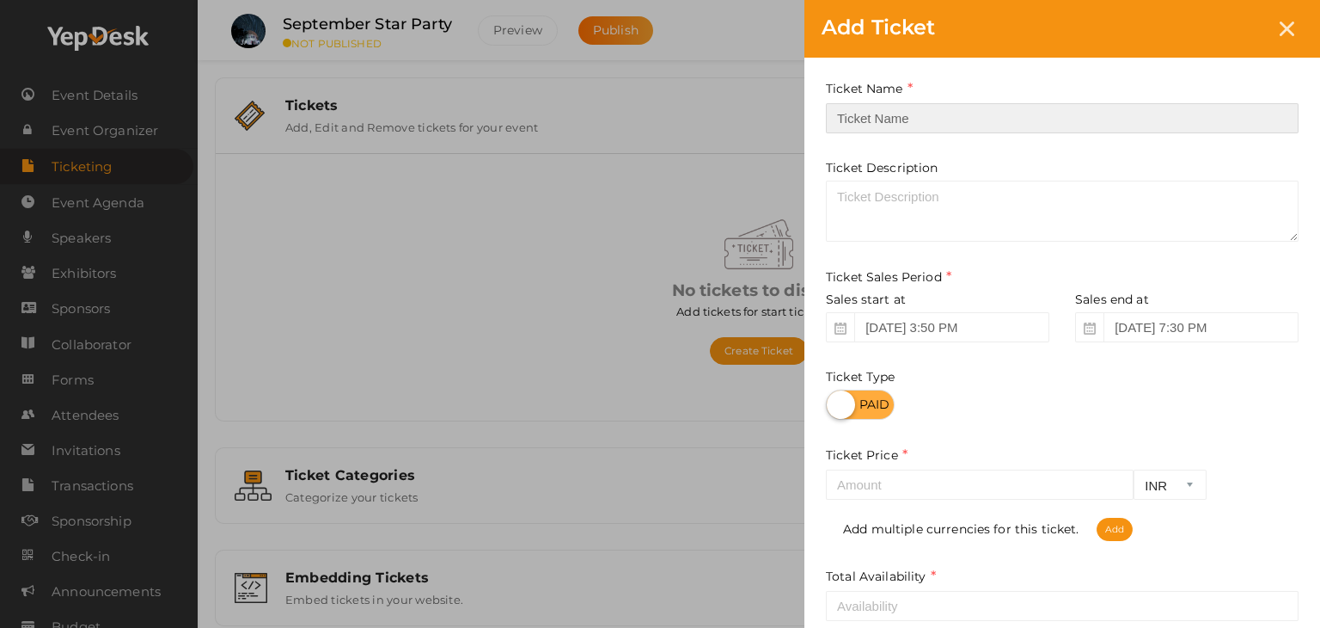
click at [870, 112] on input "text" at bounding box center [1062, 118] width 473 height 30
type input "General Admission"
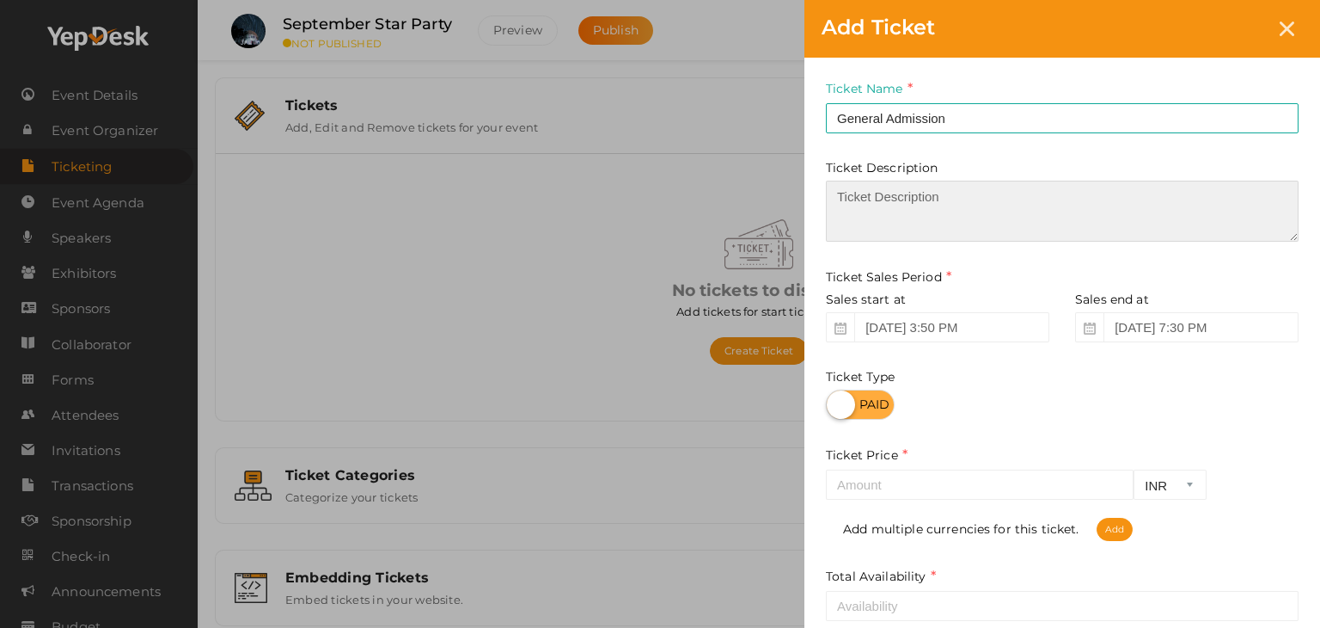
click at [906, 199] on textarea at bounding box center [1062, 211] width 473 height 61
type textarea "PLEASE NOTE THAT CONFIRMATION OF TICKETS IS SENT VIA EMAIL ONLY"
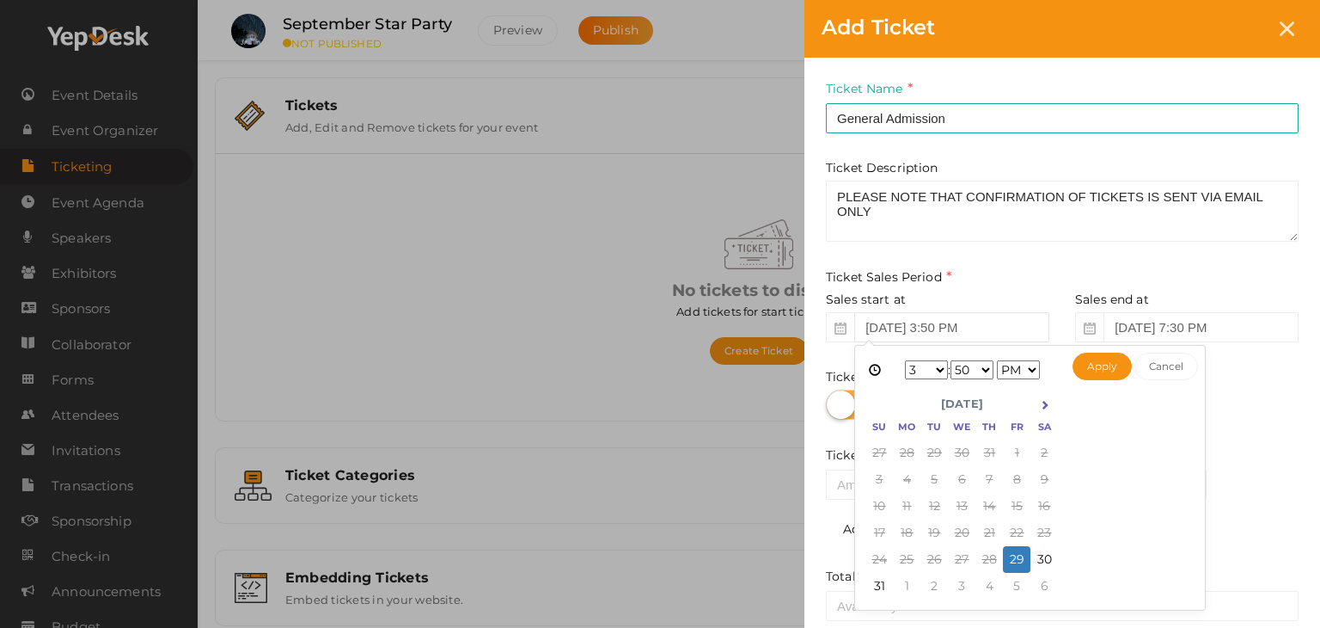
click at [1029, 328] on input "[DATE] 3:50 PM" at bounding box center [952, 327] width 195 height 30
click at [939, 368] on select "1 2 3 4 5 6 7 8 9 10 11 12" at bounding box center [926, 369] width 43 height 19
click at [983, 362] on select "00 01 02 03 04 05 06 07 08 09 10 11 12 13 14 15 16 17 18 19 20 21 22 23 24 25 2…" at bounding box center [972, 369] width 43 height 19
click at [982, 365] on select "00 01 02 03 04 05 06 07 08 09 10 11 12 13 14 15 16 17 18 19 20 21 22 23 24 25 2…" at bounding box center [972, 369] width 43 height 19
click at [966, 364] on select "00 01 02 03 04 05 06 07 08 09 10 11 12 13 14 15 16 17 18 19 20 21 22 23 24 25 2…" at bounding box center [972, 369] width 43 height 19
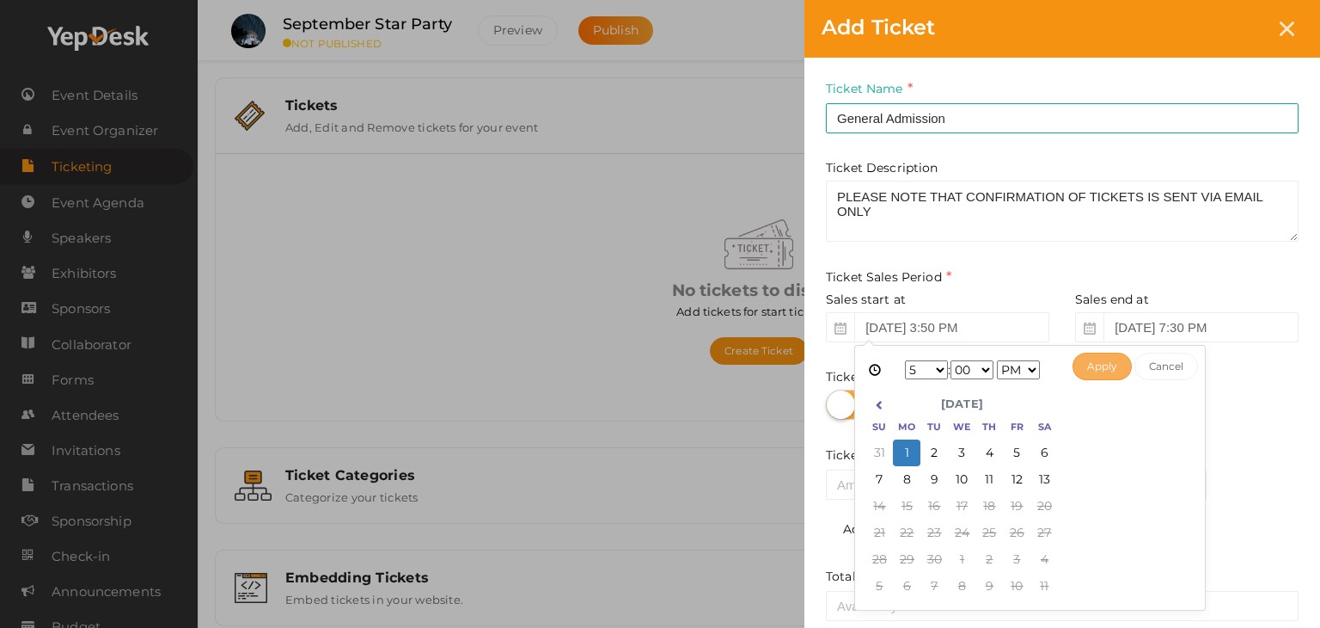
click at [1104, 370] on button "Apply" at bounding box center [1102, 366] width 59 height 28
type input "[DATE] 5:00 PM"
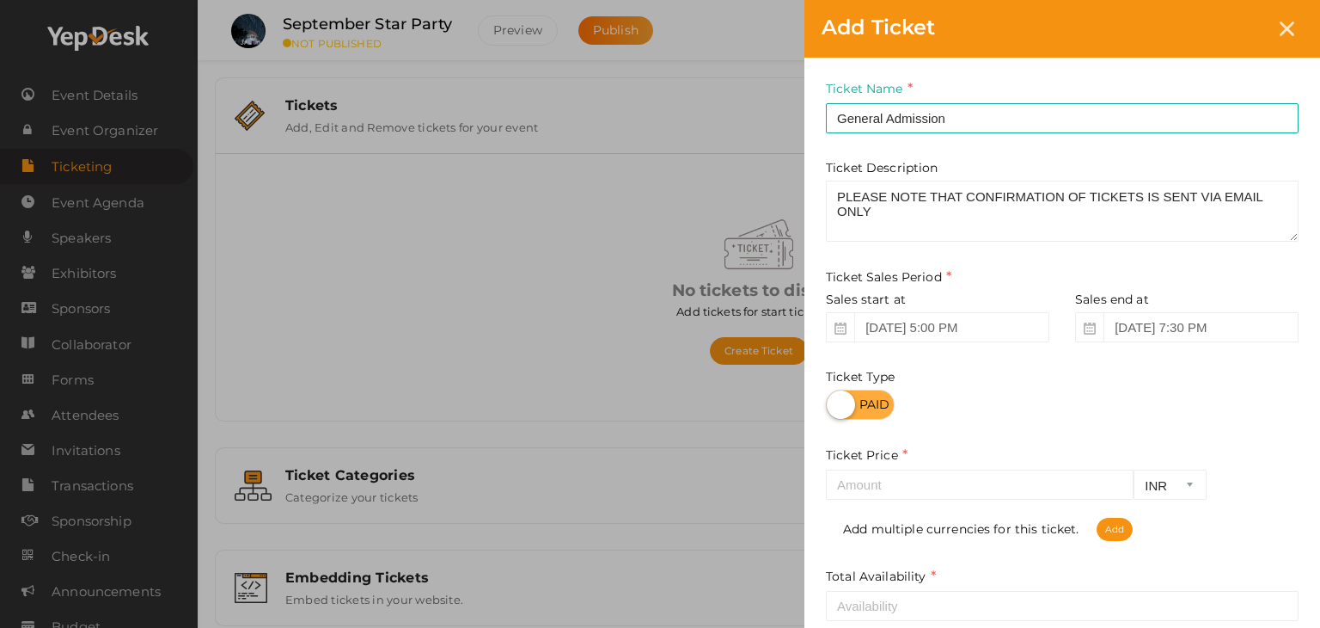
click at [875, 403] on label at bounding box center [860, 404] width 69 height 30
click at [837, 403] on input "checkbox" at bounding box center [831, 398] width 11 height 11
checkbox input "true"
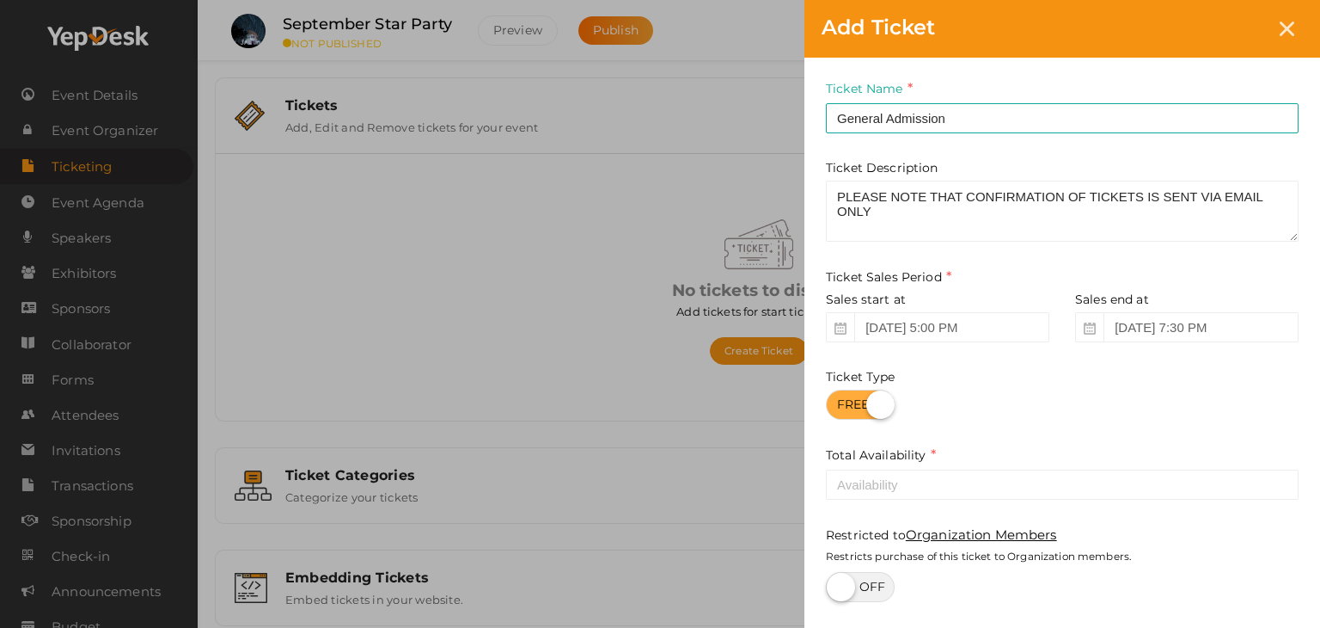
click at [858, 504] on div "Ticket Name General Admission Required. Ticket Name already used. Ticket Descri…" at bounding box center [1063, 343] width 516 height 570
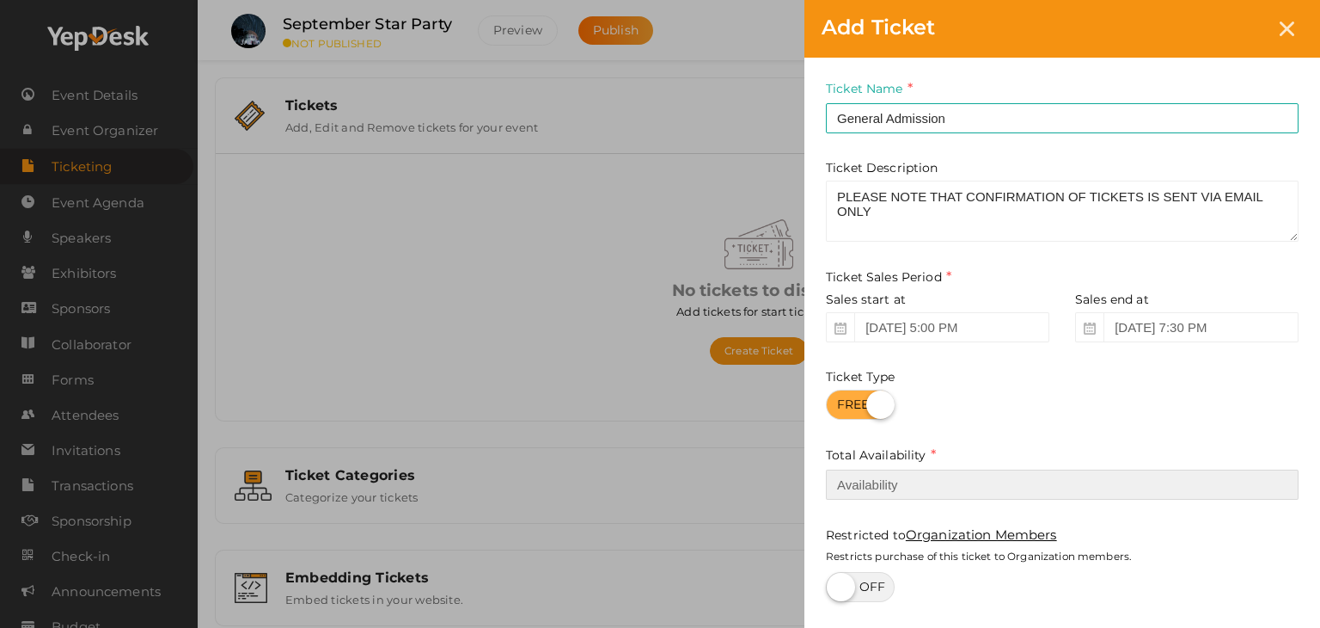
click at [861, 489] on input "number" at bounding box center [1062, 484] width 473 height 30
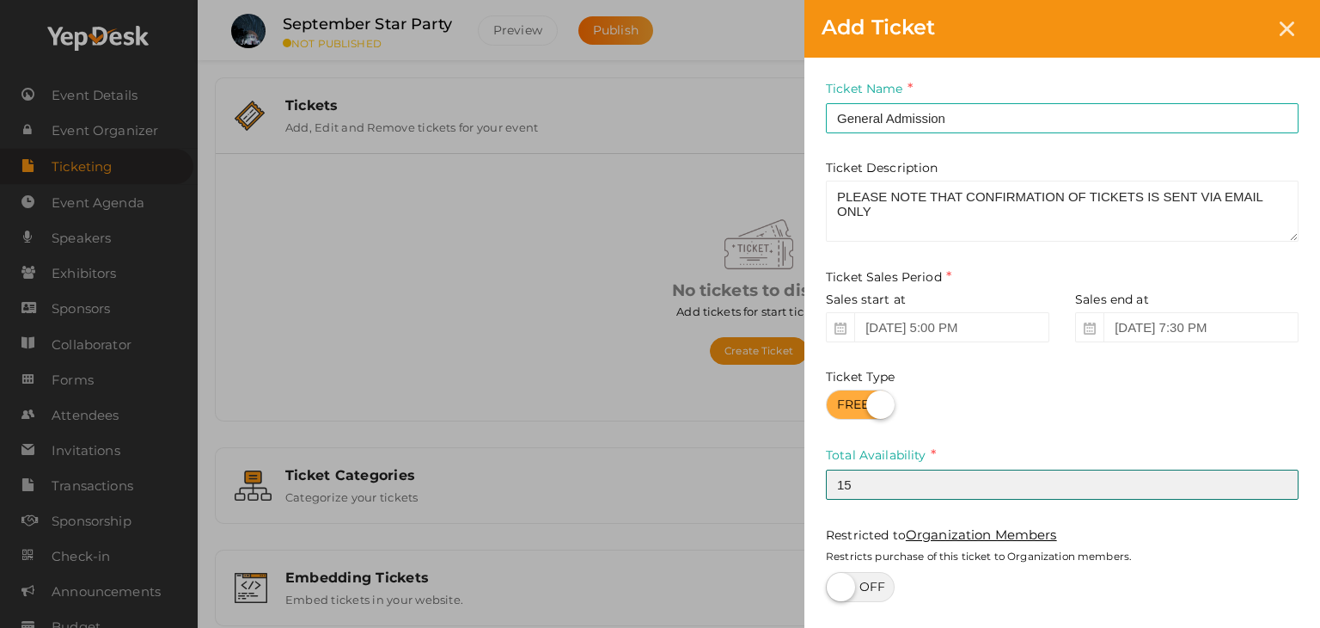
type input "1"
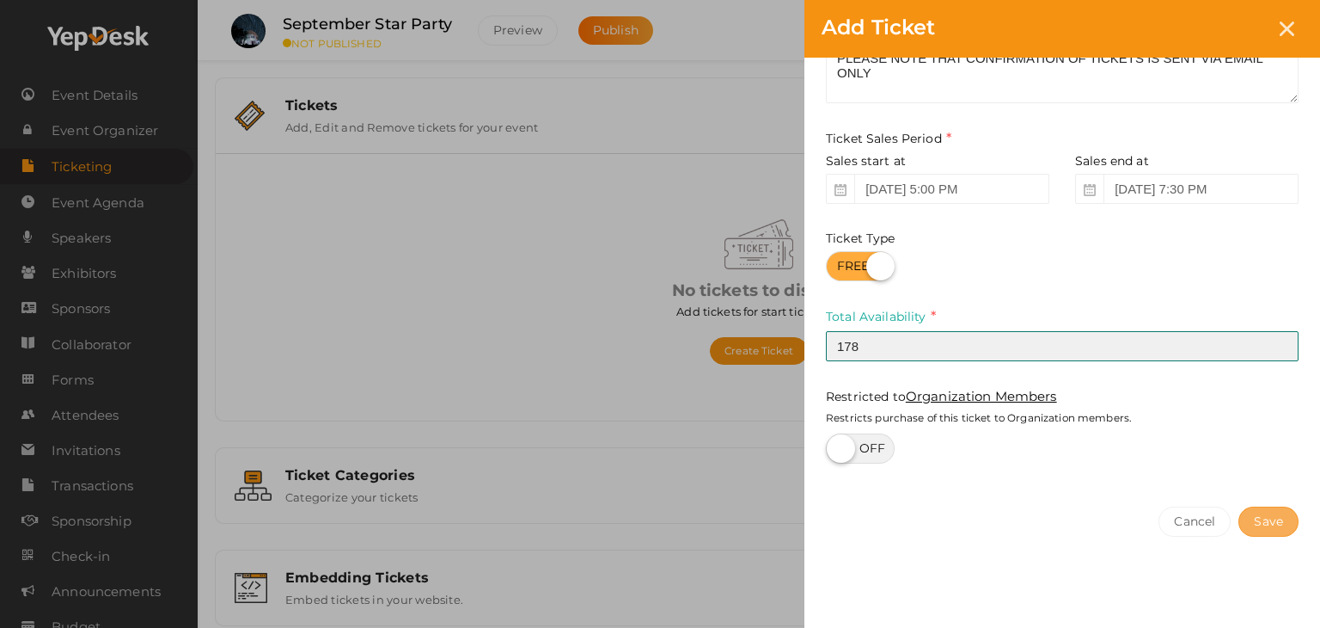
type input "178"
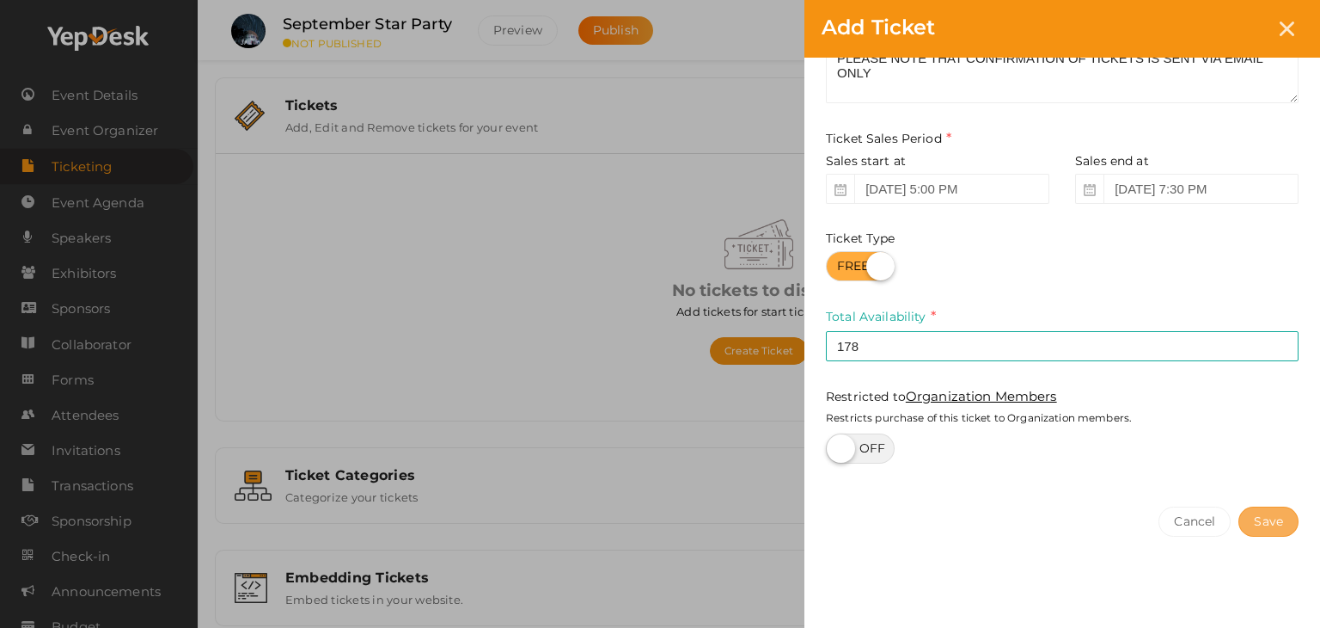
click at [1278, 517] on button "Save" at bounding box center [1269, 521] width 60 height 30
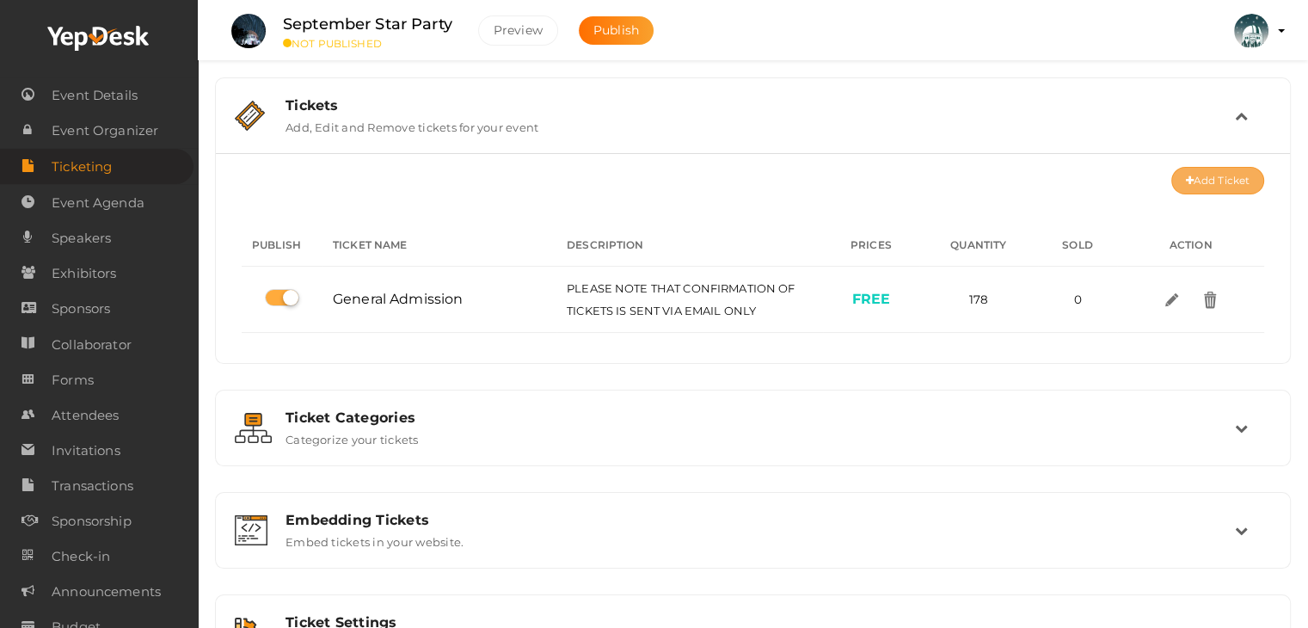
click at [1202, 186] on button "Add Ticket" at bounding box center [1217, 181] width 93 height 28
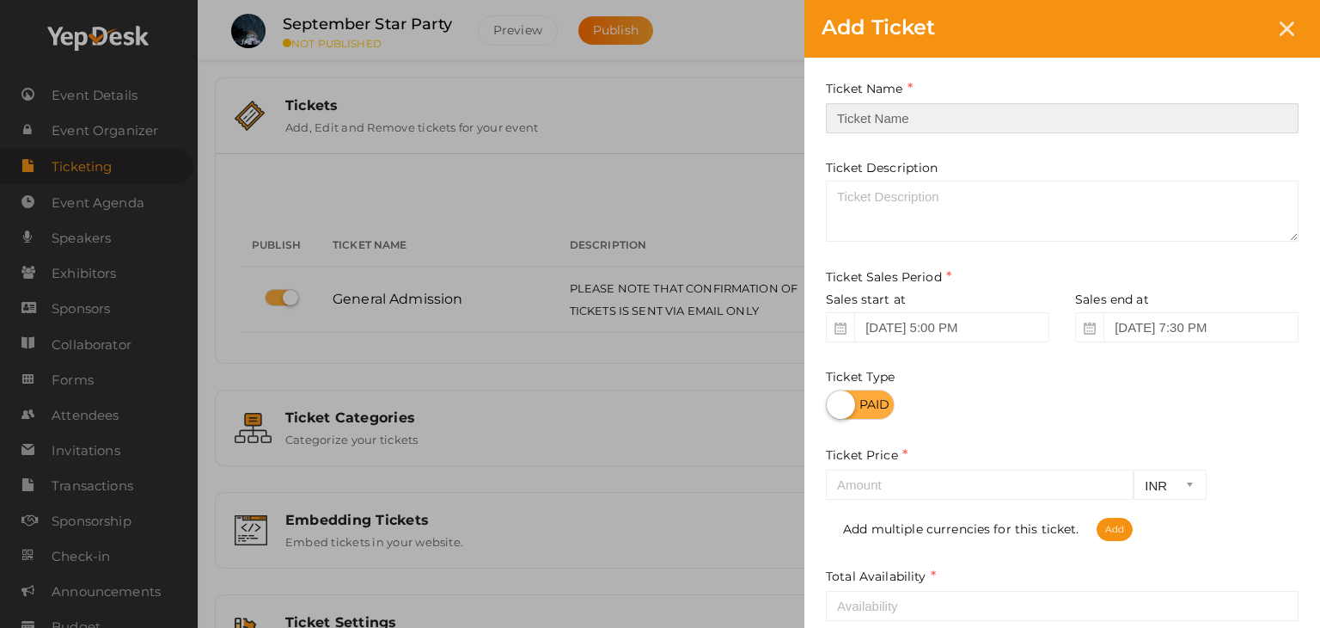
click at [880, 130] on input "text" at bounding box center [1062, 118] width 473 height 30
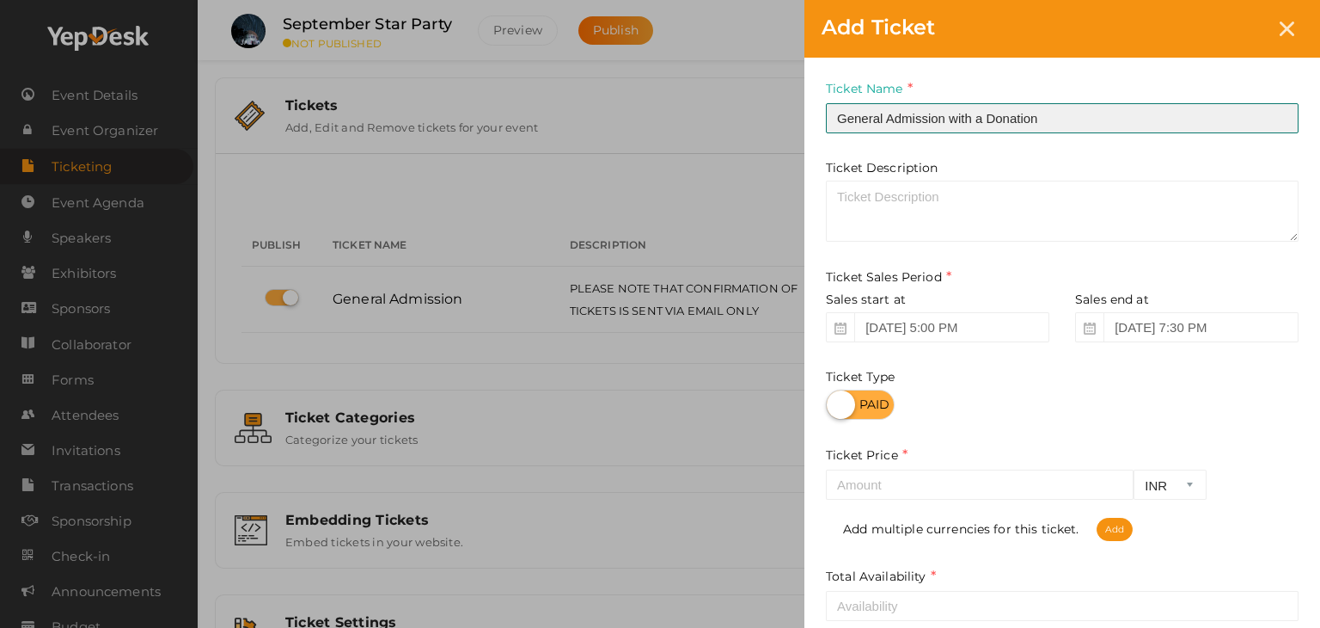
type input "General Admission with a Donation"
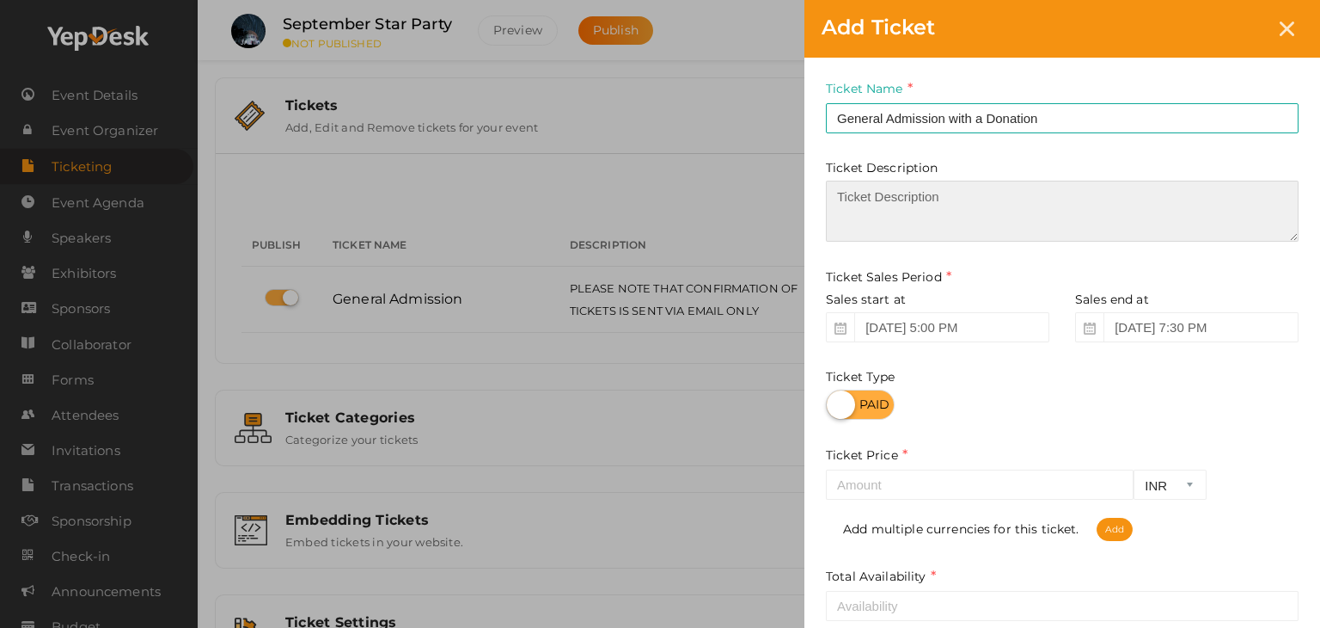
click at [894, 198] on textarea at bounding box center [1062, 211] width 473 height 61
paste textarea "Please note that confirmation of tickets is sent via email. | Tickets in the ca…"
type textarea "Please note that confirmation of tickets is sent via email. | Tickets in the ca…"
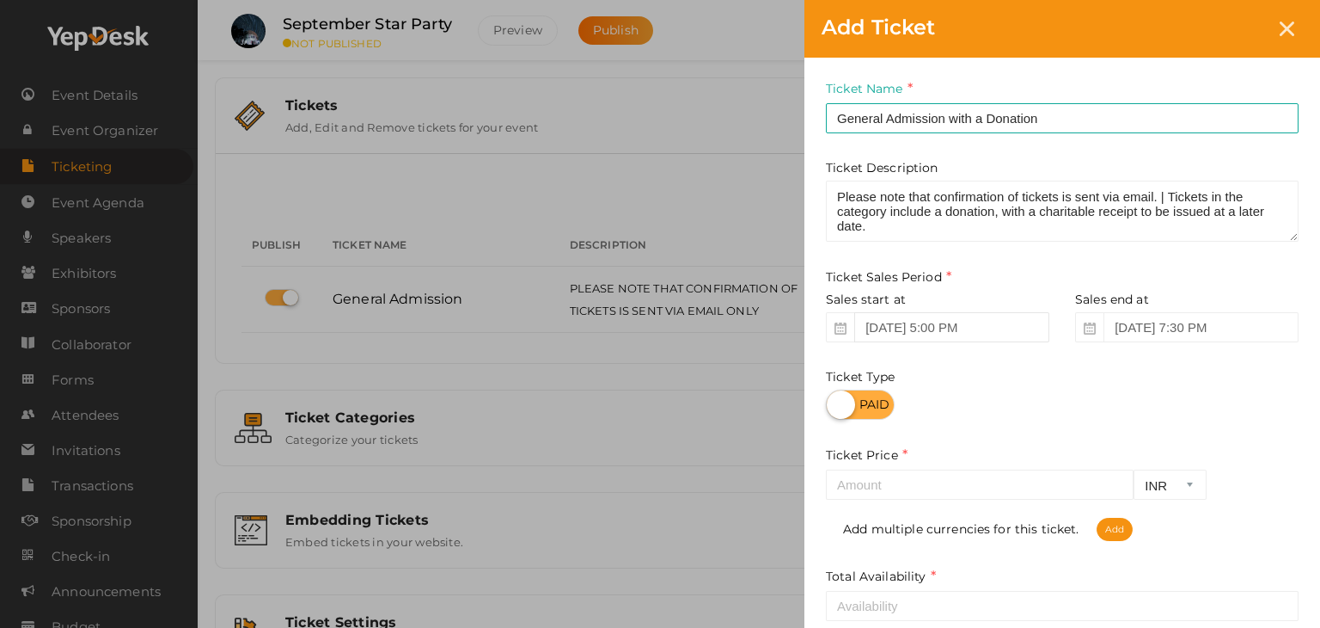
click at [1021, 333] on input "[DATE] 5:00 PM" at bounding box center [952, 327] width 195 height 30
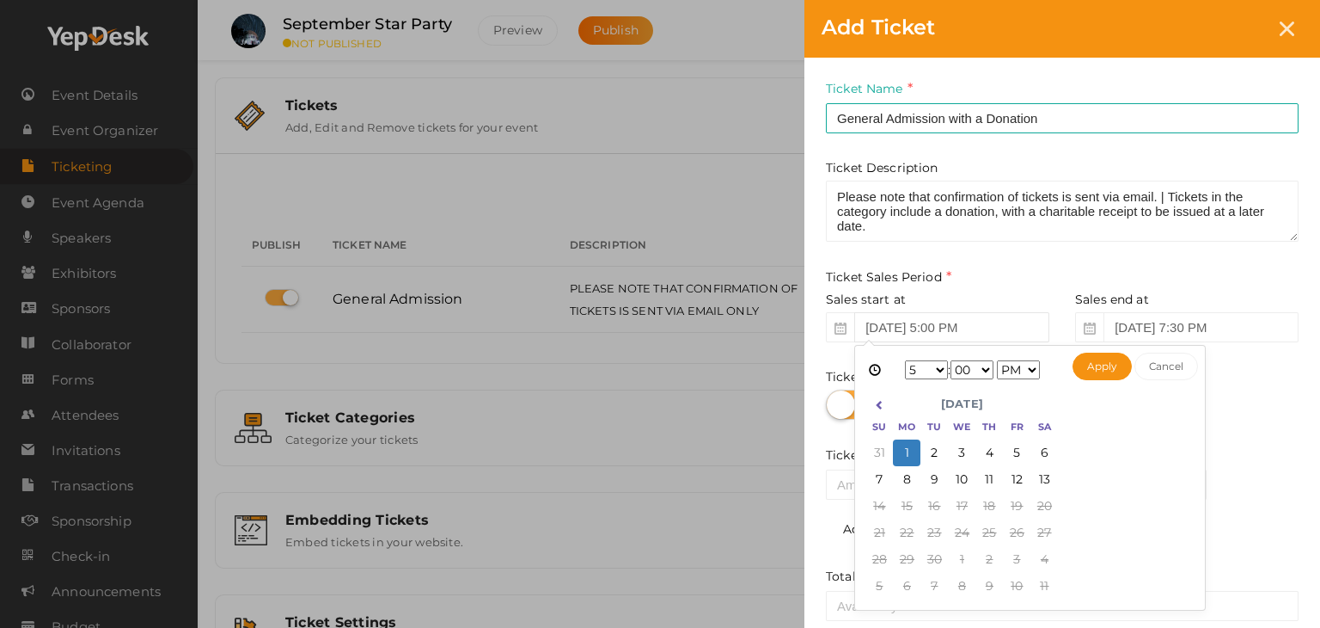
click at [1021, 333] on input "[DATE] 5:00 PM" at bounding box center [952, 327] width 195 height 30
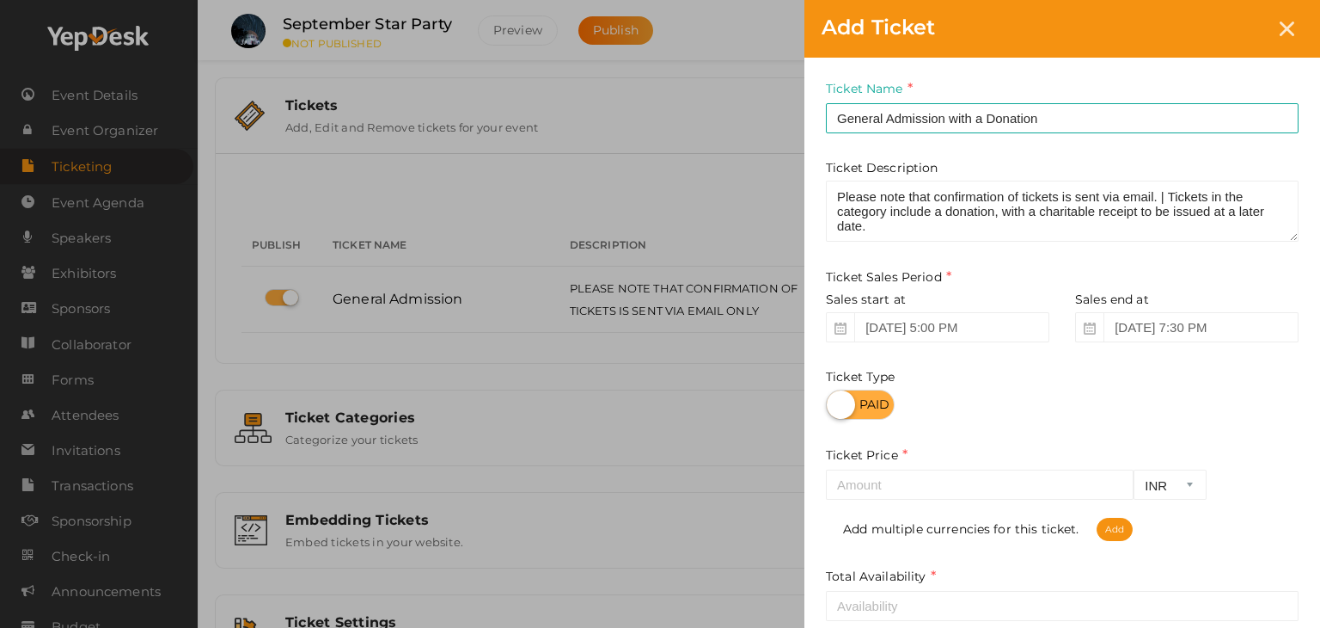
click at [1228, 275] on div "Ticket Sales Period" at bounding box center [1062, 279] width 473 height 24
click at [906, 491] on input "number" at bounding box center [980, 484] width 308 height 30
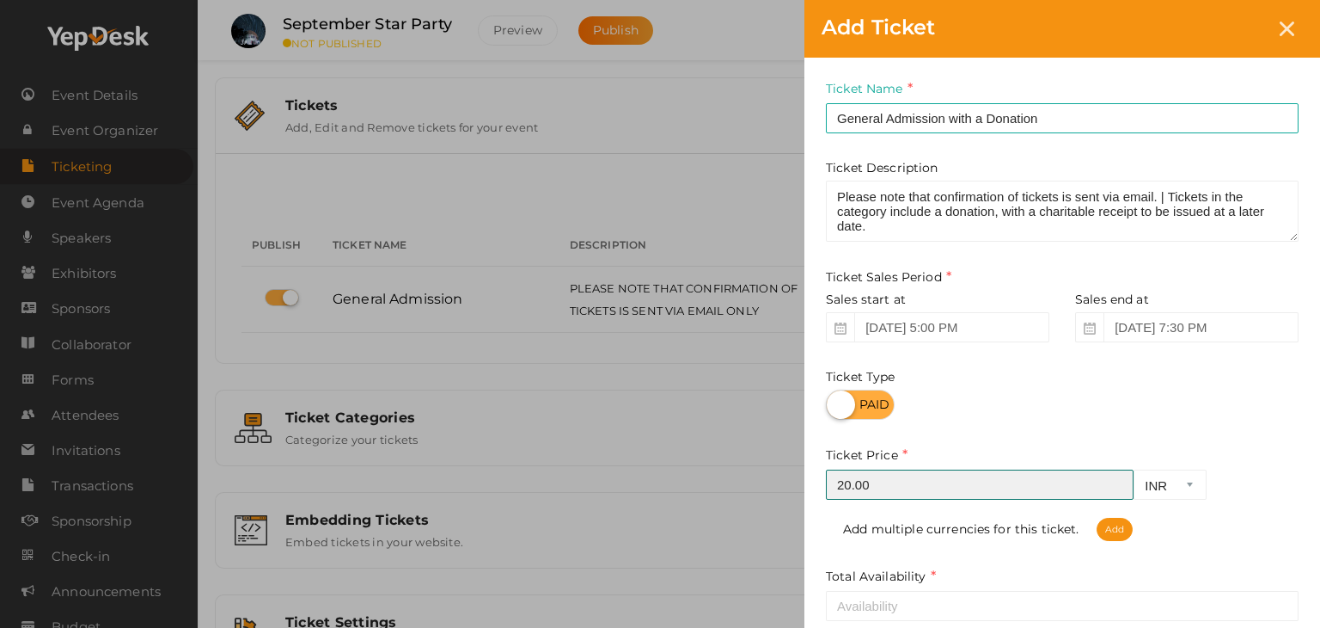
type input "20.00"
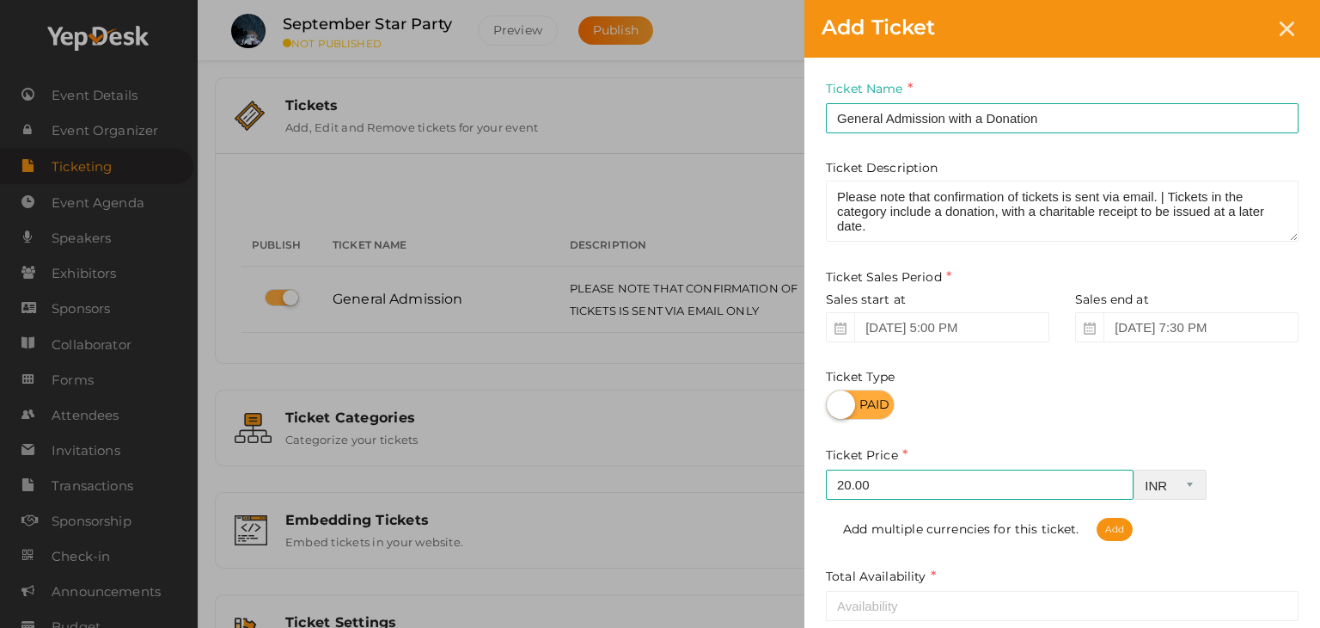
click at [1172, 489] on select "INR CAD USD" at bounding box center [1170, 484] width 73 height 30
select select "CAD"
click at [1134, 470] on select "INR CAD USD" at bounding box center [1170, 484] width 73 height 30
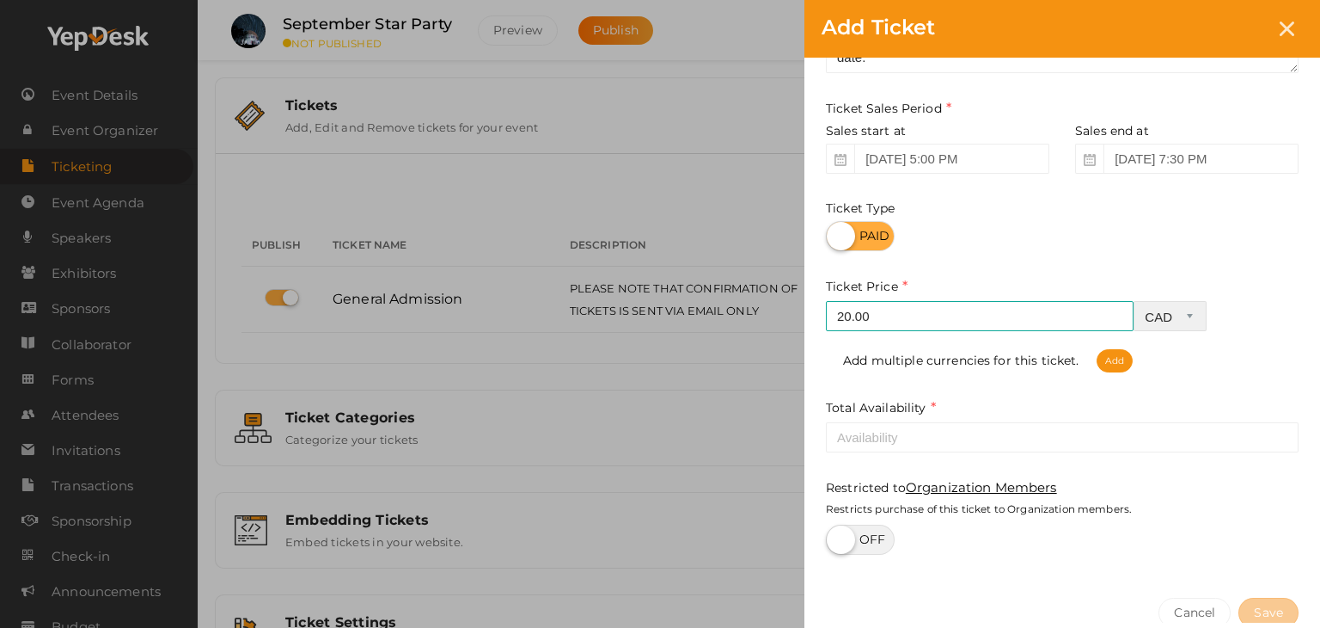
scroll to position [172, 0]
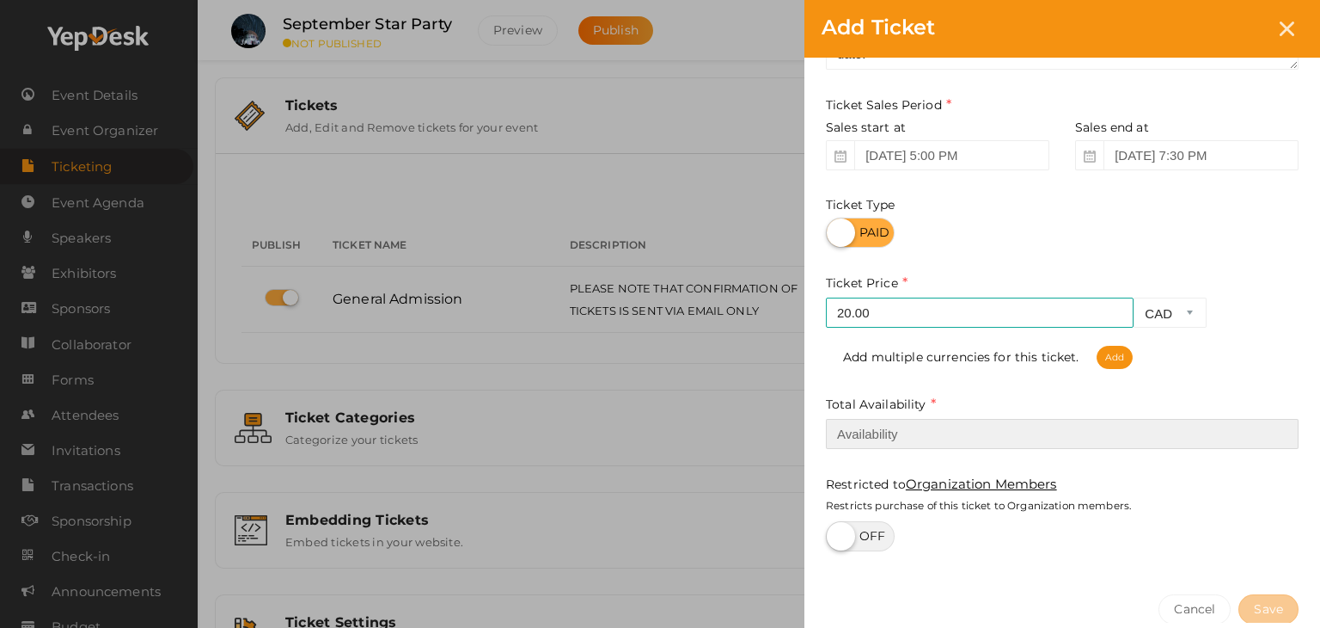
click at [872, 430] on input "number" at bounding box center [1062, 434] width 473 height 30
type input "25"
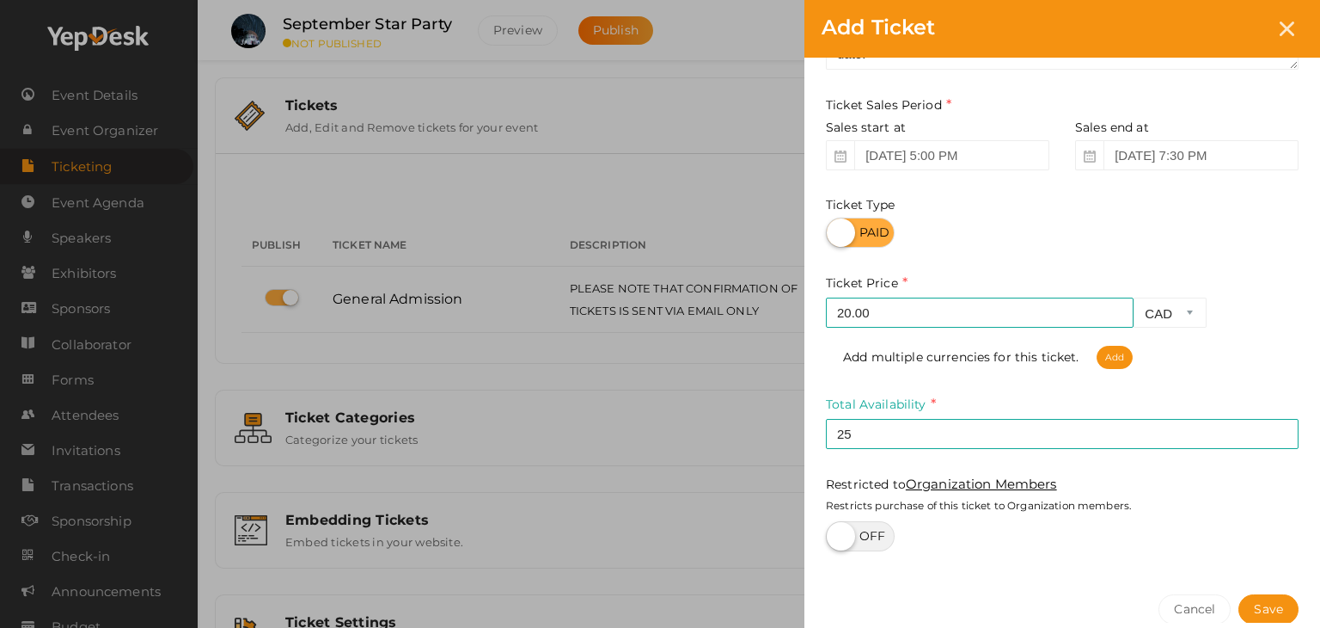
click at [1269, 606] on button "Save" at bounding box center [1269, 609] width 60 height 30
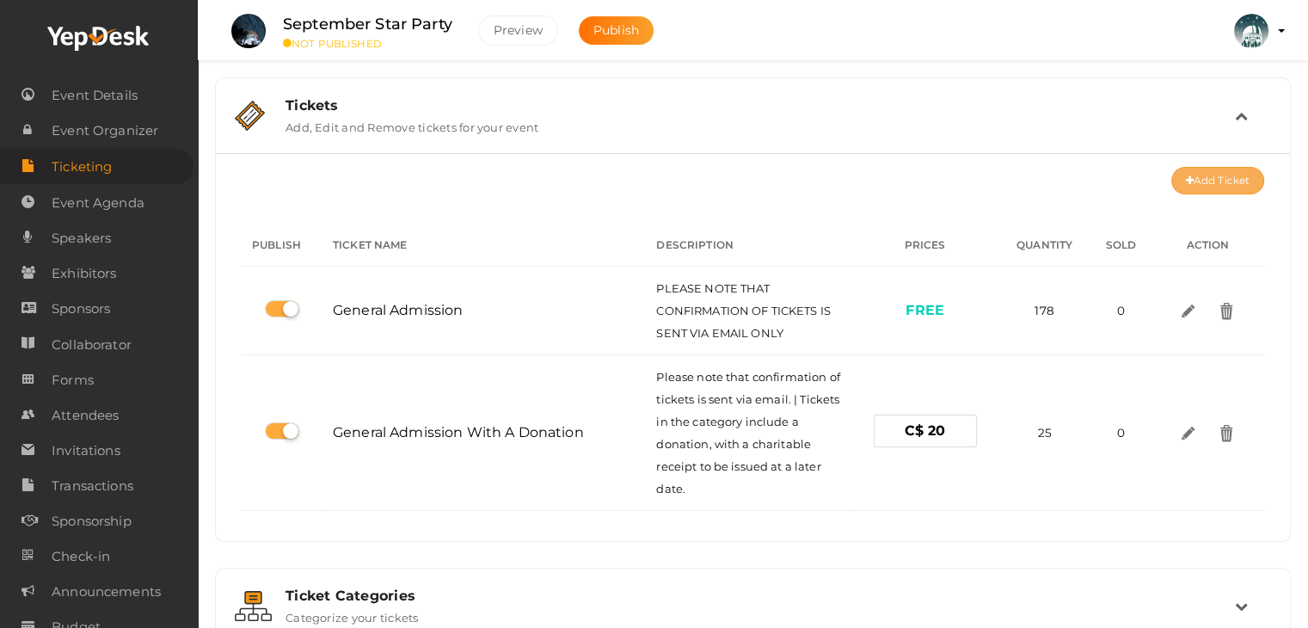
click at [1221, 184] on button "Add Ticket" at bounding box center [1217, 181] width 93 height 28
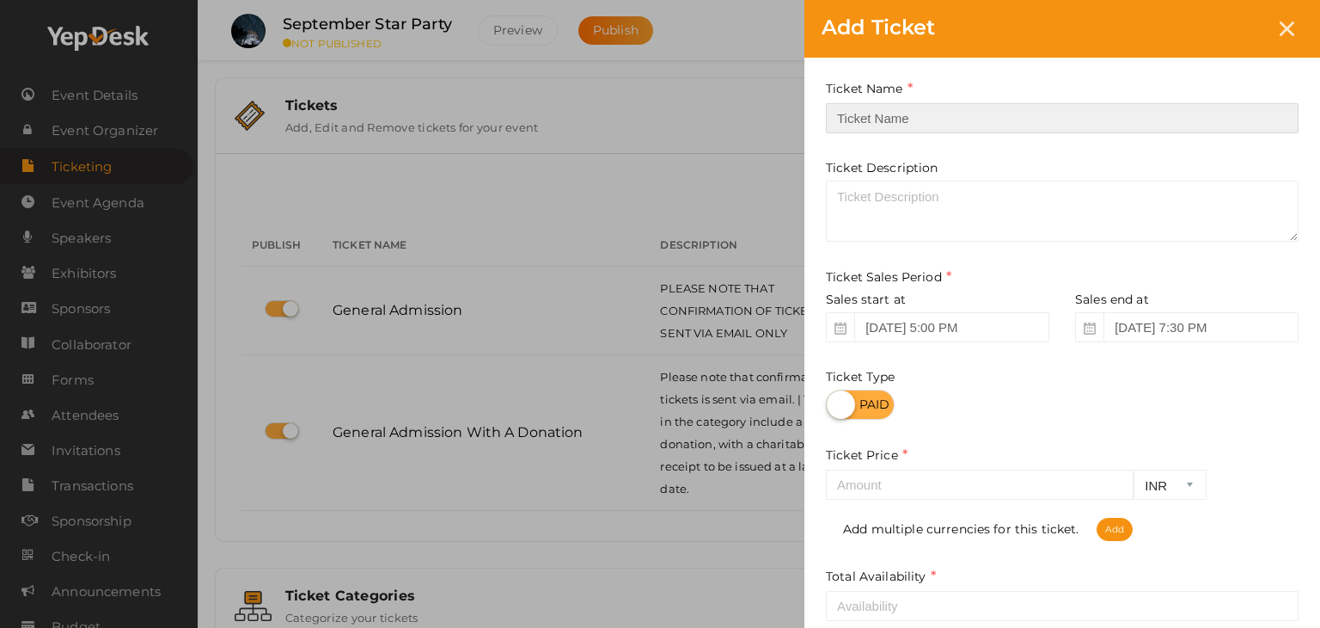
click at [880, 120] on input "text" at bounding box center [1062, 118] width 473 height 30
type input "Member Admission"
click at [889, 407] on label at bounding box center [860, 404] width 69 height 30
click at [837, 404] on input "checkbox" at bounding box center [831, 398] width 11 height 11
checkbox input "true"
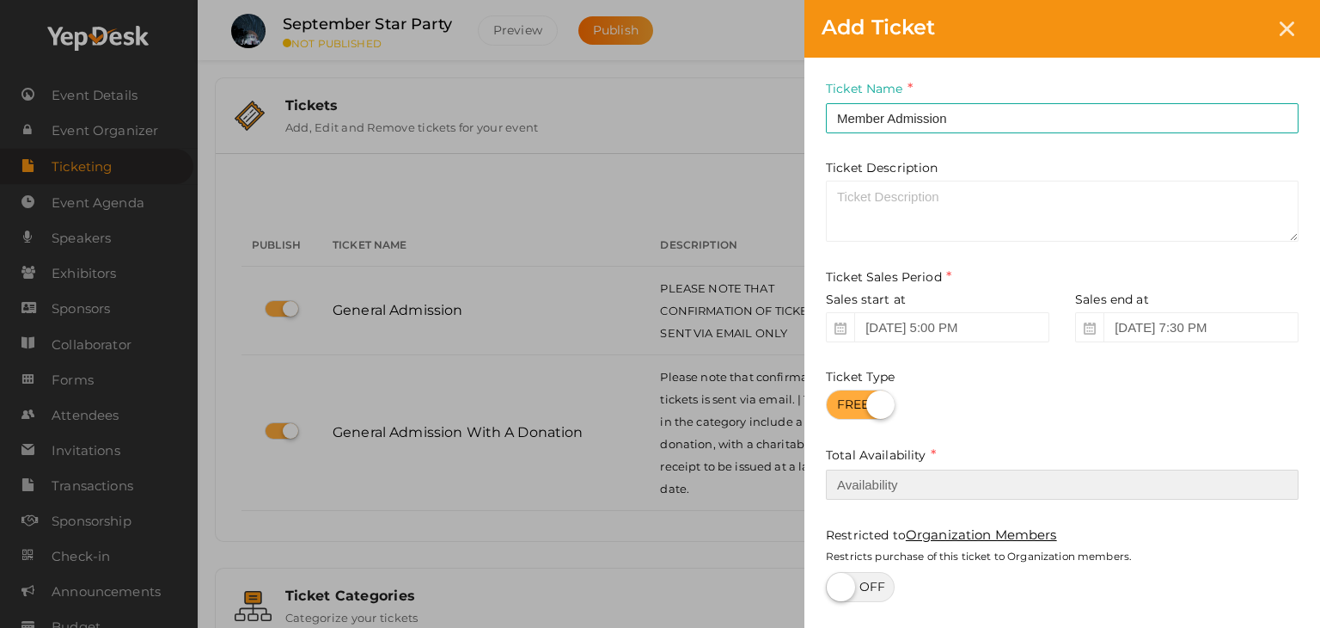
click at [877, 479] on input "number" at bounding box center [1062, 484] width 473 height 30
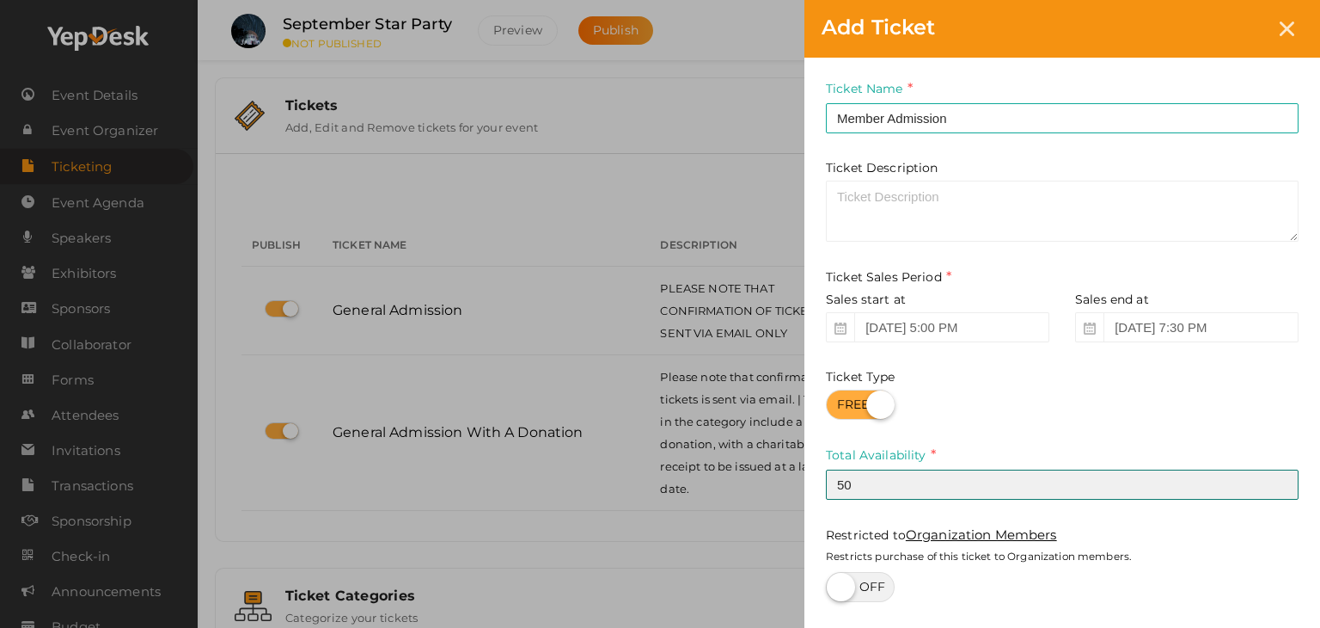
type input "50"
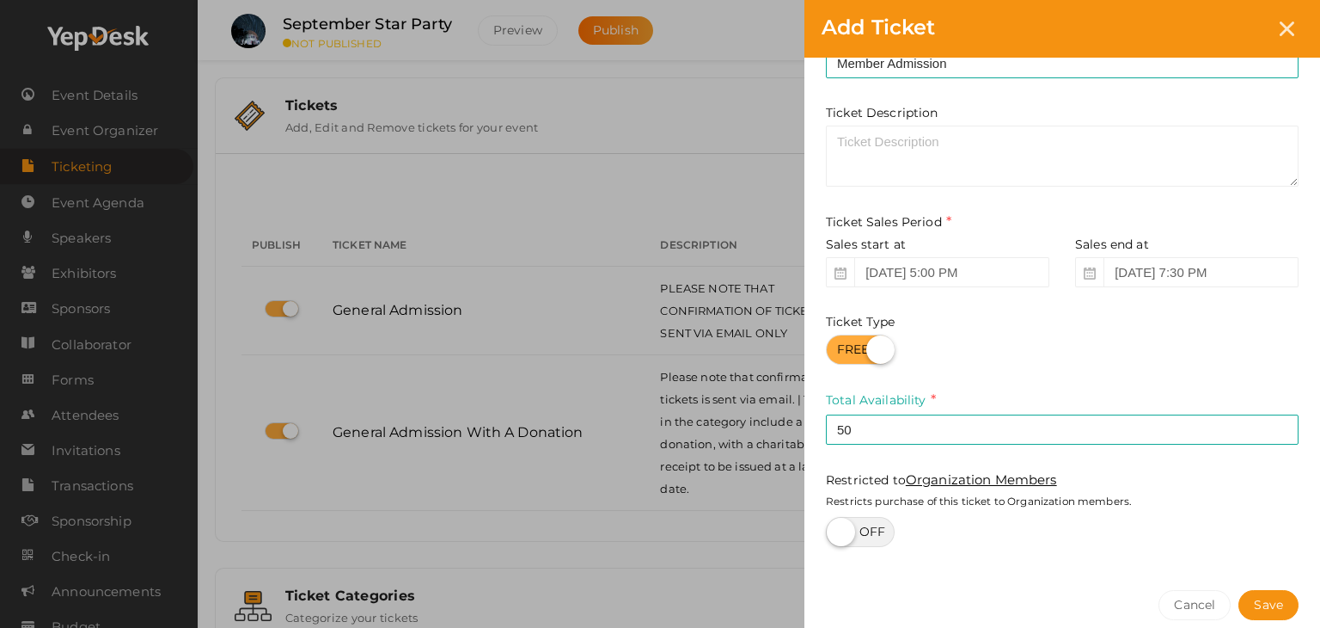
scroll to position [139, 0]
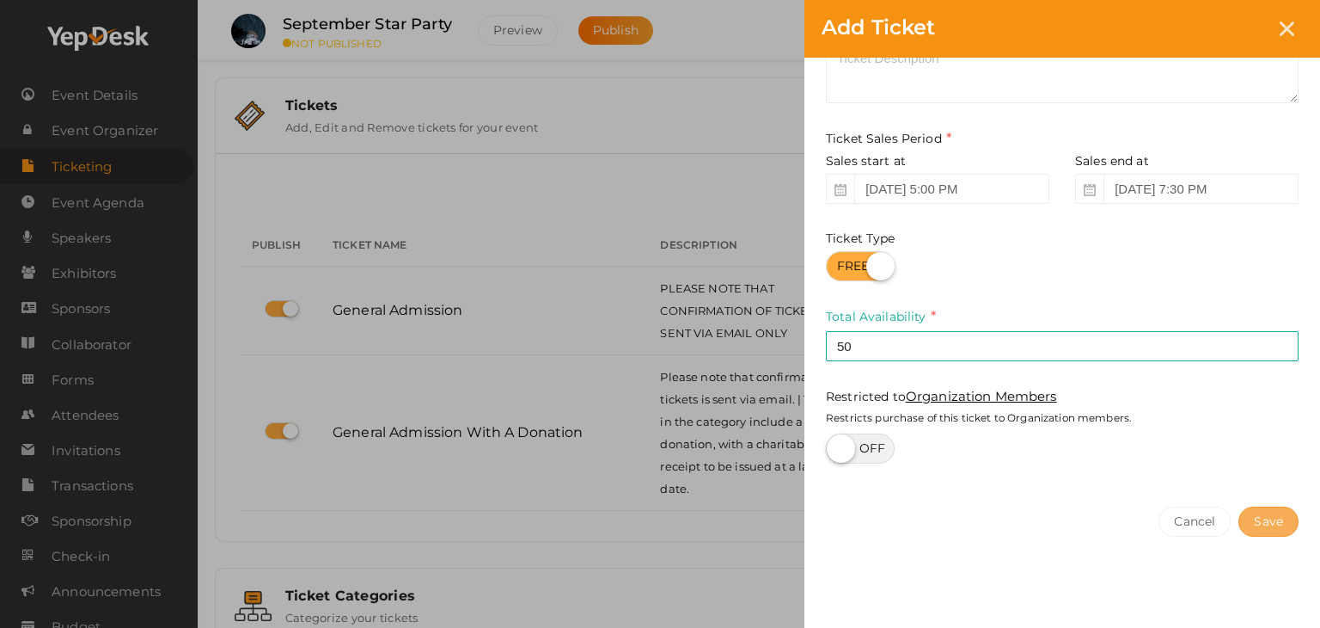
click at [1262, 520] on button "Save" at bounding box center [1269, 521] width 60 height 30
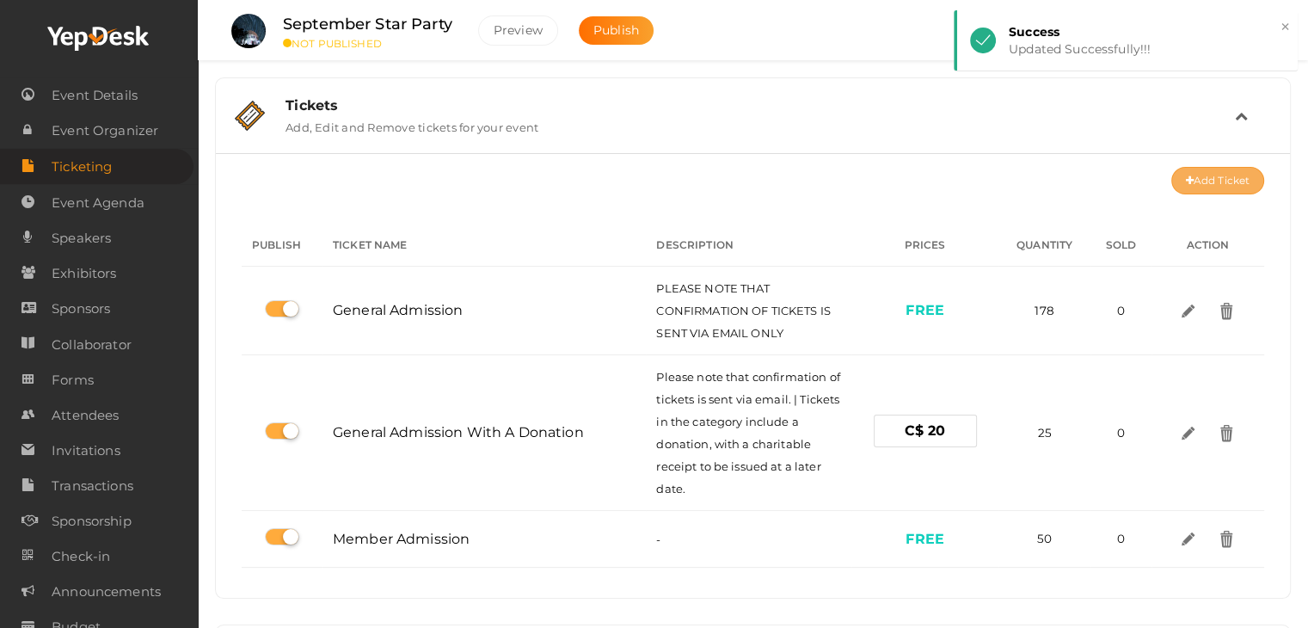
click at [1229, 177] on button "Add Ticket" at bounding box center [1217, 181] width 93 height 28
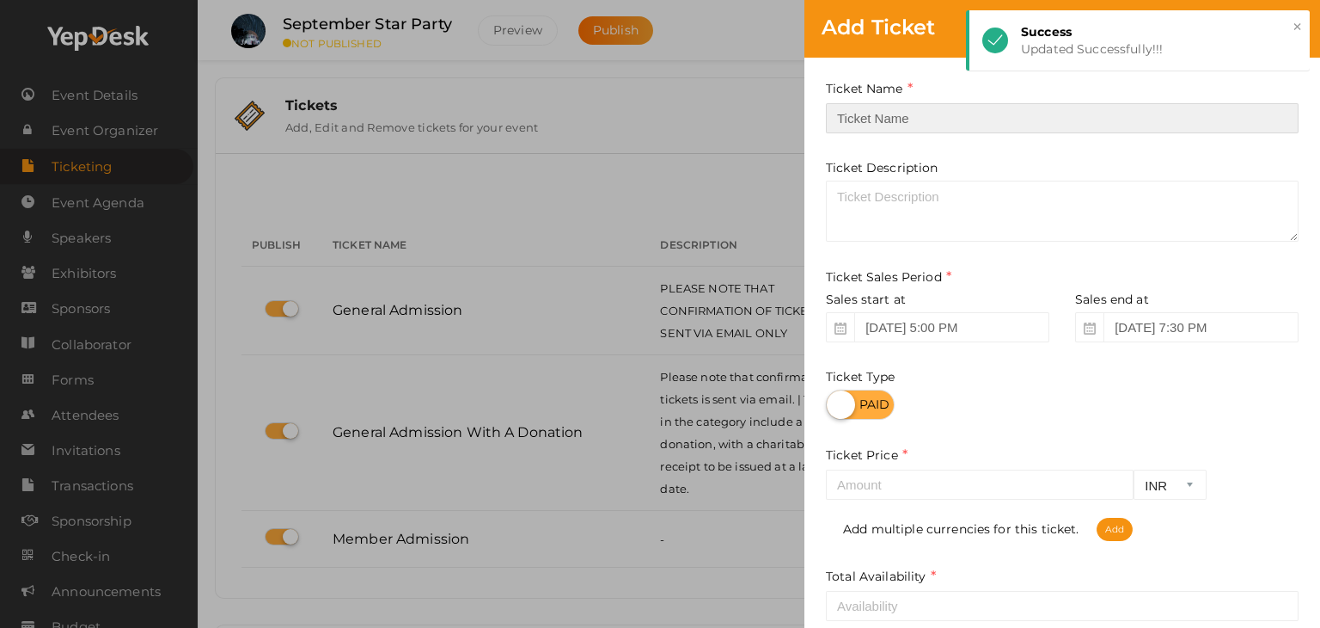
click at [914, 124] on input "text" at bounding box center [1062, 118] width 473 height 30
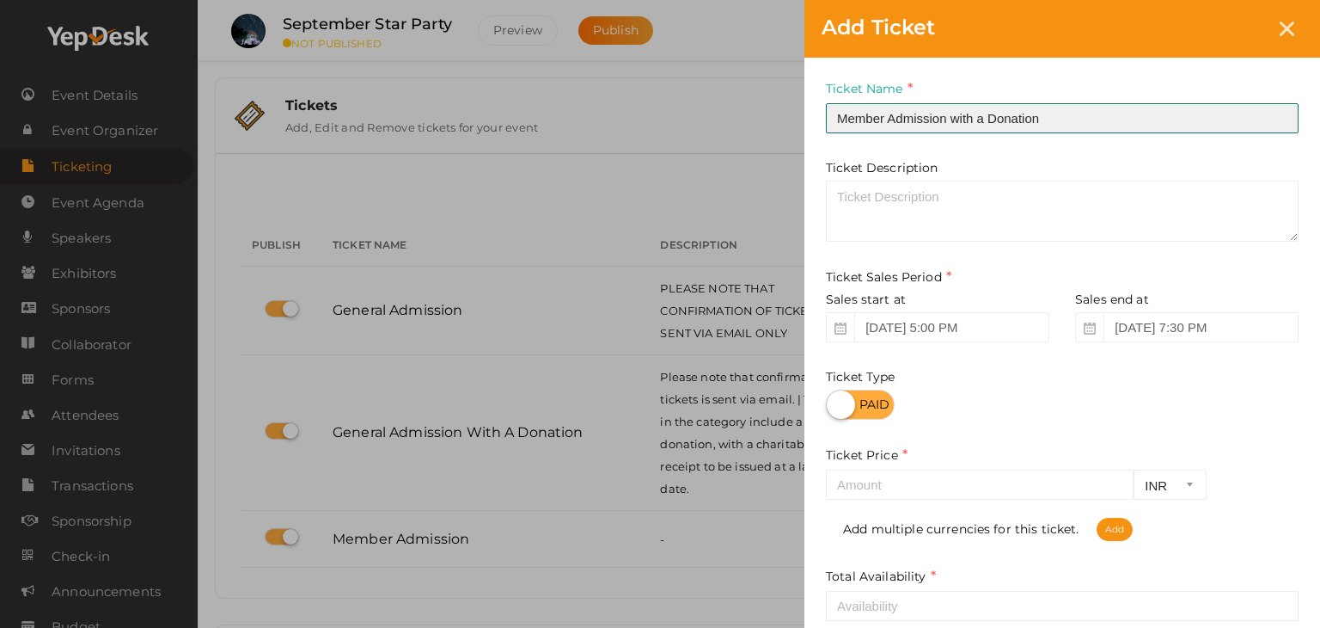
type input "Member Admission with a Donation"
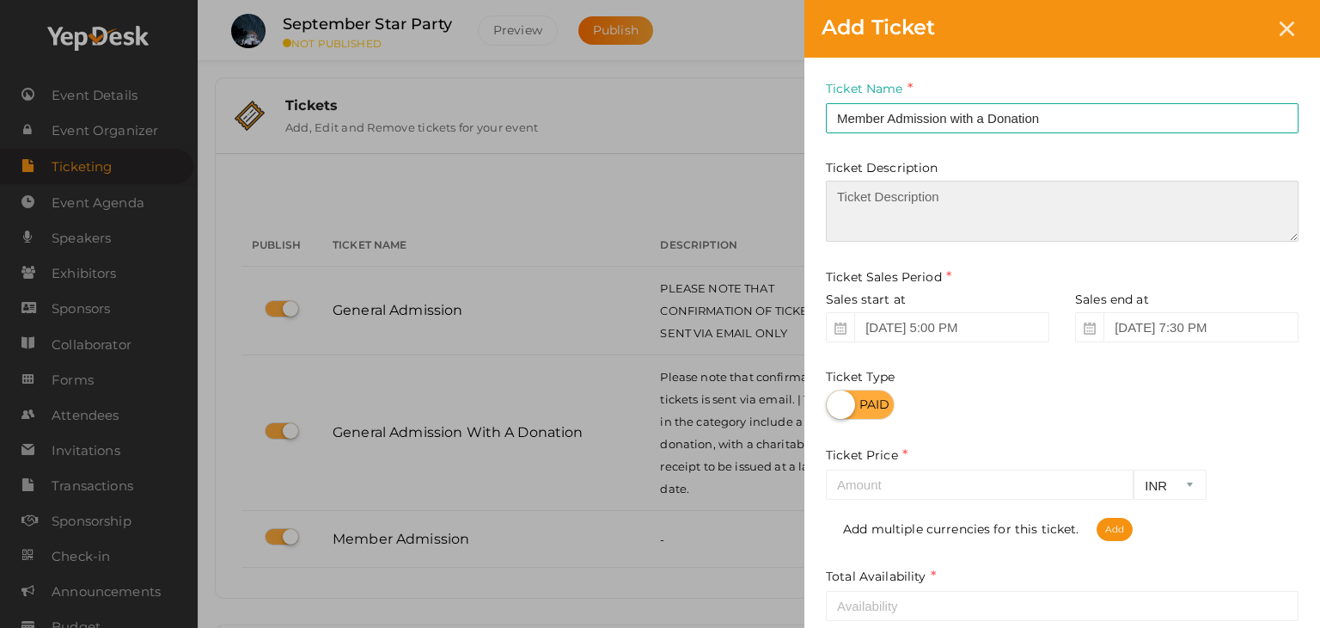
click at [896, 200] on textarea at bounding box center [1062, 211] width 473 height 61
type textarea "T"
paste textarea "Tickets in the category include a donation, with a charitable receipt to be iss…"
click at [867, 196] on textarea "Tickets in the category include a donation, with a charitable receipt to be iss…" at bounding box center [1062, 211] width 473 height 61
type textarea "Tickets in the category include a donation, with a charitable receipt to be iss…"
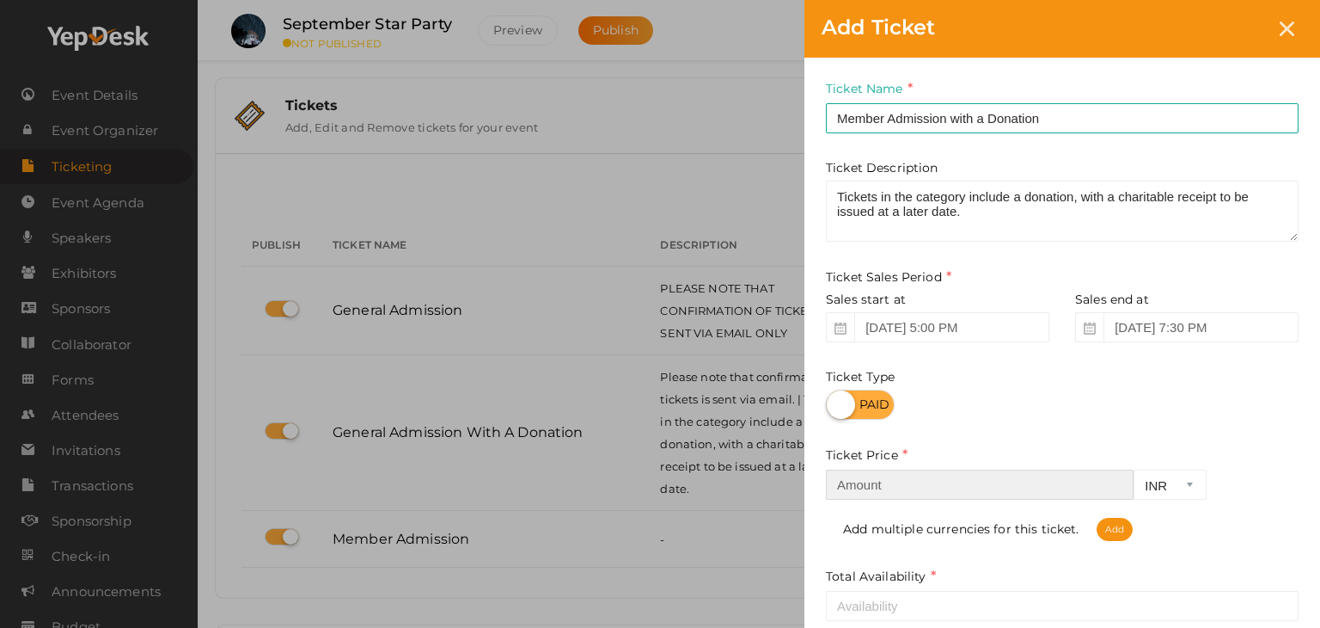
click at [882, 481] on input "number" at bounding box center [980, 484] width 308 height 30
type input "20.00"
click at [1161, 486] on select "INR CAD USD" at bounding box center [1170, 484] width 73 height 30
select select "CAD"
click at [1134, 470] on select "INR CAD USD" at bounding box center [1170, 484] width 73 height 30
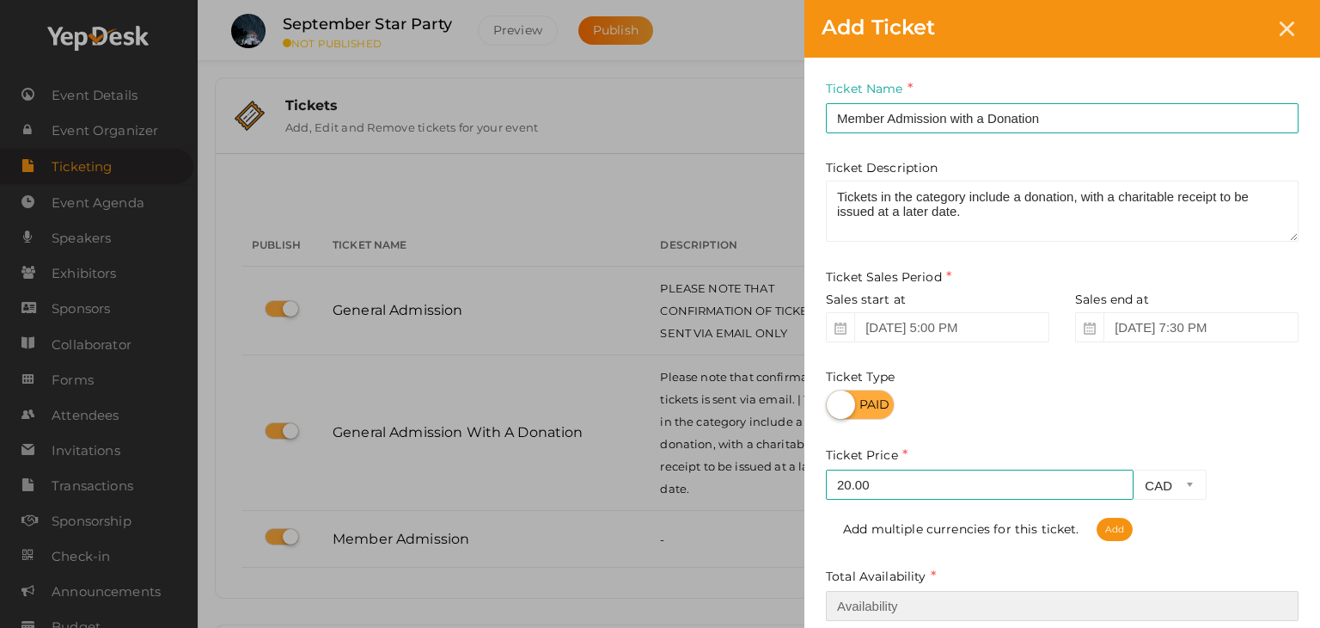
click at [949, 610] on input "number" at bounding box center [1062, 606] width 473 height 30
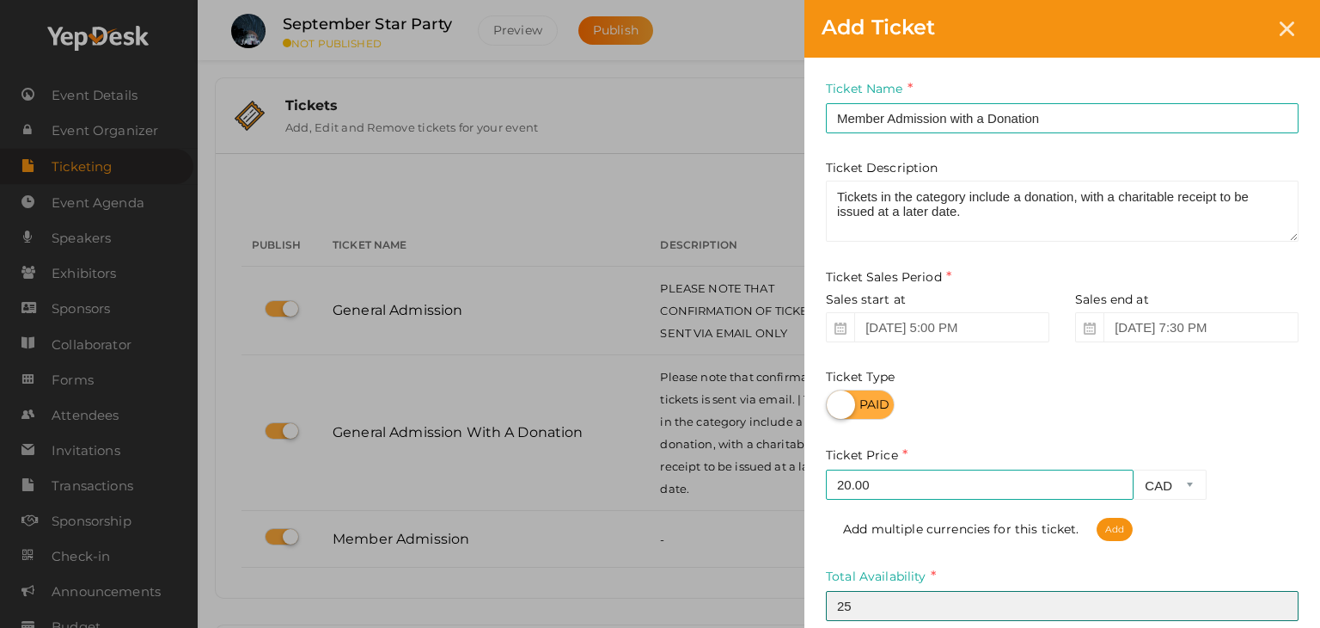
type input "25"
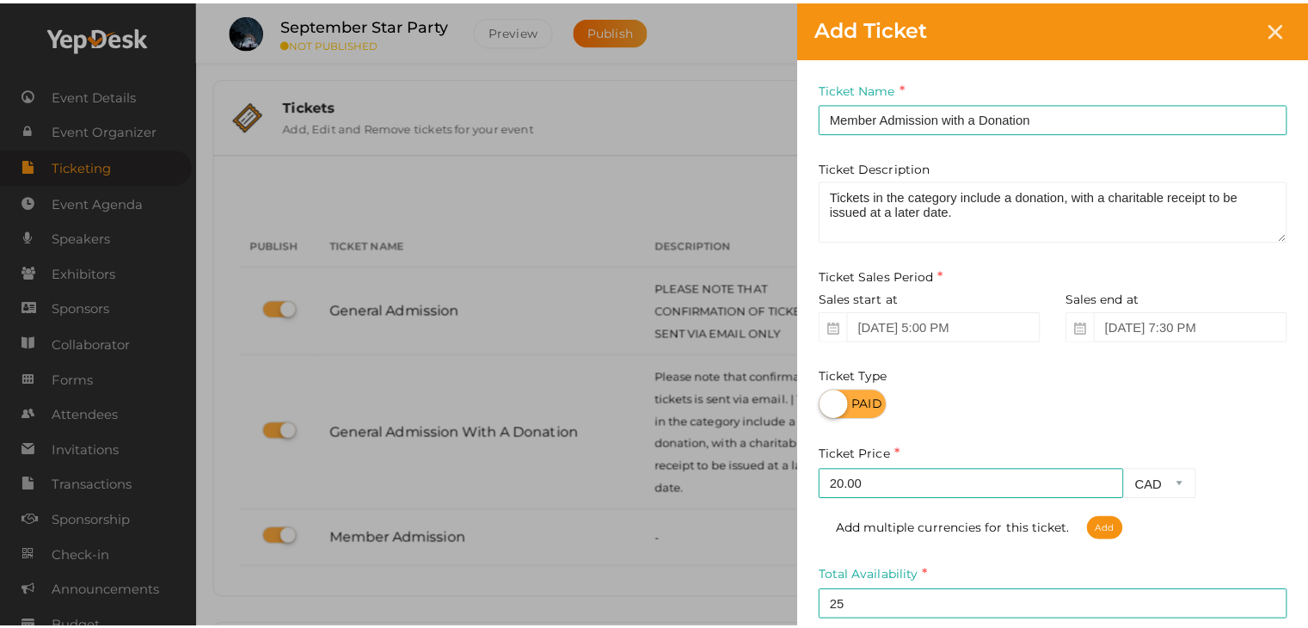
scroll to position [260, 0]
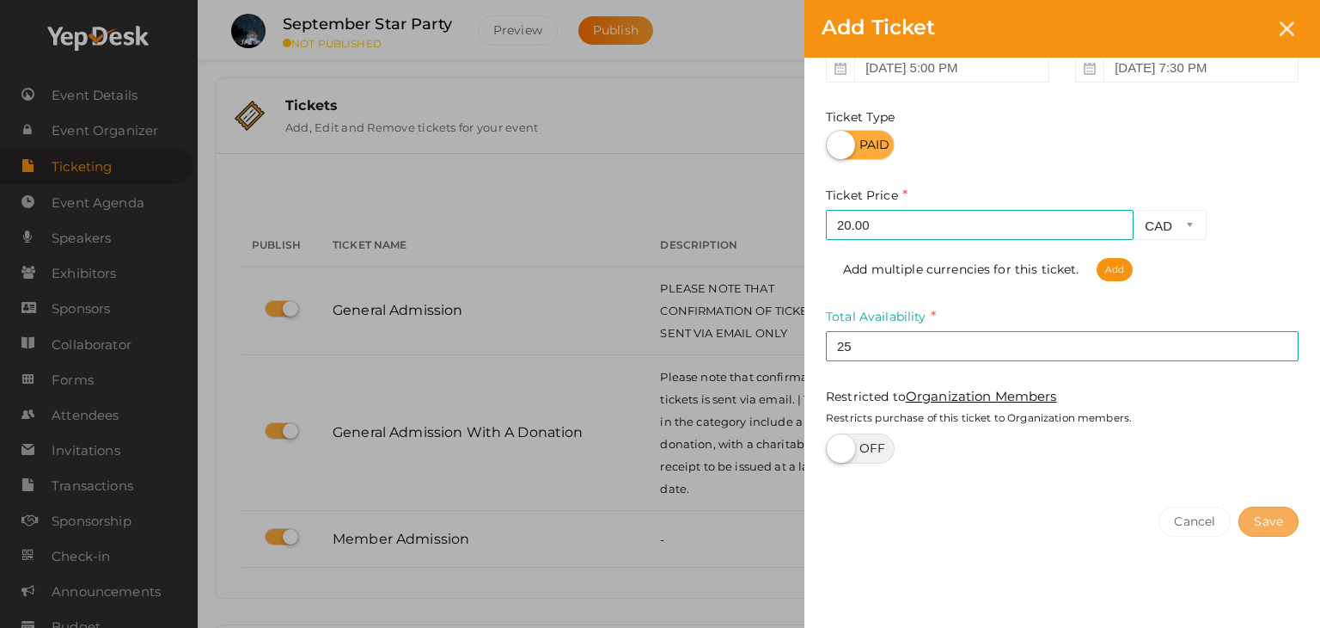
click at [1271, 526] on button "Save" at bounding box center [1269, 521] width 60 height 30
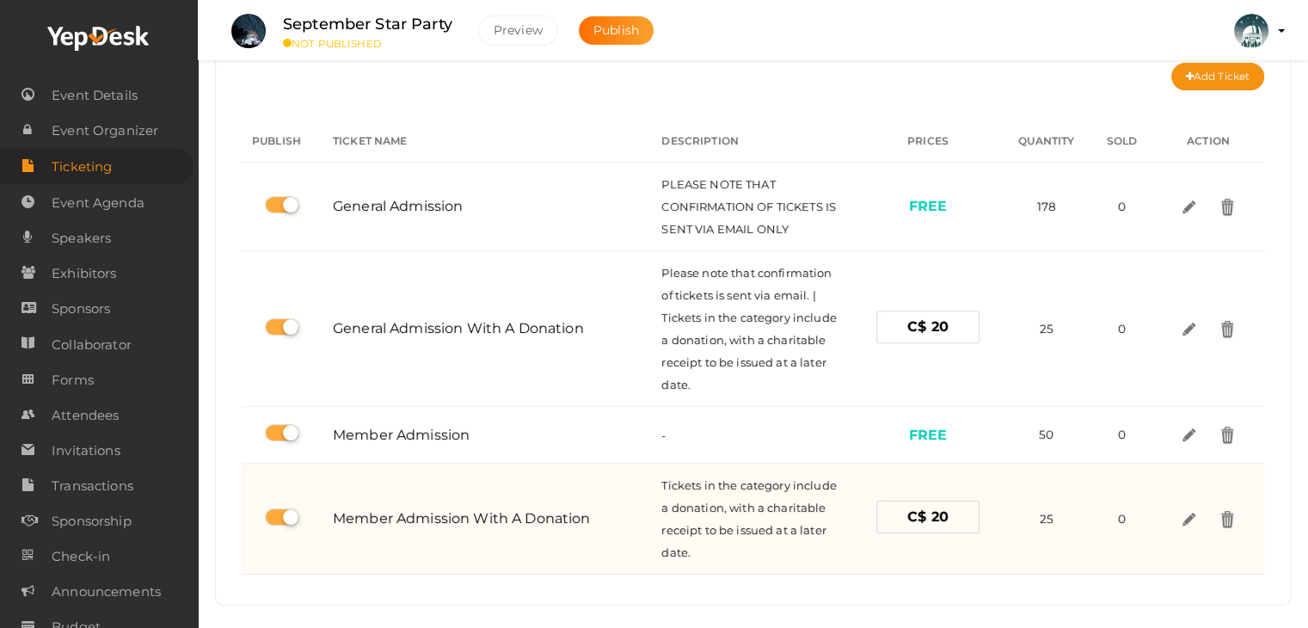
scroll to position [258, 0]
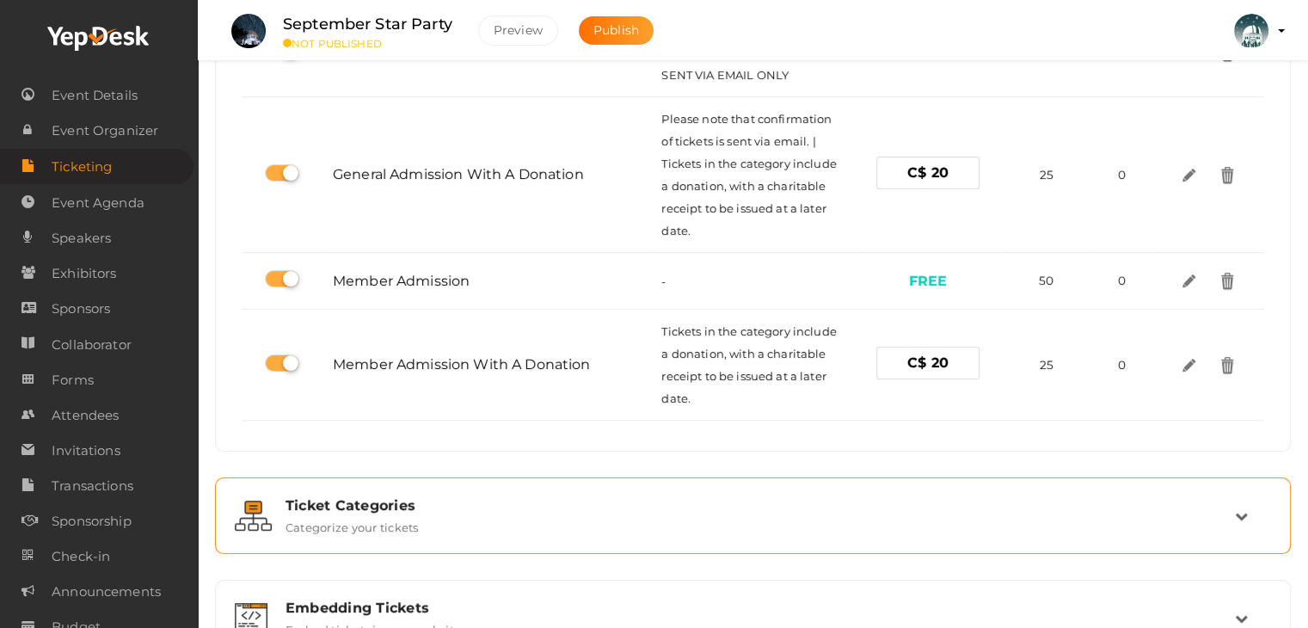
click at [526, 518] on div "Ticket Categories Categorize your tickets" at bounding box center [754, 515] width 962 height 37
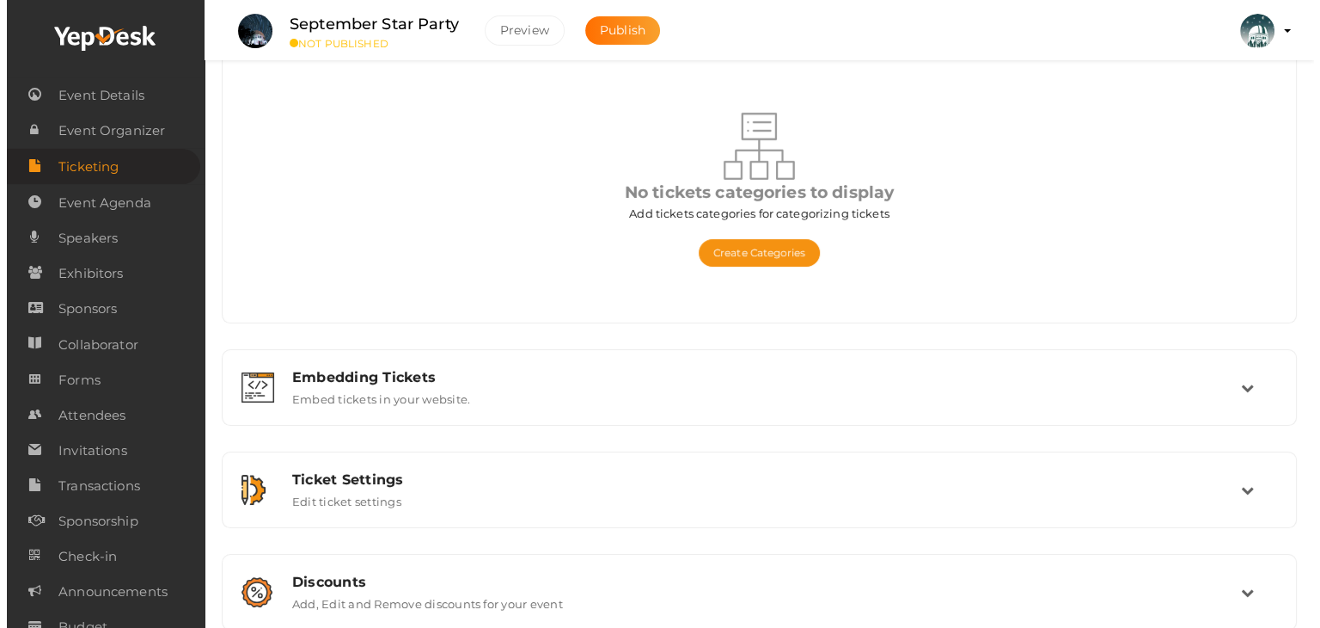
scroll to position [199, 0]
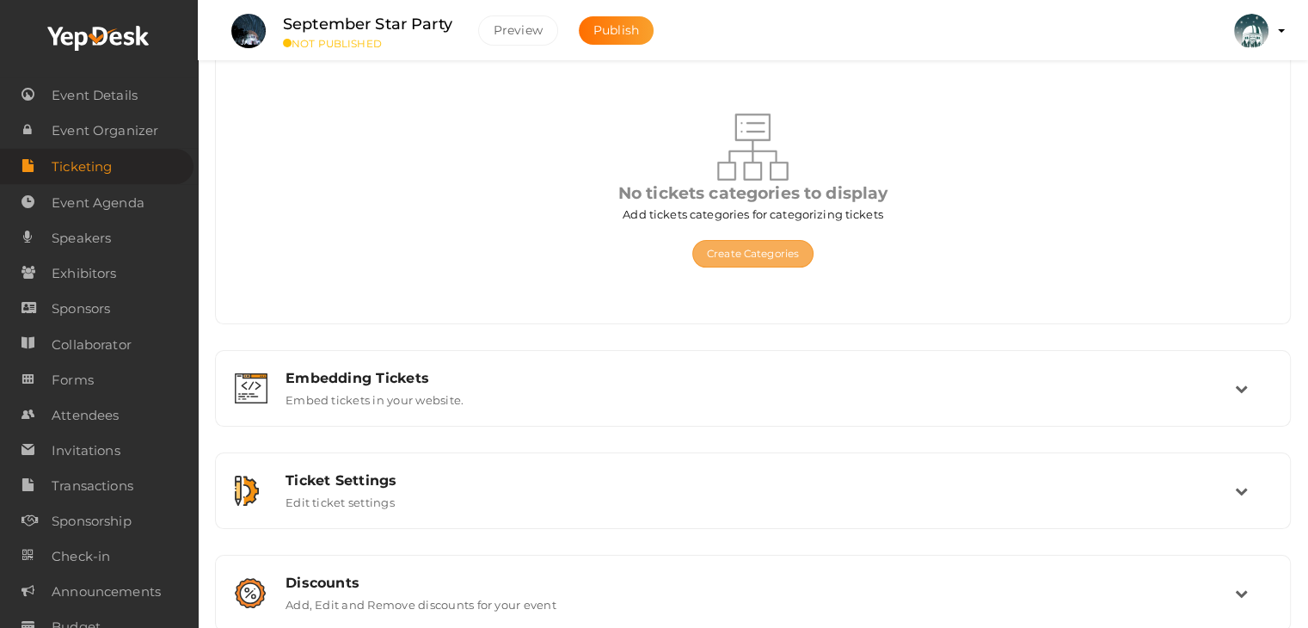
click at [747, 255] on button "Create Categories" at bounding box center [752, 254] width 121 height 28
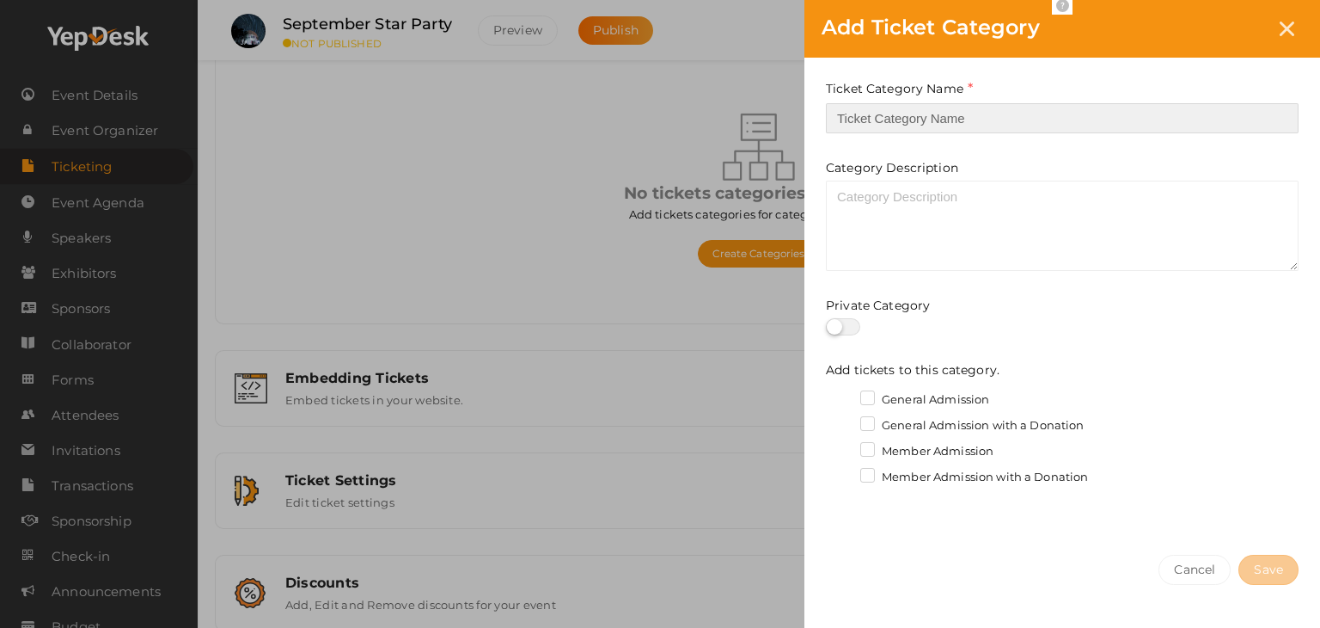
click at [875, 121] on input "text" at bounding box center [1062, 118] width 473 height 30
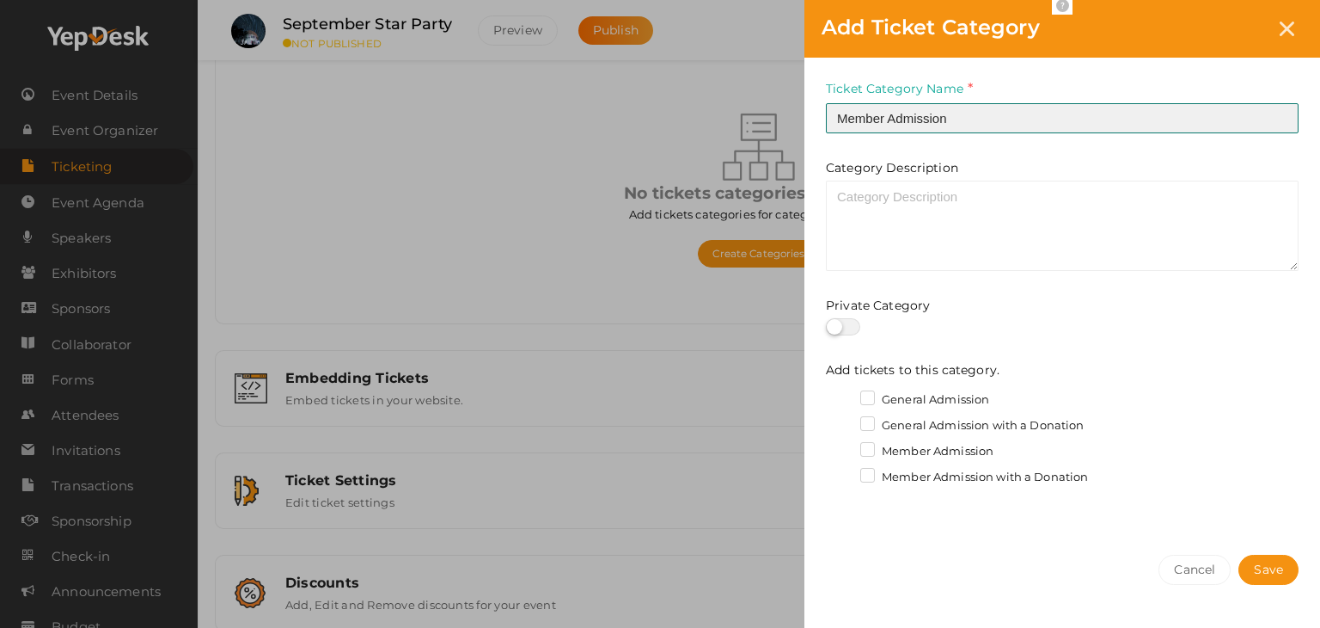
type input "Member Admission"
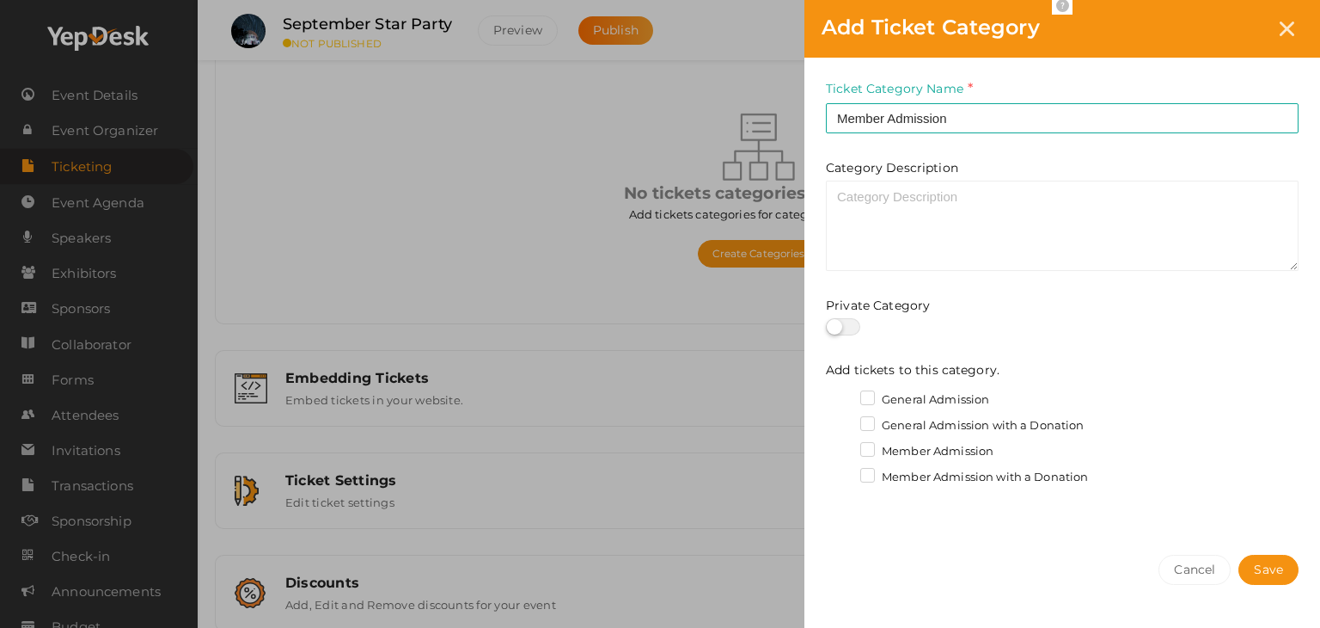
click at [843, 328] on label at bounding box center [843, 326] width 34 height 17
click at [837, 328] on input "checkbox" at bounding box center [831, 327] width 11 height 11
checkbox input "true"
click at [869, 450] on label "Member Admission" at bounding box center [927, 451] width 133 height 17
click at [843, 446] on input "Member Admission" at bounding box center [843, 446] width 0 height 0
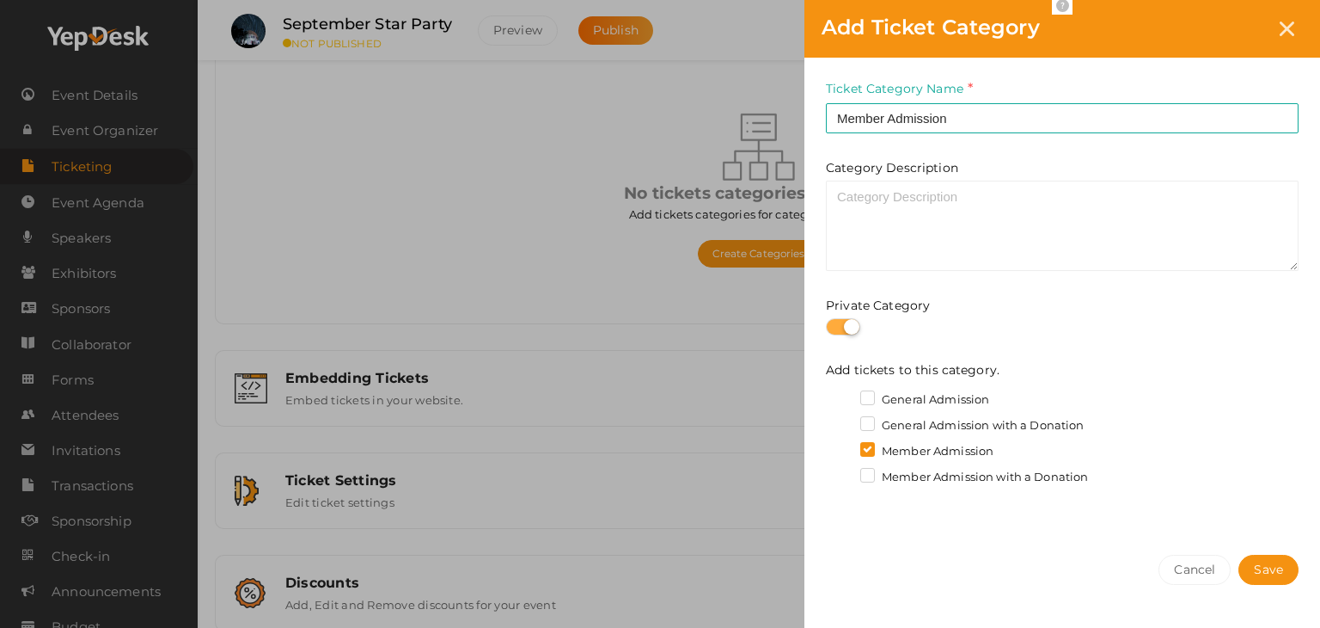
click at [867, 479] on label "Member Admission with a Donation" at bounding box center [975, 477] width 228 height 17
click at [843, 472] on input "Member Admission with a Donation" at bounding box center [843, 472] width 0 height 0
click at [1269, 567] on span "Save" at bounding box center [1268, 570] width 29 height 18
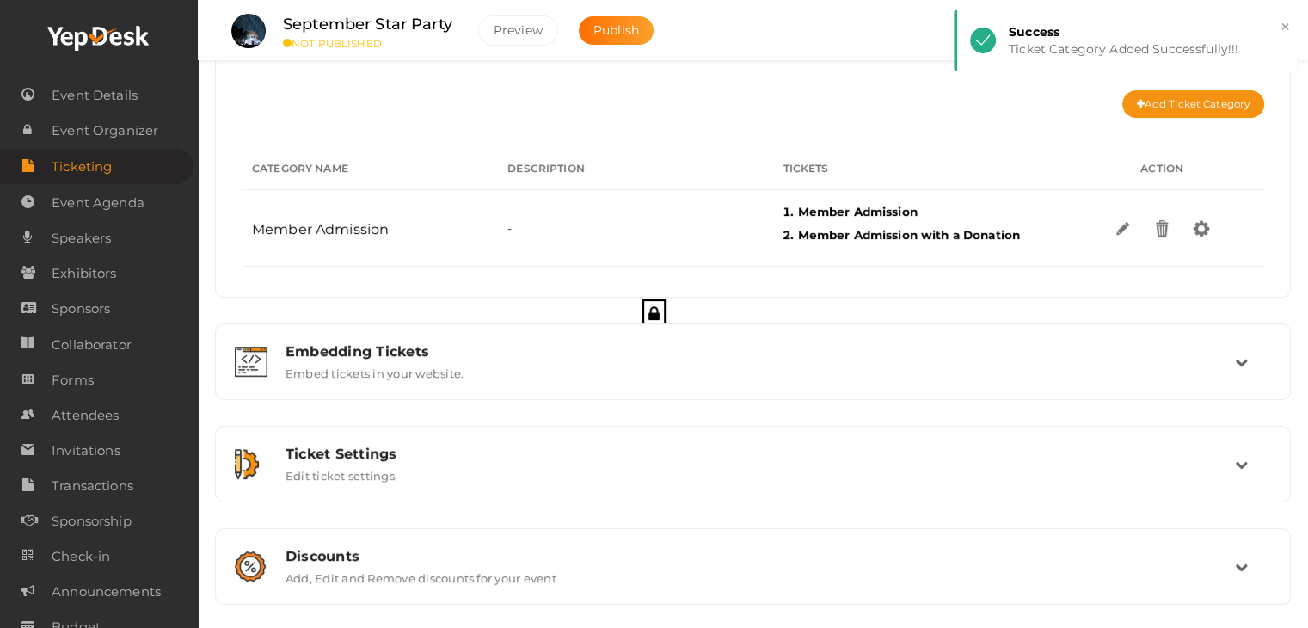
scroll to position [180, 0]
click at [85, 99] on span "Event Details" at bounding box center [95, 95] width 86 height 34
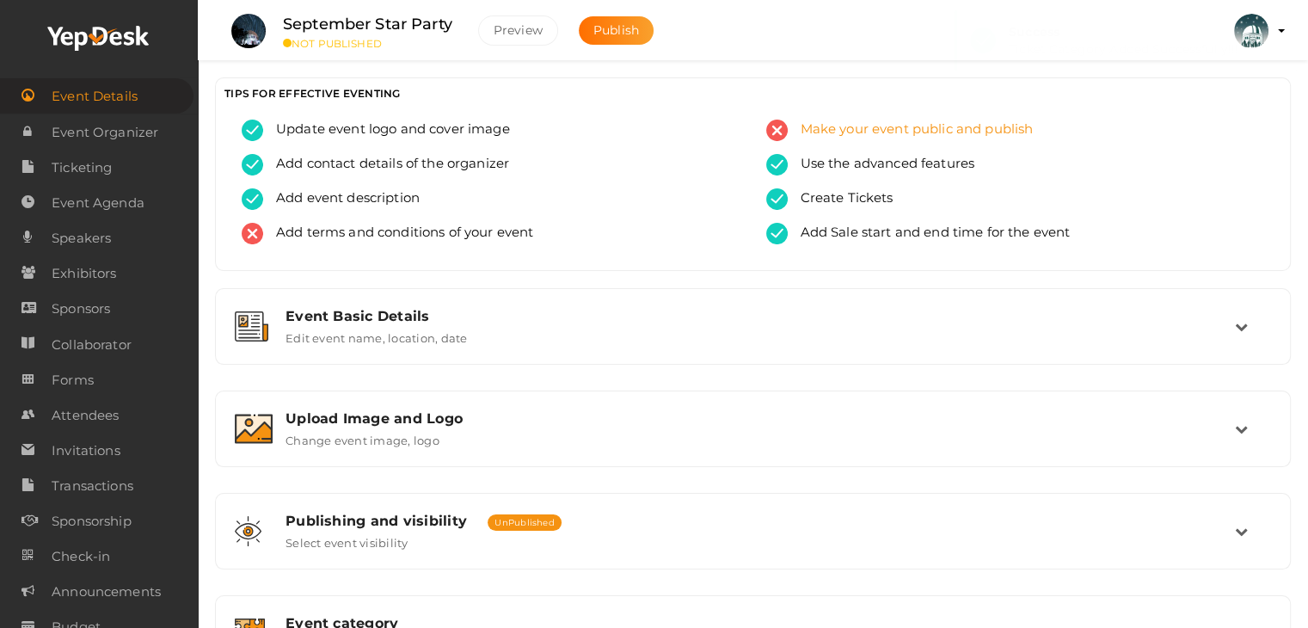
click at [836, 119] on span "Make your event public and publish" at bounding box center [910, 129] width 246 height 21
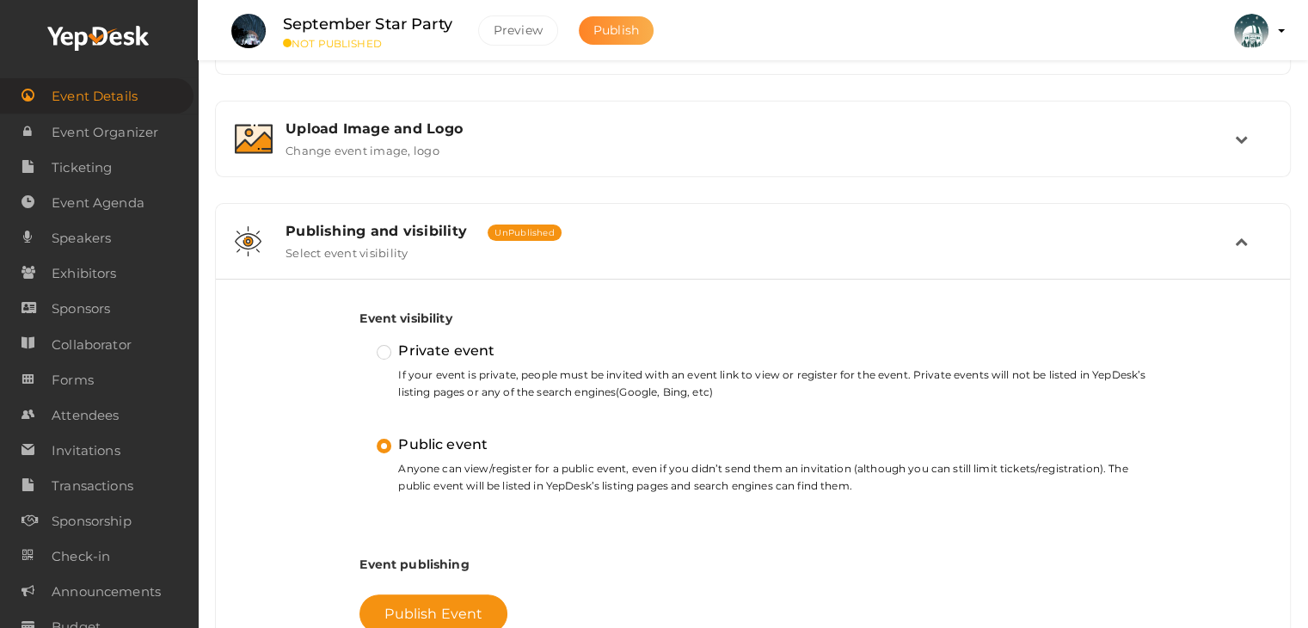
click at [625, 34] on span "Publish" at bounding box center [616, 29] width 46 height 15
click at [82, 92] on span "Event Details" at bounding box center [95, 96] width 86 height 34
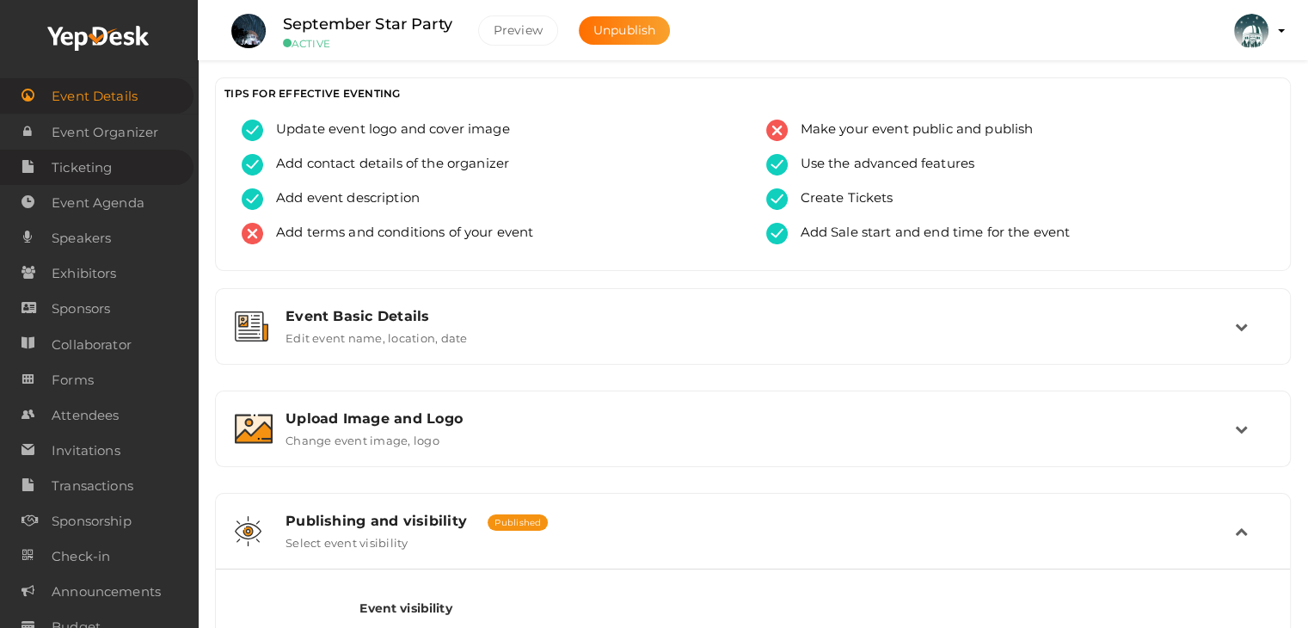
click at [103, 173] on span "Ticketing" at bounding box center [82, 167] width 60 height 34
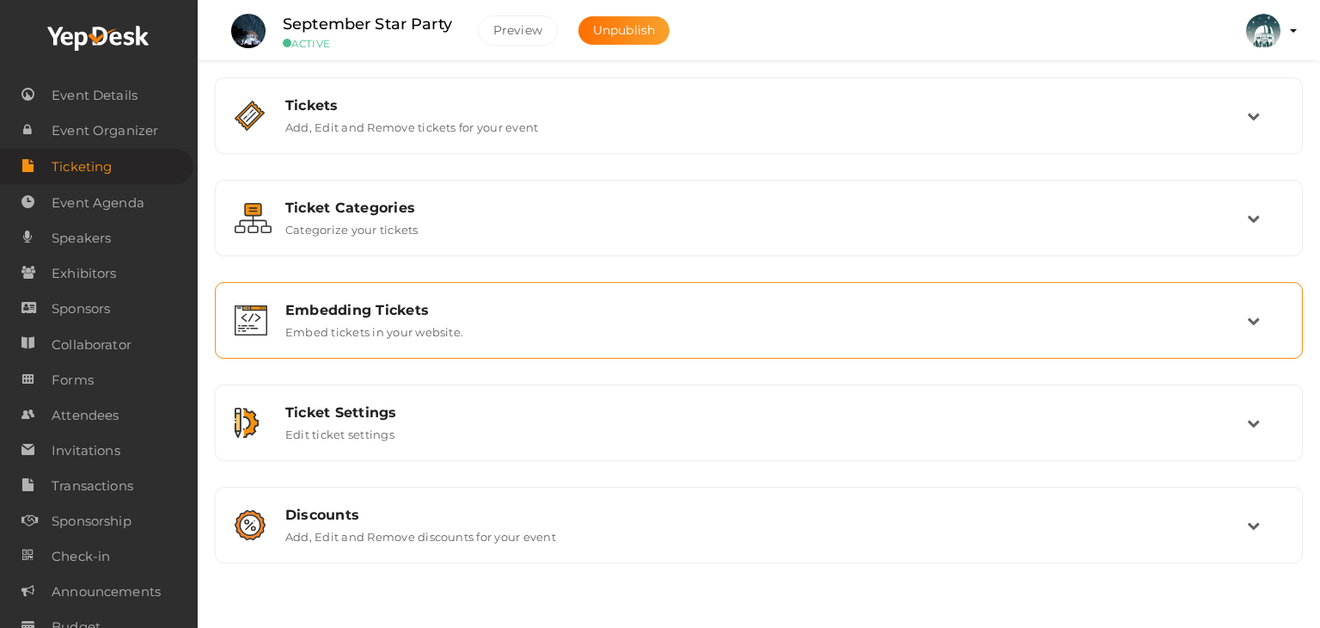
click at [488, 334] on div "Embedding Tickets Embed tickets in your website." at bounding box center [760, 320] width 975 height 37
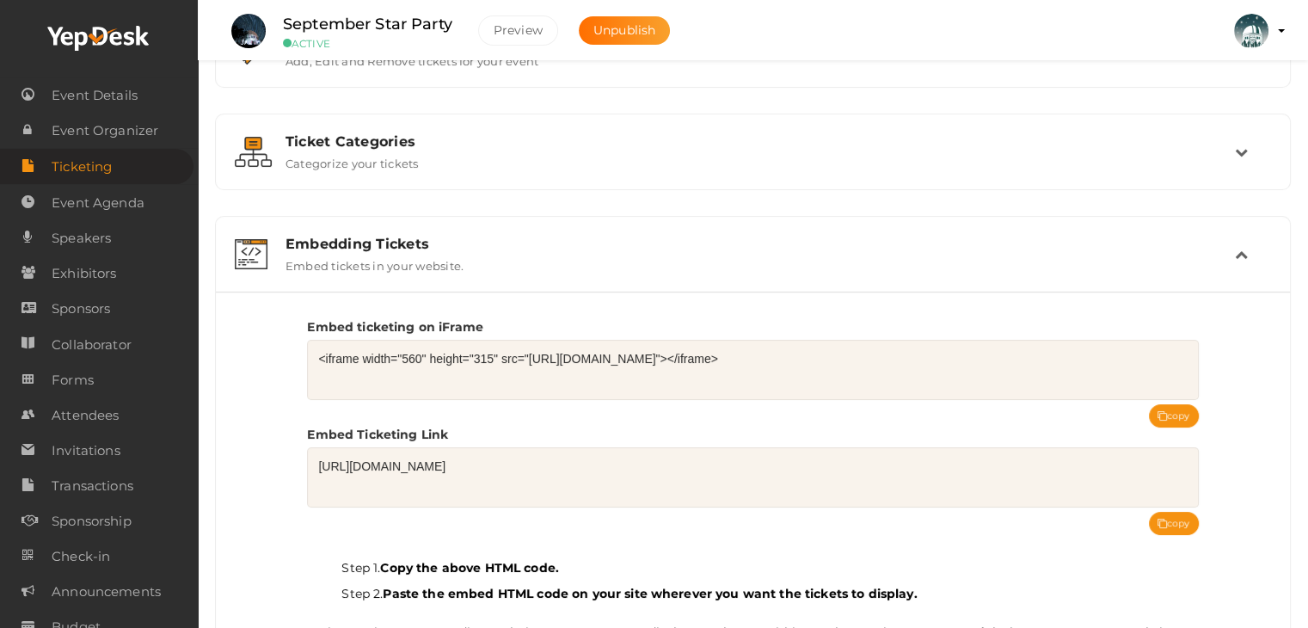
scroll to position [172, 0]
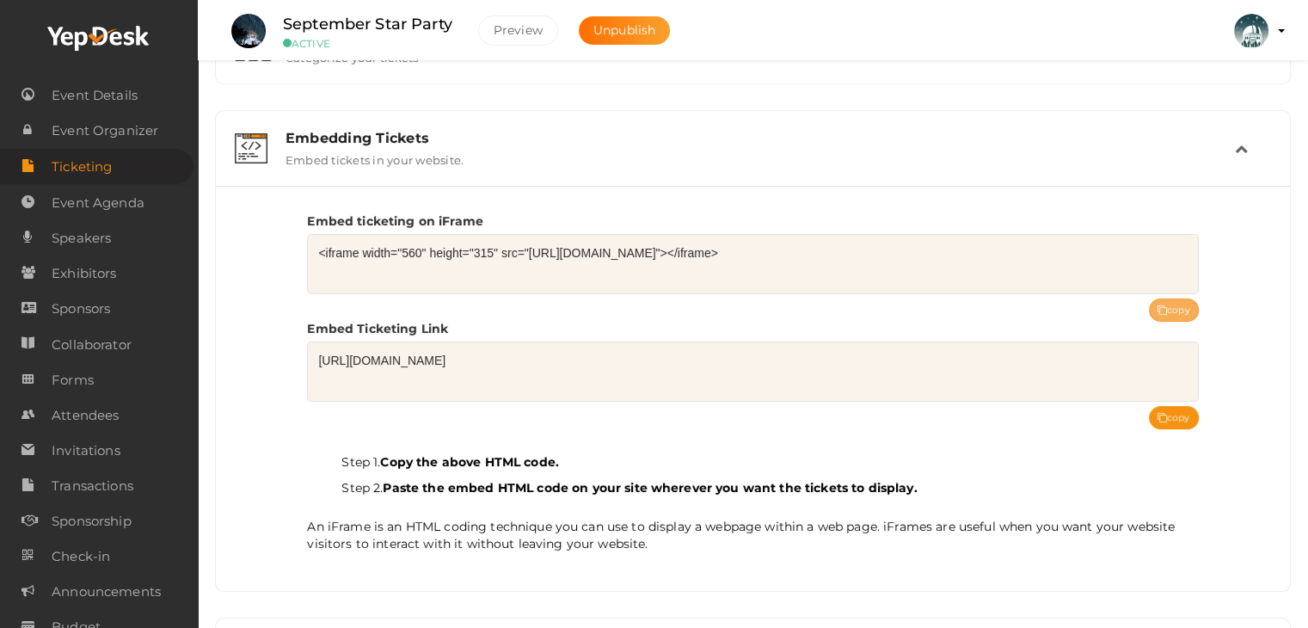
click at [1164, 299] on button "copy" at bounding box center [1174, 309] width 50 height 23
